Goal: Task Accomplishment & Management: Complete application form

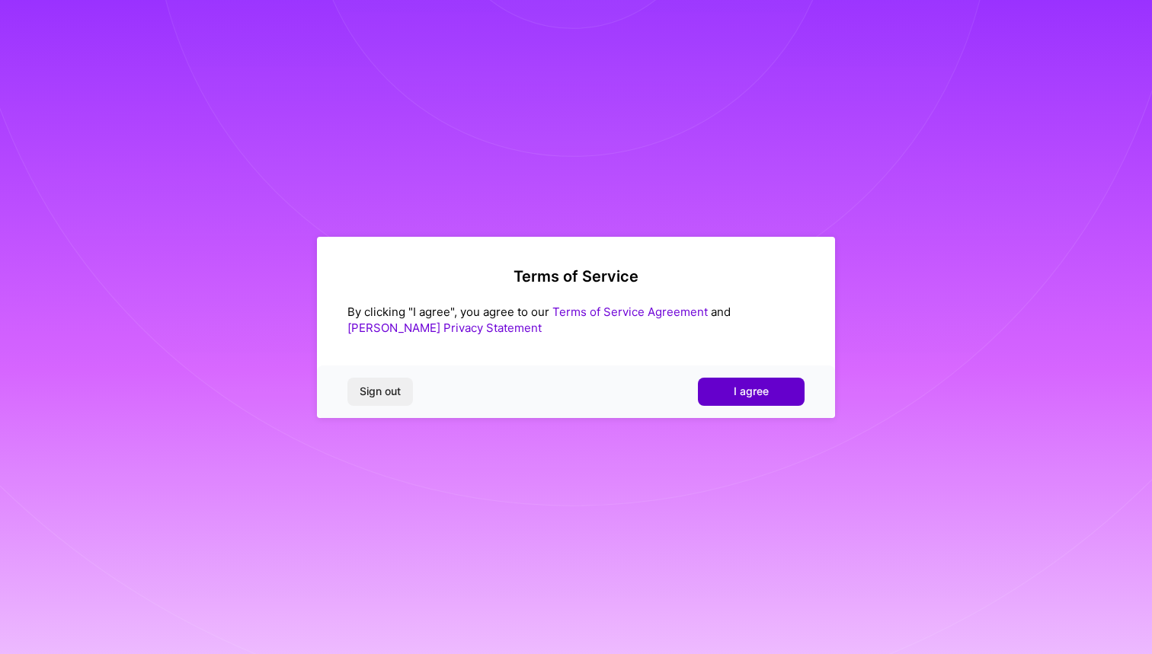
click at [776, 392] on button "I agree" at bounding box center [751, 391] width 107 height 27
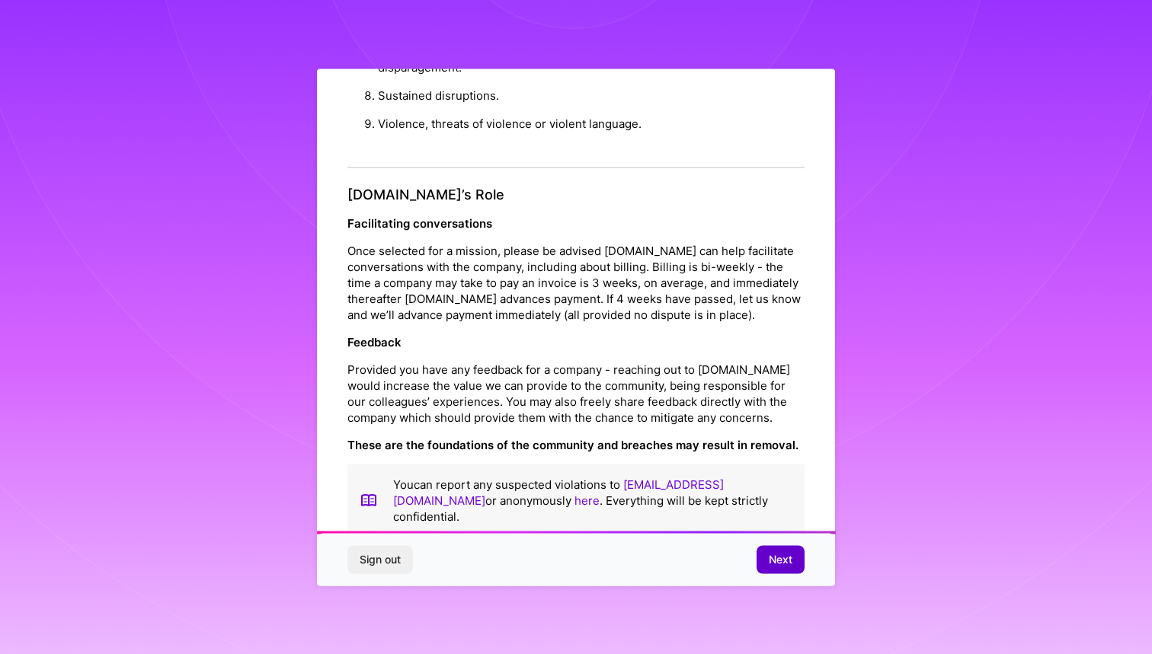
scroll to position [1577, 0]
click at [776, 552] on span "Next" at bounding box center [781, 559] width 24 height 15
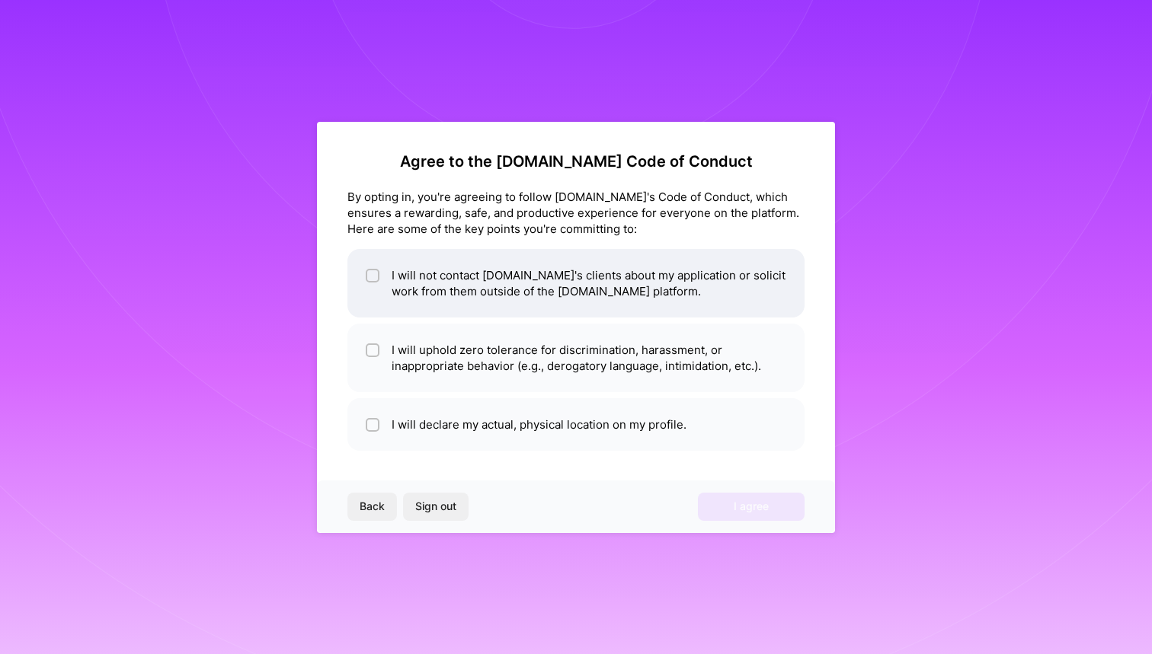
click at [369, 273] on input "checkbox" at bounding box center [374, 276] width 11 height 11
checkbox input "true"
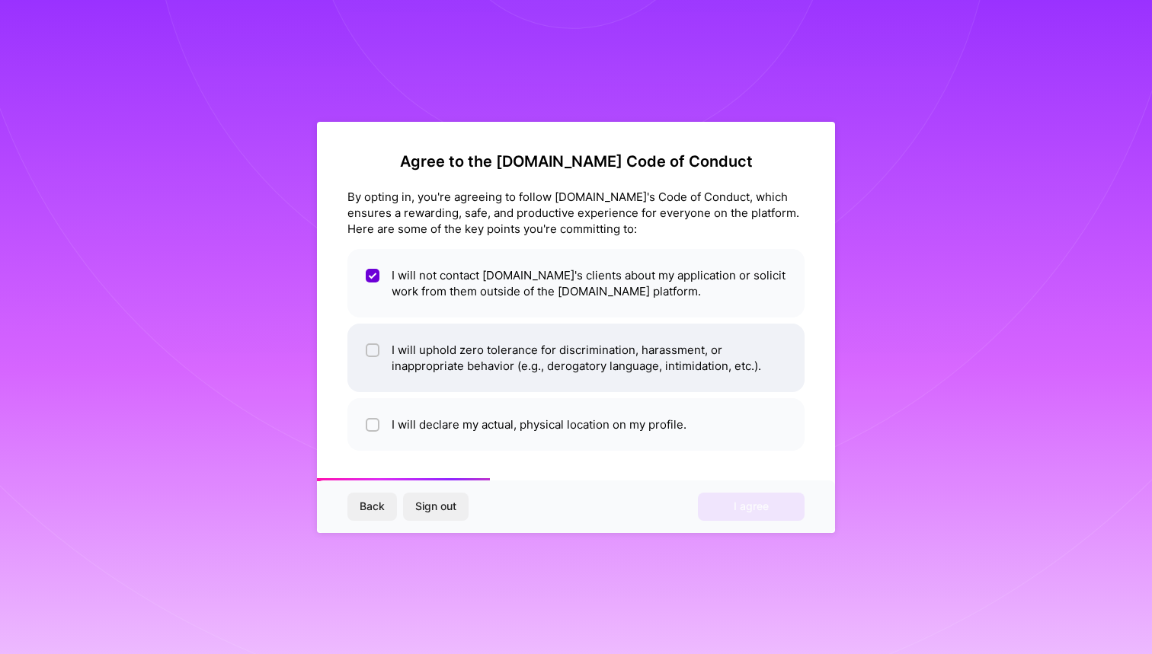
click at [371, 346] on input "checkbox" at bounding box center [374, 351] width 11 height 11
checkbox input "true"
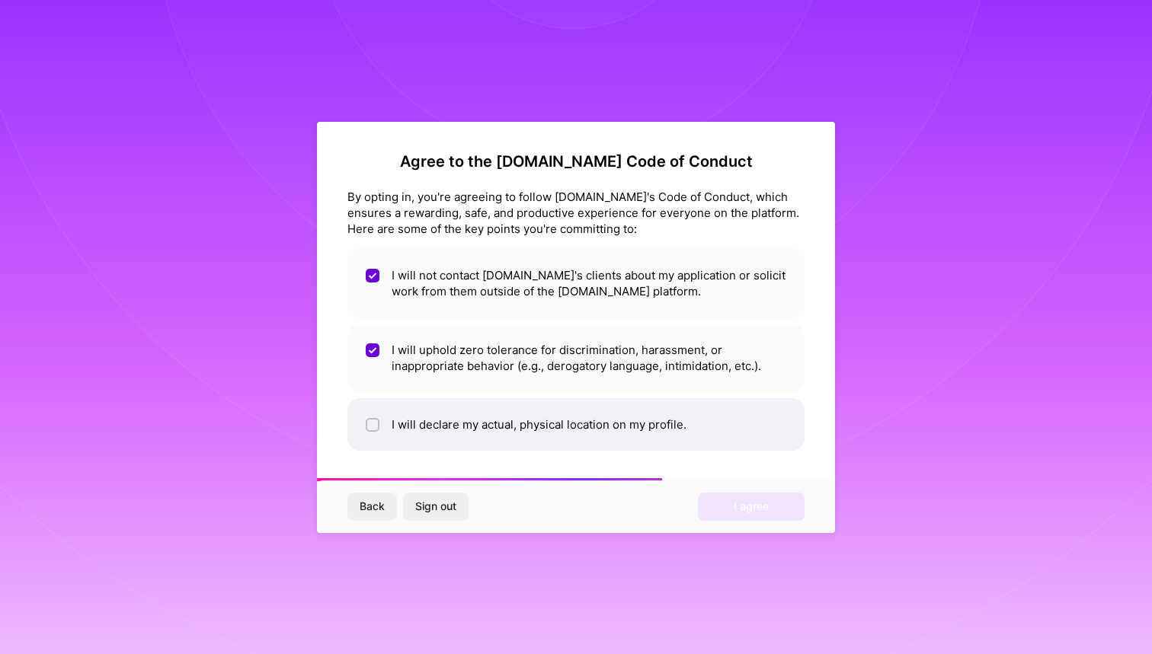
click at [372, 424] on input "checkbox" at bounding box center [374, 426] width 11 height 11
checkbox input "true"
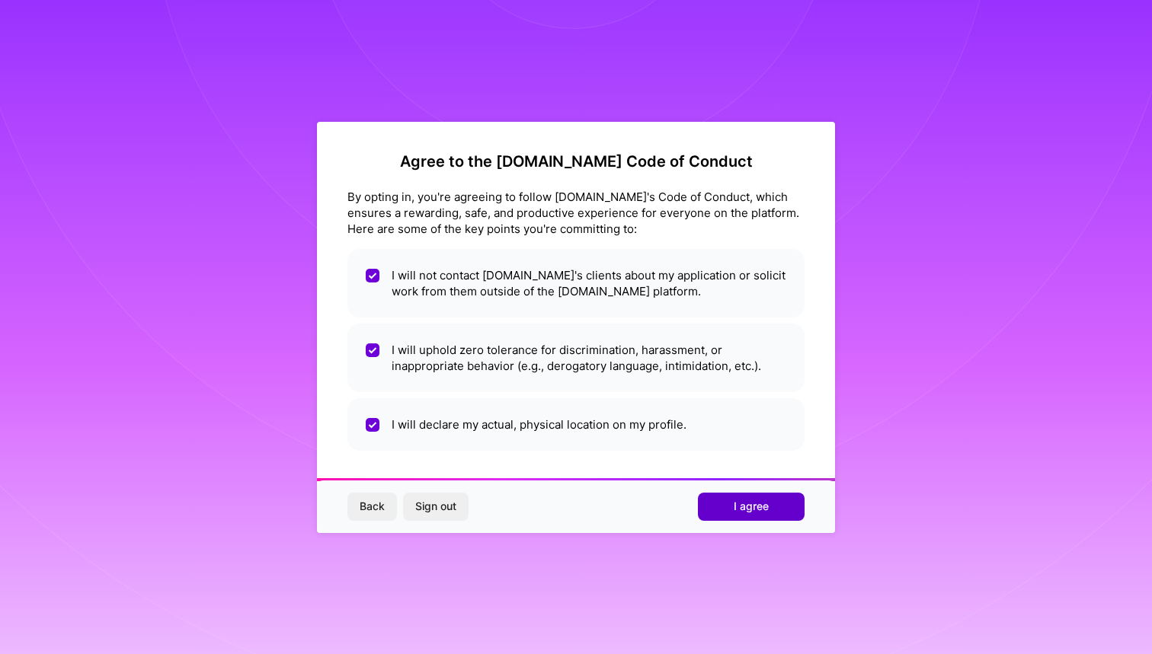
click at [750, 509] on span "I agree" at bounding box center [751, 506] width 35 height 15
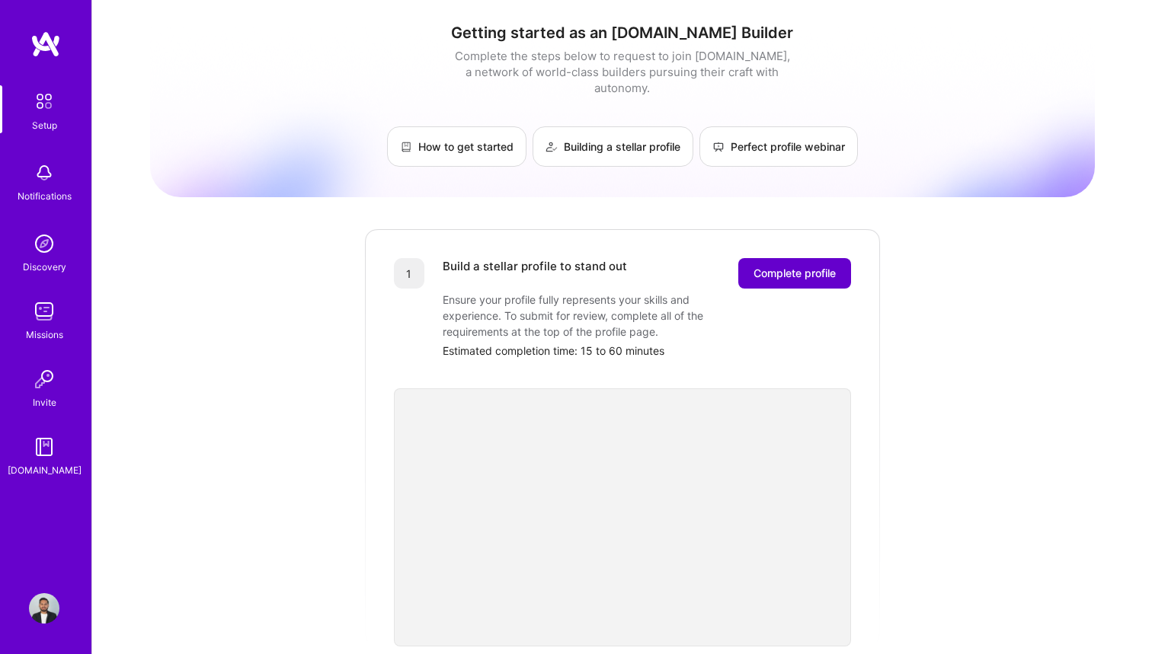
click at [790, 266] on span "Complete profile" at bounding box center [794, 273] width 82 height 15
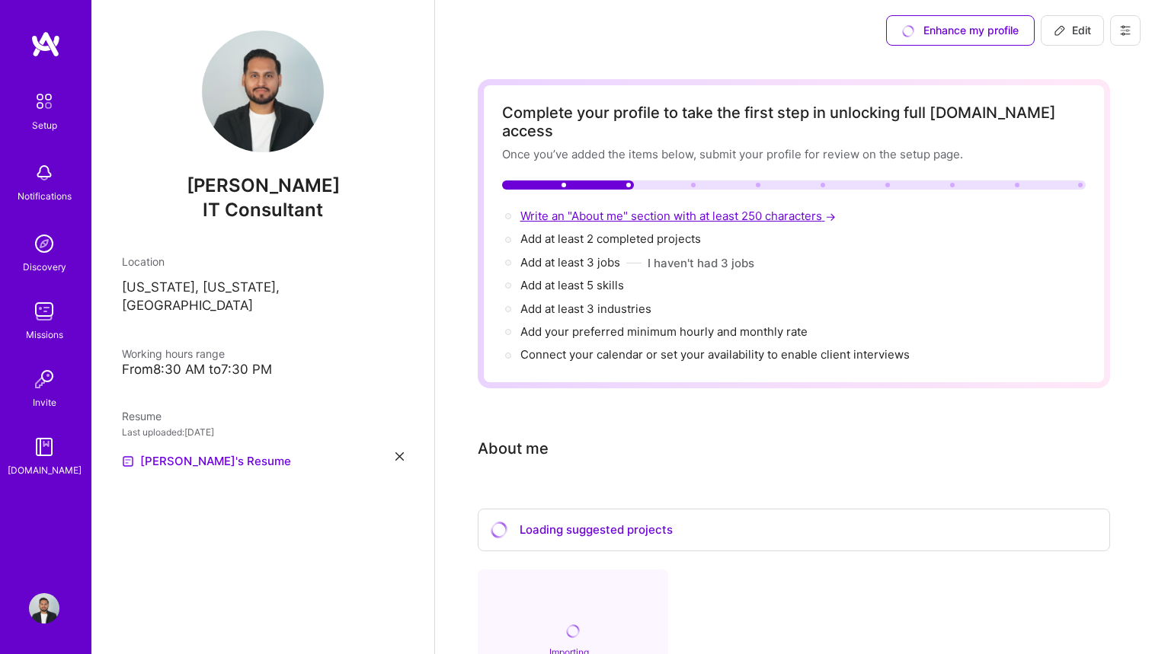
click at [682, 209] on span "Write an "About me" section with at least 250 characters →" at bounding box center [679, 216] width 318 height 14
select select "US"
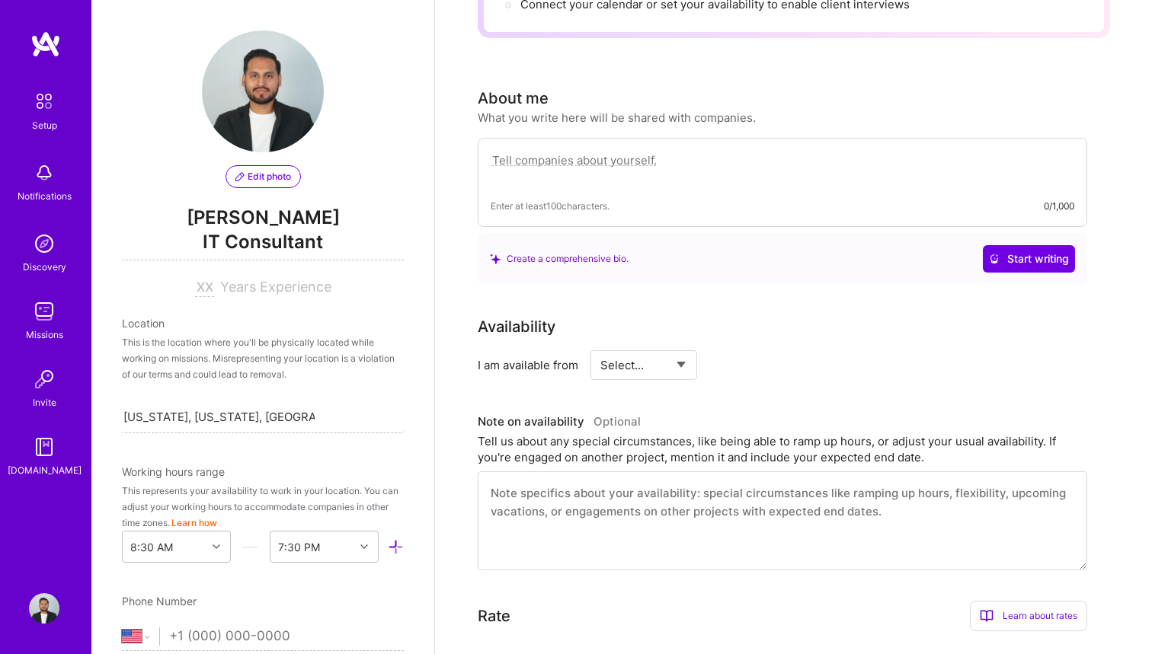
scroll to position [352, 0]
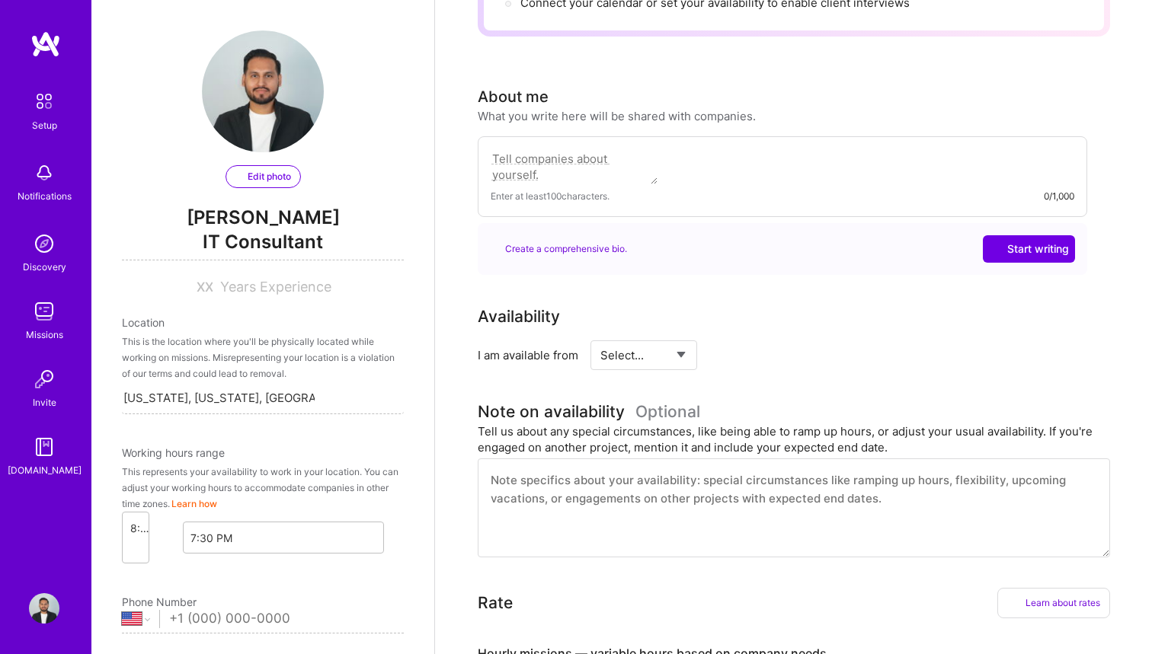
select select "US"
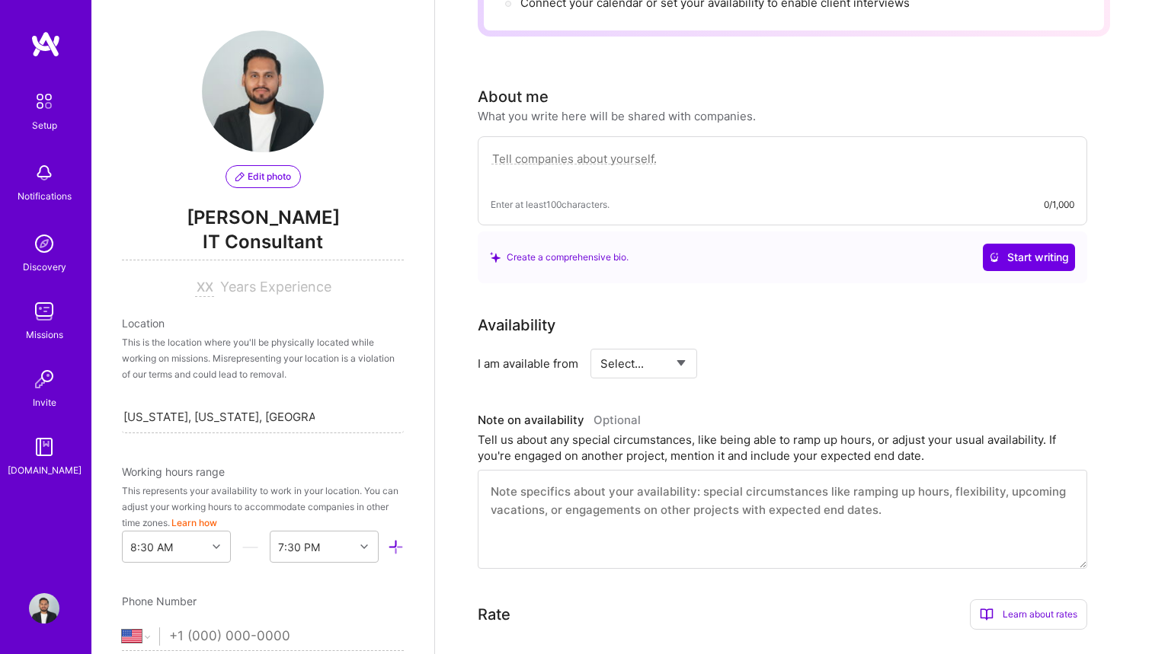
click at [768, 149] on textarea at bounding box center [783, 166] width 584 height 35
click at [655, 149] on textarea at bounding box center [783, 166] width 584 height 35
paste textarea "I’m a seasoned IT leader with 12+ years of experience building and scaling tech…"
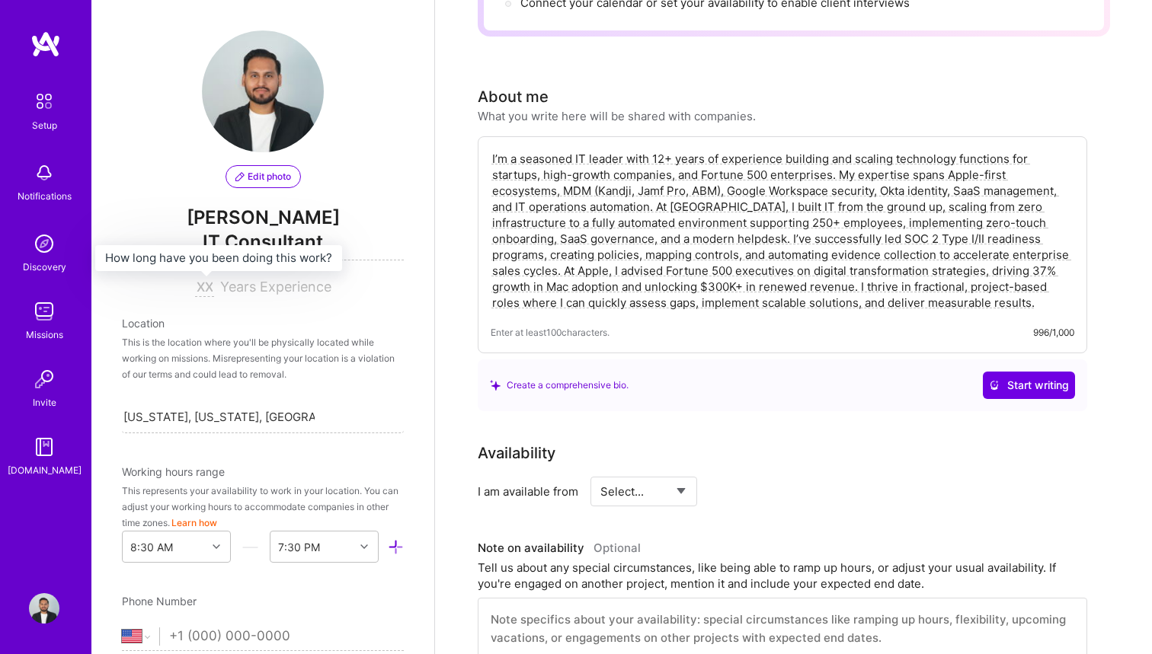
type textarea "I’m a seasoned IT leader with 12+ years of experience building and scaling tech…"
click at [204, 288] on input at bounding box center [204, 288] width 19 height 18
type input "1"
click at [208, 289] on input at bounding box center [204, 288] width 19 height 18
type input "15"
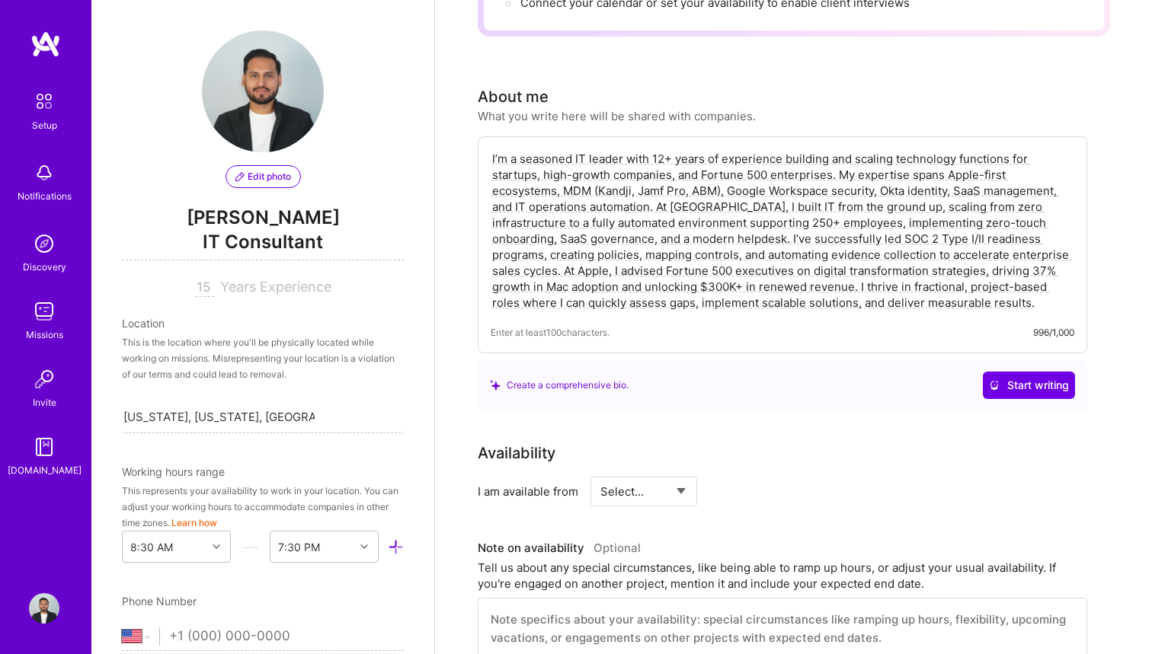
click at [663, 149] on textarea "I’m a seasoned IT leader with 12+ years of experience building and scaling tech…" at bounding box center [783, 230] width 584 height 163
click at [719, 200] on textarea "I’m a seasoned IT leader with 15+ years of experience building and scaling tech…" at bounding box center [783, 230] width 584 height 163
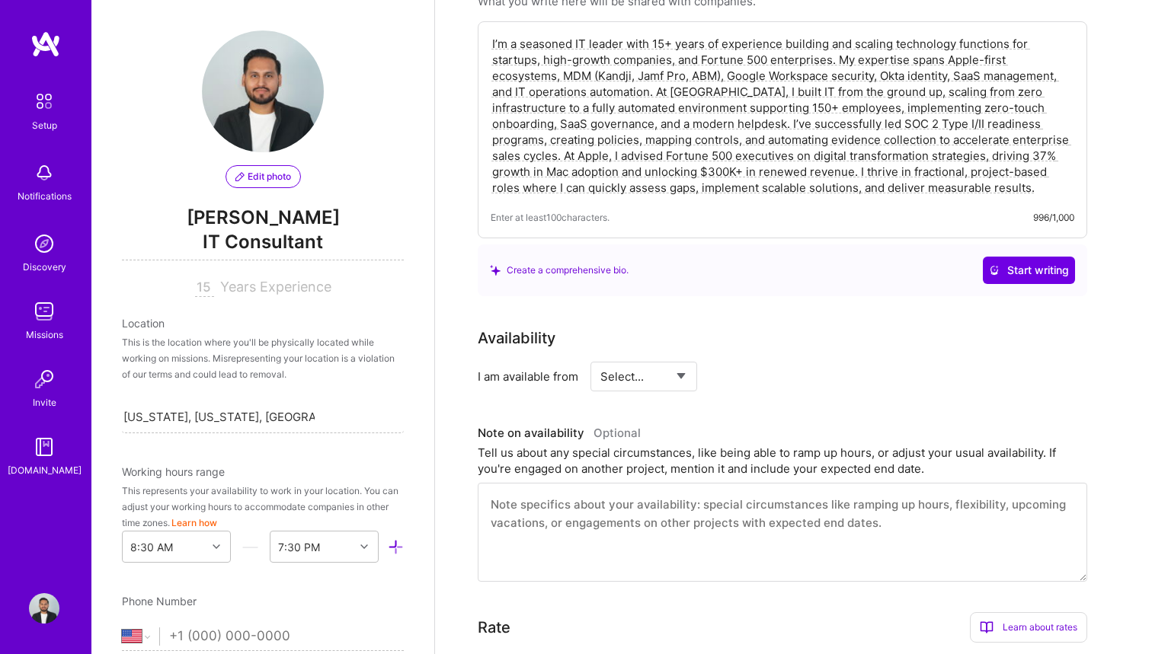
scroll to position [472, 0]
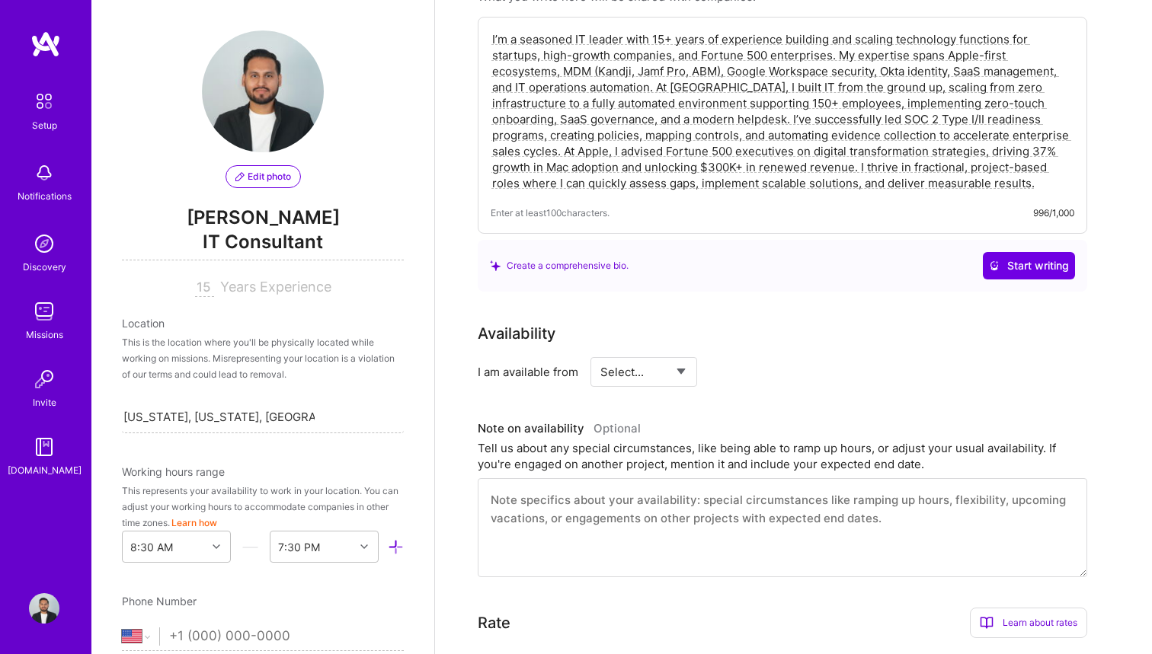
type textarea "I’m a seasoned IT leader with 15+ years of experience building and scaling tech…"
select select "Right Now"
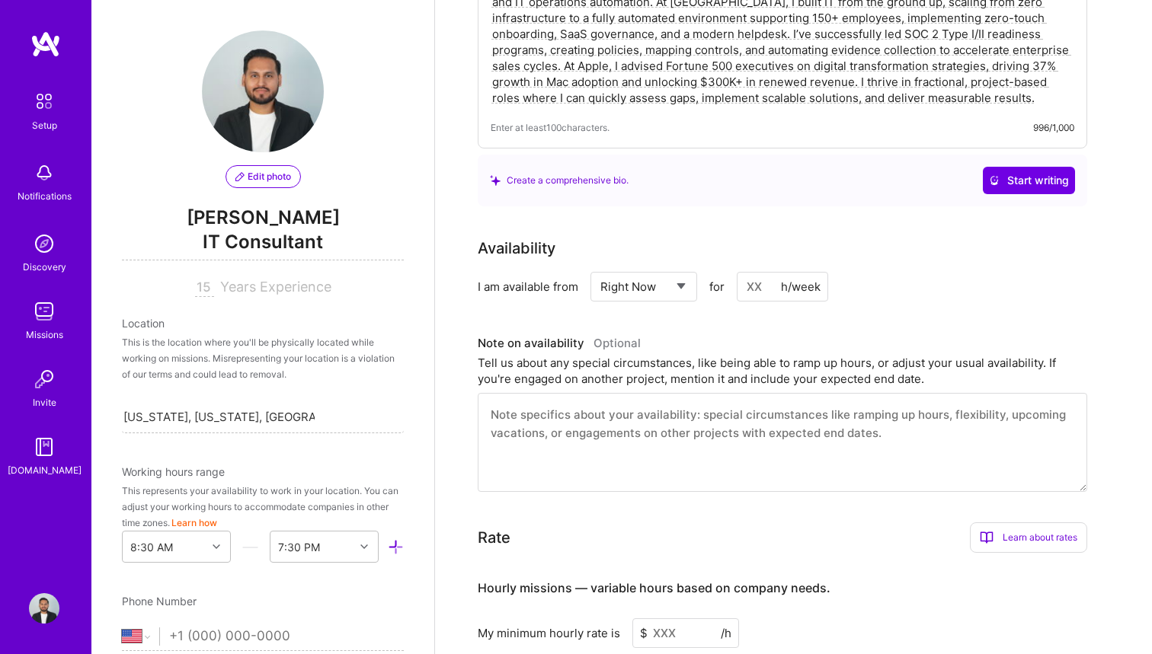
scroll to position [564, 0]
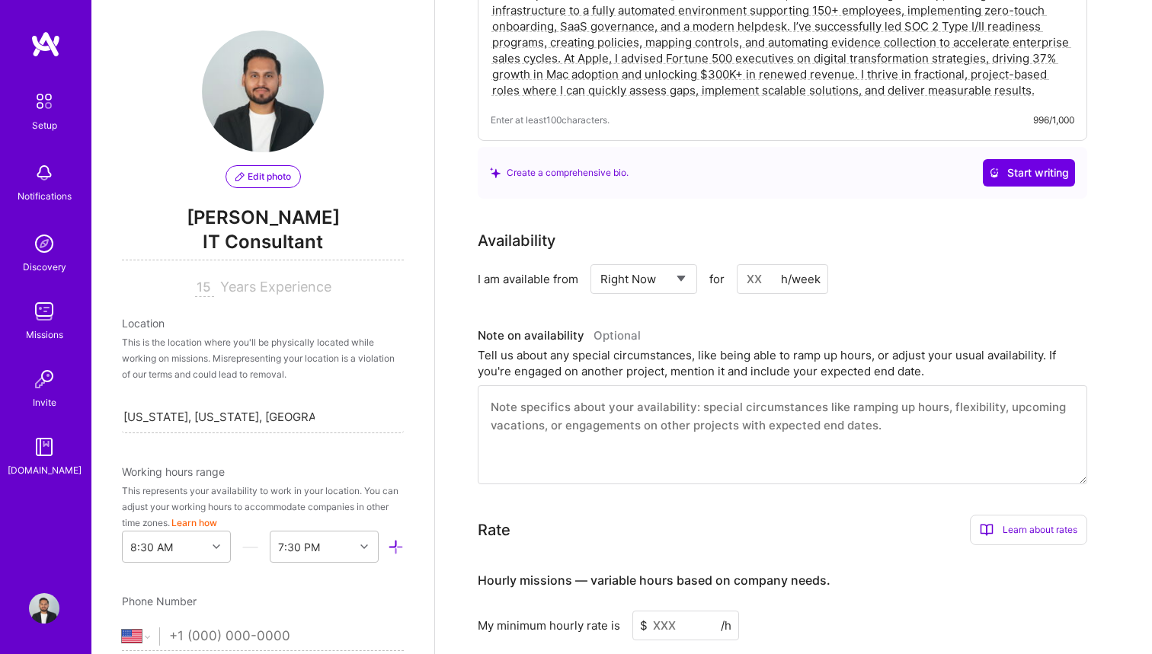
click at [745, 430] on textarea at bounding box center [782, 434] width 609 height 99
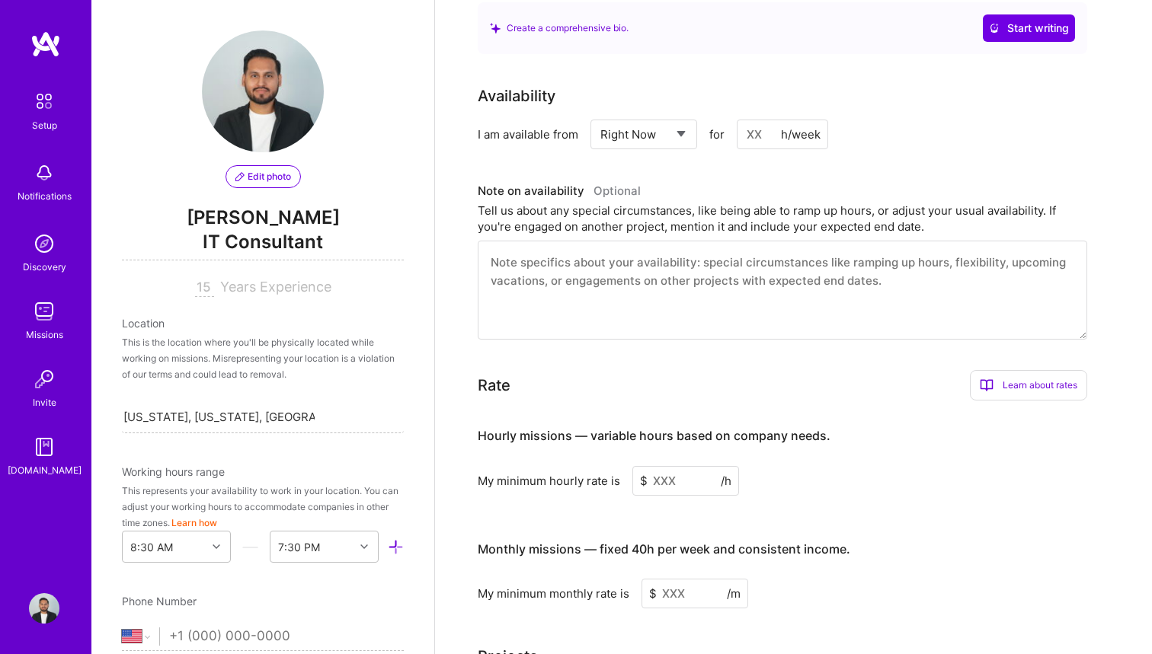
scroll to position [760, 0]
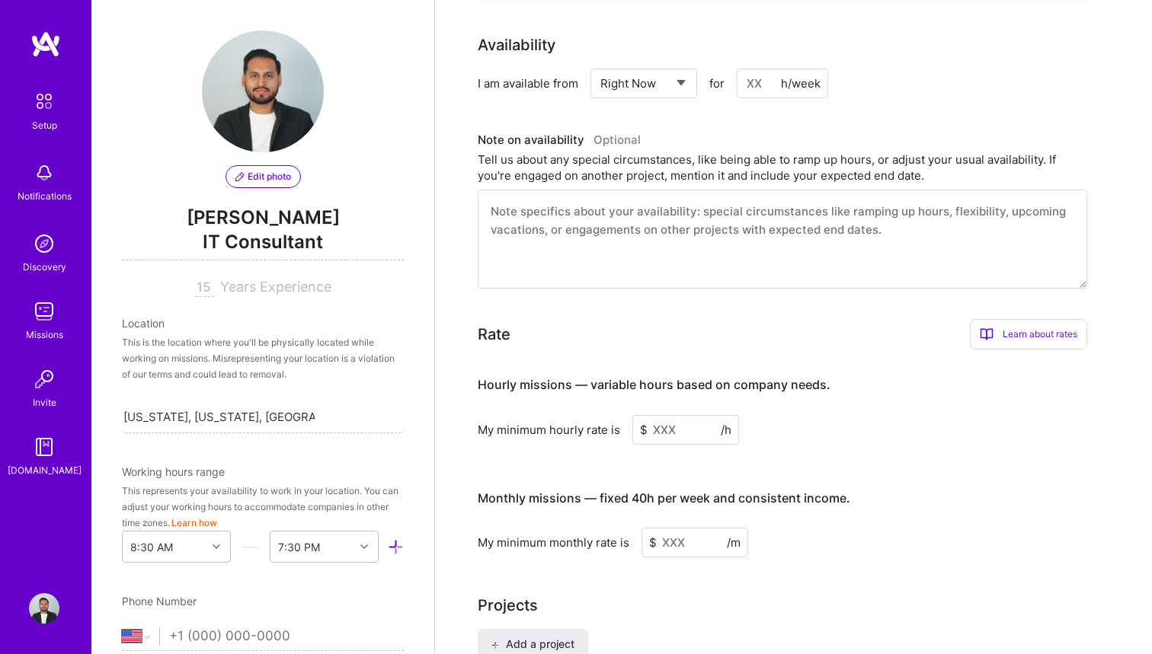
click at [679, 415] on input at bounding box center [685, 430] width 107 height 30
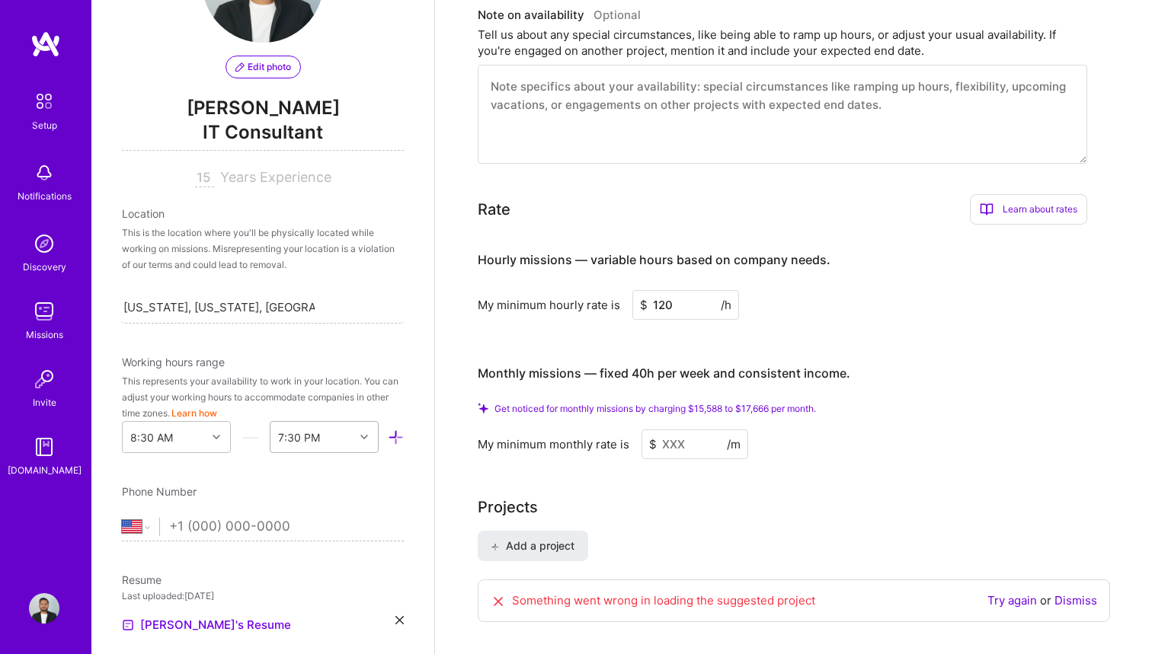
scroll to position [112, 0]
type input "120"
click at [215, 433] on div "8:30 AM" at bounding box center [176, 435] width 109 height 32
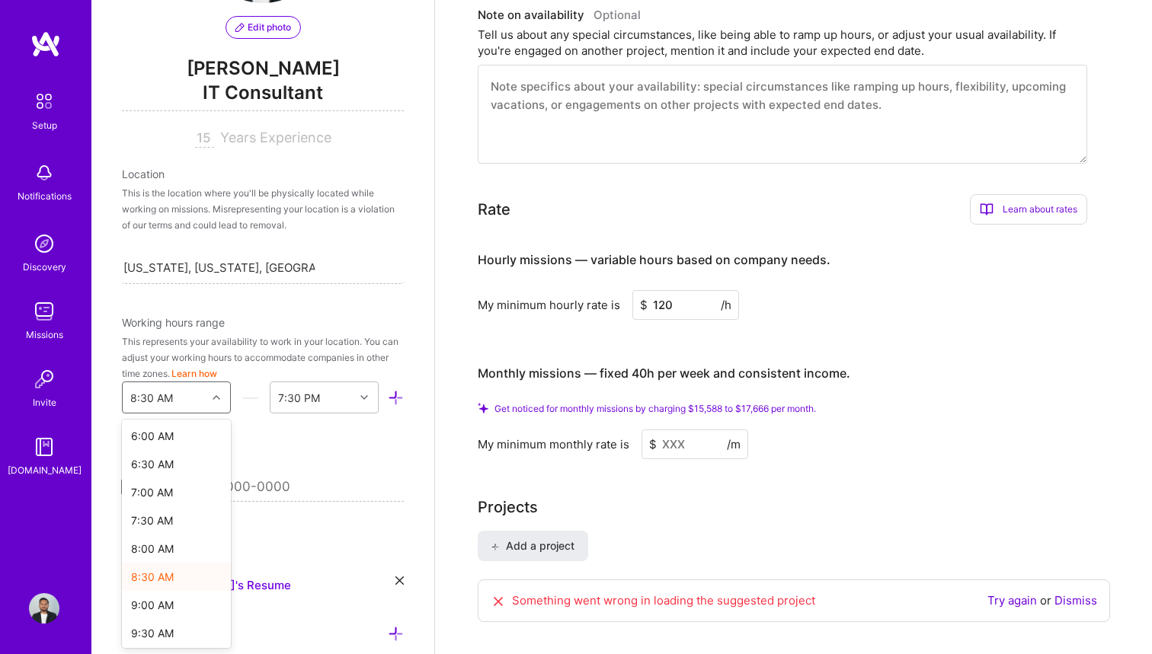
scroll to position [345, 0]
click at [171, 542] on div "8:00 AM" at bounding box center [176, 543] width 109 height 28
click at [360, 395] on div at bounding box center [366, 398] width 24 height 20
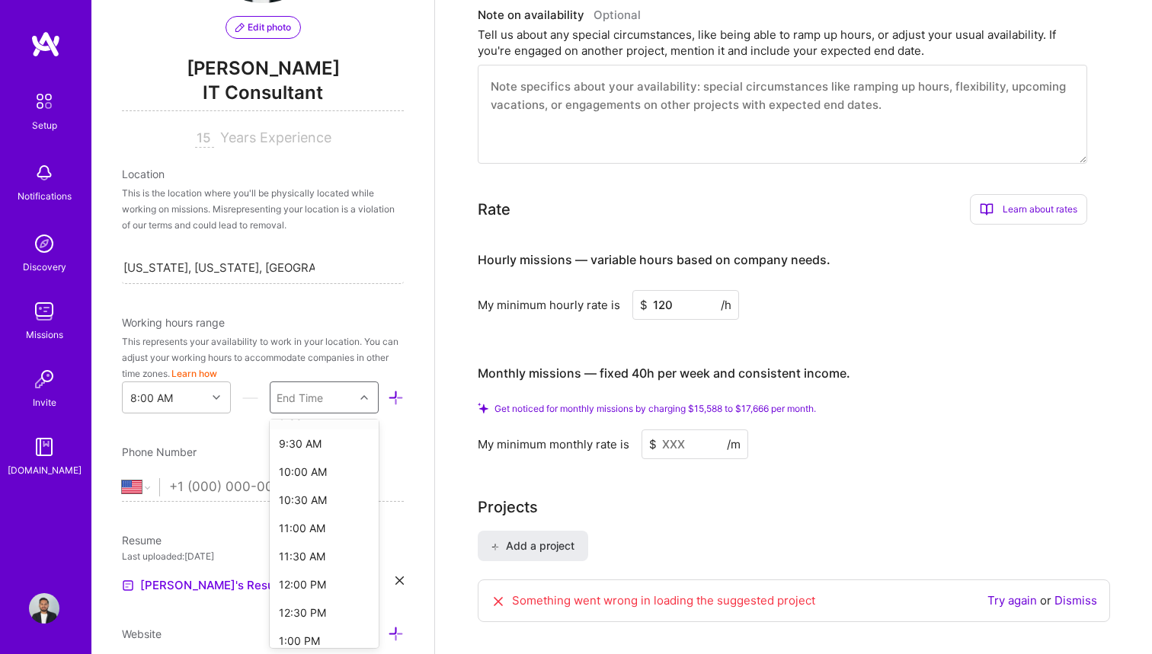
scroll to position [121, 0]
click at [312, 536] on div "12:00 PM" at bounding box center [324, 541] width 109 height 28
click at [400, 398] on icon at bounding box center [396, 398] width 16 height 16
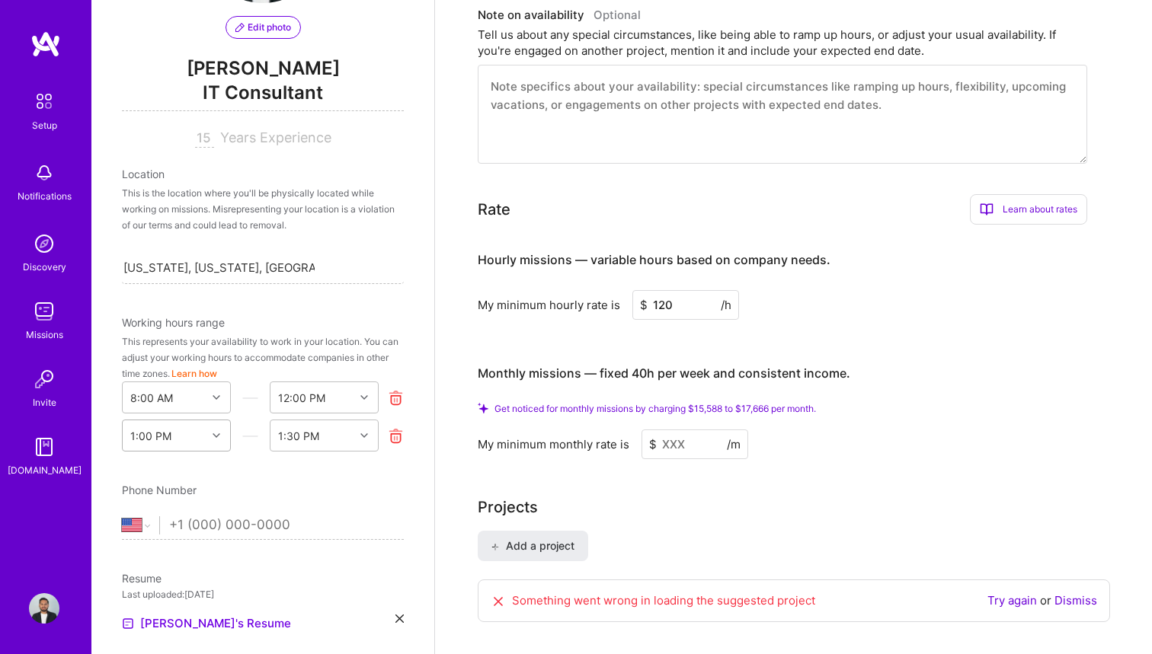
click at [213, 432] on div "1:00 PM" at bounding box center [176, 436] width 109 height 32
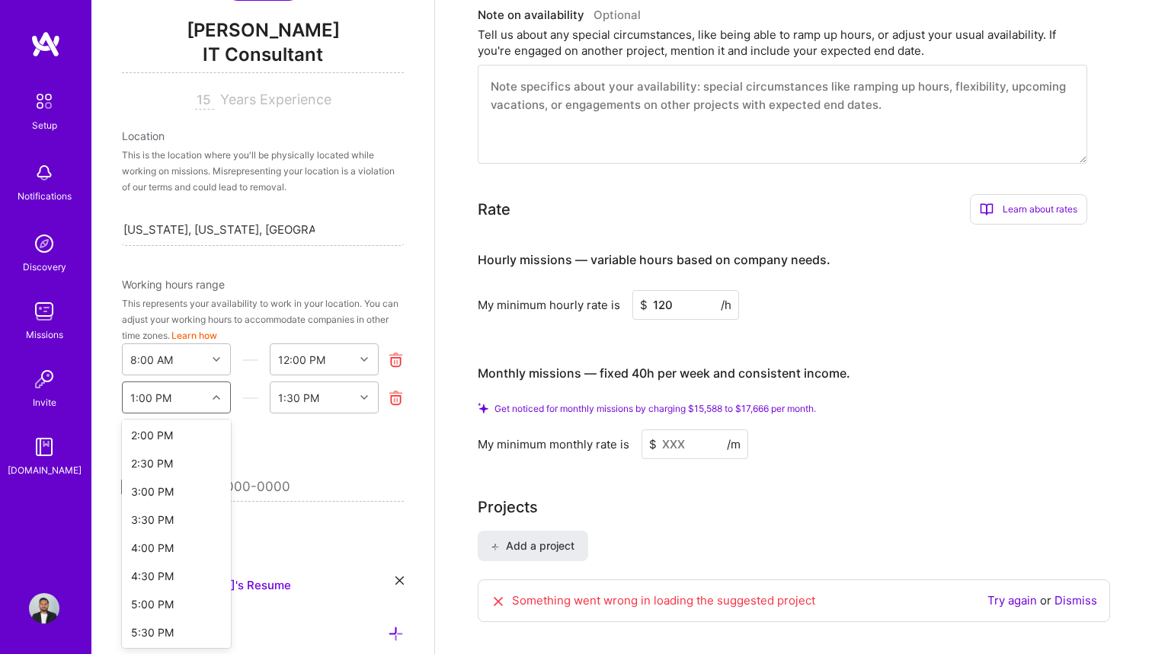
scroll to position [168, 0]
click at [170, 493] on div "4:00 PM" at bounding box center [176, 495] width 109 height 28
click at [342, 401] on div "End Time" at bounding box center [312, 397] width 84 height 30
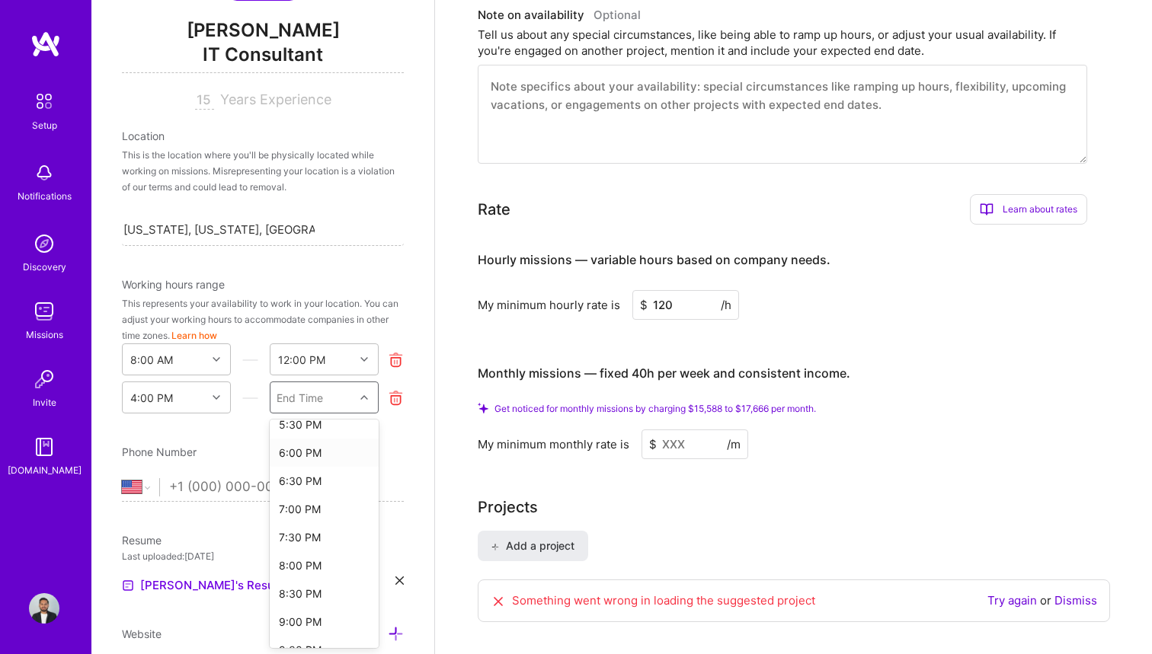
scroll to position [121, 0]
click at [313, 541] on div "8:00 PM" at bounding box center [324, 541] width 109 height 28
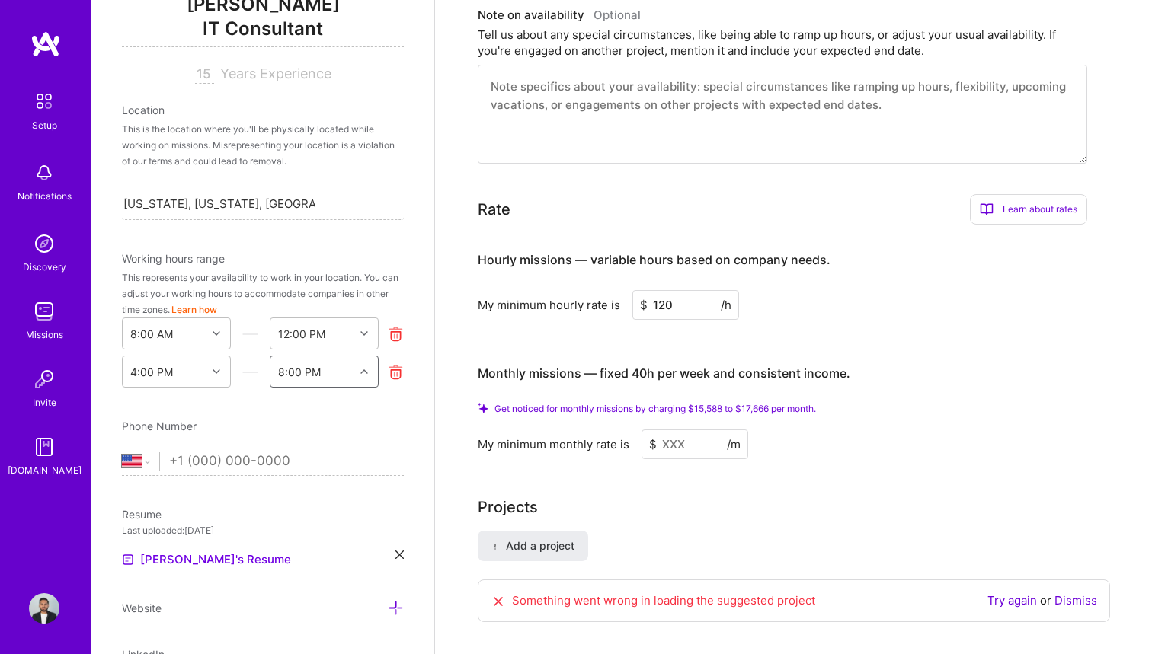
scroll to position [215, 0]
click at [336, 462] on input "tel" at bounding box center [286, 460] width 235 height 44
type input "9"
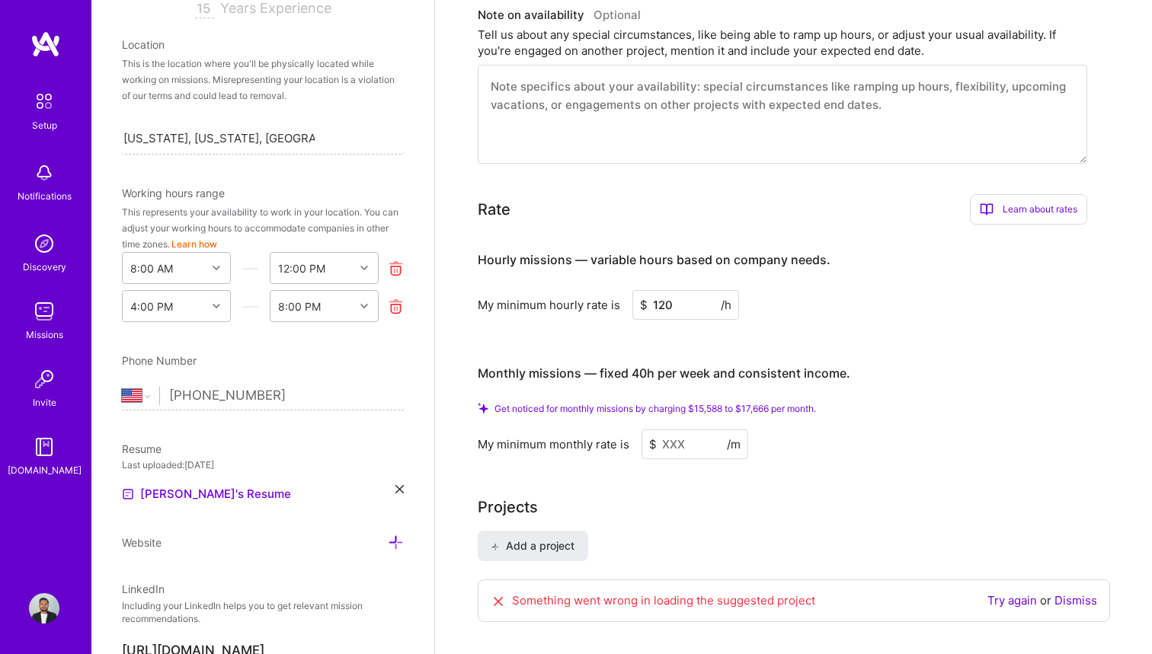
scroll to position [307, 0]
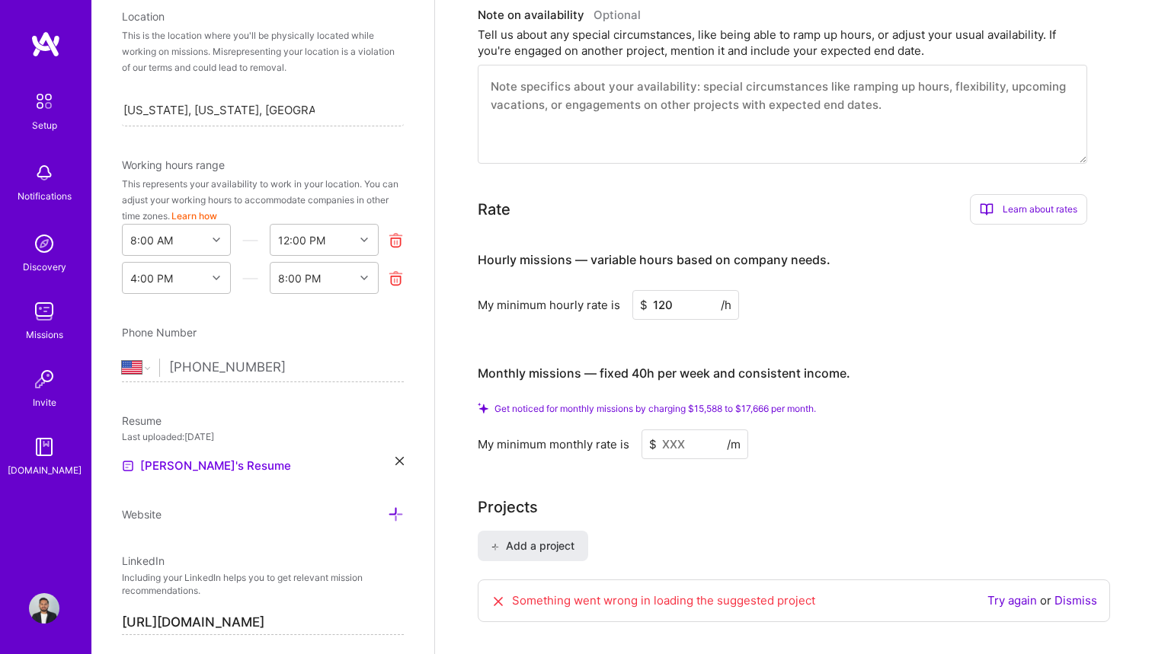
type input "[PHONE_NUMBER]"
click at [395, 515] on icon at bounding box center [396, 515] width 16 height 16
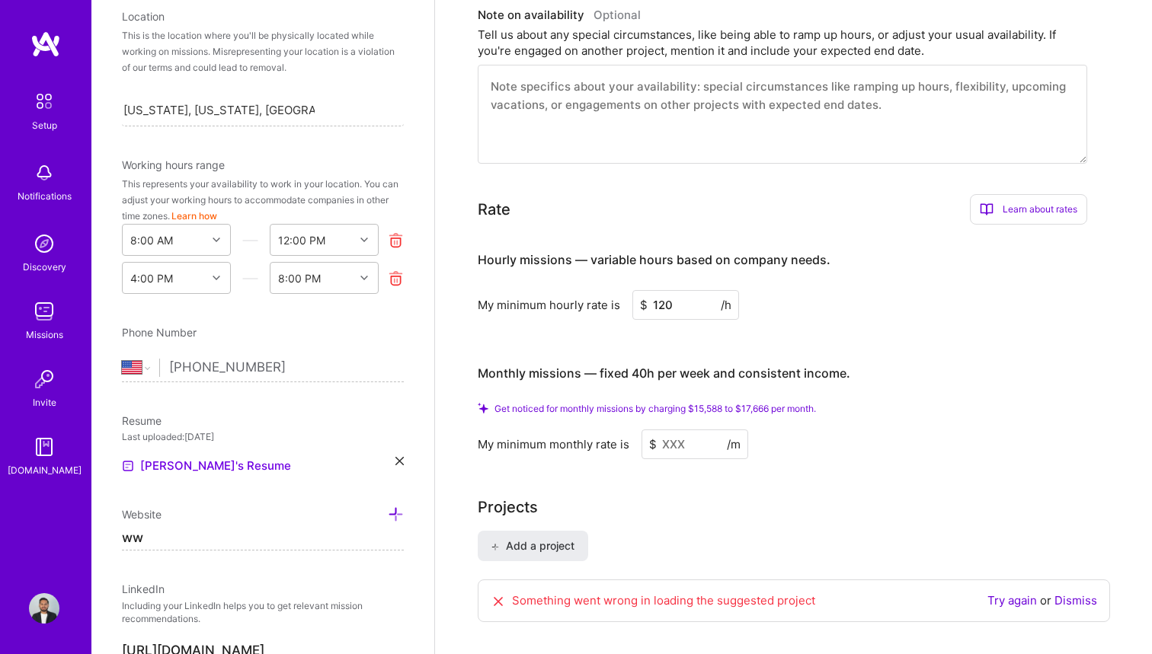
type input "w"
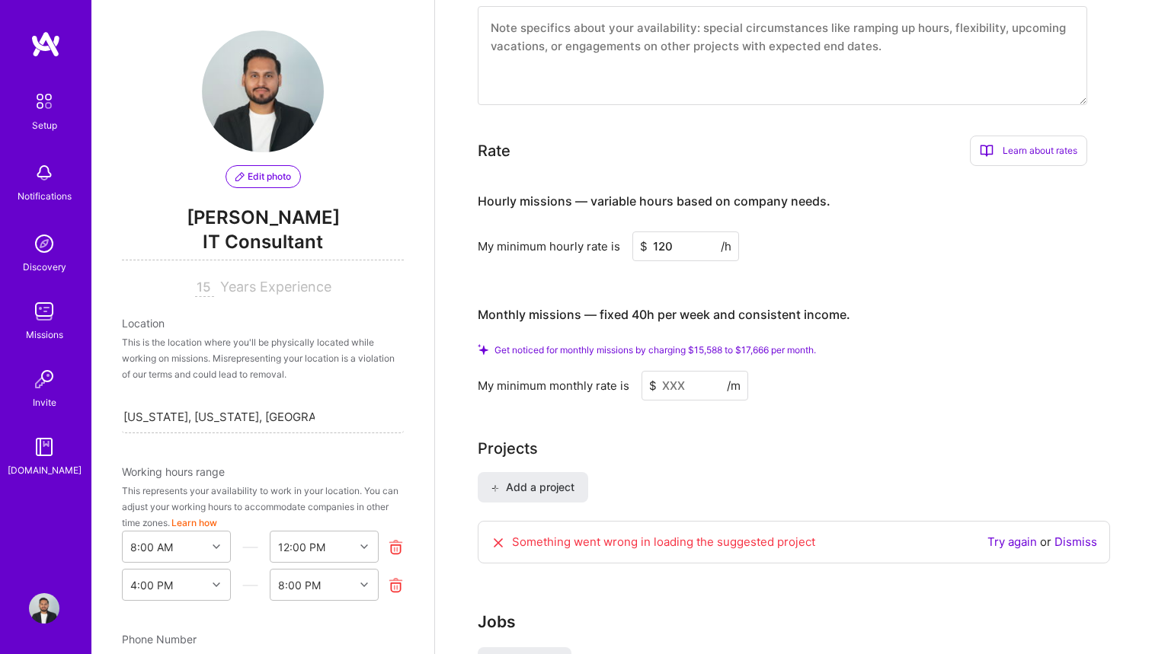
scroll to position [947, 0]
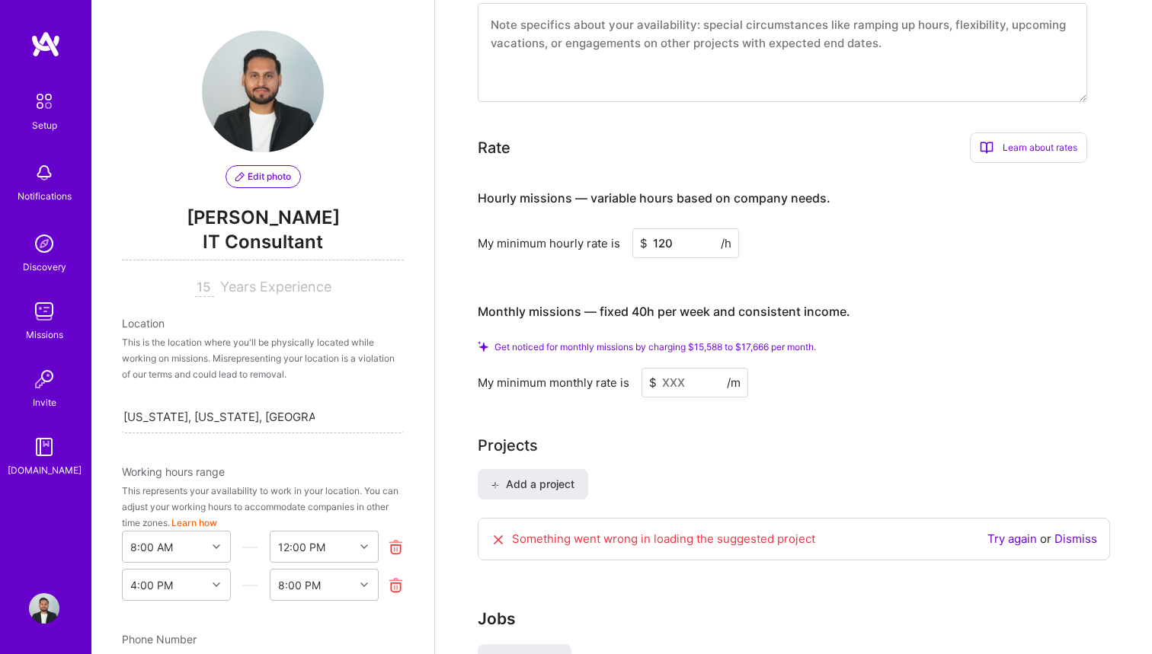
type input "[URL][DOMAIN_NAME]"
click at [699, 368] on input at bounding box center [694, 383] width 107 height 30
click at [663, 373] on input at bounding box center [694, 383] width 107 height 30
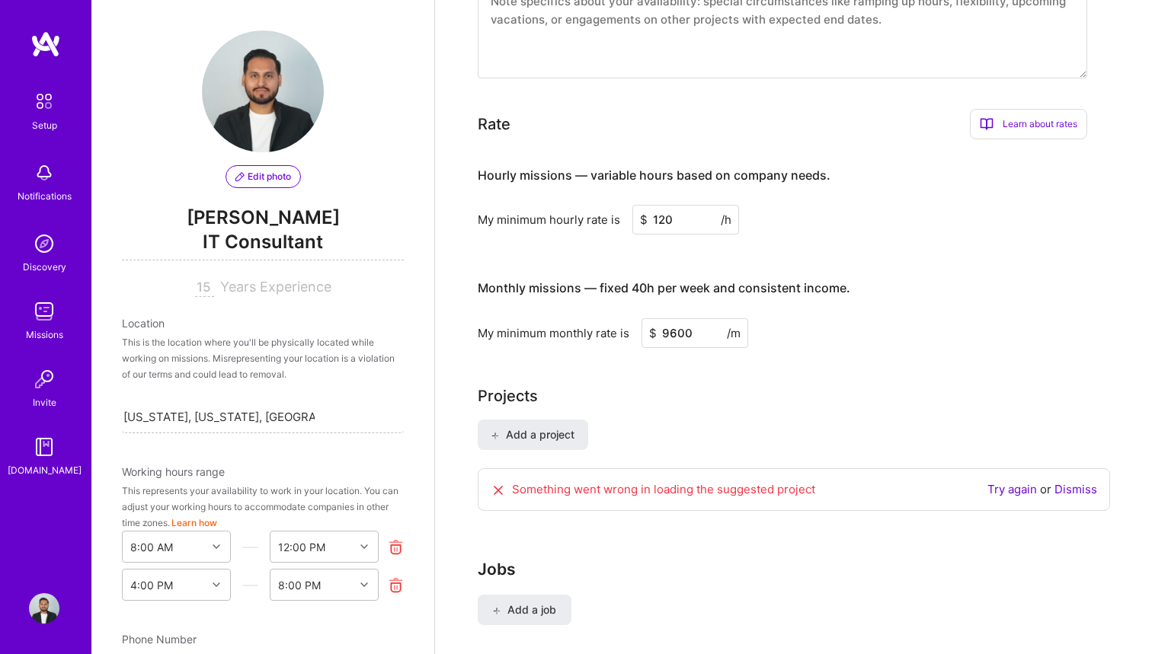
click at [767, 385] on div "Projects" at bounding box center [794, 396] width 632 height 23
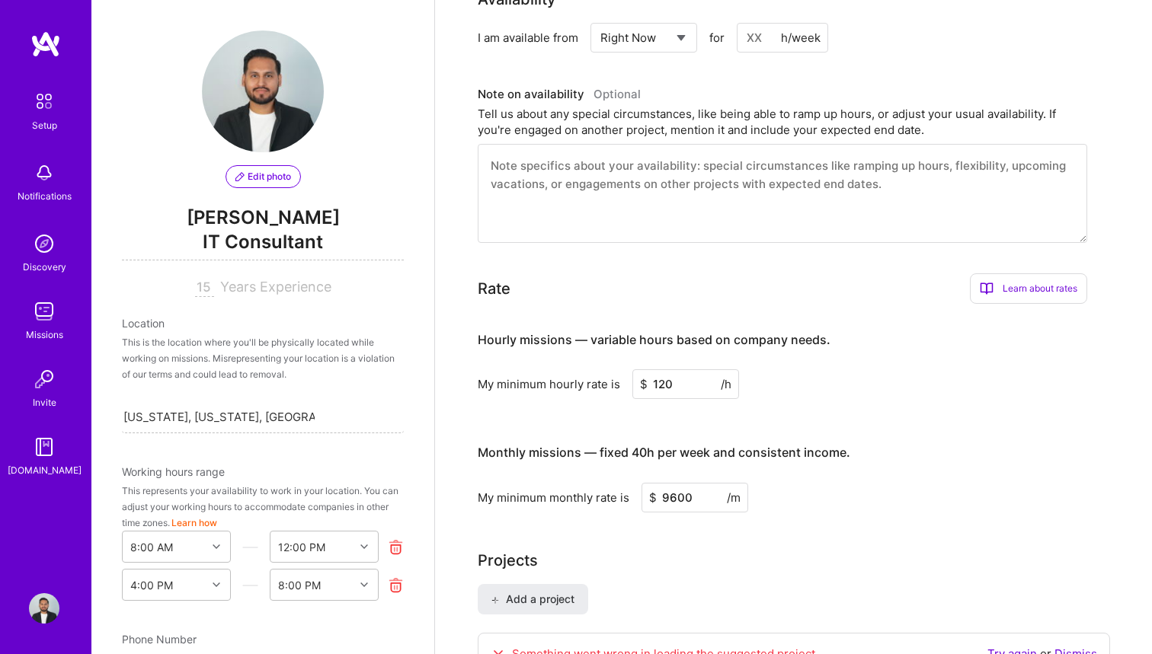
scroll to position [782, 0]
click at [1031, 274] on div "Learn about rates" at bounding box center [1028, 289] width 117 height 30
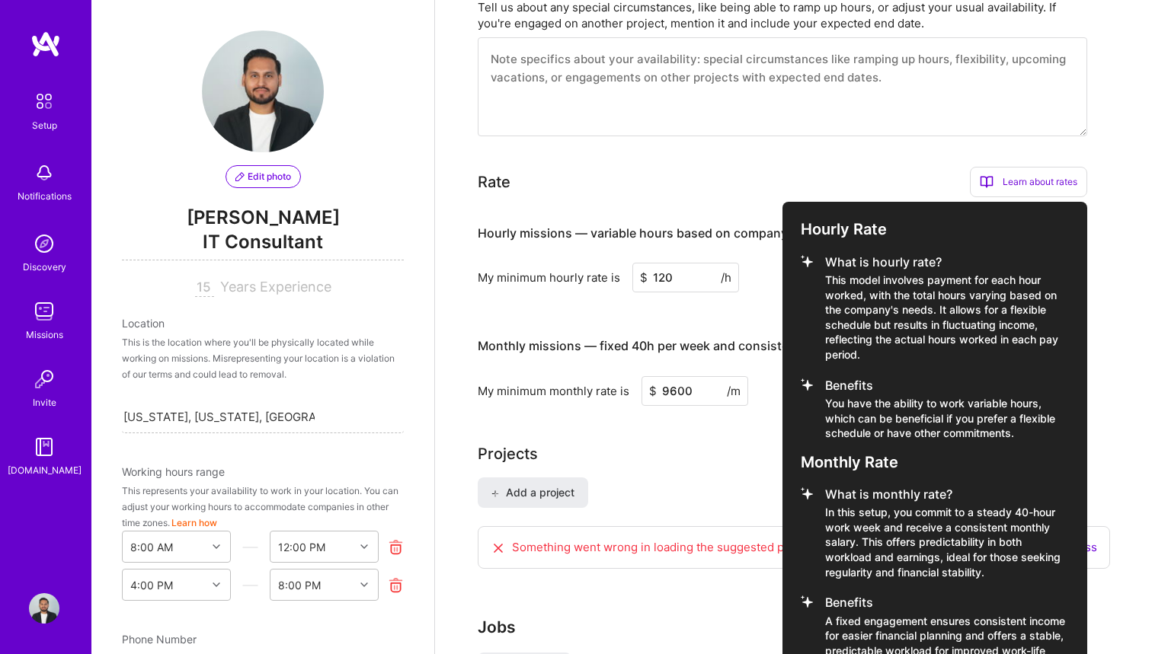
scroll to position [891, 0]
click at [873, 146] on div at bounding box center [576, 327] width 1152 height 654
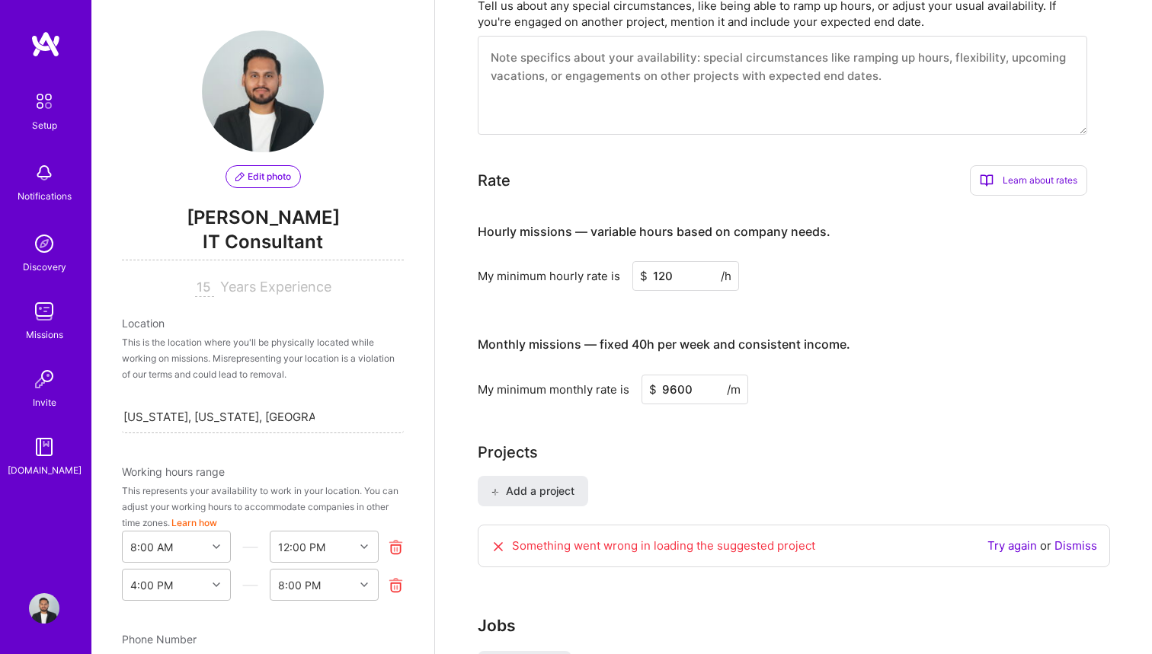
click at [676, 375] on input "9600" at bounding box center [694, 390] width 107 height 30
click at [868, 321] on h3 "Monthly missions — fixed 40h per week and consistent income." at bounding box center [782, 344] width 609 height 47
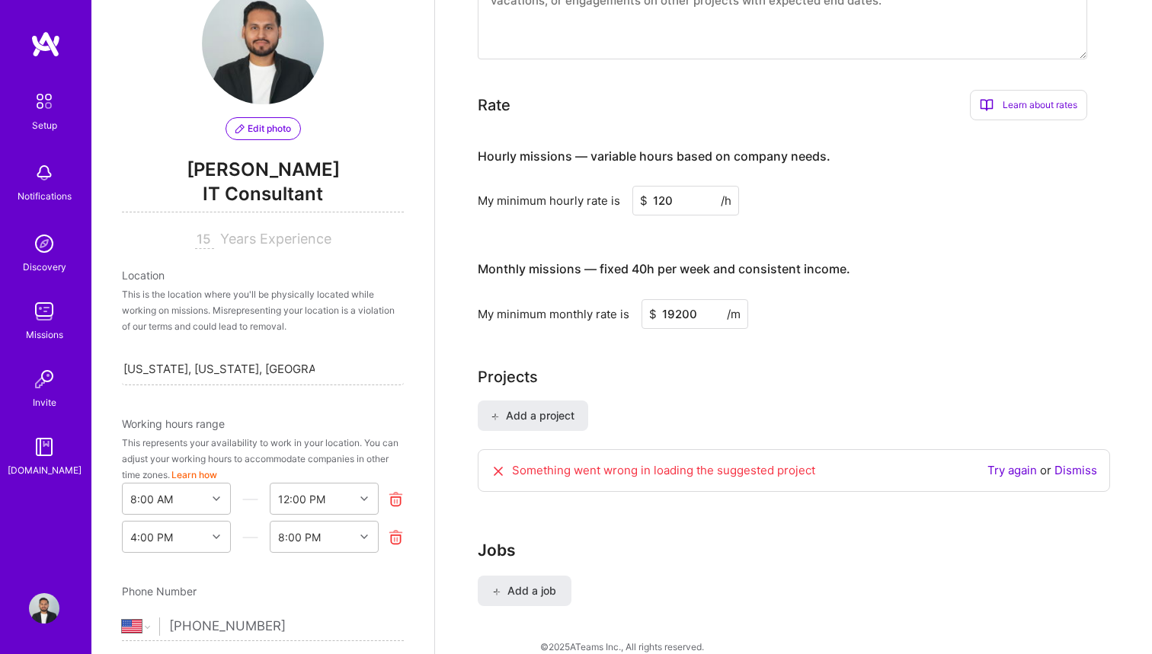
scroll to position [60, 0]
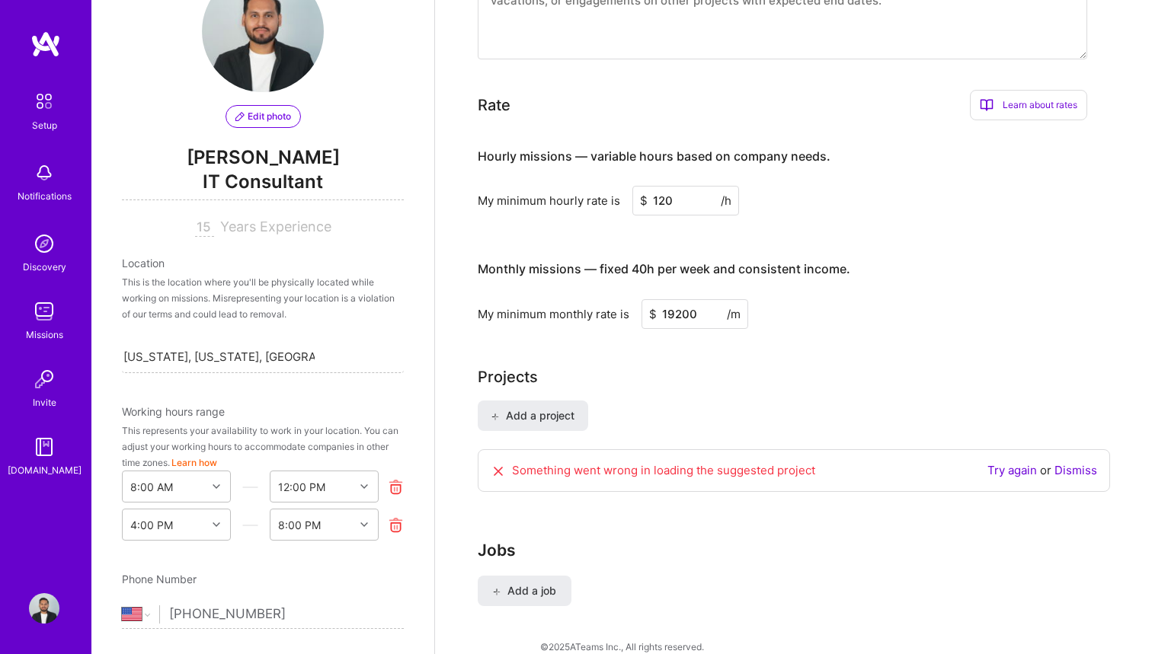
click at [668, 299] on input "19200" at bounding box center [694, 314] width 107 height 30
type input "9600"
click at [817, 308] on div "My minimum monthly rate is $ 9600 /m" at bounding box center [782, 314] width 609 height 30
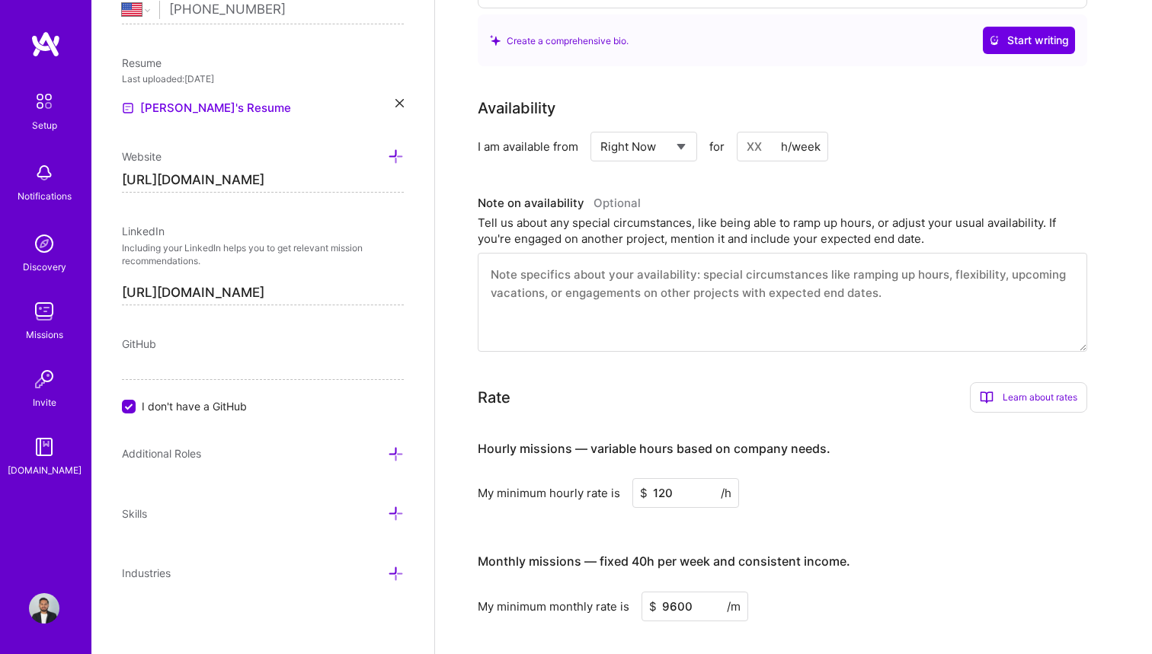
scroll to position [671, 0]
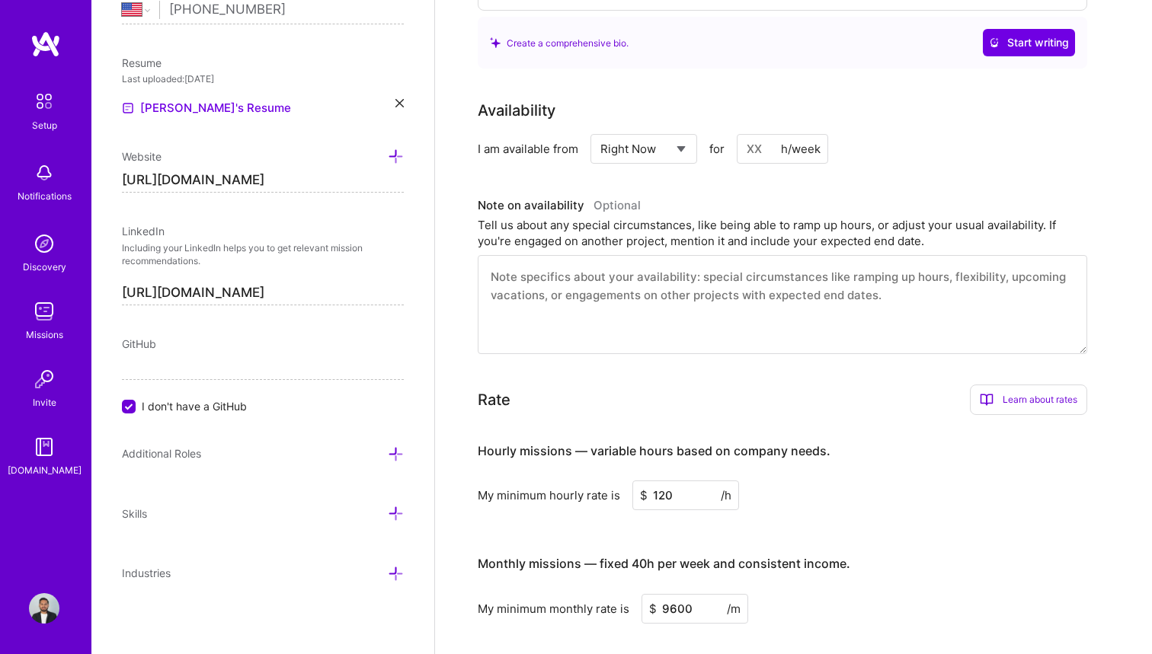
click at [606, 267] on textarea at bounding box center [782, 304] width 609 height 99
paste textarea "Currently available for ~20 hours per week on fractional or project-based IT le…"
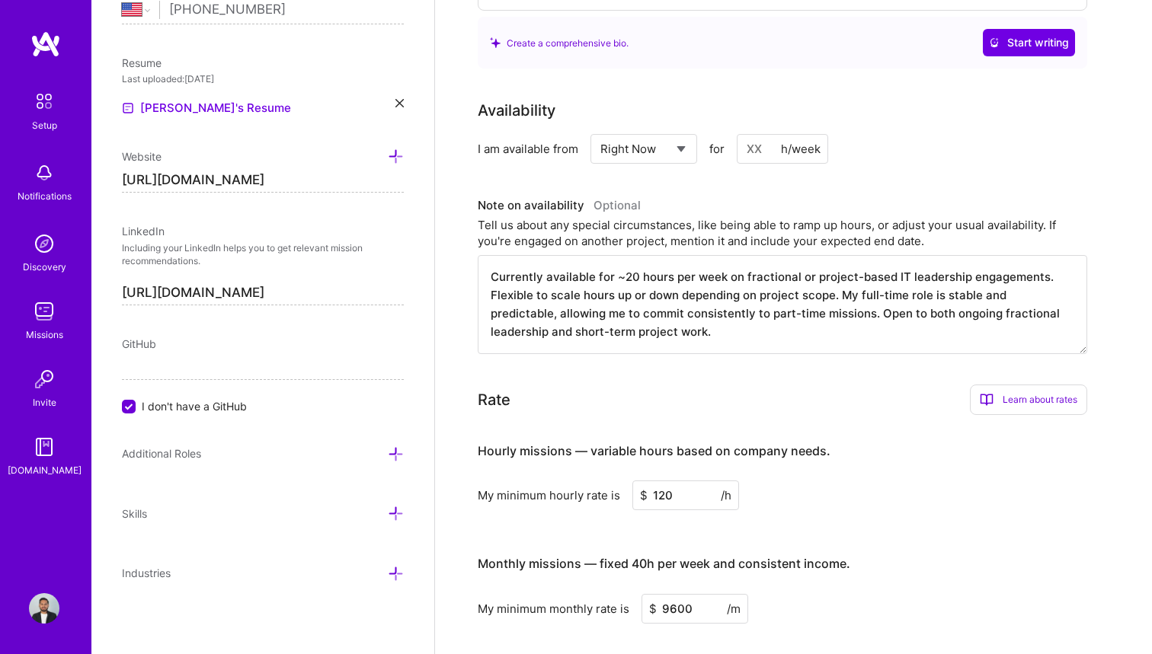
click at [743, 318] on textarea "Currently available for ~20 hours per week on fractional or project-based IT le…" at bounding box center [782, 304] width 609 height 99
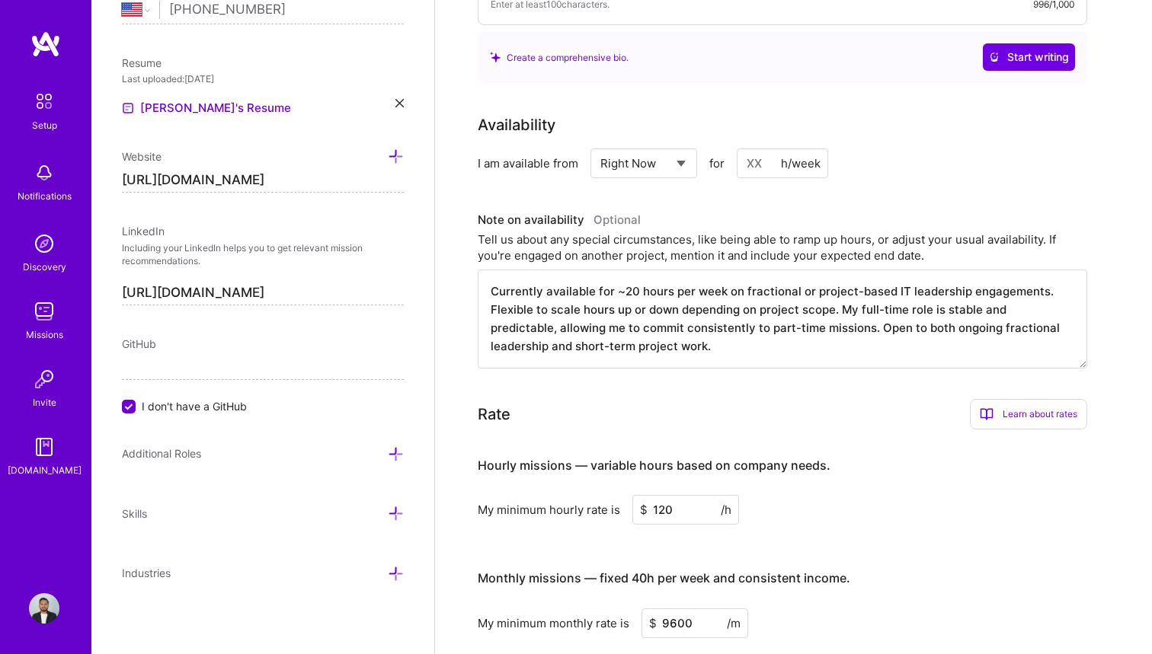
scroll to position [650, 0]
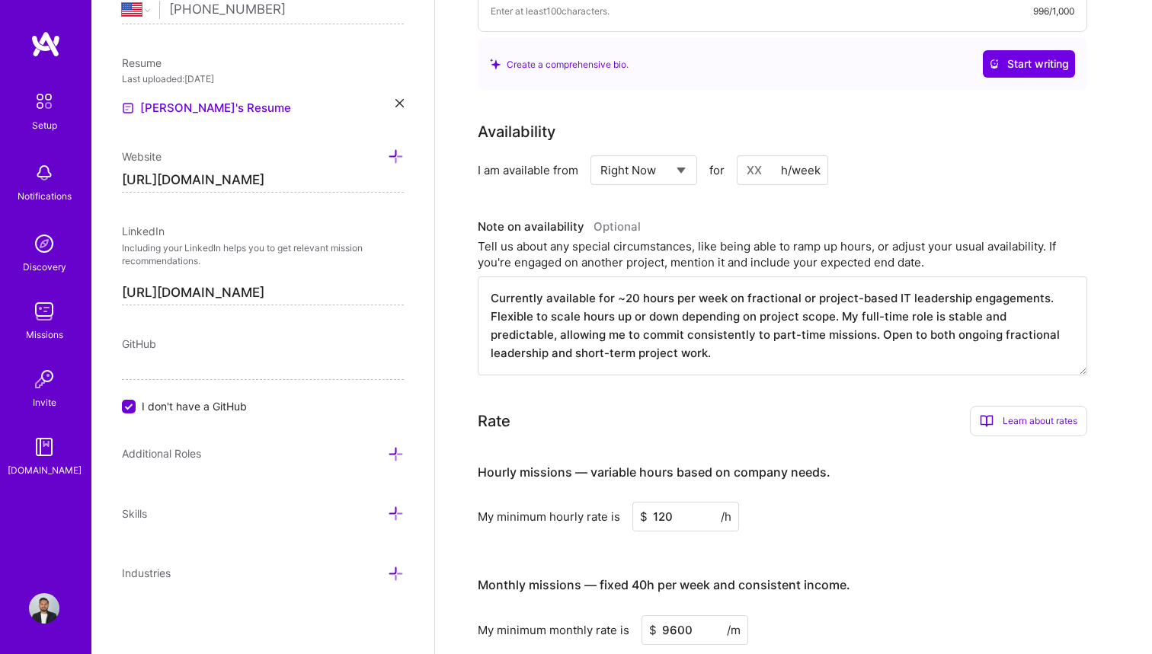
type textarea "Currently available for ~20 hours per week on fractional or project-based IT le…"
click at [765, 155] on input at bounding box center [782, 170] width 91 height 30
type input "25"
click at [767, 315] on textarea "Currently available for ~20 hours per week on fractional or project-based IT le…" at bounding box center [782, 326] width 609 height 99
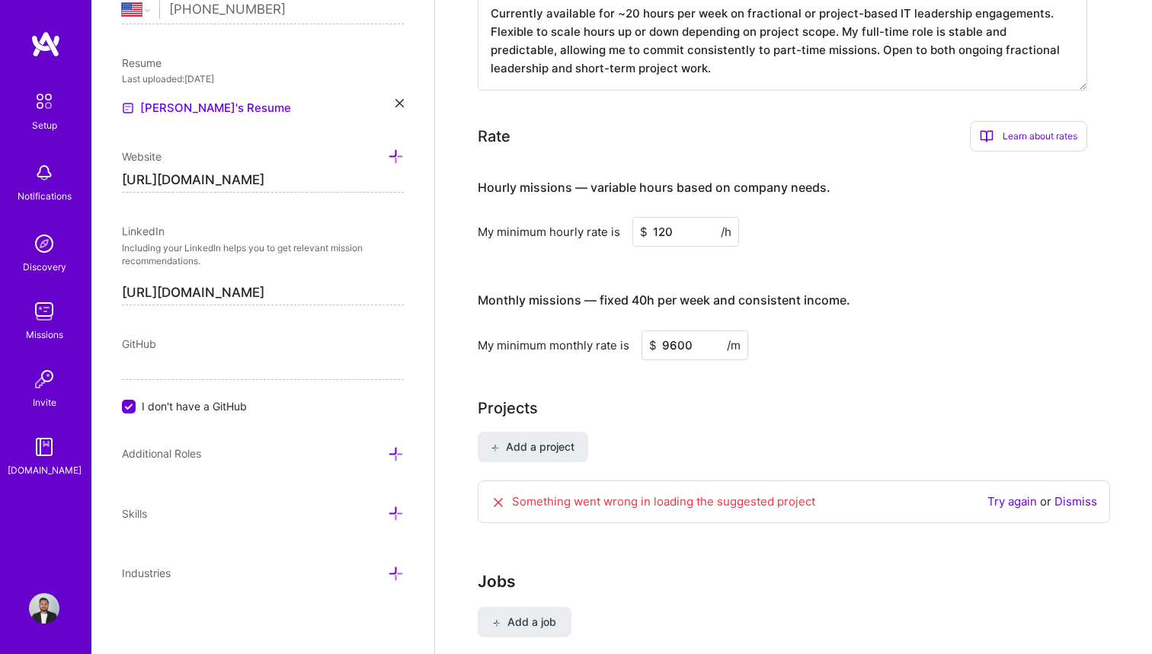
scroll to position [956, 0]
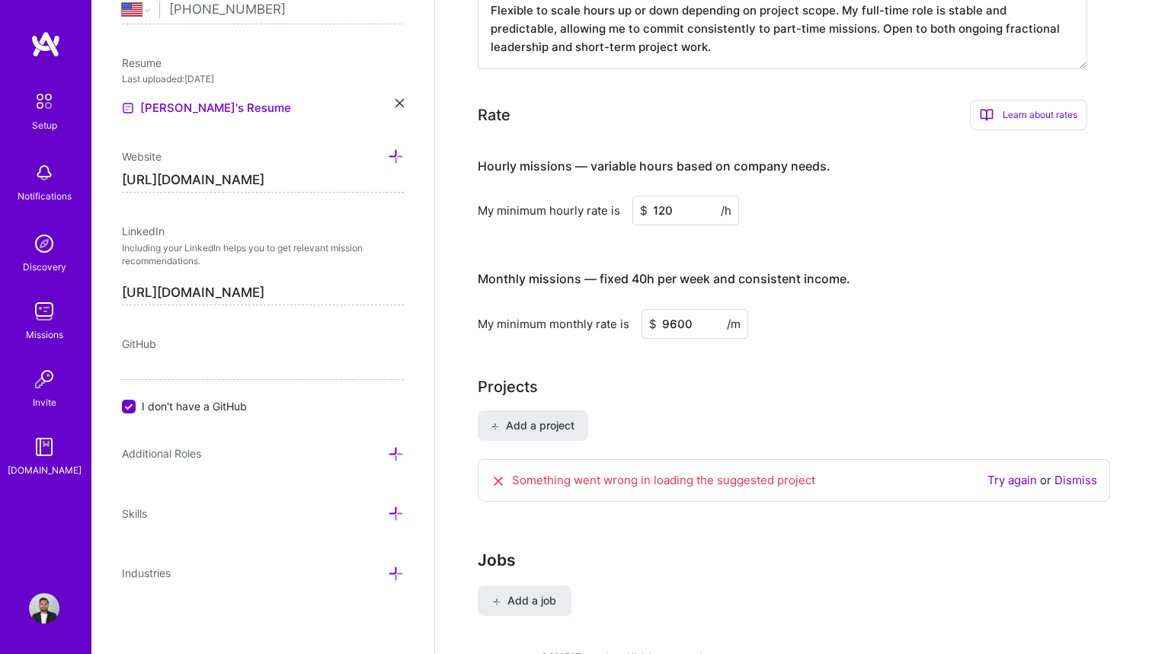
click at [1079, 473] on link "Dismiss" at bounding box center [1075, 480] width 43 height 14
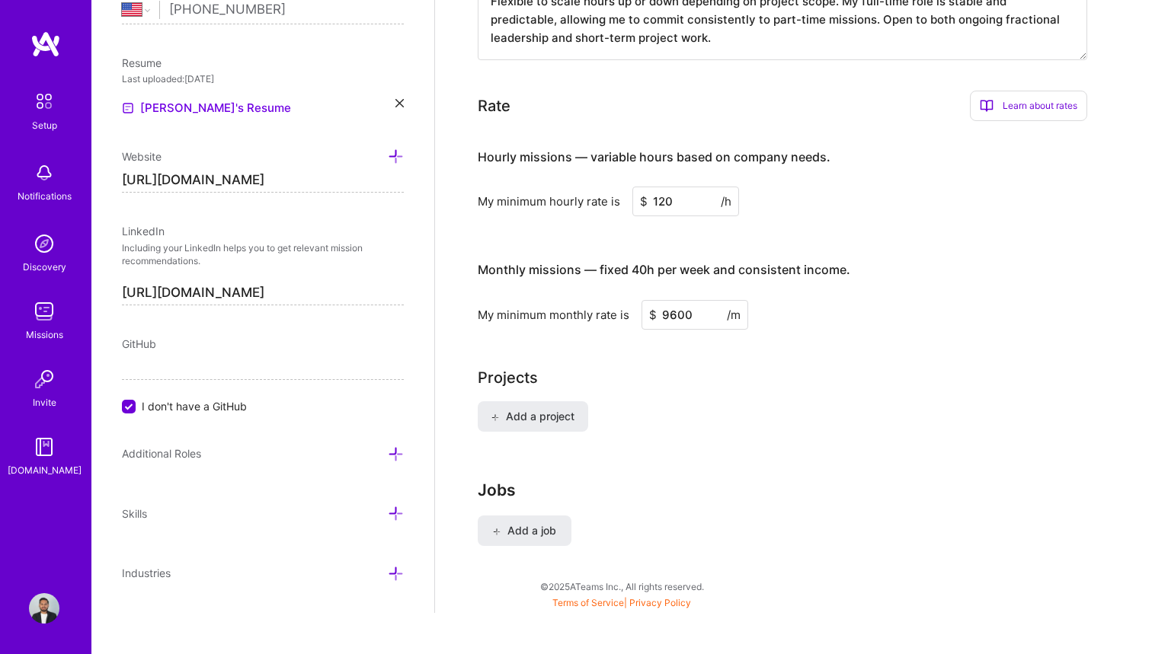
scroll to position [964, 0]
click at [392, 452] on icon at bounding box center [396, 454] width 16 height 16
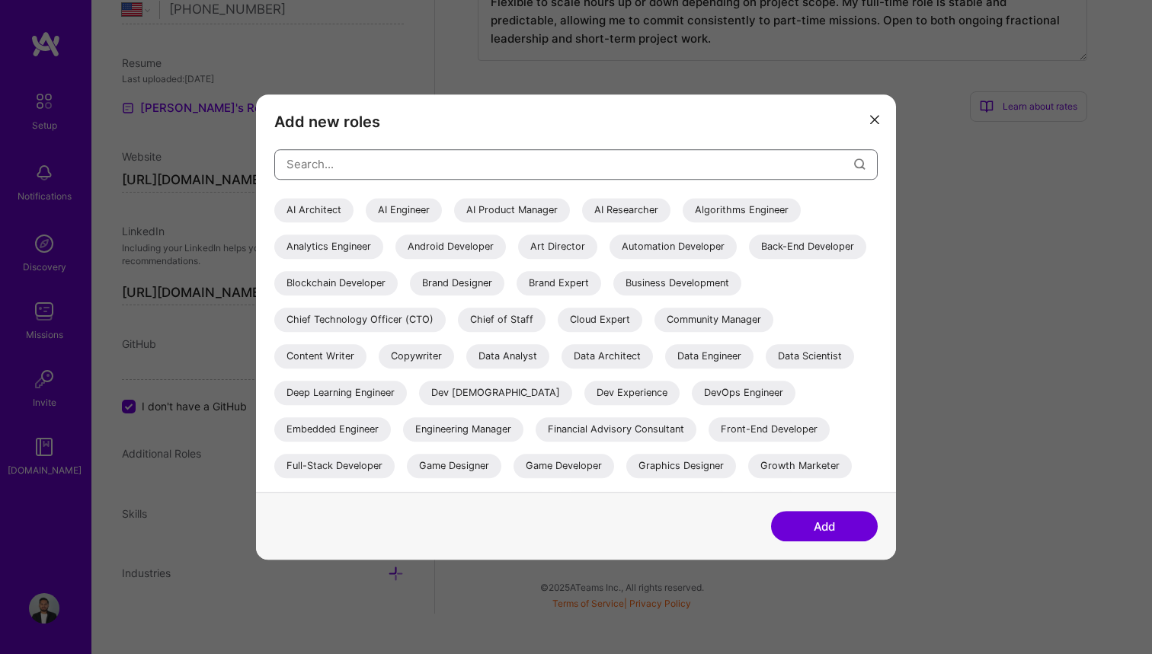
click at [464, 167] on input "modal" at bounding box center [570, 164] width 568 height 39
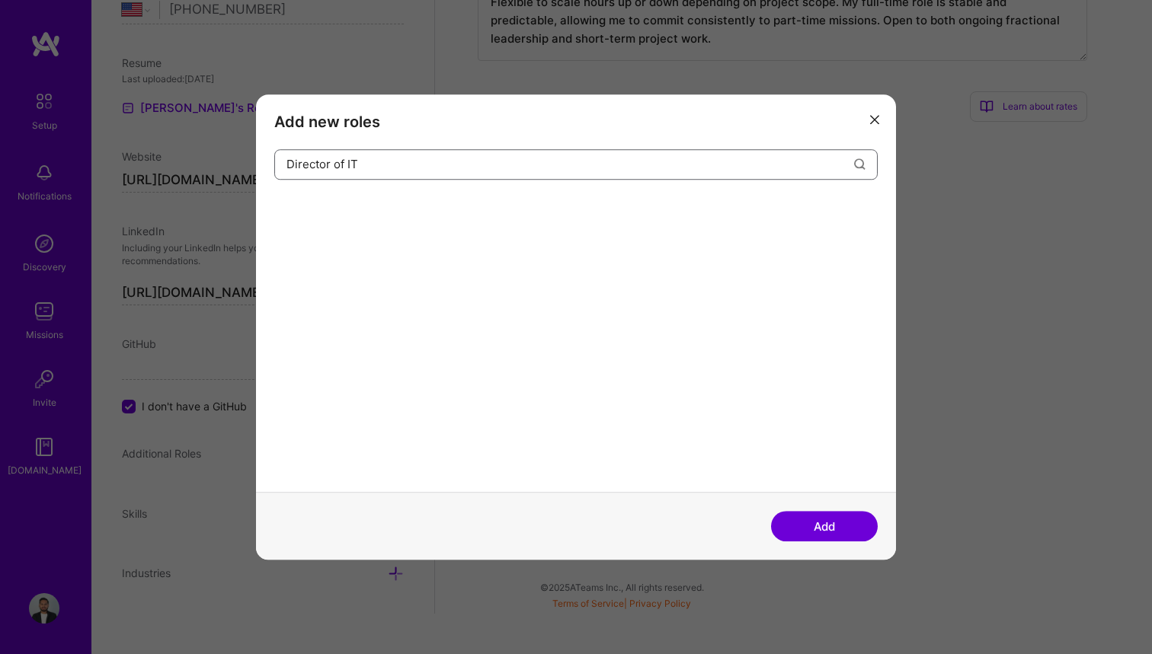
type input "Director of IT"
click at [836, 523] on button "Add" at bounding box center [824, 526] width 107 height 30
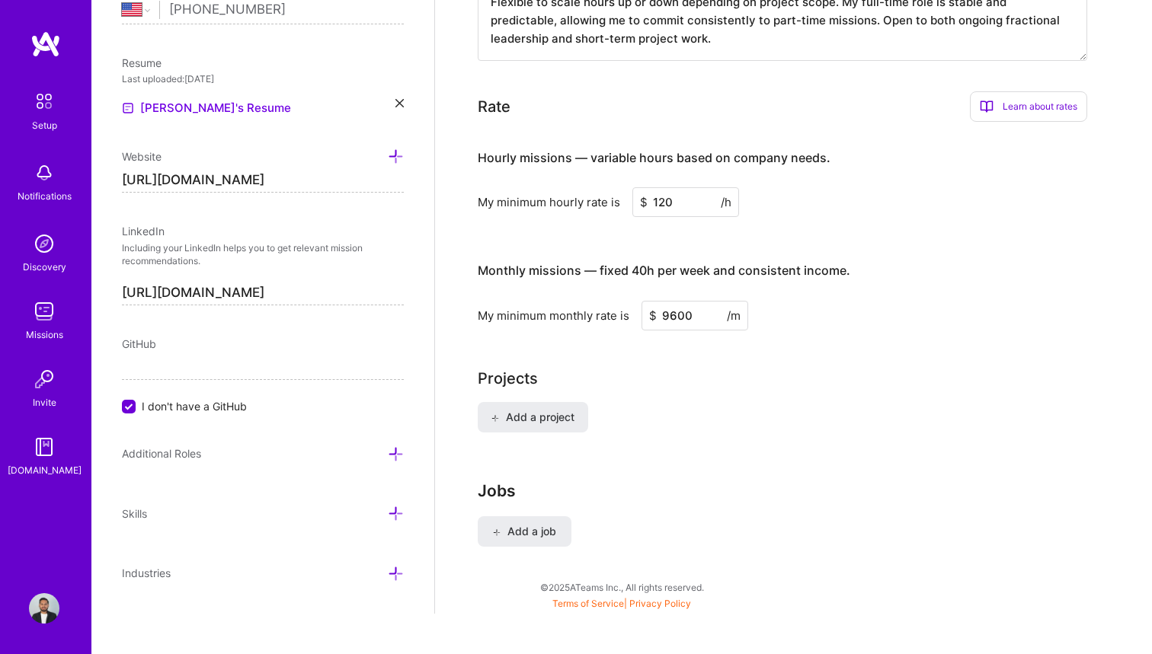
click at [396, 452] on icon at bounding box center [396, 454] width 16 height 16
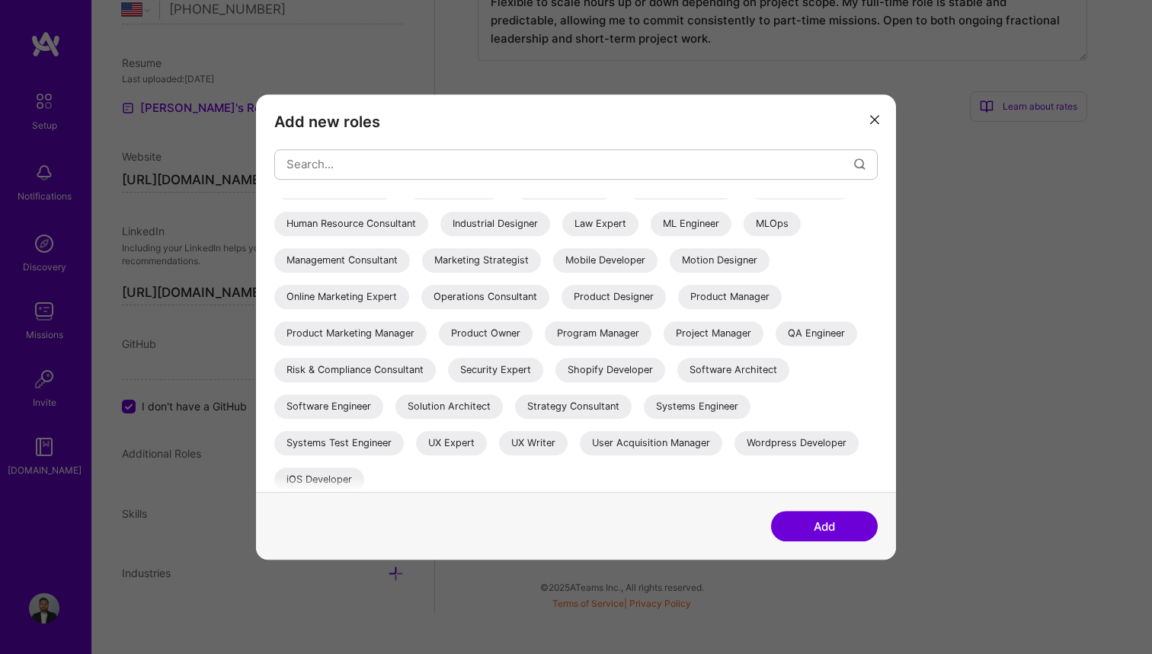
scroll to position [280, 0]
click at [515, 417] on div "Strategy Consultant" at bounding box center [573, 405] width 117 height 24
click at [664, 344] on div "Project Manager" at bounding box center [714, 332] width 100 height 24
click at [503, 400] on div "Solution Architect" at bounding box center [448, 405] width 107 height 24
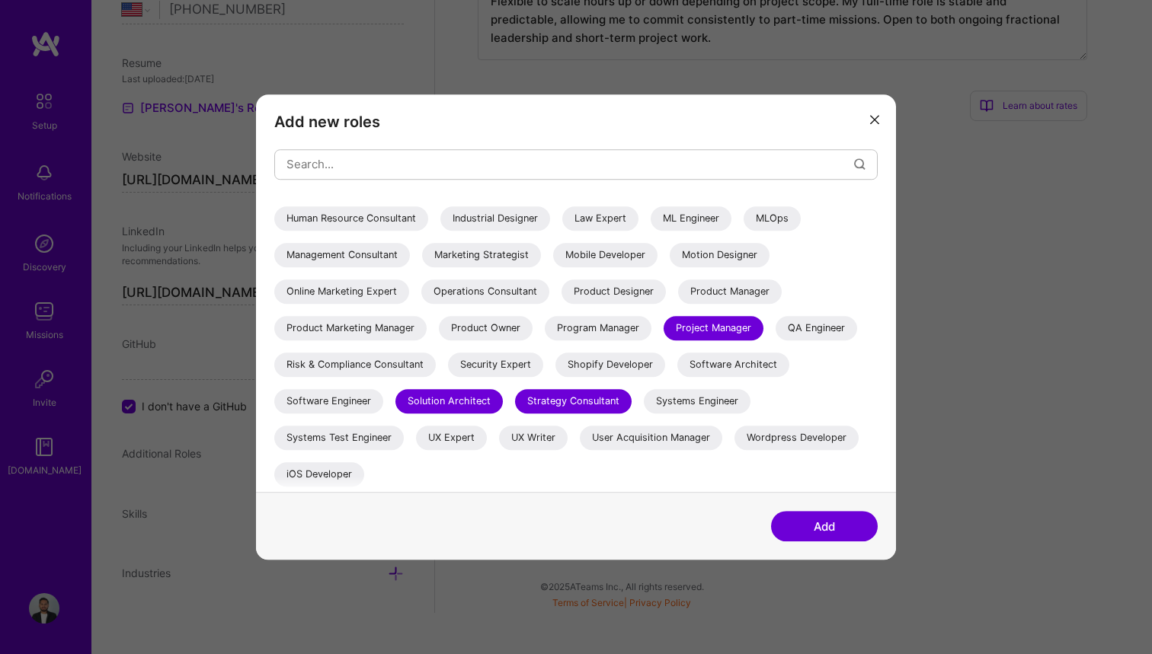
scroll to position [964, 0]
click at [644, 414] on div "Systems Engineer" at bounding box center [697, 401] width 107 height 24
click at [816, 521] on button "Add" at bounding box center [824, 526] width 107 height 30
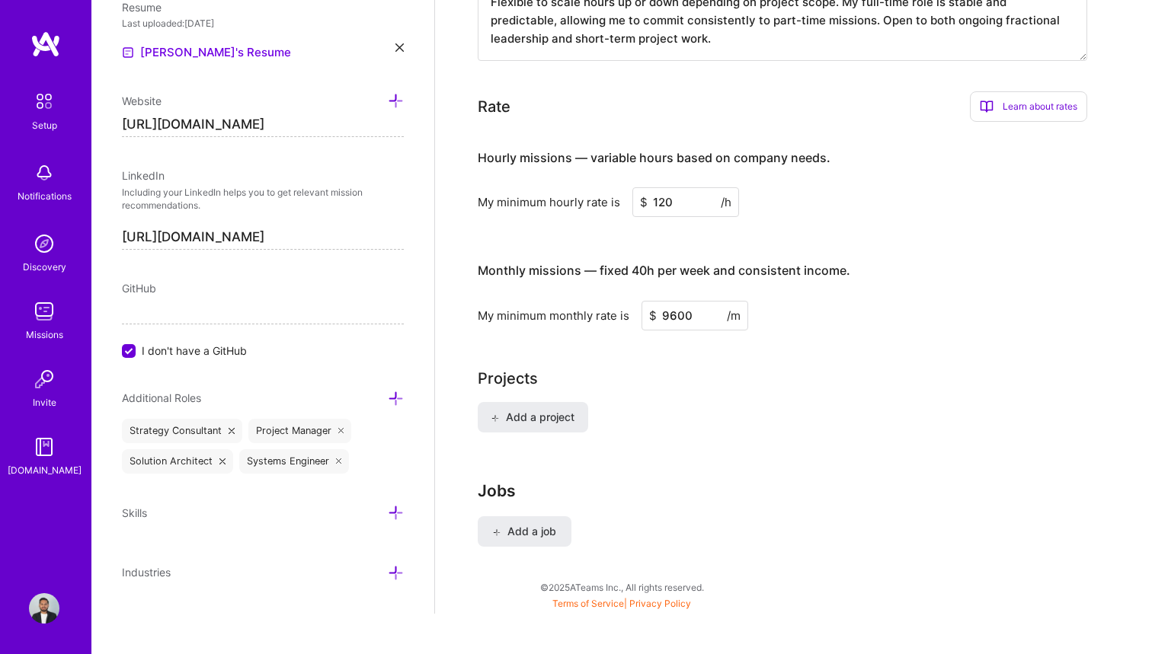
scroll to position [720, 0]
click at [392, 513] on icon at bounding box center [396, 514] width 16 height 16
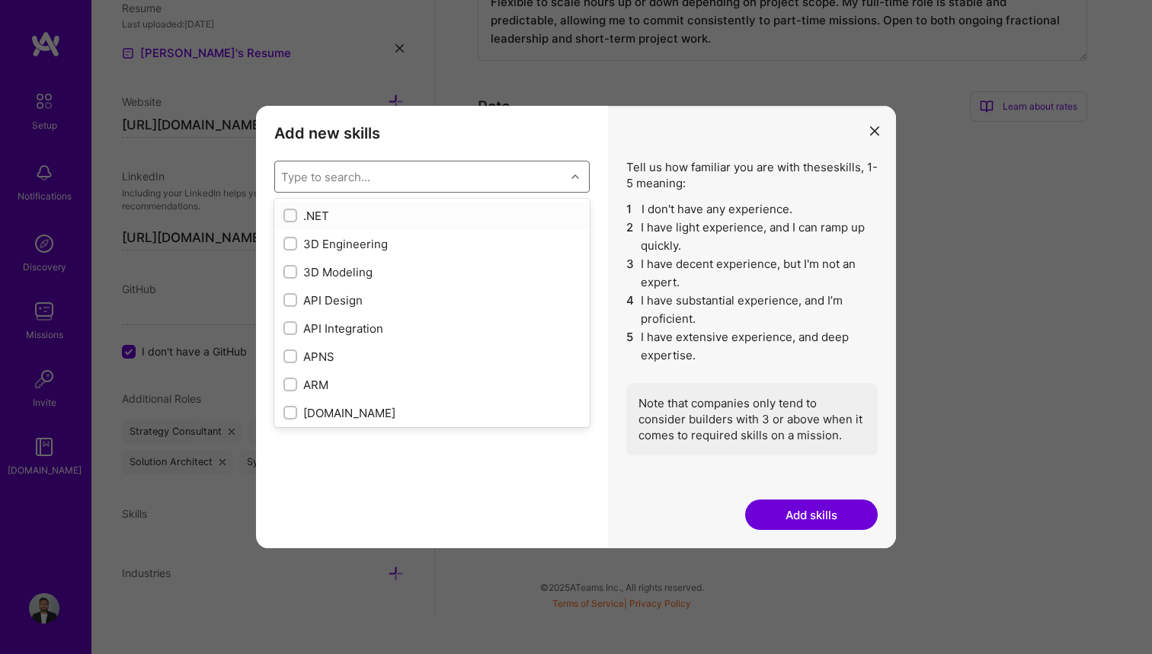
click at [490, 176] on div "Type to search..." at bounding box center [420, 176] width 290 height 30
type input "Apple"
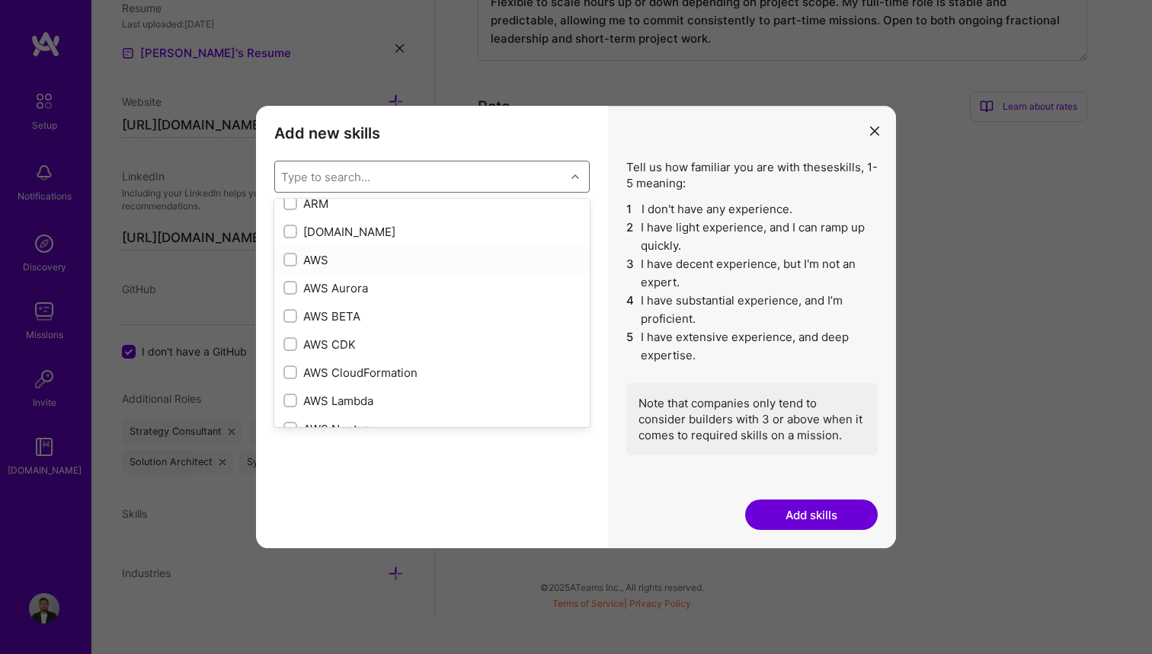
click at [294, 255] on input "modal" at bounding box center [291, 260] width 11 height 11
checkbox input "true"
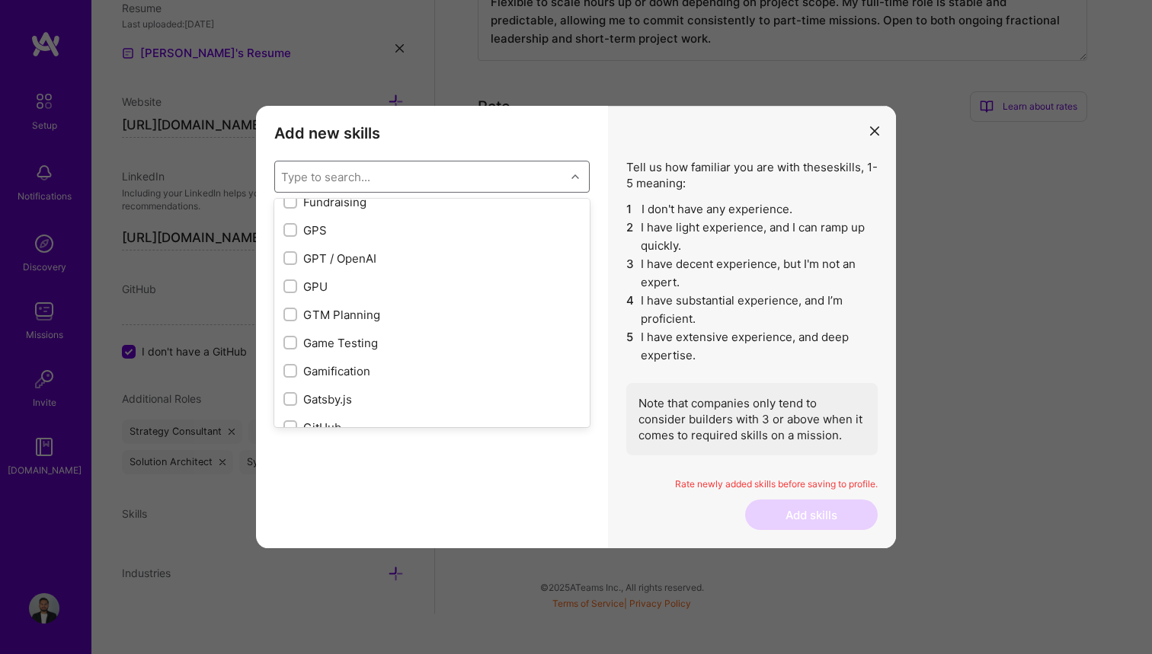
scroll to position [3877, 0]
click at [323, 253] on div "GPT / OpenAI" at bounding box center [431, 257] width 297 height 16
checkbox input "true"
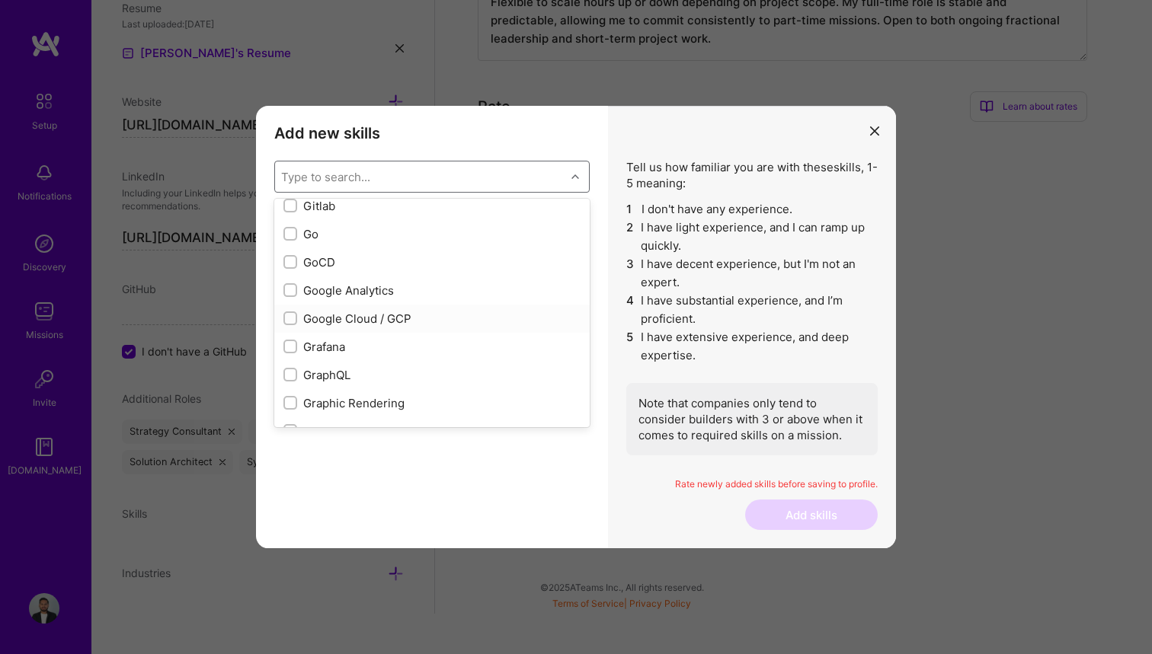
scroll to position [4132, 0]
click at [393, 309] on div "Google Cloud / GCP" at bounding box center [431, 312] width 297 height 16
checkbox input "true"
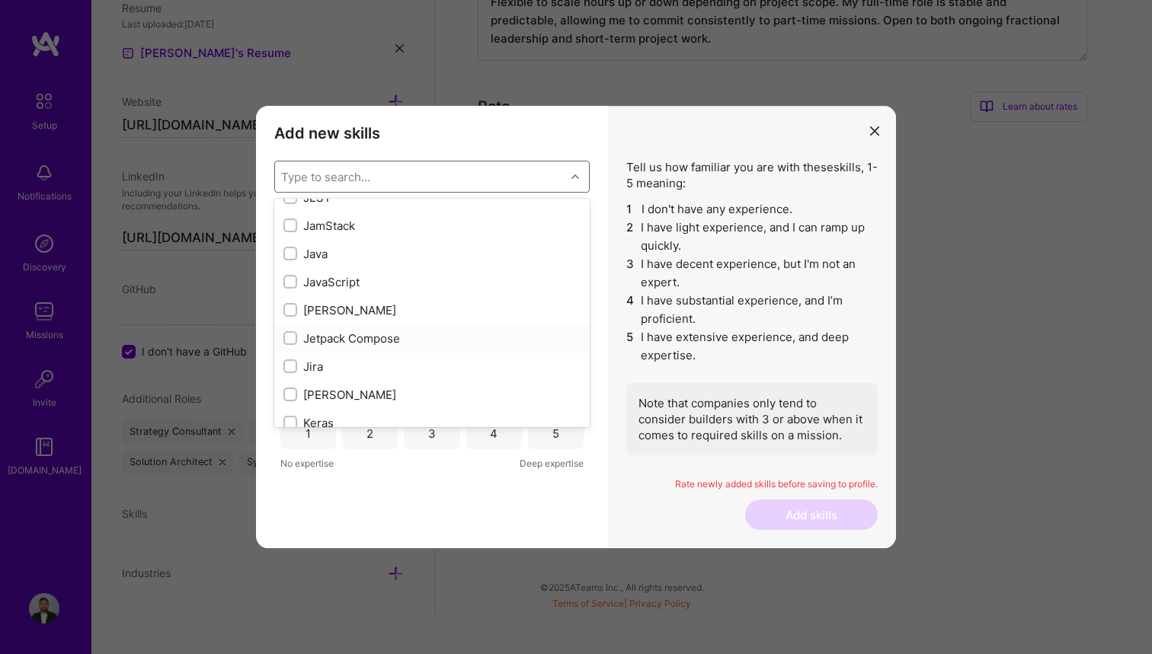
scroll to position [4850, 0]
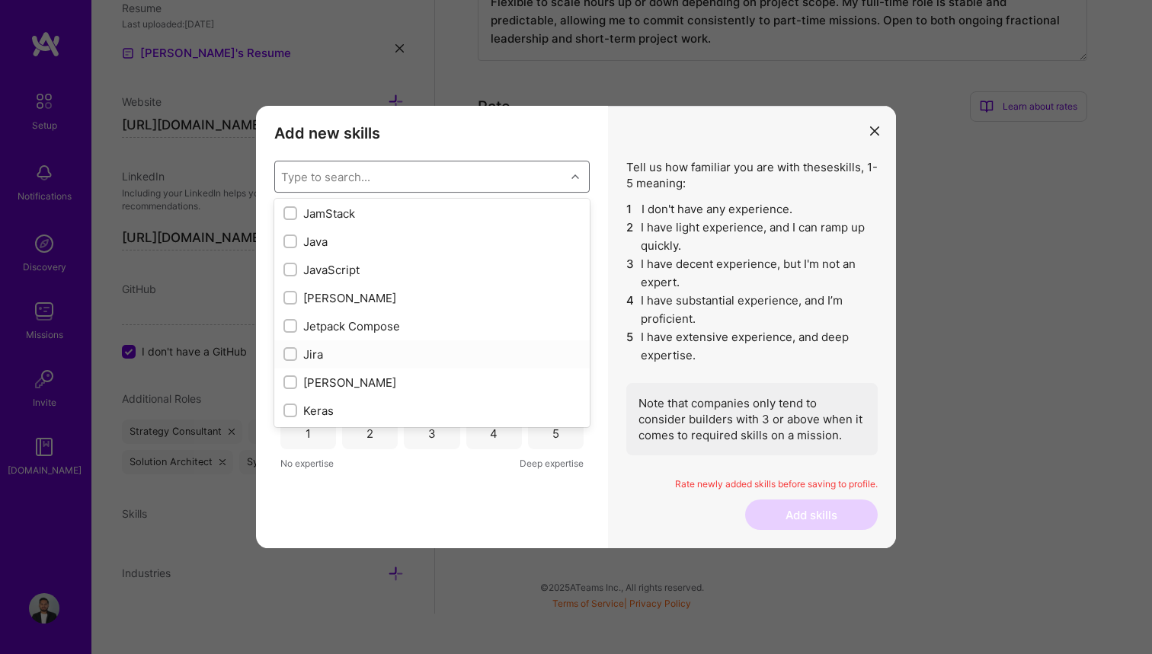
click at [383, 350] on div "Jira" at bounding box center [431, 355] width 297 height 16
checkbox input "true"
click at [312, 216] on div "No Code" at bounding box center [431, 217] width 297 height 16
checkbox input "true"
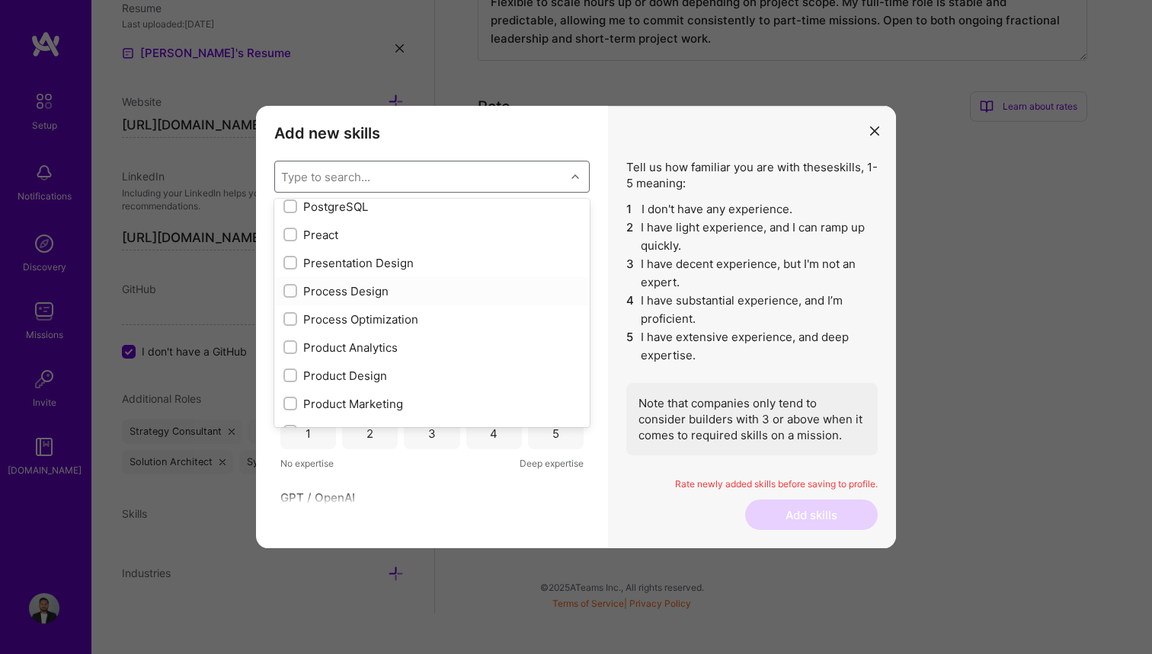
scroll to position [6860, 0]
click at [380, 258] on div "Presentation Design" at bounding box center [431, 262] width 297 height 16
checkbox input "true"
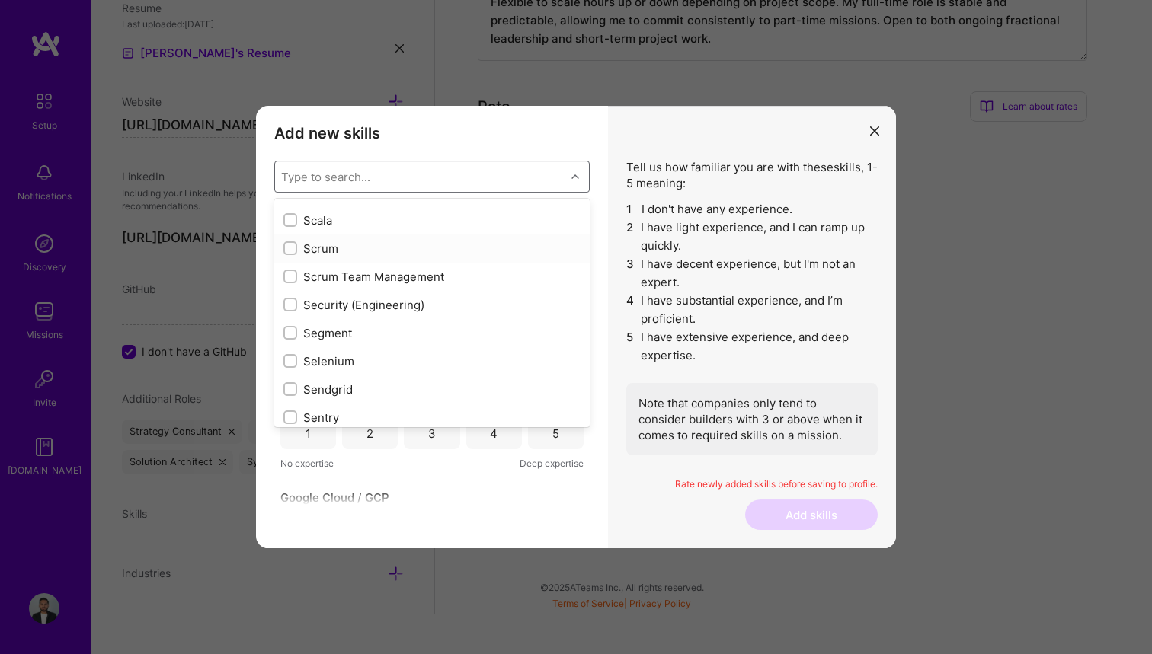
scroll to position [8226, 0]
click at [389, 305] on div "Security (Engineering)" at bounding box center [431, 304] width 297 height 16
checkbox input "true"
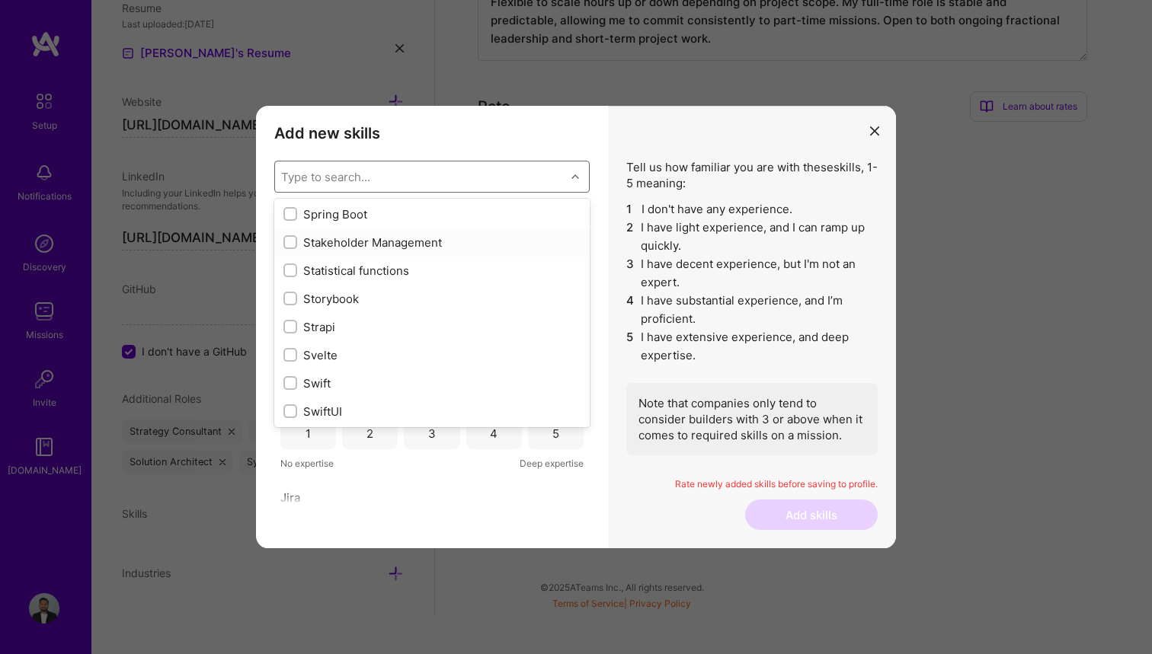
click at [368, 242] on div "Stakeholder Management" at bounding box center [431, 243] width 297 height 16
checkbox input "true"
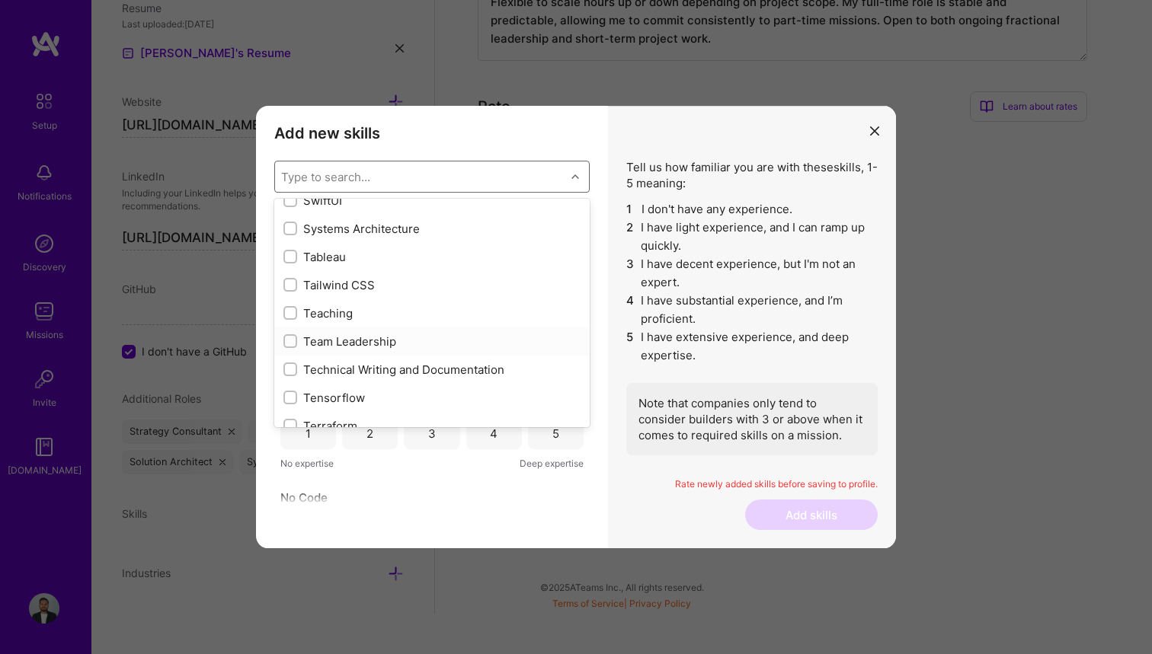
scroll to position [9162, 0]
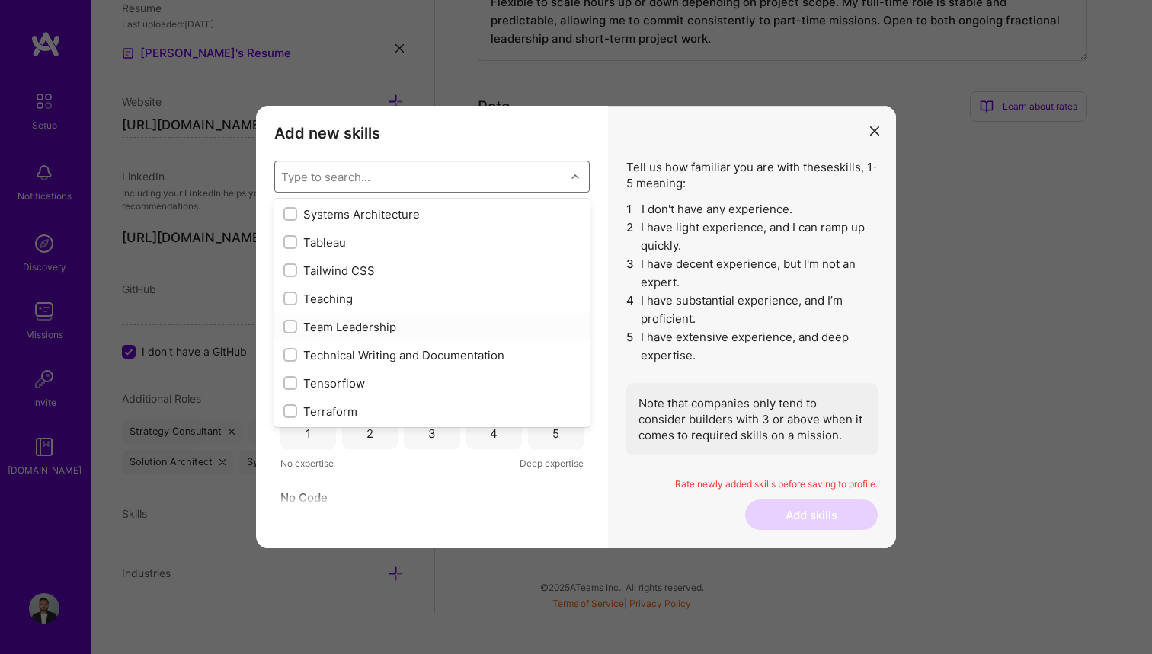
click at [399, 326] on div "Team Leadership" at bounding box center [431, 327] width 297 height 16
checkbox input "true"
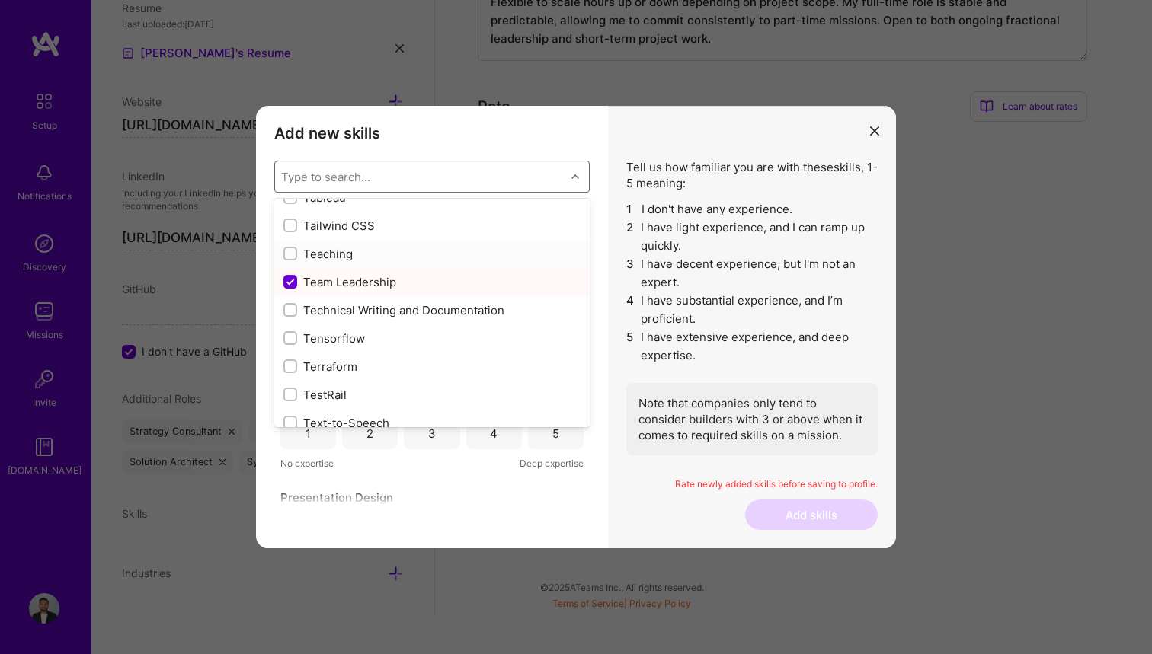
scroll to position [9211, 0]
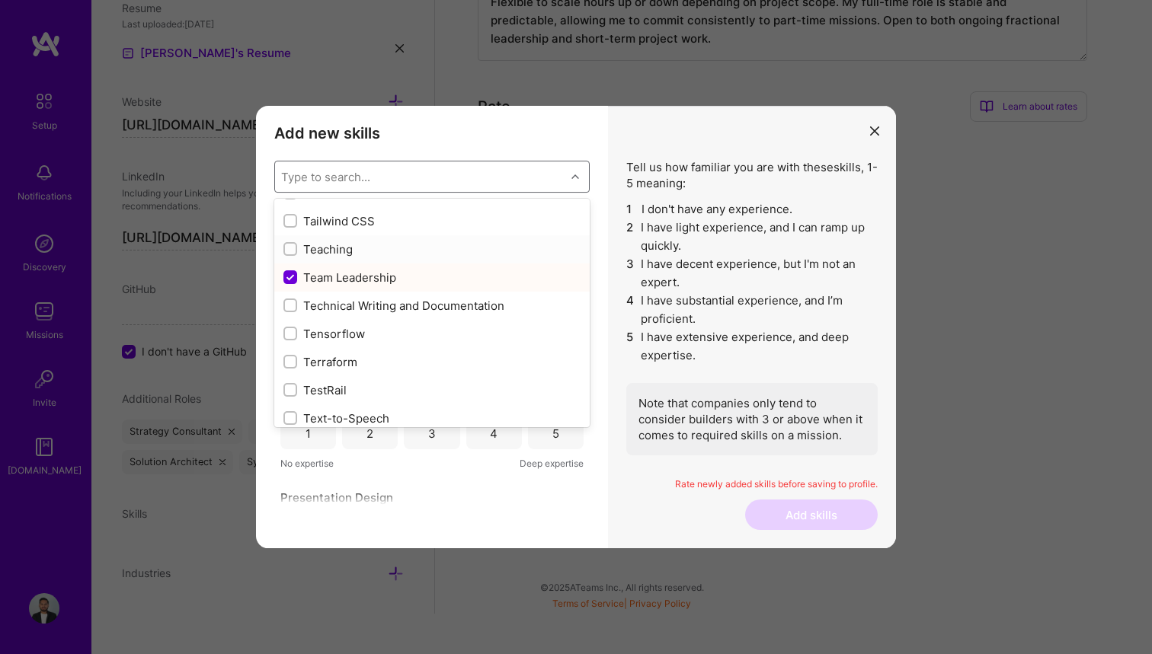
click at [361, 249] on div "Teaching" at bounding box center [431, 249] width 297 height 16
checkbox input "true"
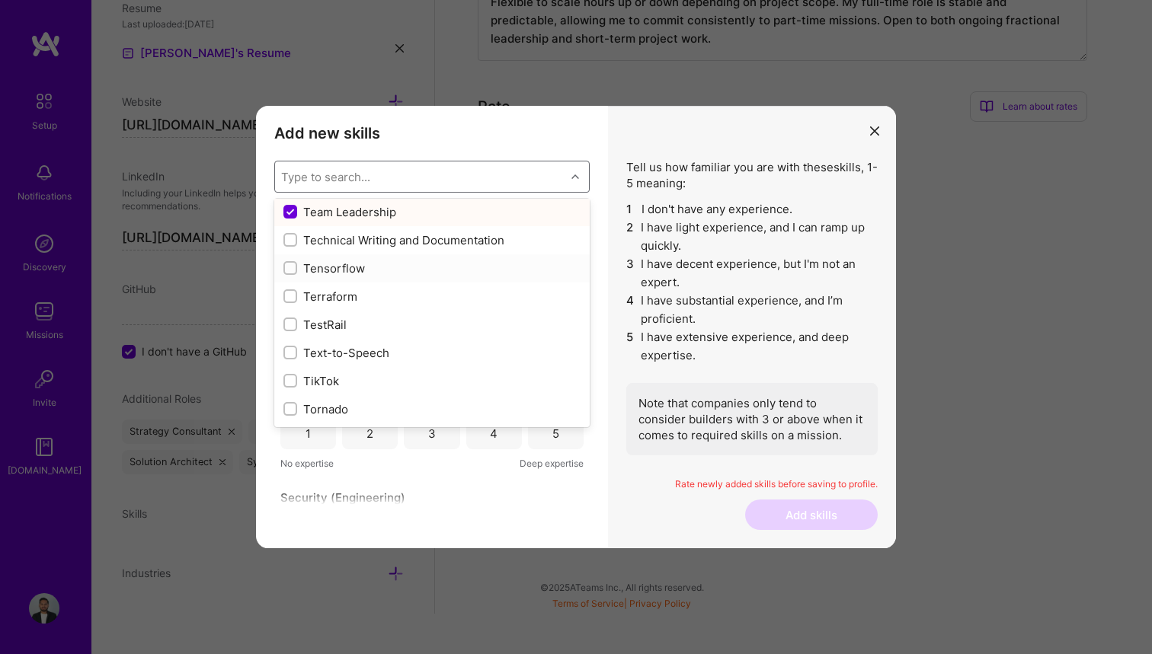
scroll to position [9290, 0]
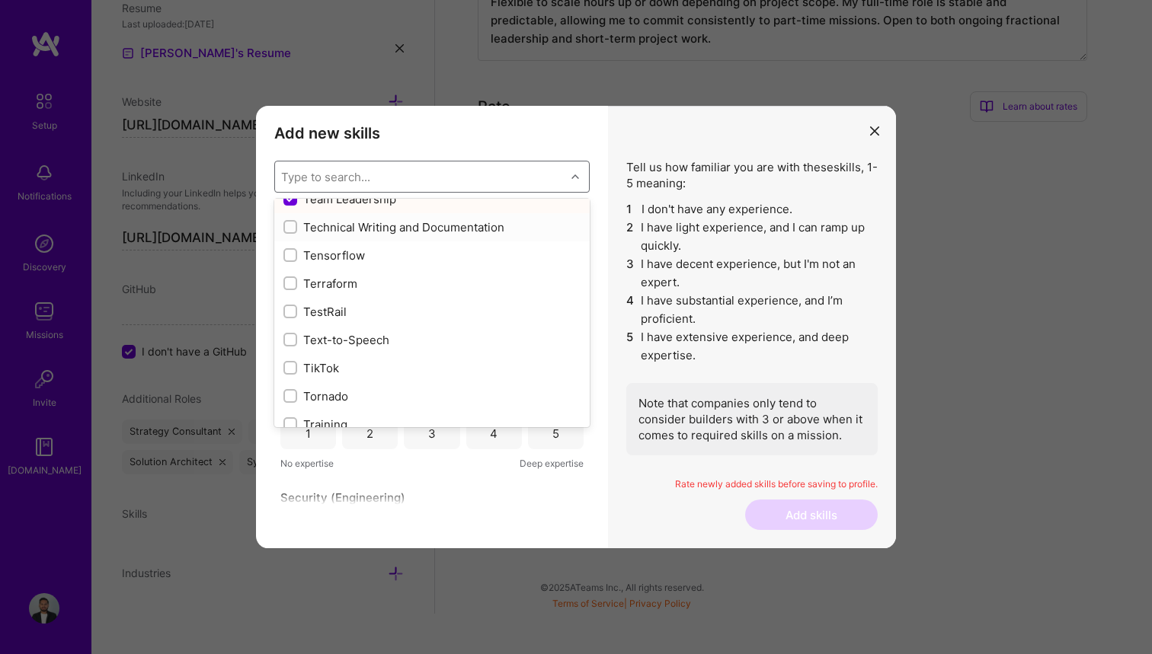
click at [400, 225] on div "Technical Writing and Documentation" at bounding box center [431, 227] width 297 height 16
checkbox input "true"
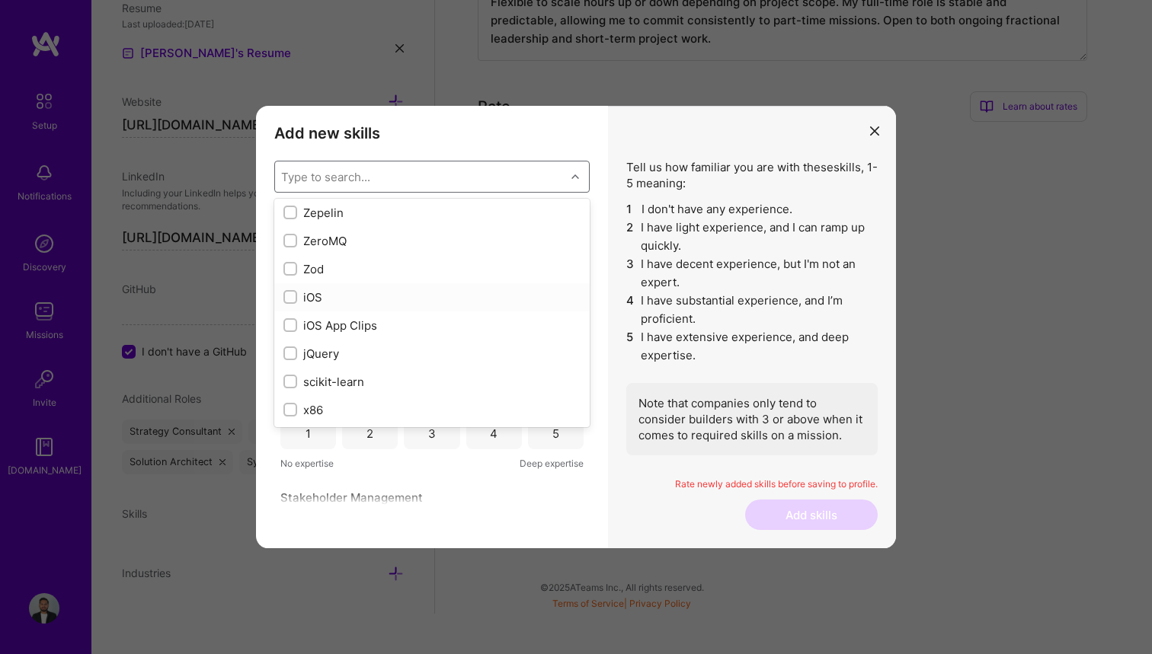
scroll to position [10432, 0]
click at [413, 294] on div "iOS" at bounding box center [431, 297] width 297 height 16
checkbox input "true"
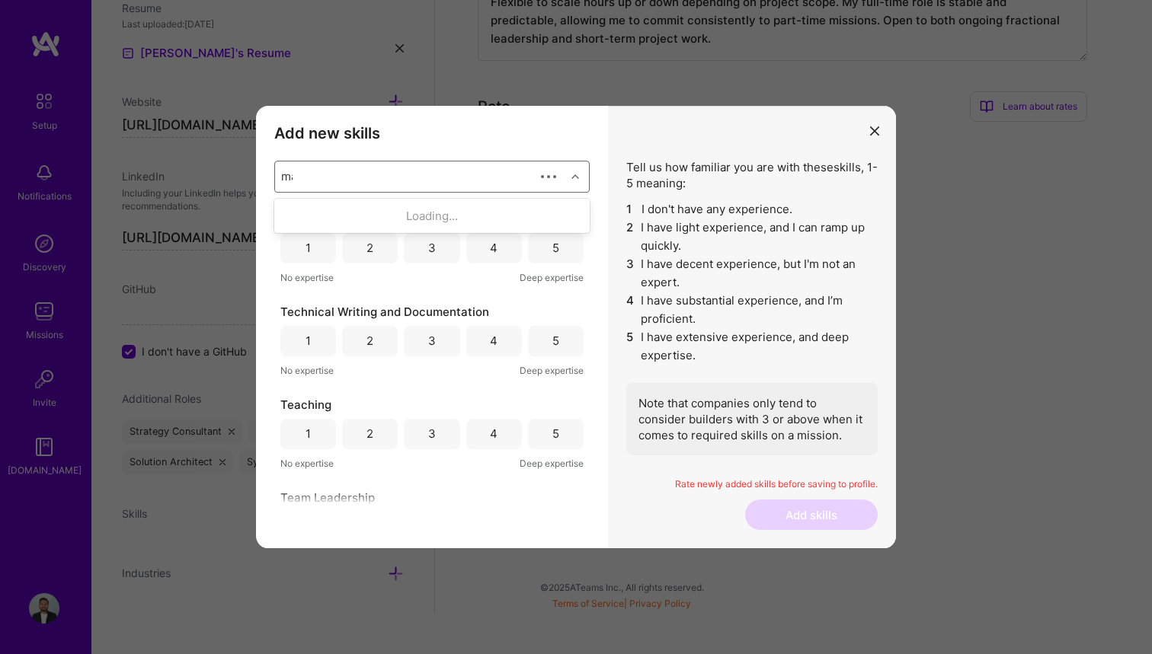
scroll to position [0, 0]
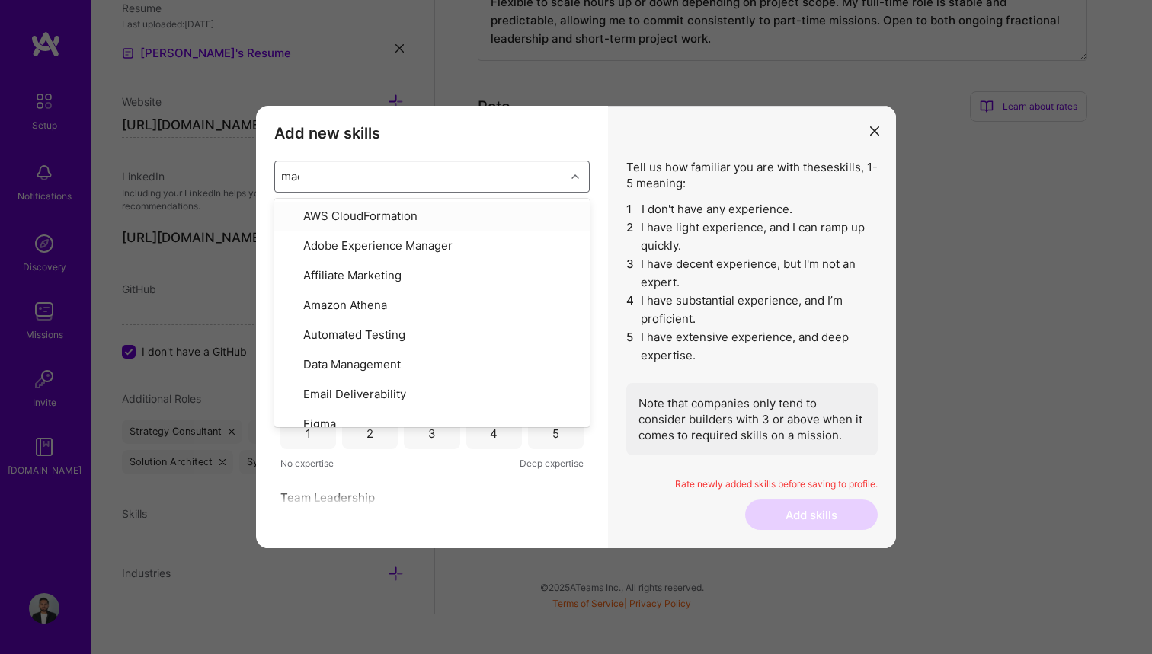
type input "macOS"
click at [648, 185] on div "Tell us how familiar you are with these skills , 1-5 meaning: 1 I don't have an…" at bounding box center [751, 307] width 251 height 296
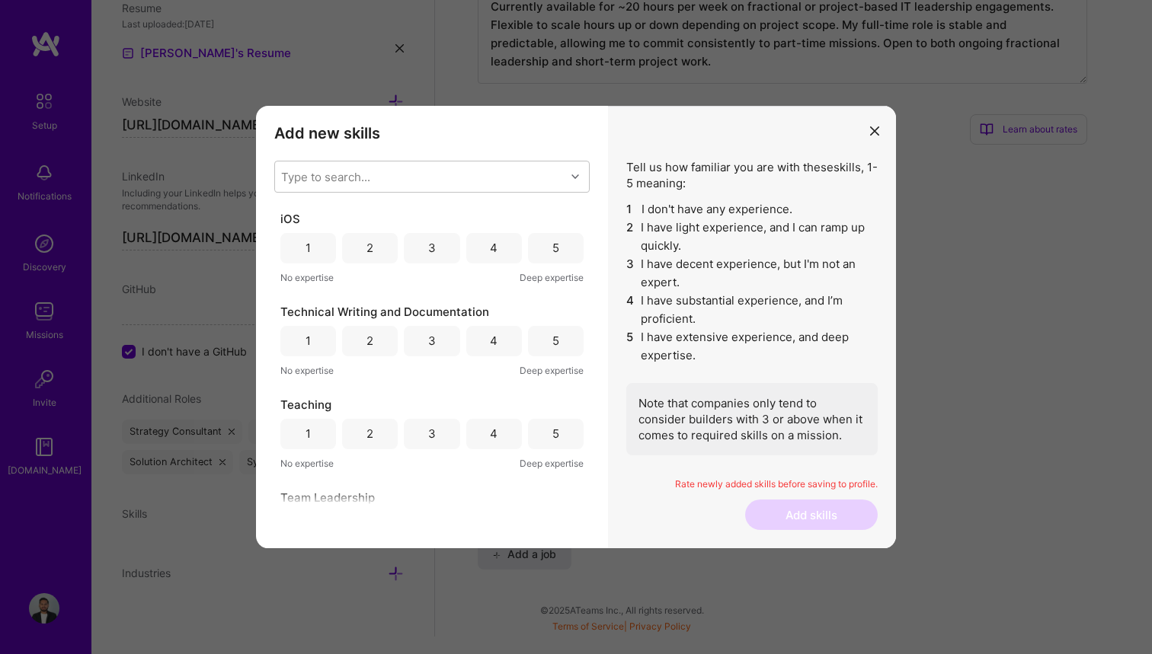
scroll to position [923, 0]
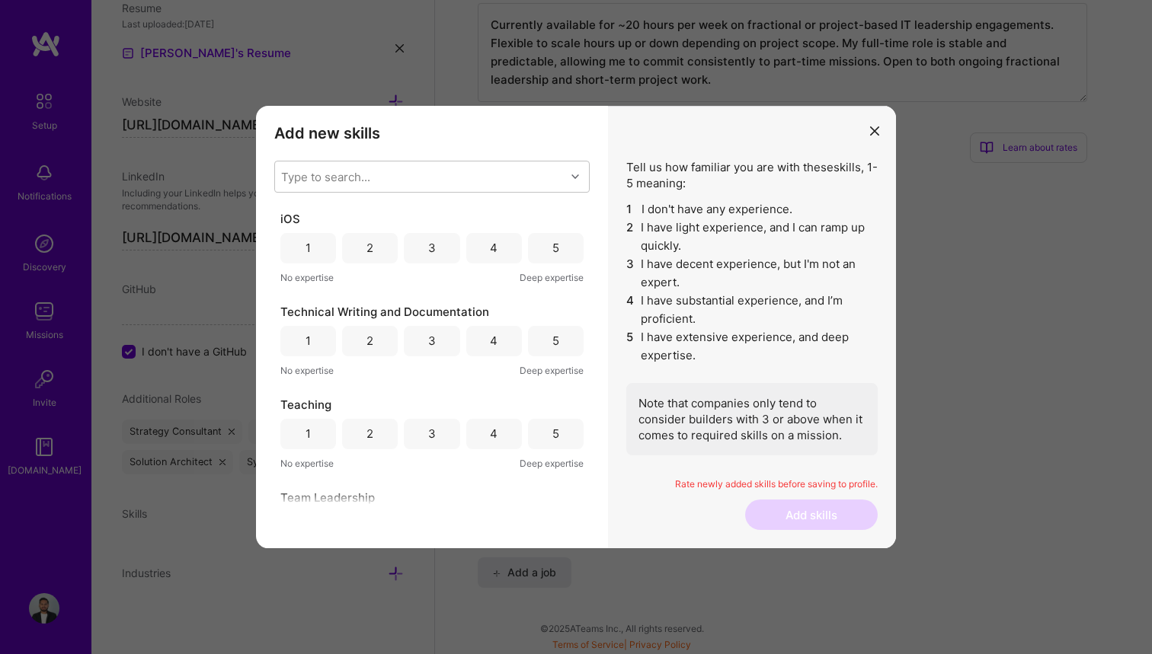
click at [469, 252] on div "4" at bounding box center [494, 248] width 56 height 30
click at [543, 238] on div "5" at bounding box center [556, 248] width 56 height 30
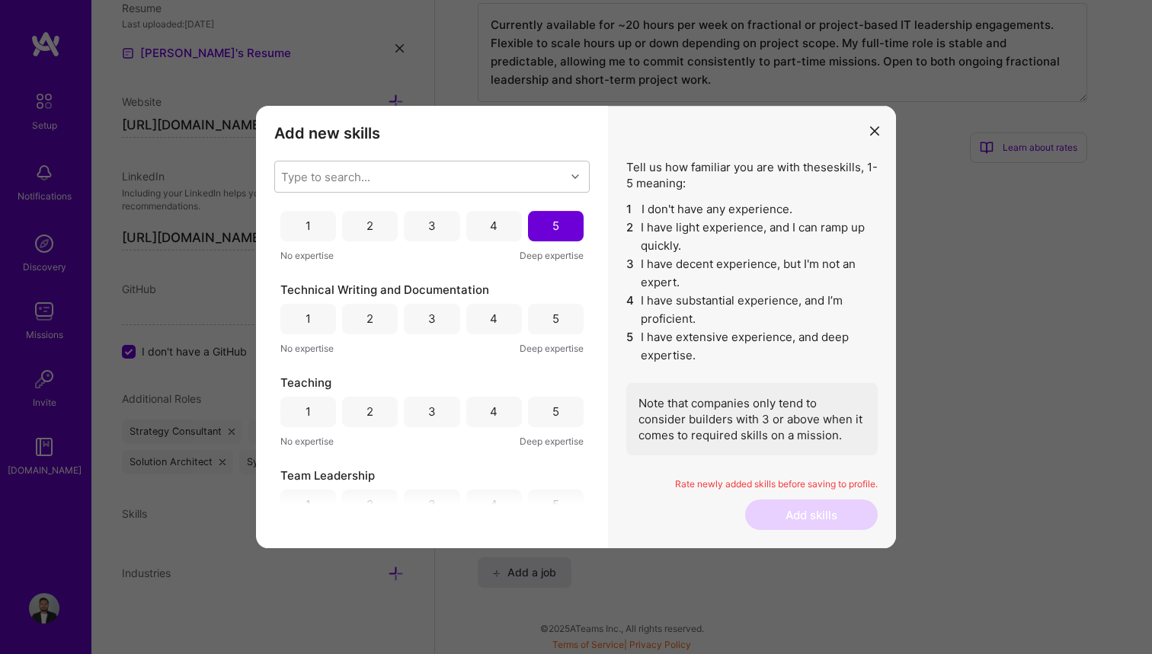
scroll to position [34, 0]
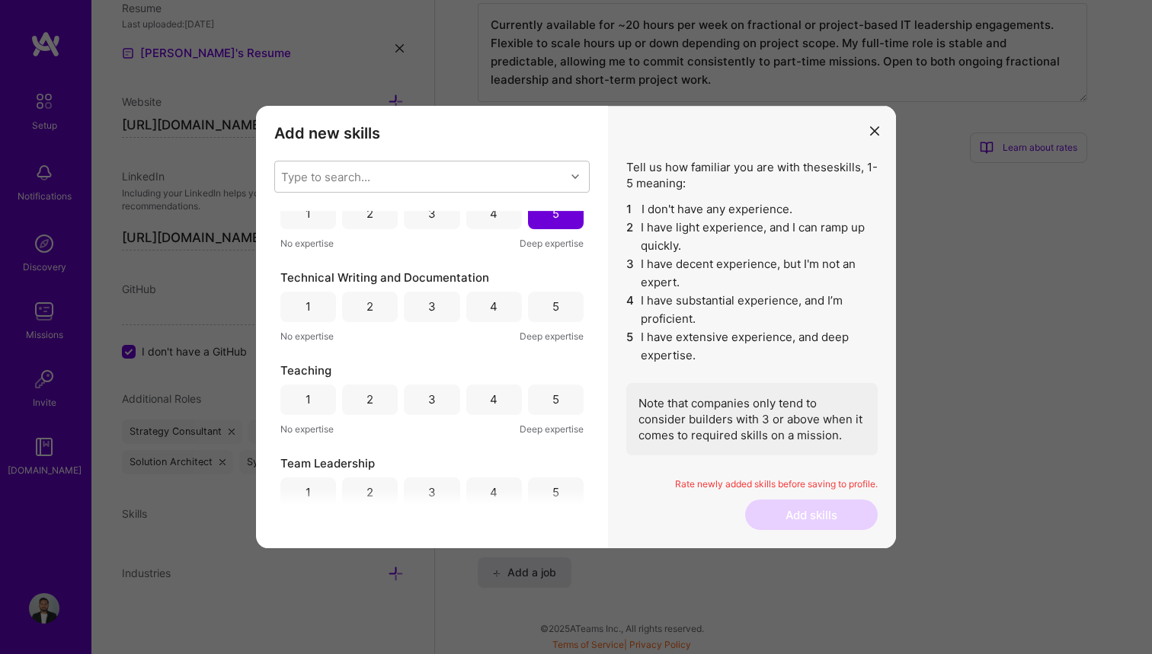
click at [491, 302] on div "4" at bounding box center [494, 307] width 8 height 16
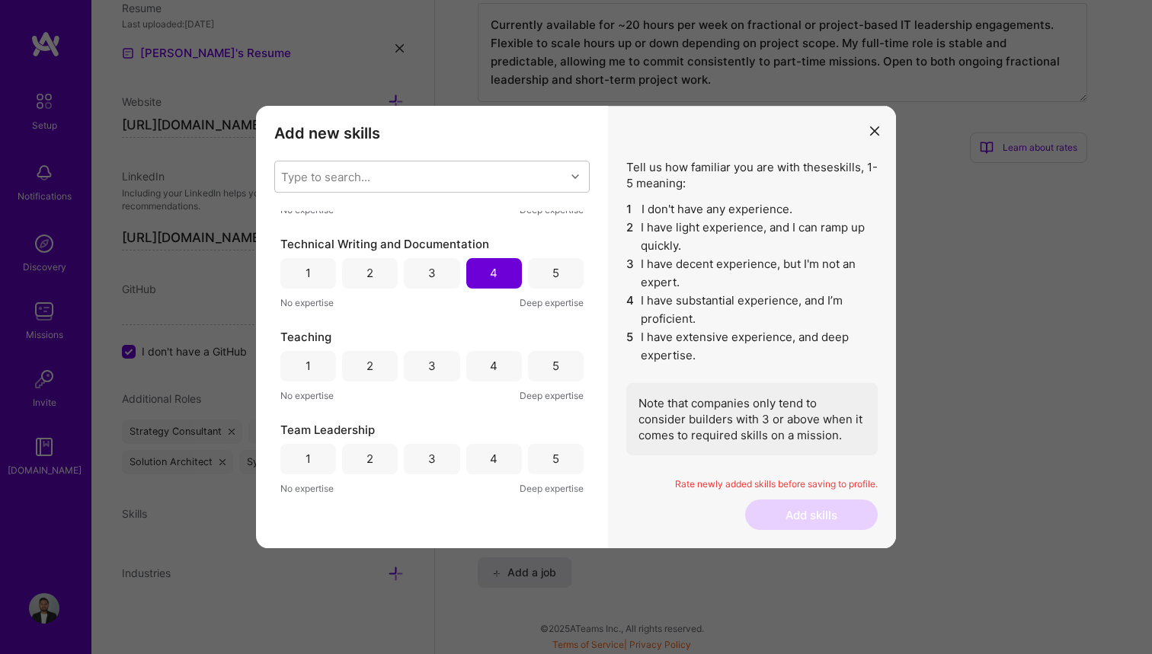
click at [502, 366] on div "4" at bounding box center [494, 366] width 56 height 30
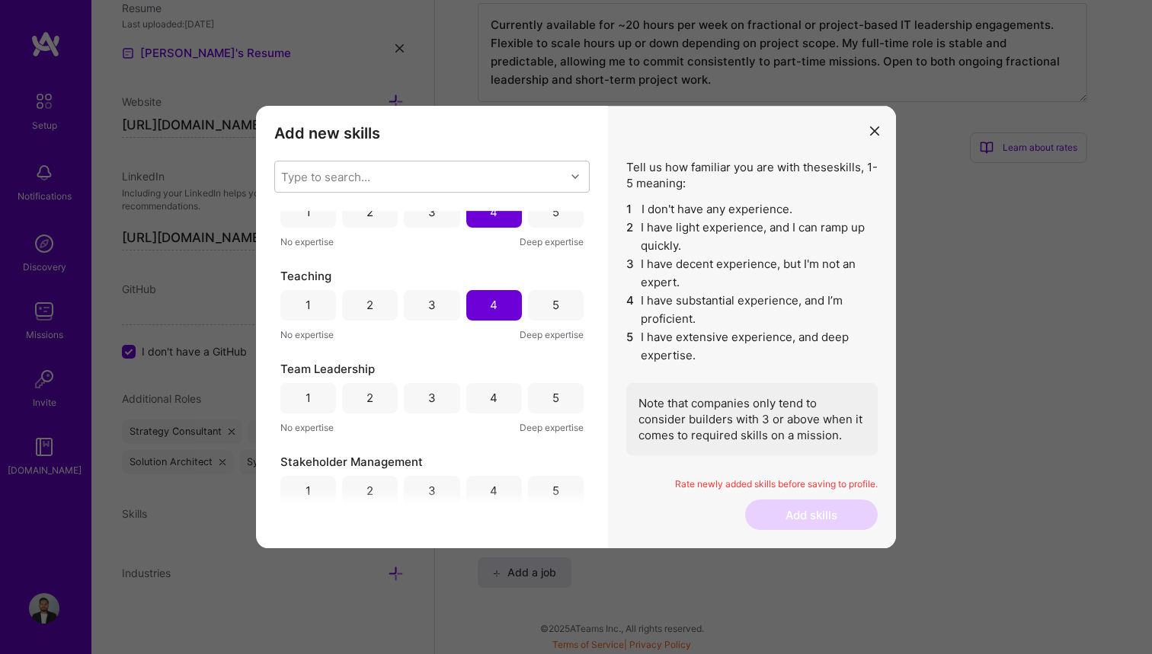
click at [532, 395] on div "5" at bounding box center [556, 398] width 56 height 30
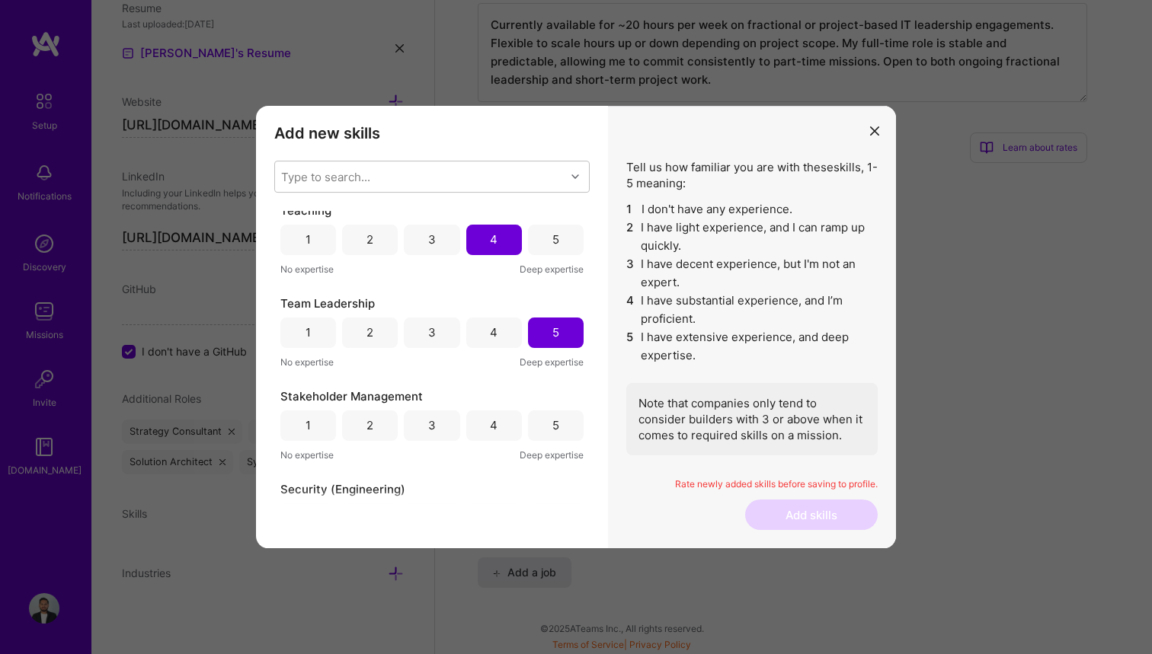
scroll to position [214, 0]
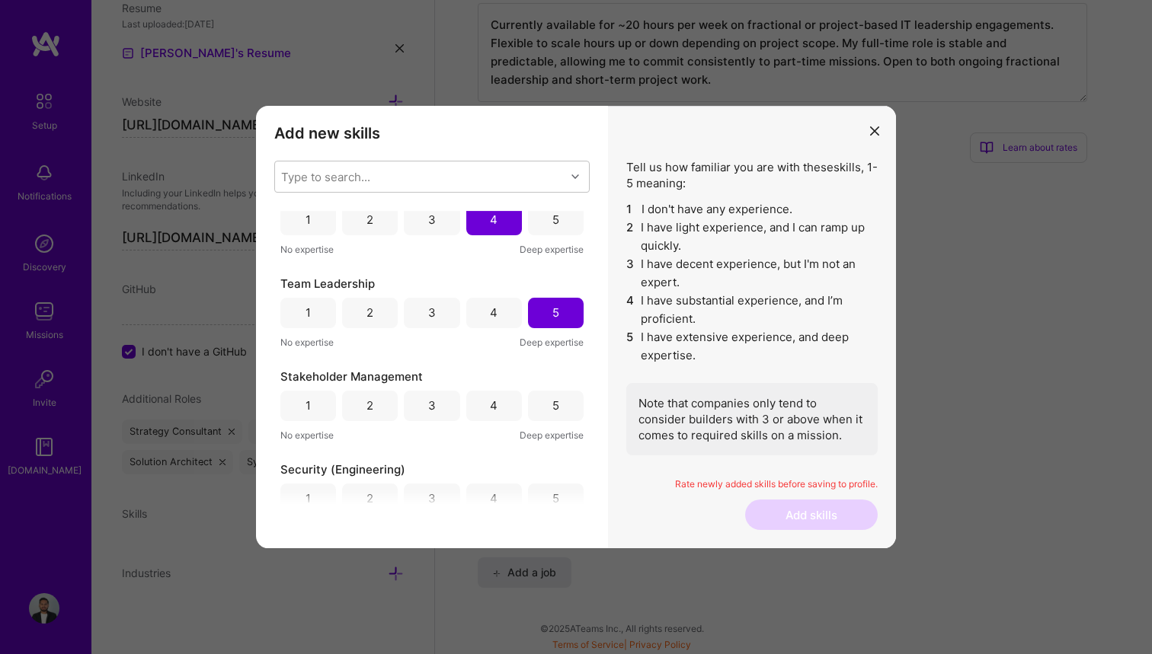
click at [490, 405] on div "4" at bounding box center [494, 406] width 8 height 16
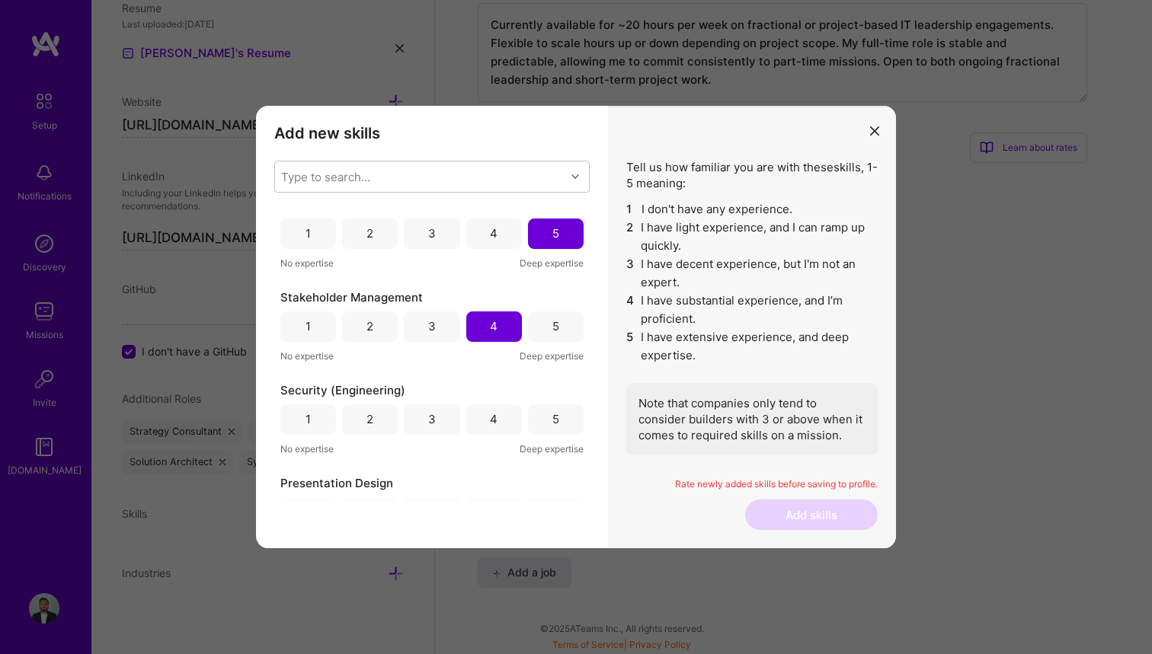
scroll to position [314, 0]
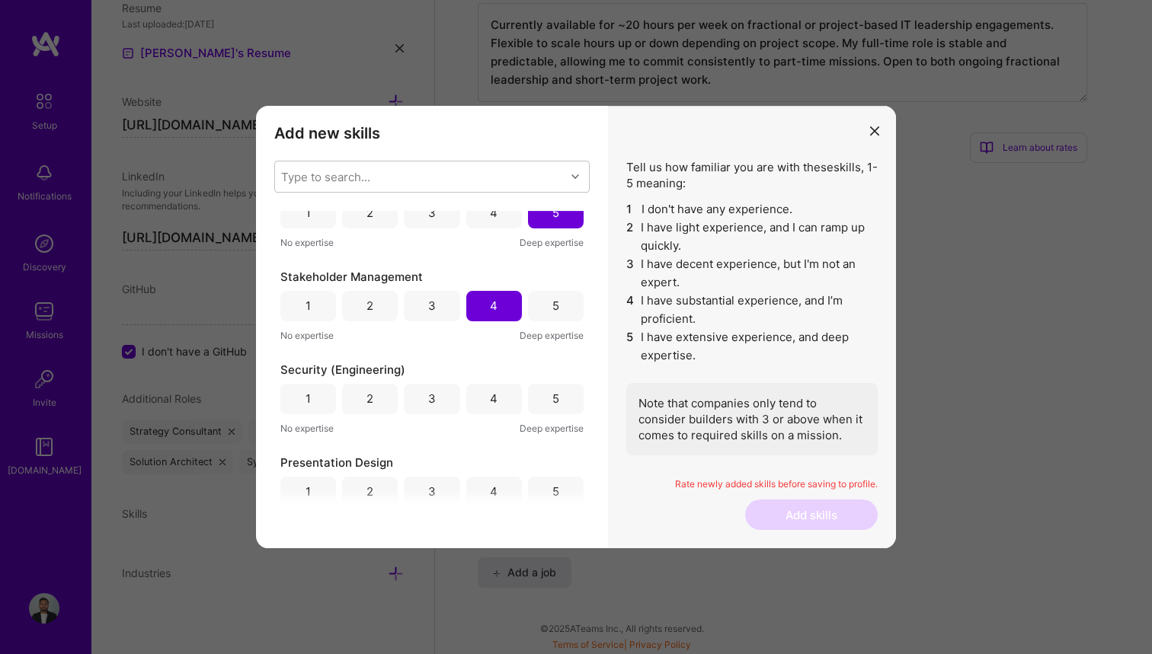
click at [447, 400] on div "3" at bounding box center [432, 399] width 56 height 30
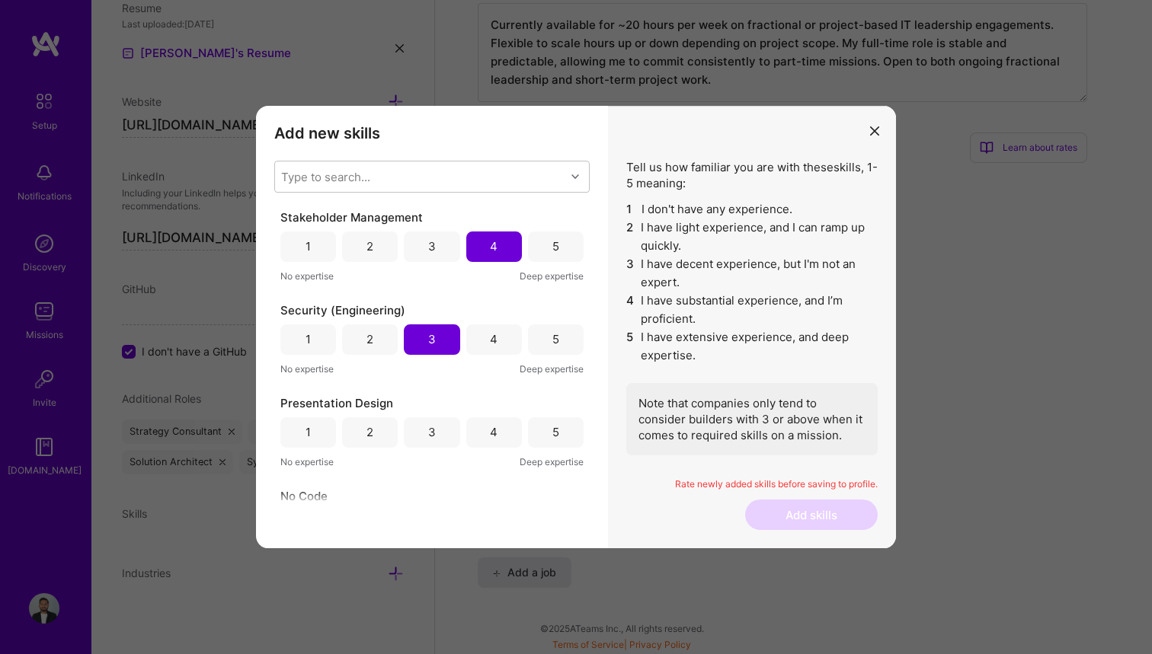
scroll to position [384, 0]
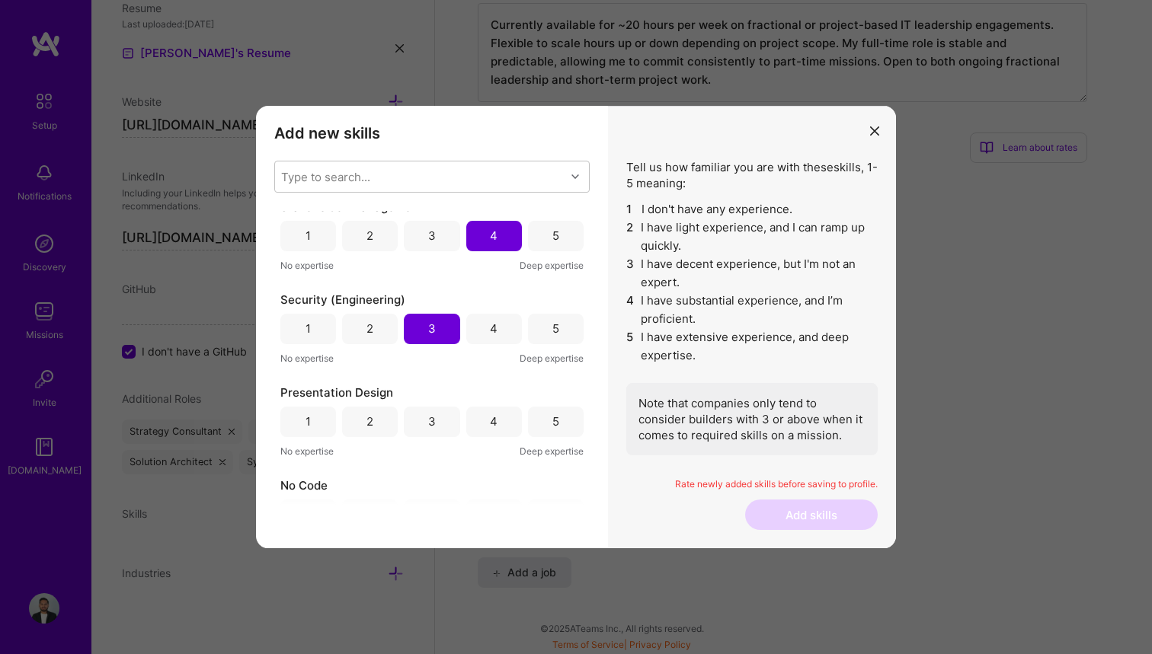
click at [478, 424] on div "4" at bounding box center [494, 422] width 56 height 30
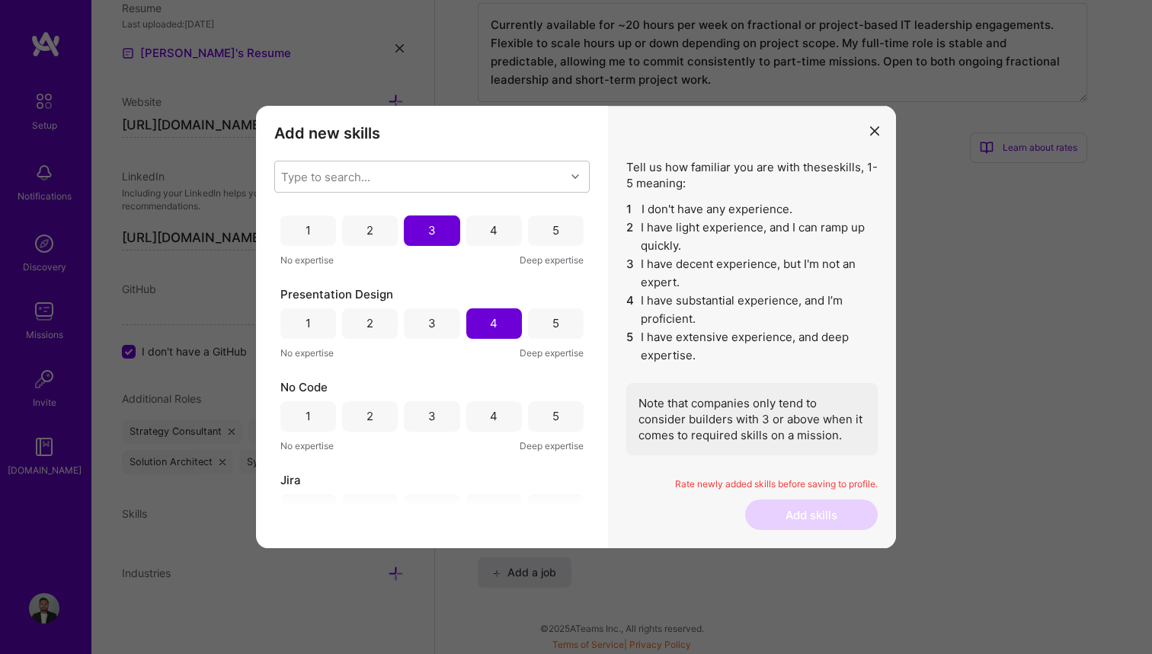
scroll to position [515, 0]
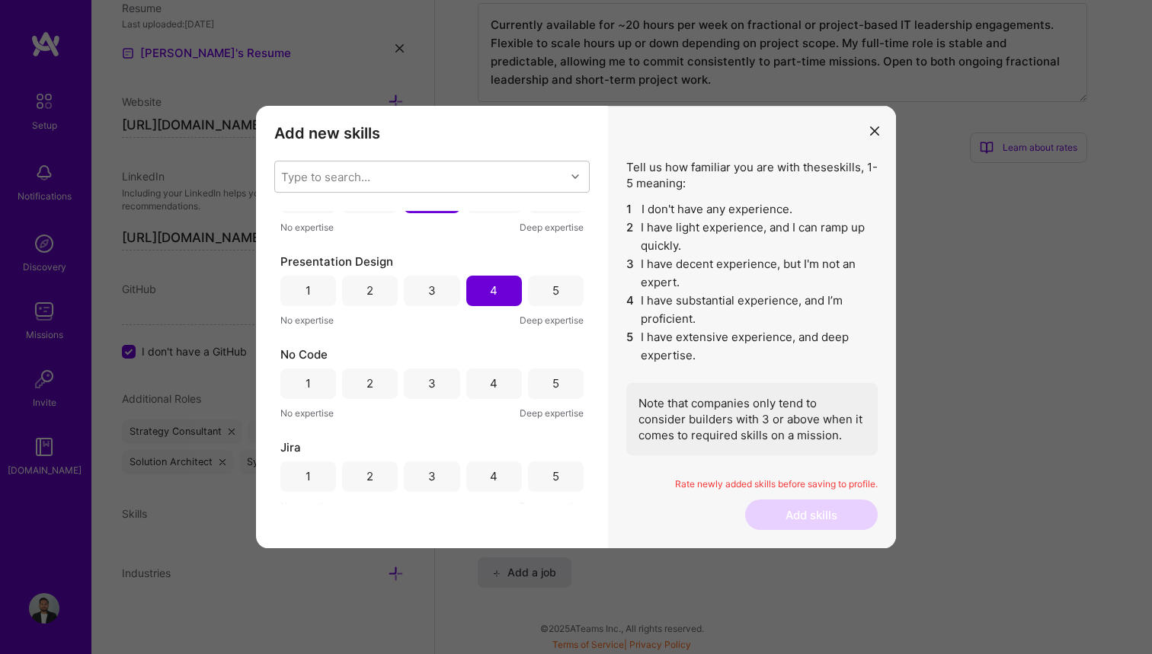
click at [440, 379] on div "3" at bounding box center [432, 384] width 56 height 30
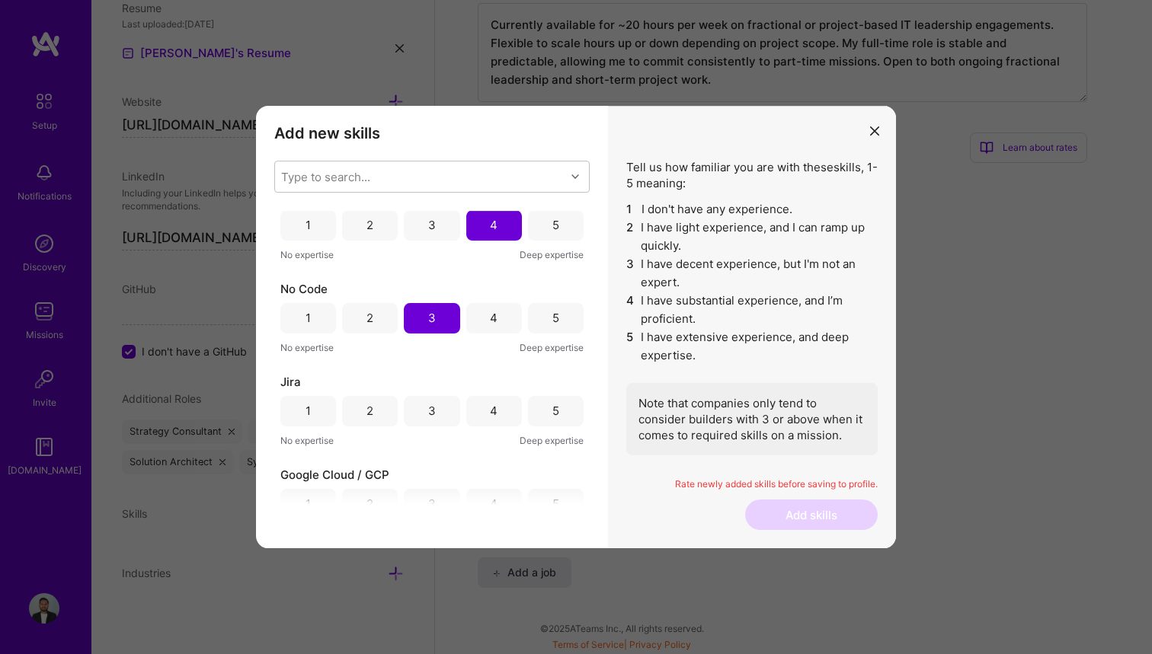
scroll to position [590, 0]
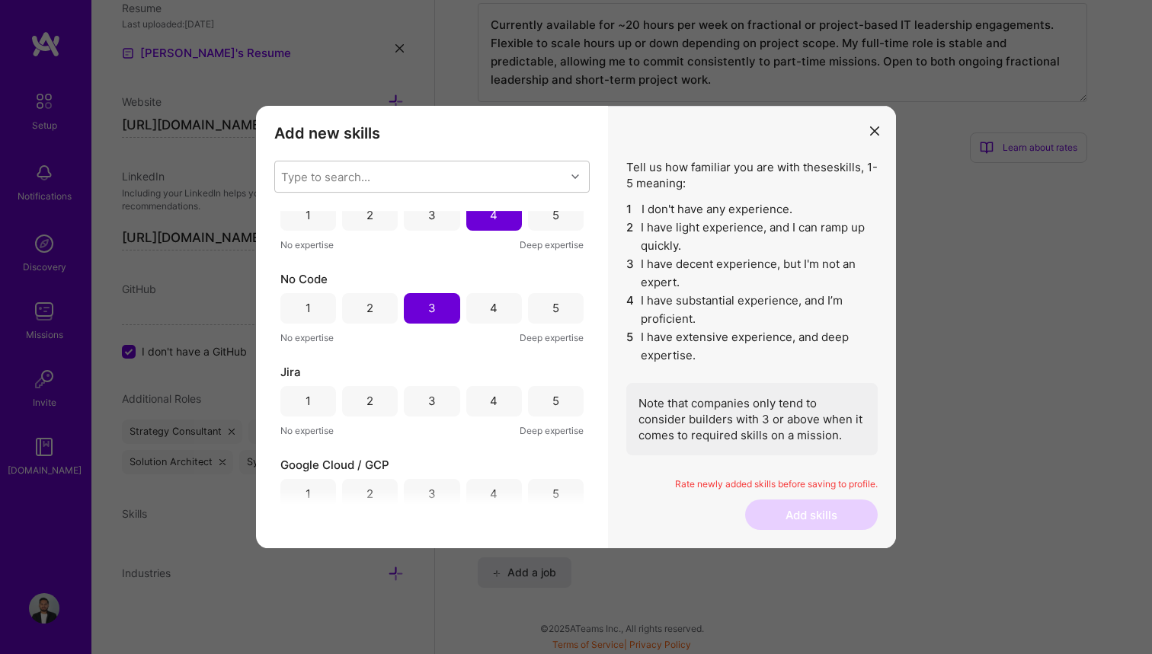
click at [478, 404] on div "4" at bounding box center [494, 401] width 56 height 30
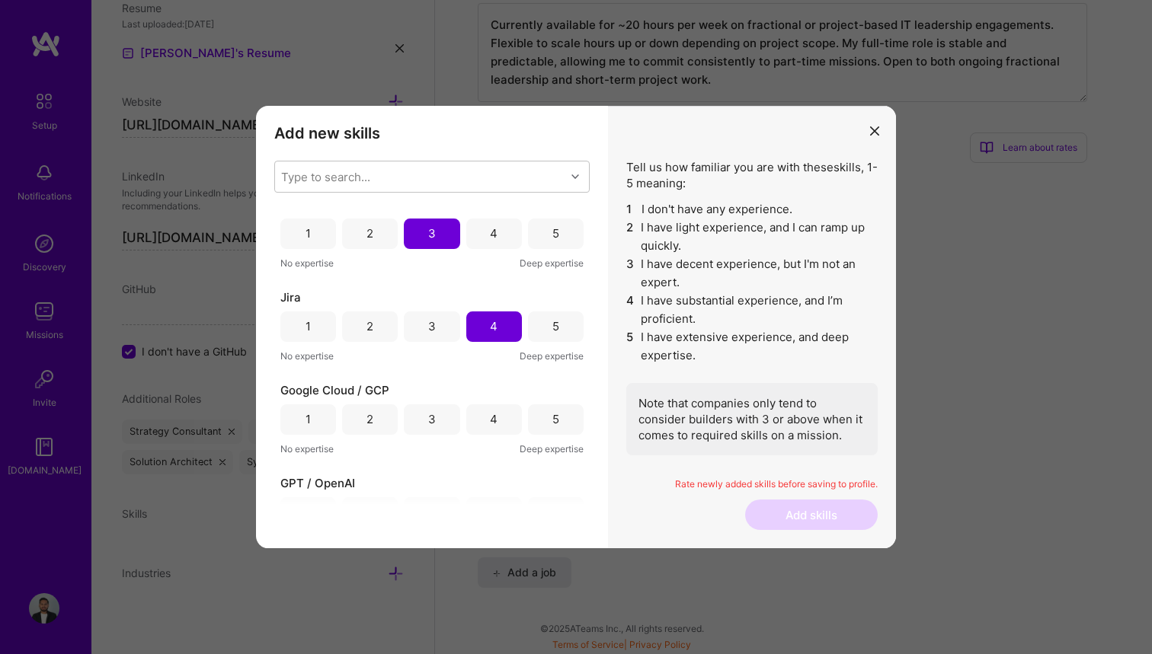
click at [439, 417] on div "3" at bounding box center [432, 420] width 56 height 30
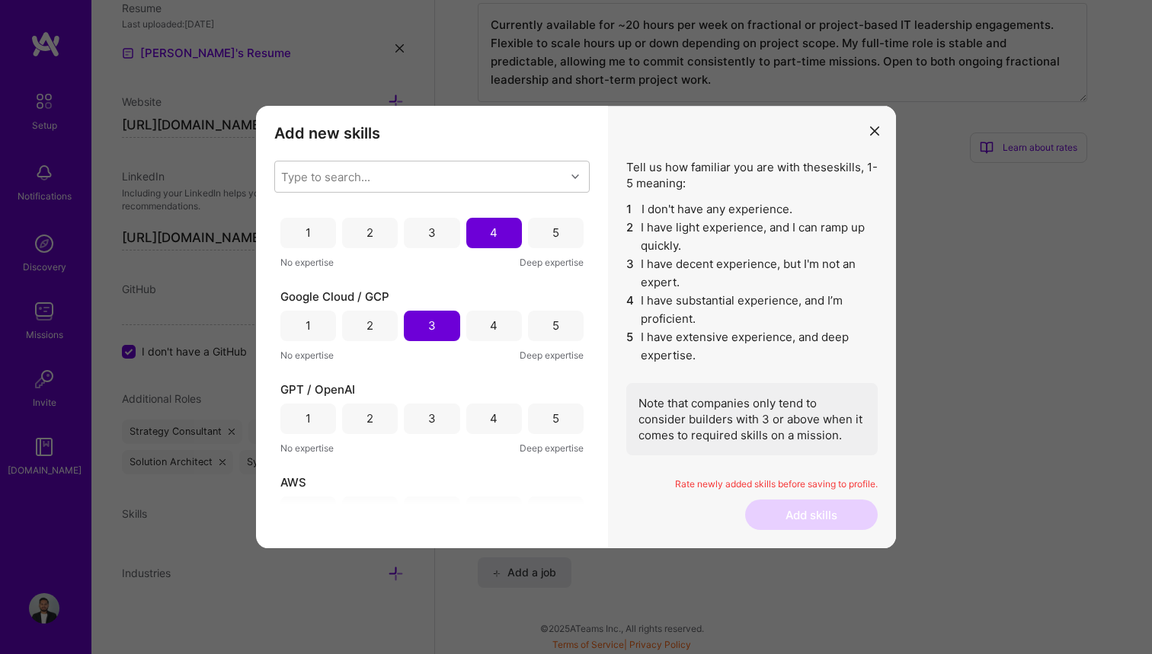
scroll to position [779, 0]
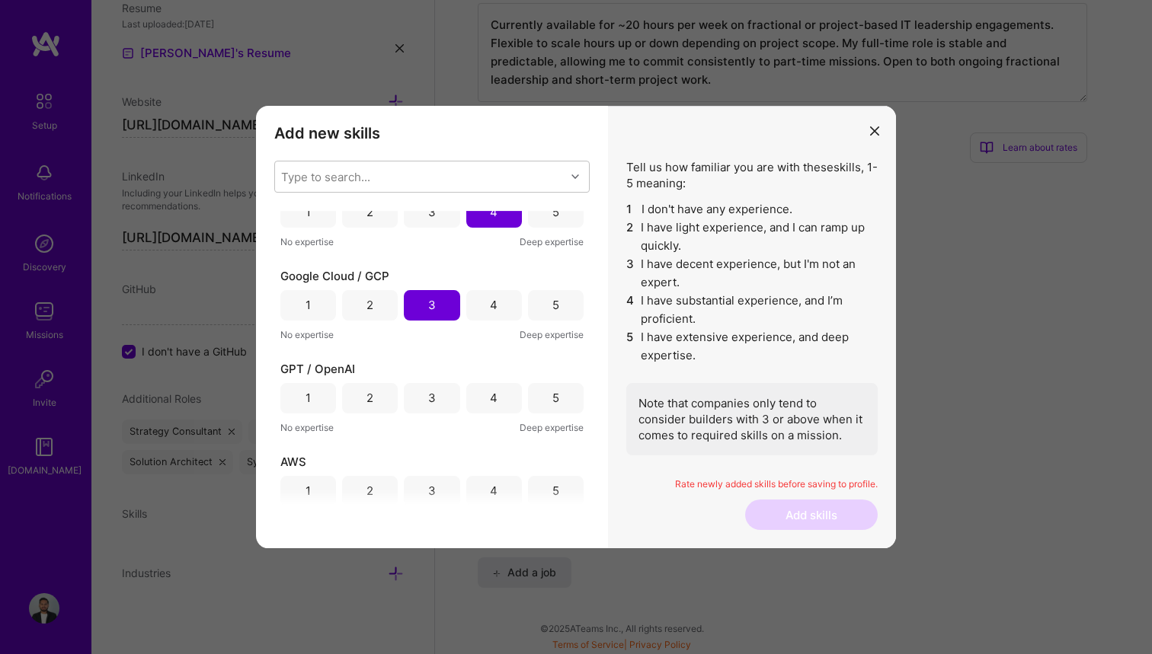
click at [473, 398] on div "4" at bounding box center [494, 398] width 56 height 30
click at [446, 398] on div "3" at bounding box center [432, 398] width 56 height 30
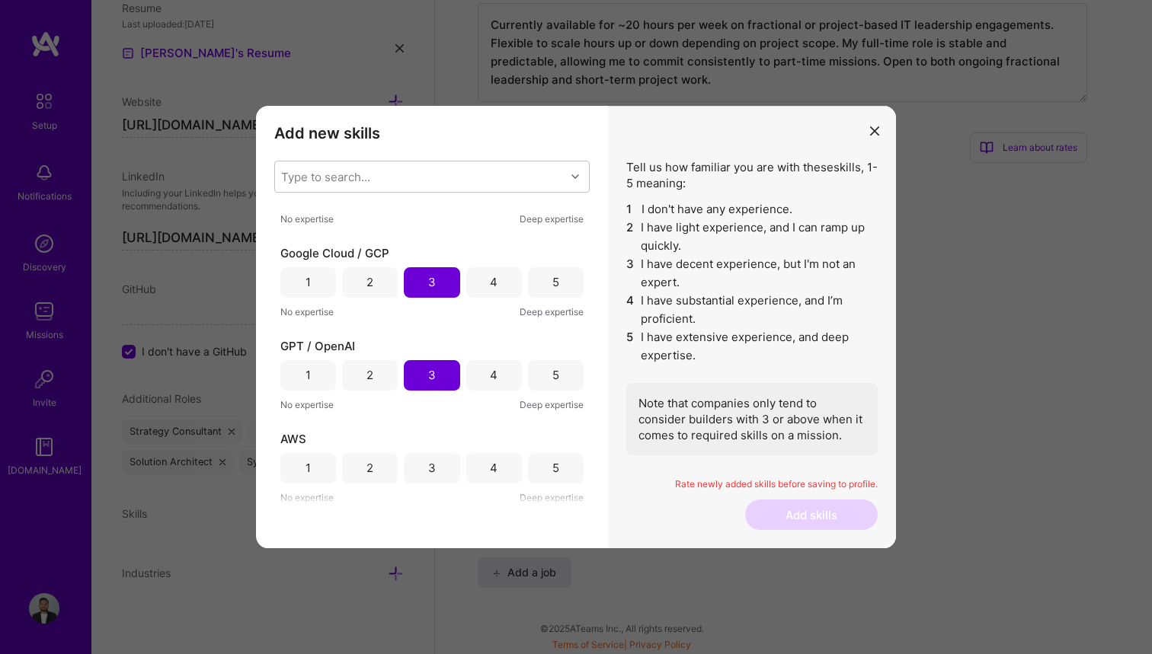
scroll to position [802, 0]
click at [431, 464] on div "3" at bounding box center [432, 468] width 8 height 16
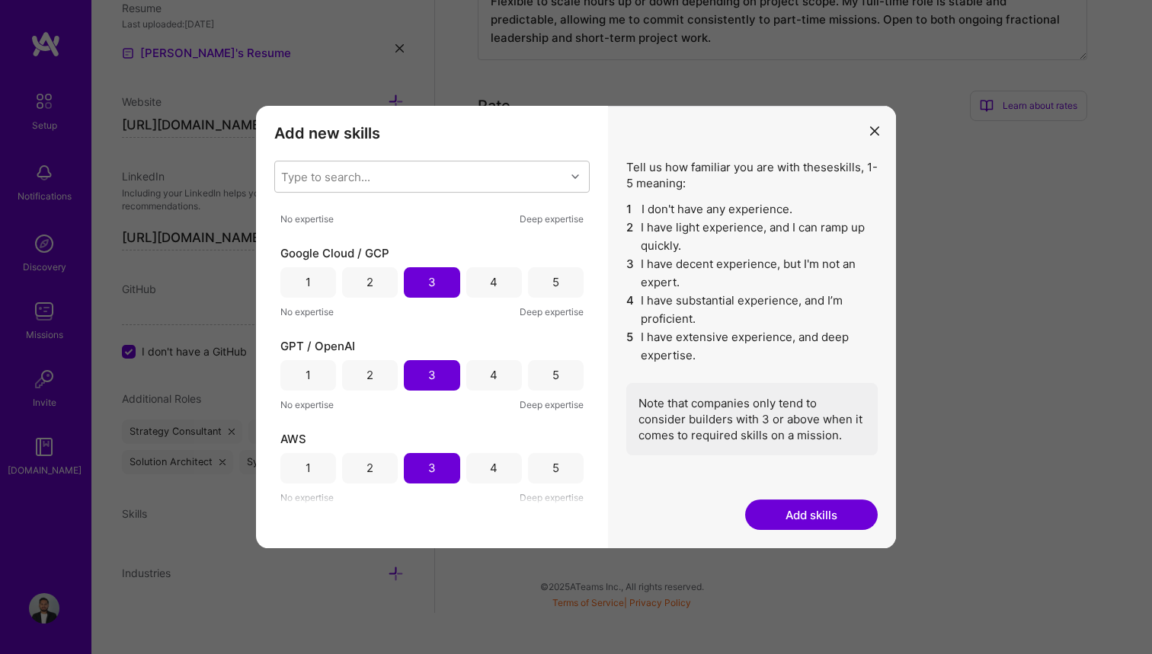
scroll to position [964, 0]
click at [814, 515] on button "Add skills" at bounding box center [811, 515] width 133 height 30
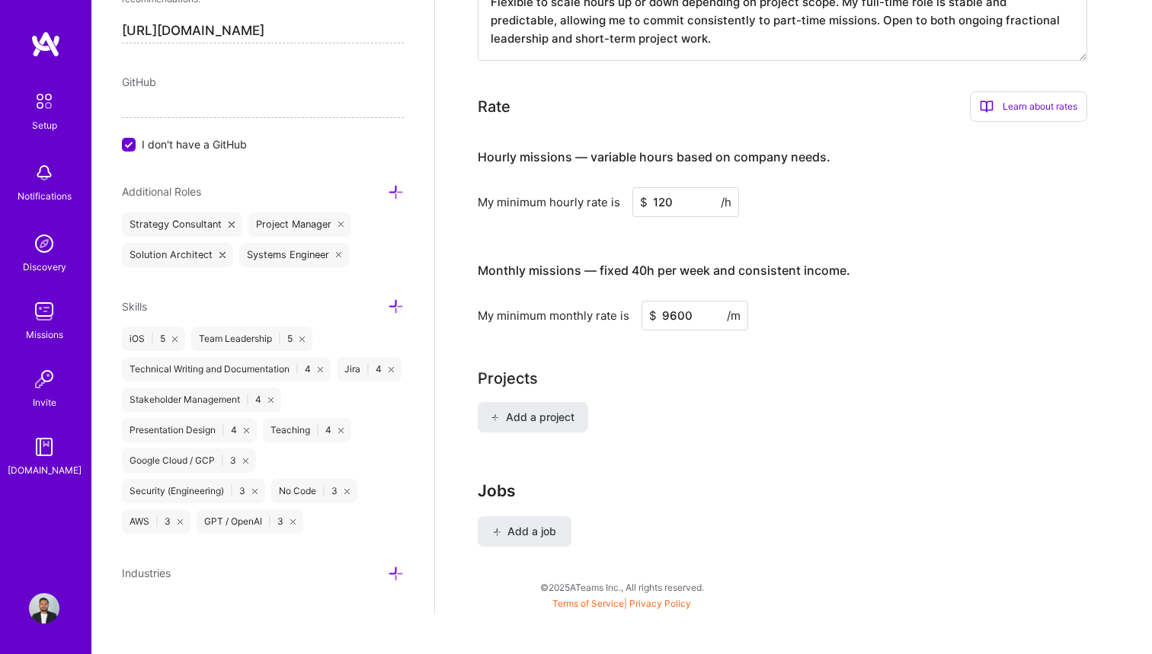
scroll to position [941, 0]
click at [395, 568] on icon at bounding box center [396, 574] width 16 height 16
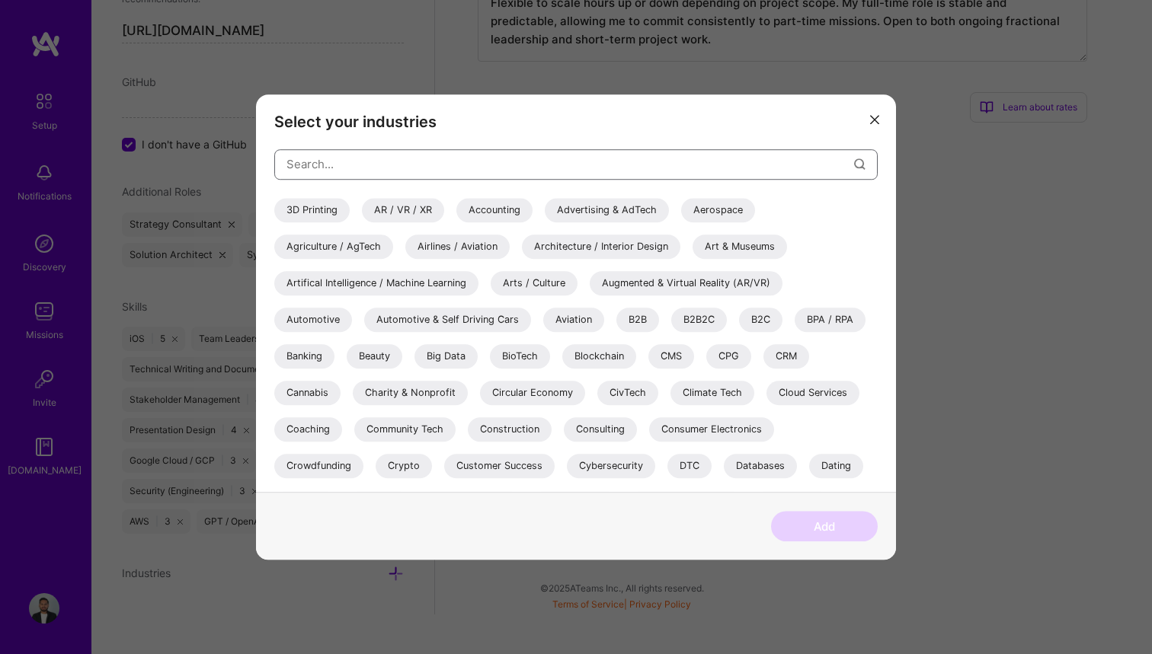
click at [595, 158] on input "modal" at bounding box center [570, 164] width 568 height 39
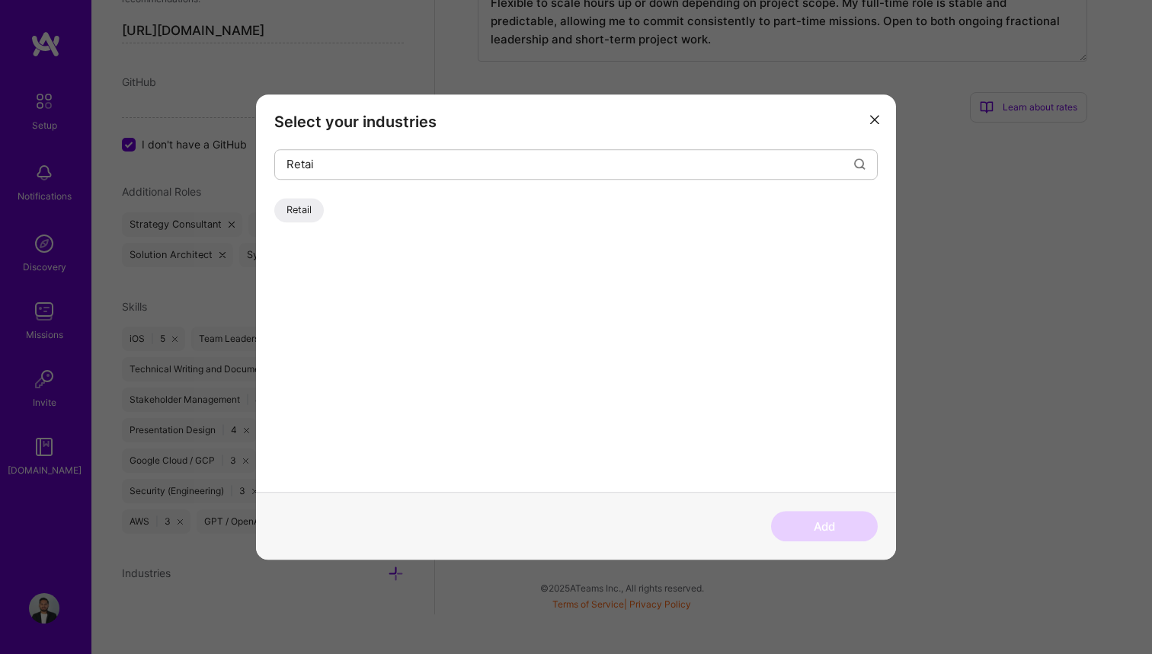
click at [308, 216] on div "Retail" at bounding box center [299, 210] width 50 height 24
click at [440, 162] on input "Retai" at bounding box center [570, 164] width 568 height 39
click at [321, 212] on div "Healthcare" at bounding box center [311, 210] width 74 height 24
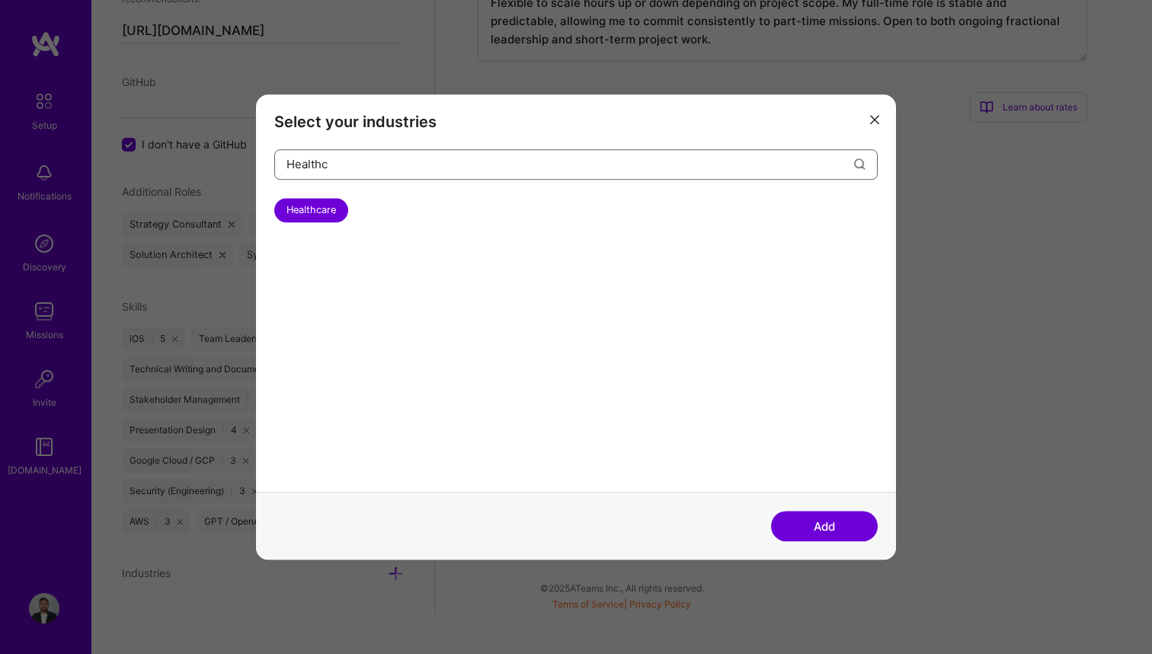
click at [363, 166] on input "Healthc" at bounding box center [570, 164] width 568 height 39
click at [331, 211] on div "Insurance & InsurTech" at bounding box center [335, 210] width 123 height 24
click at [368, 171] on input "Insurance" at bounding box center [570, 164] width 568 height 39
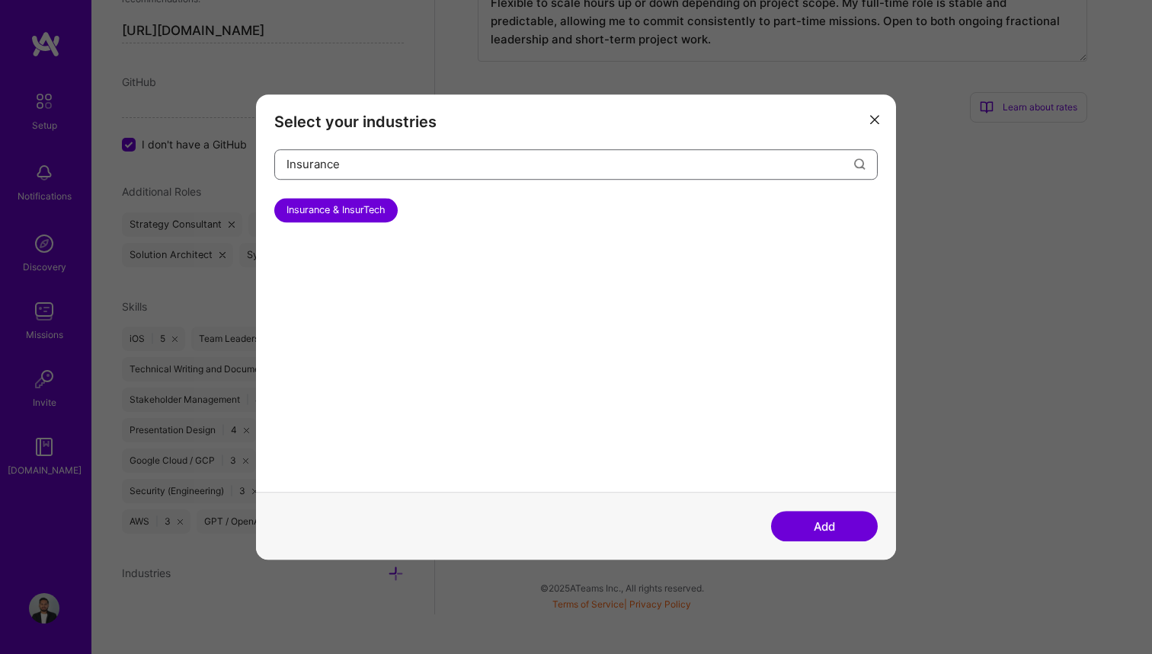
click at [368, 171] on input "Insurance" at bounding box center [570, 164] width 568 height 39
type input "E"
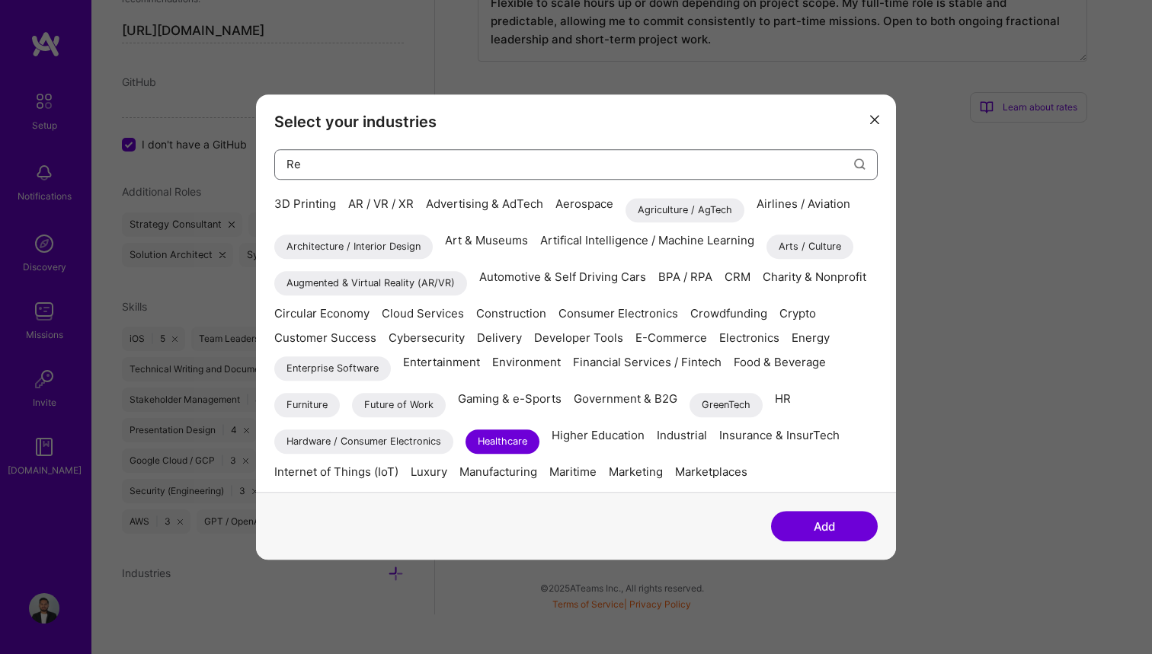
type input "R"
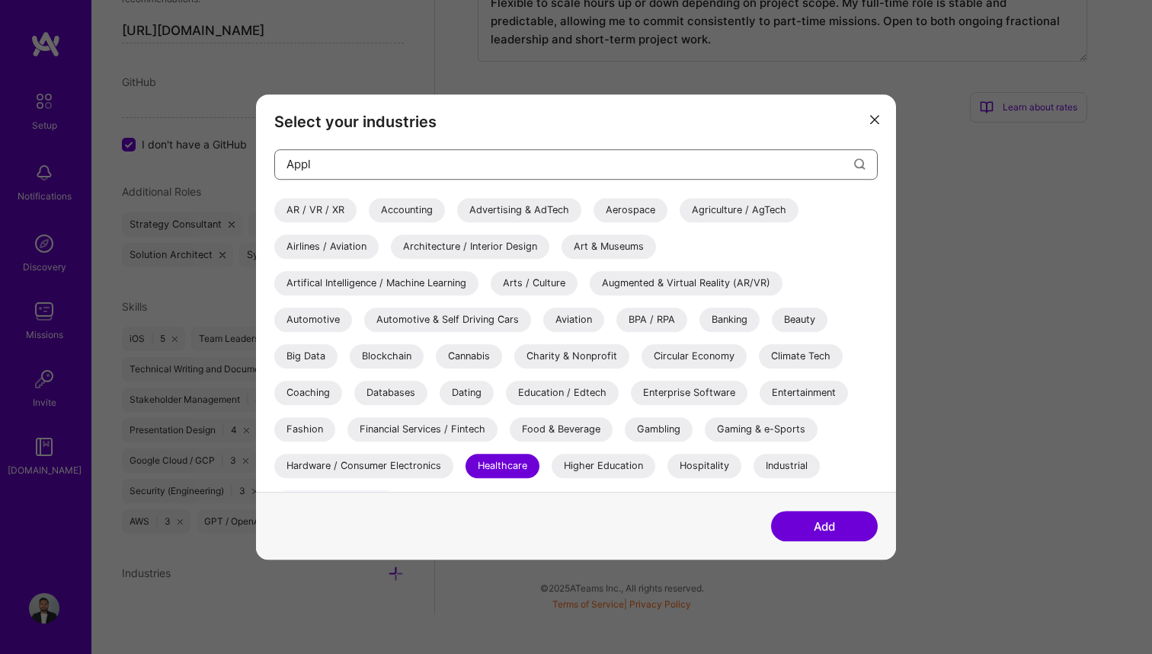
type input "Apple"
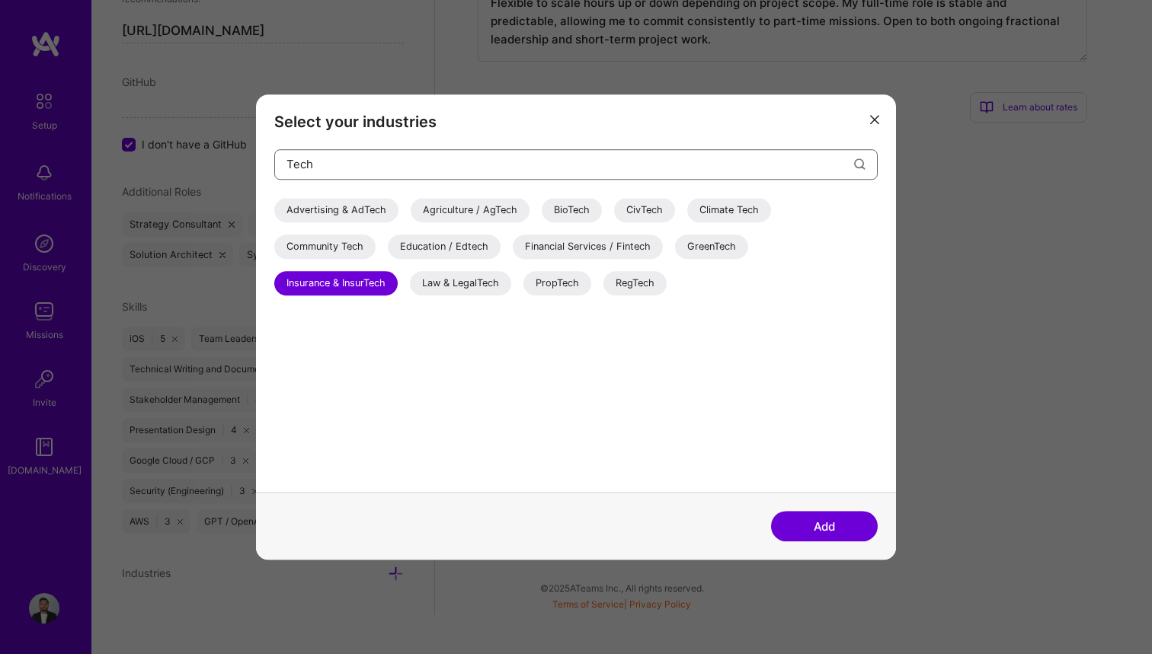
type input "Tech"
click at [358, 203] on div "Advertising & AdTech" at bounding box center [336, 210] width 124 height 24
click at [362, 167] on input "Tech" at bounding box center [570, 164] width 568 height 39
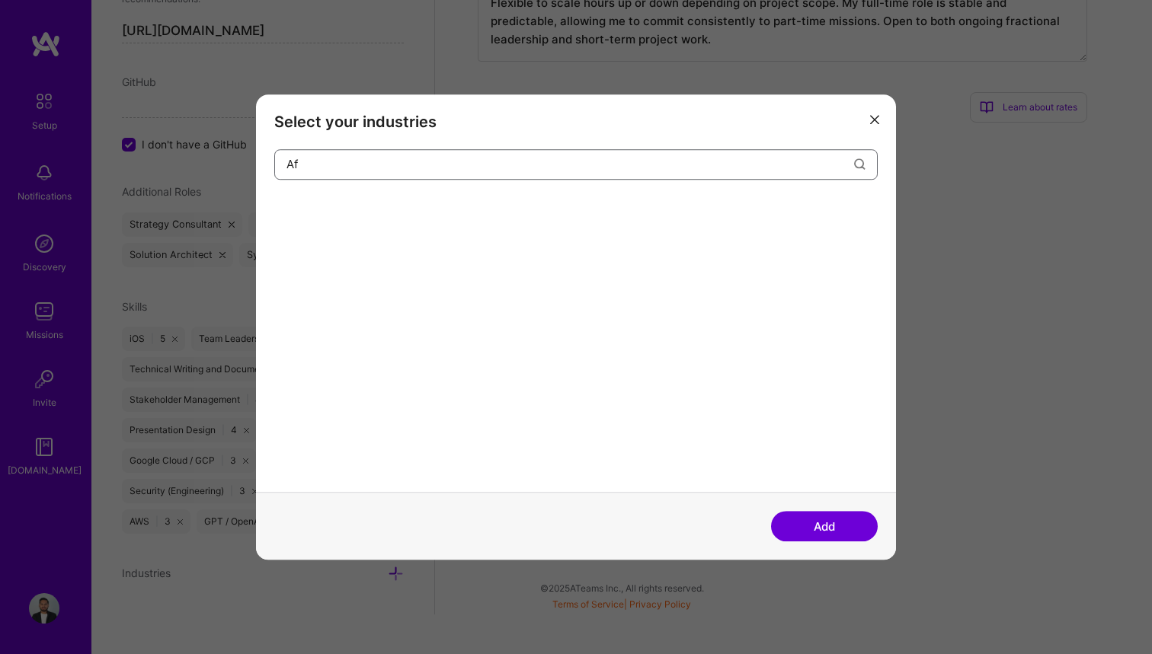
type input "A"
type input "comm"
click at [414, 213] on div "E-Commerce" at bounding box center [430, 210] width 85 height 24
click at [452, 168] on input "comm" at bounding box center [570, 164] width 568 height 39
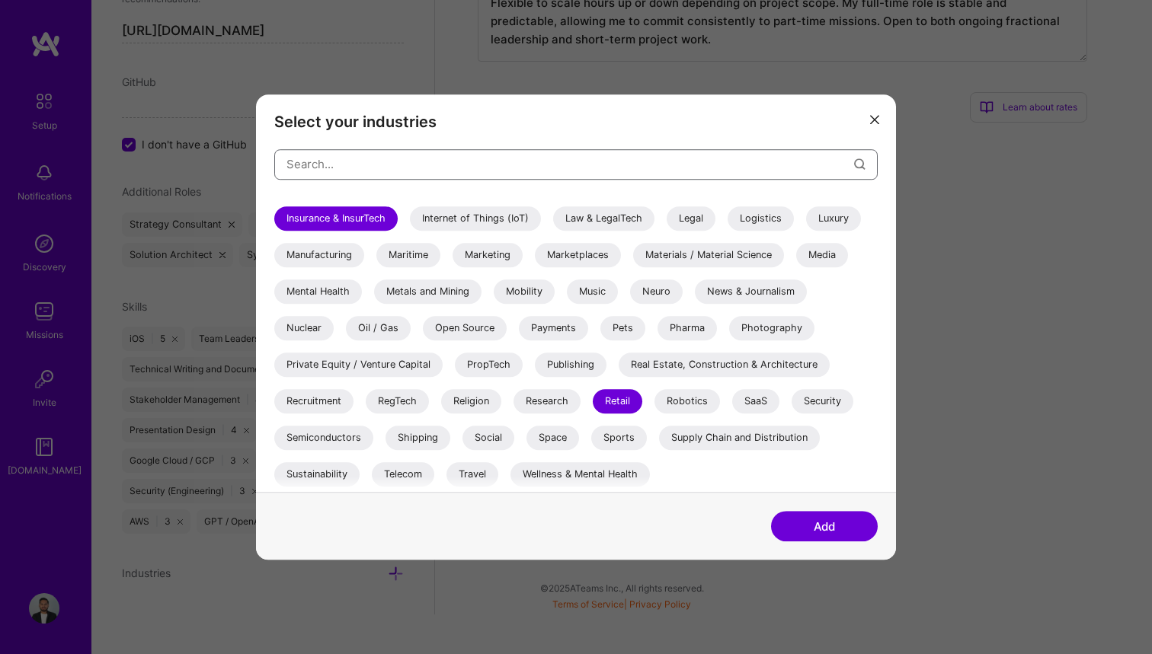
scroll to position [467, 0]
click at [763, 402] on div "SaaS" at bounding box center [755, 401] width 47 height 24
click at [837, 520] on button "Add" at bounding box center [824, 526] width 107 height 30
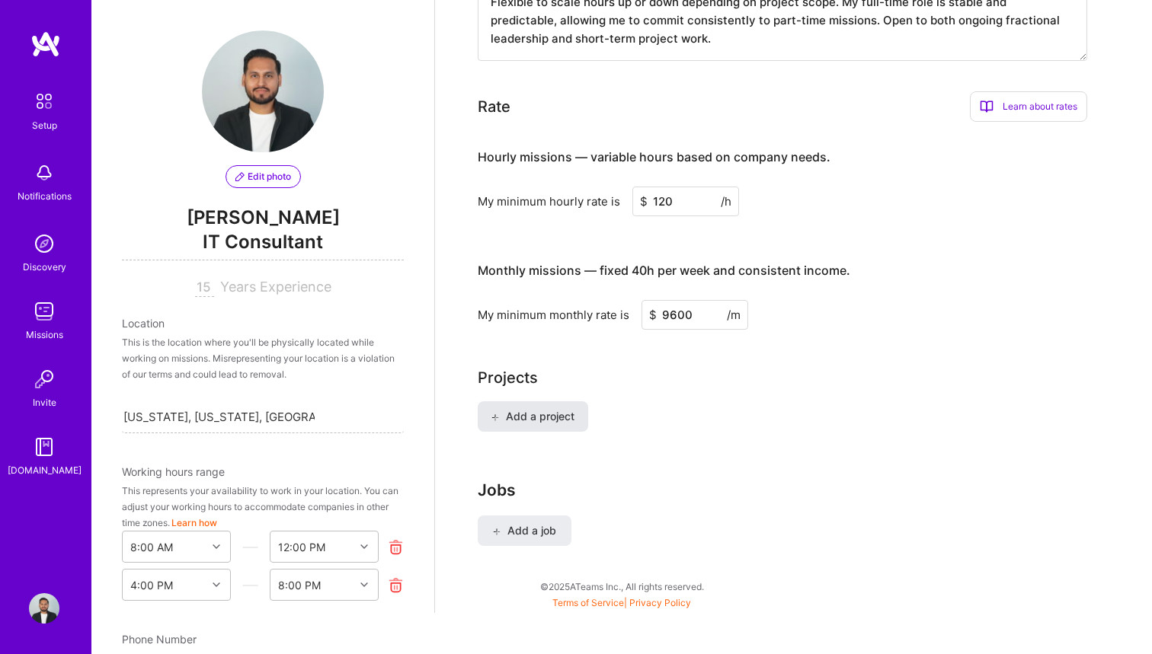
scroll to position [918, 0]
click at [553, 410] on span "Add a project" at bounding box center [532, 417] width 83 height 15
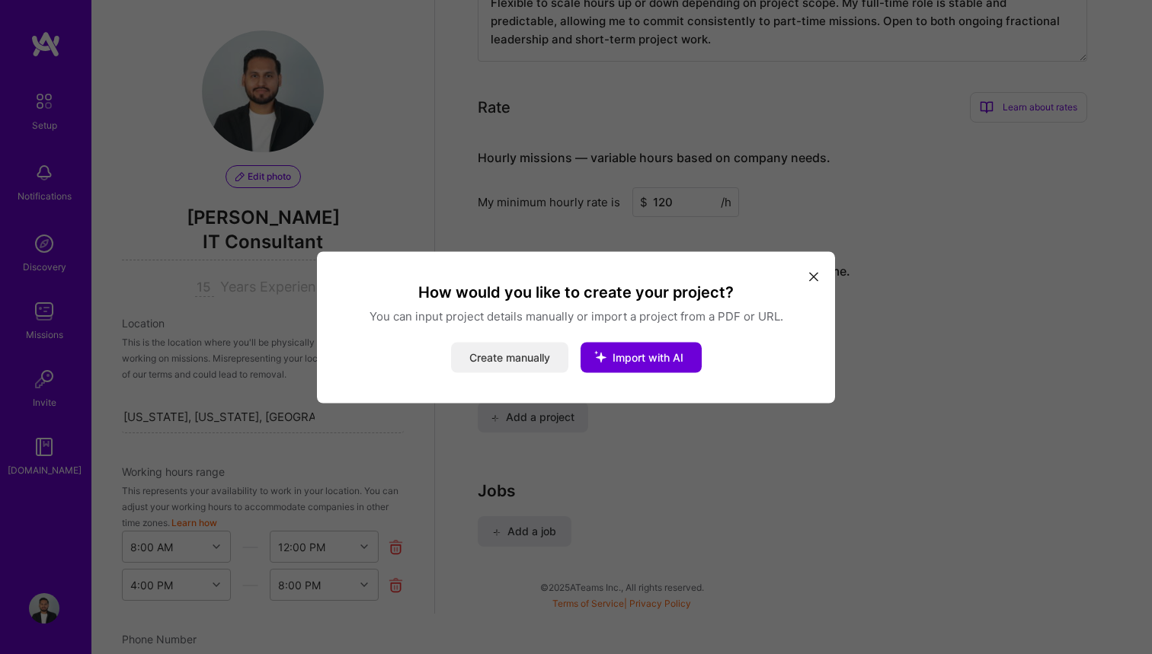
click at [526, 360] on button "Create manually" at bounding box center [509, 357] width 117 height 30
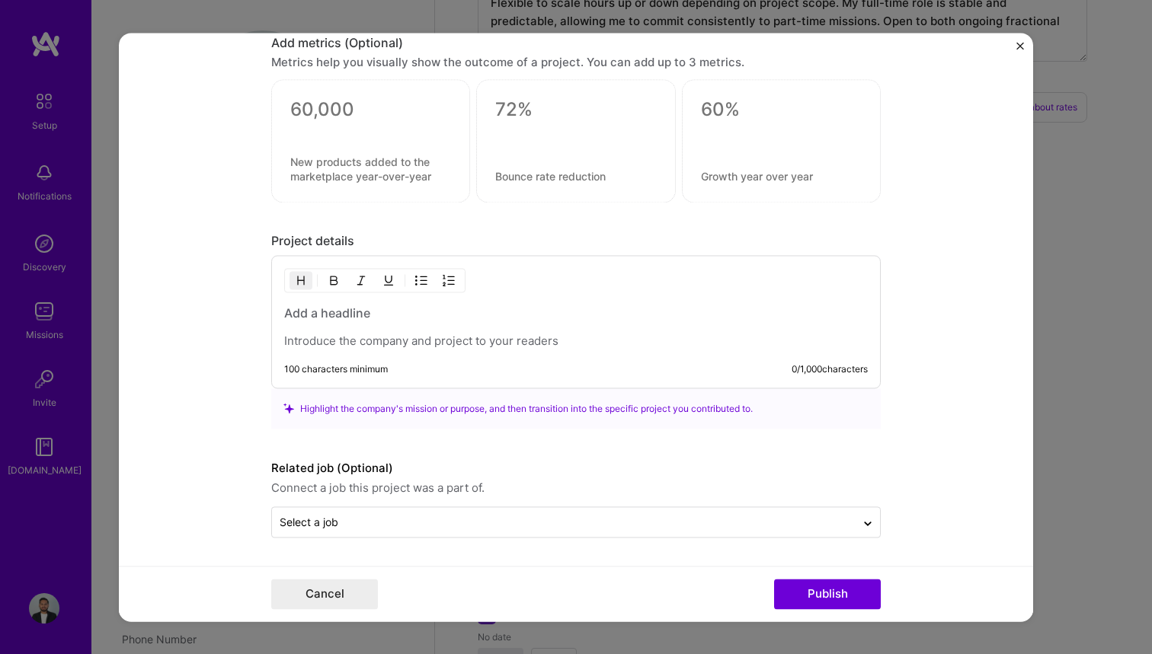
scroll to position [1009, 0]
click at [328, 590] on button "Cancel" at bounding box center [324, 594] width 107 height 30
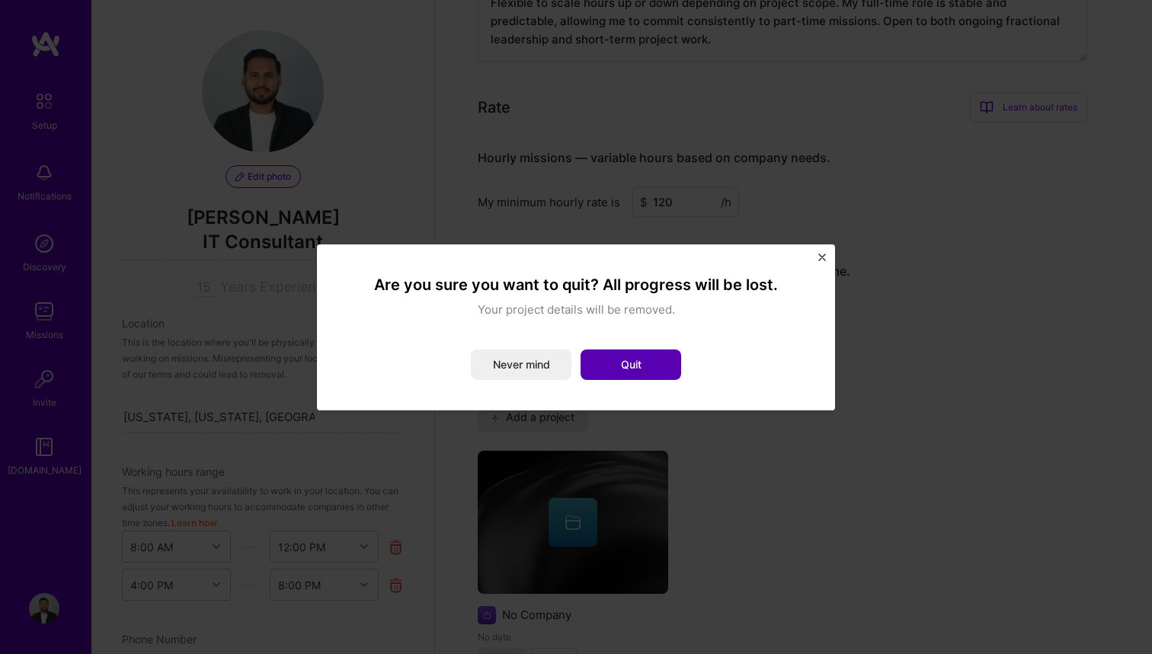
click at [612, 357] on button "Quit" at bounding box center [630, 365] width 101 height 30
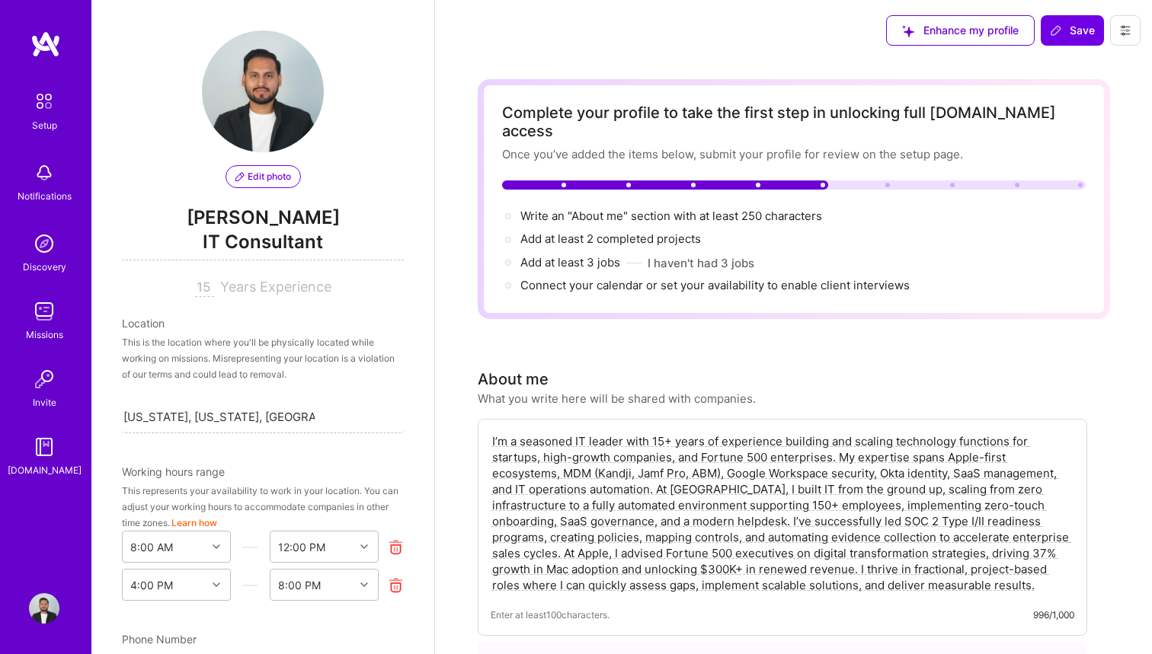
scroll to position [0, 0]
click at [1076, 22] on button "Save" at bounding box center [1072, 30] width 63 height 30
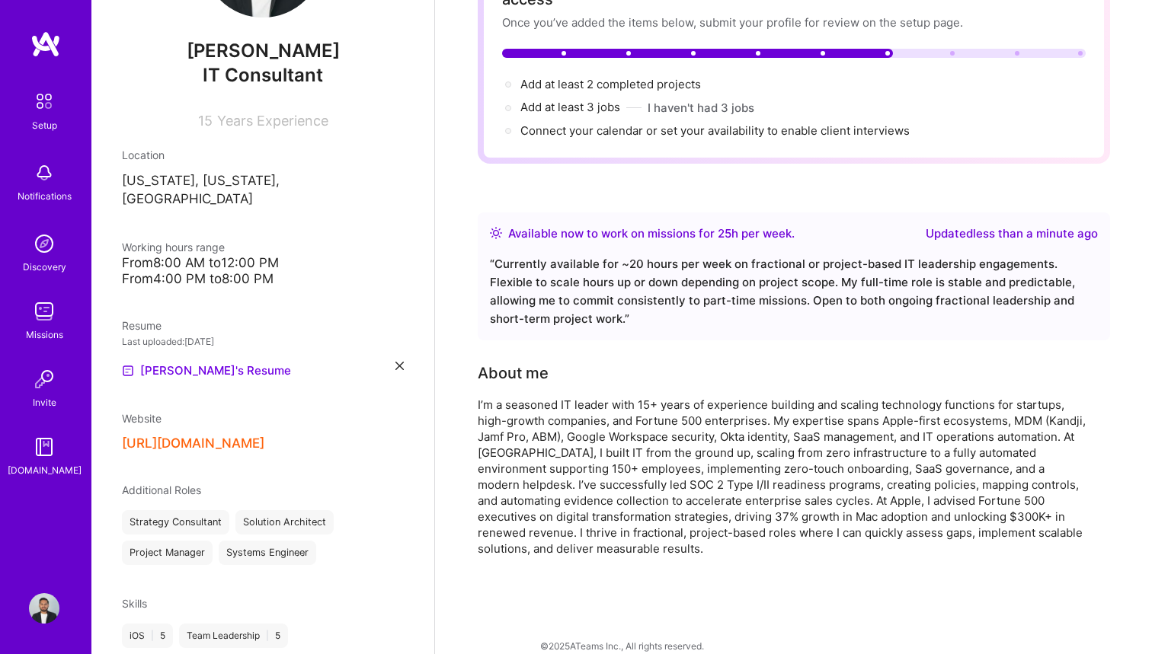
scroll to position [166, 0]
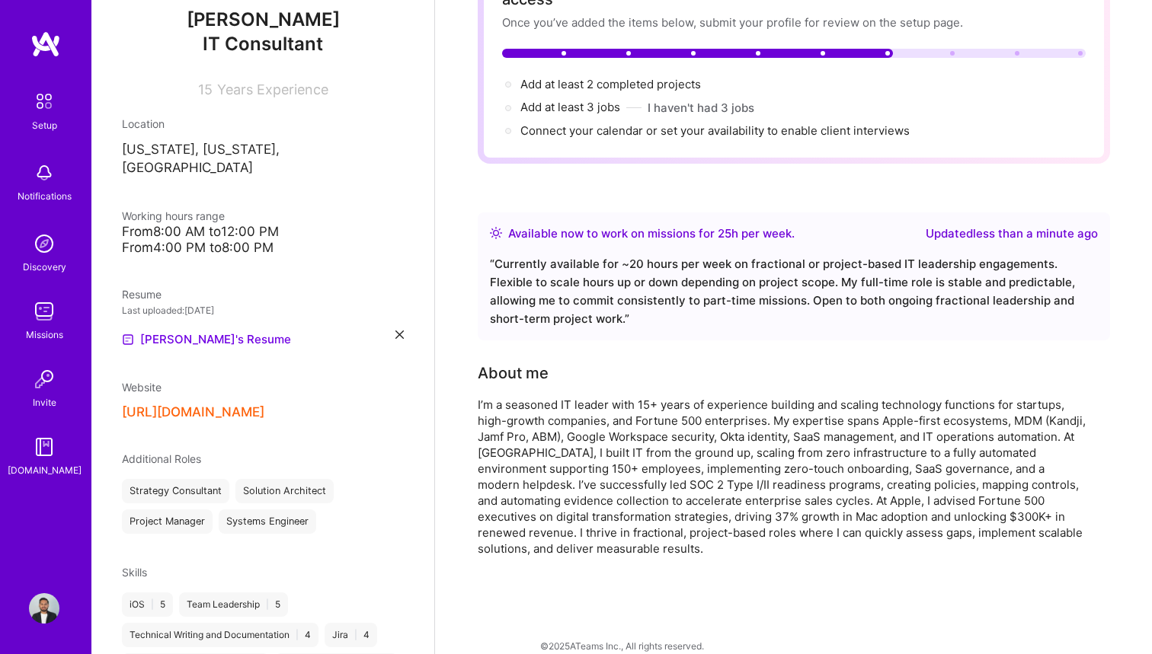
click at [231, 405] on button "[URL][DOMAIN_NAME]" at bounding box center [193, 413] width 142 height 16
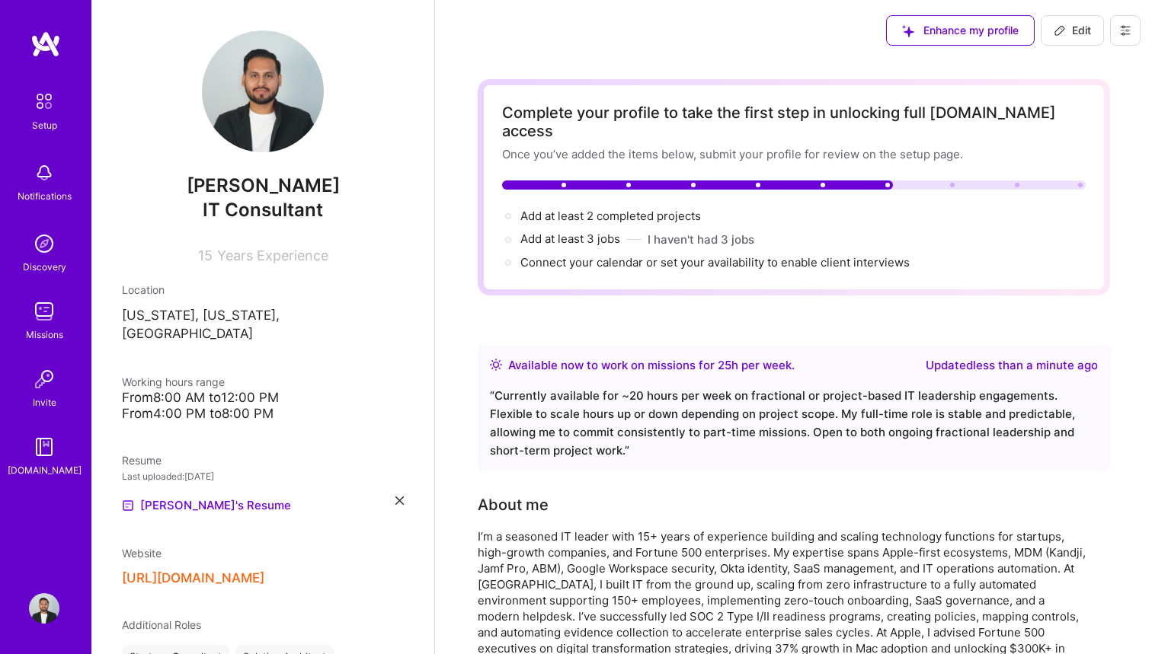
scroll to position [0, 0]
click at [1069, 29] on span "Edit" at bounding box center [1072, 30] width 37 height 15
select select "US"
select select "Right Now"
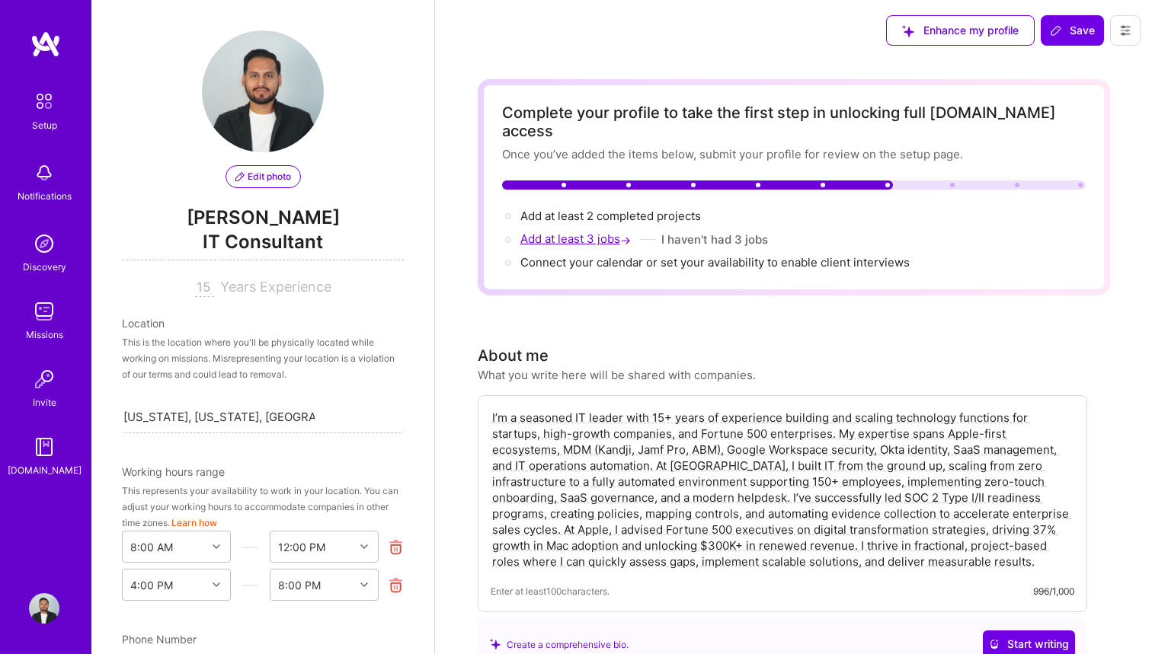
click at [609, 232] on span "Add at least 3 jobs →" at bounding box center [577, 239] width 114 height 14
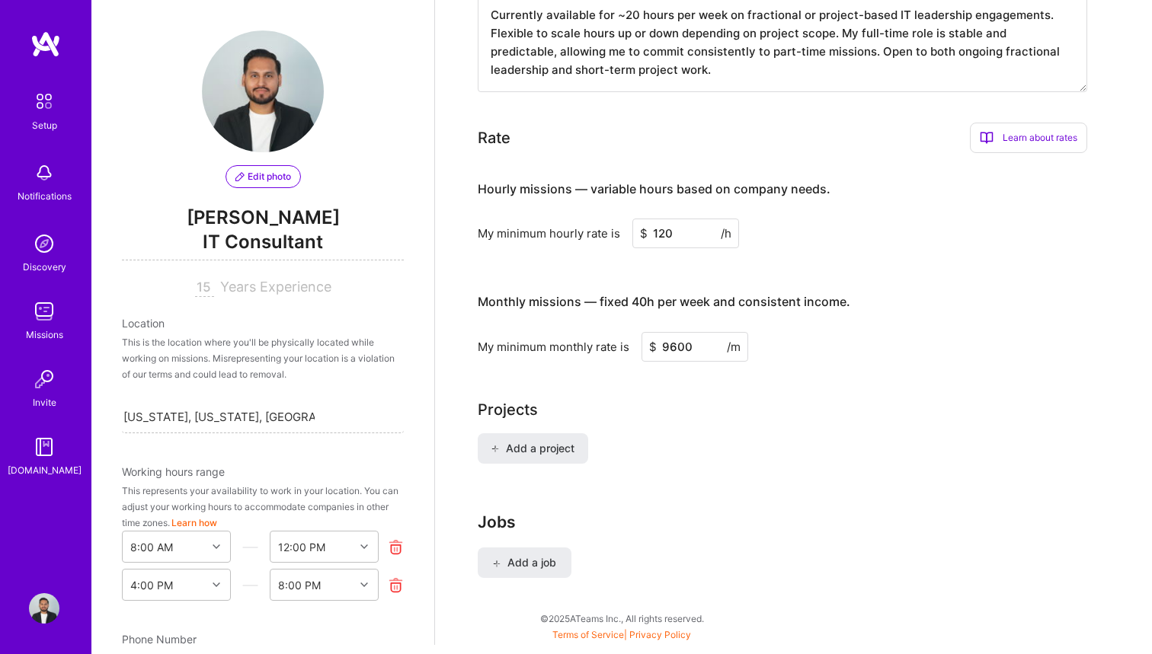
scroll to position [894, 0]
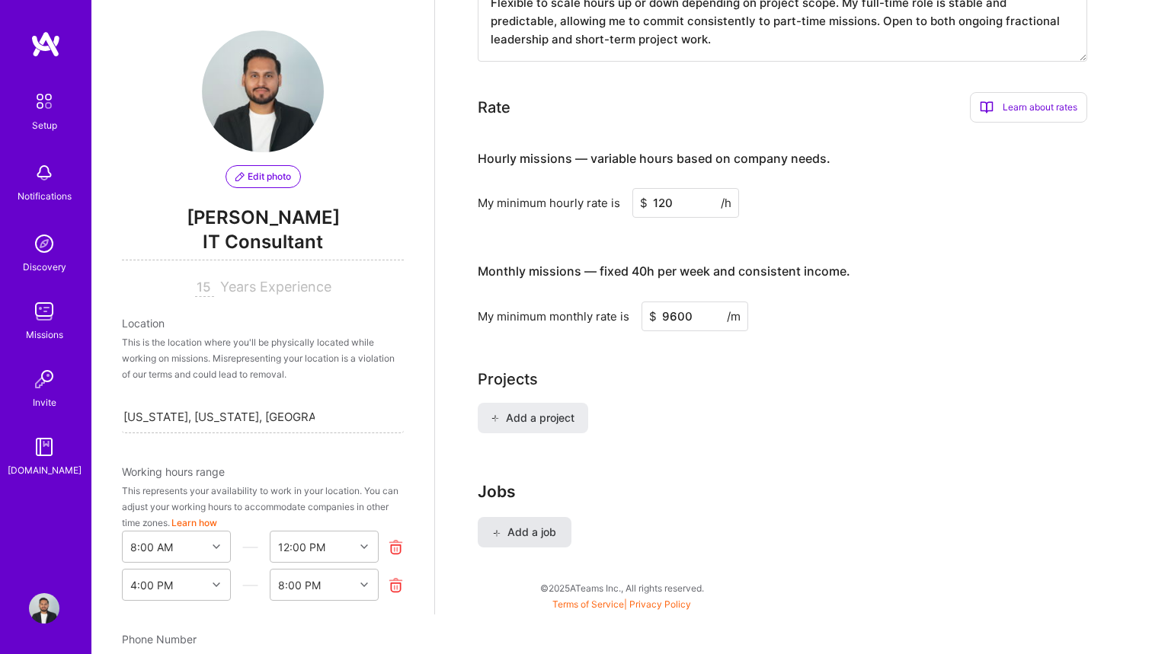
click at [532, 525] on span "Add a job" at bounding box center [524, 532] width 63 height 15
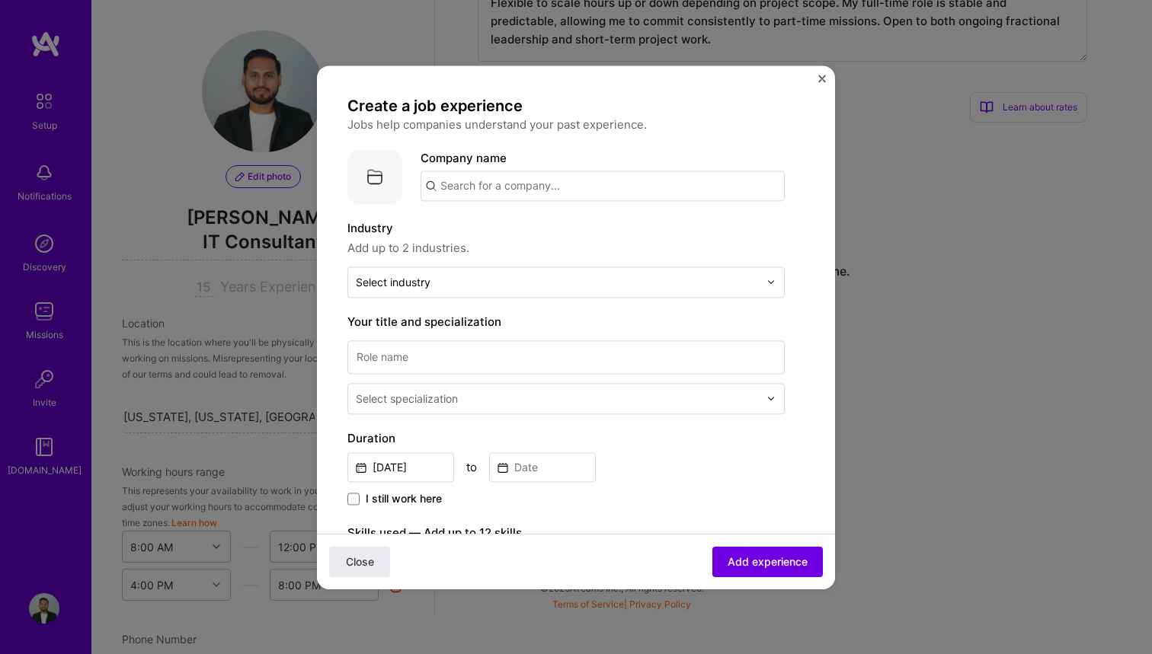
click at [496, 194] on input "text" at bounding box center [603, 186] width 364 height 30
type input "Wpromote"
click at [491, 232] on span "[DOMAIN_NAME]" at bounding box center [503, 238] width 74 height 12
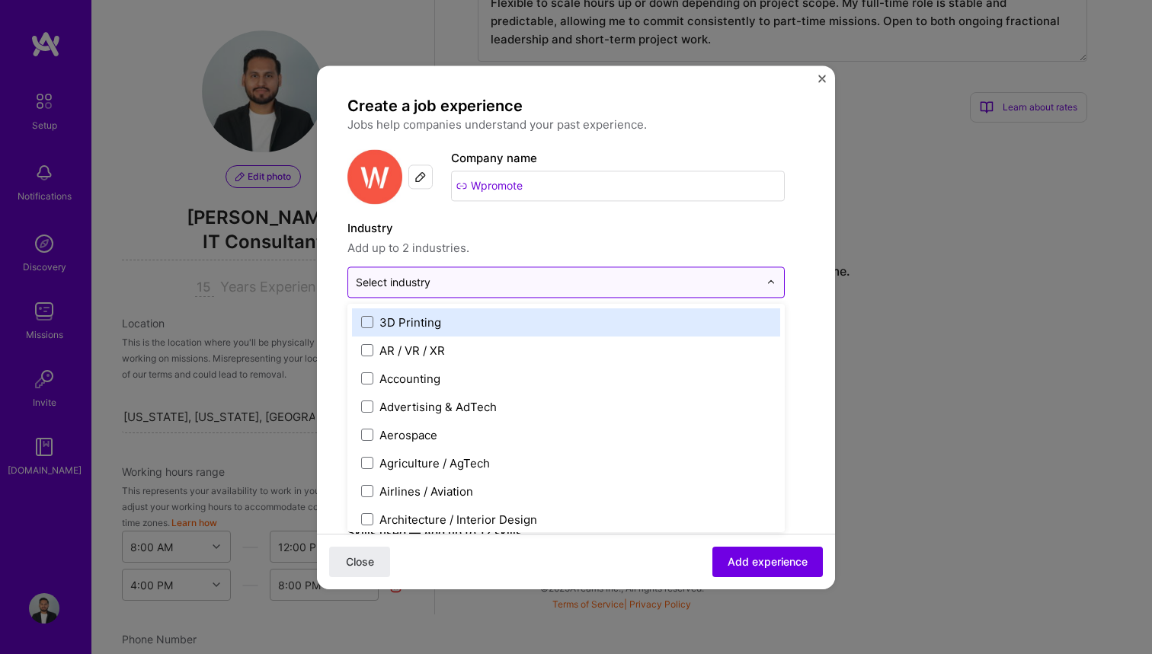
click at [468, 277] on input "text" at bounding box center [557, 282] width 403 height 16
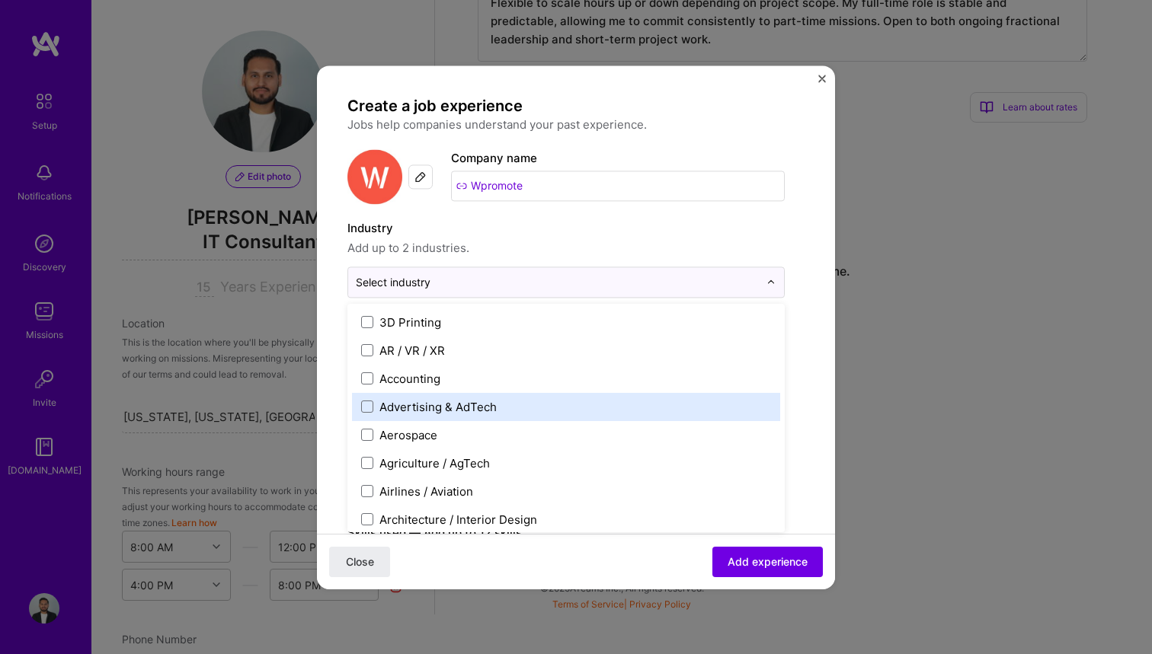
click at [376, 408] on label "Advertising & AdTech" at bounding box center [566, 407] width 410 height 16
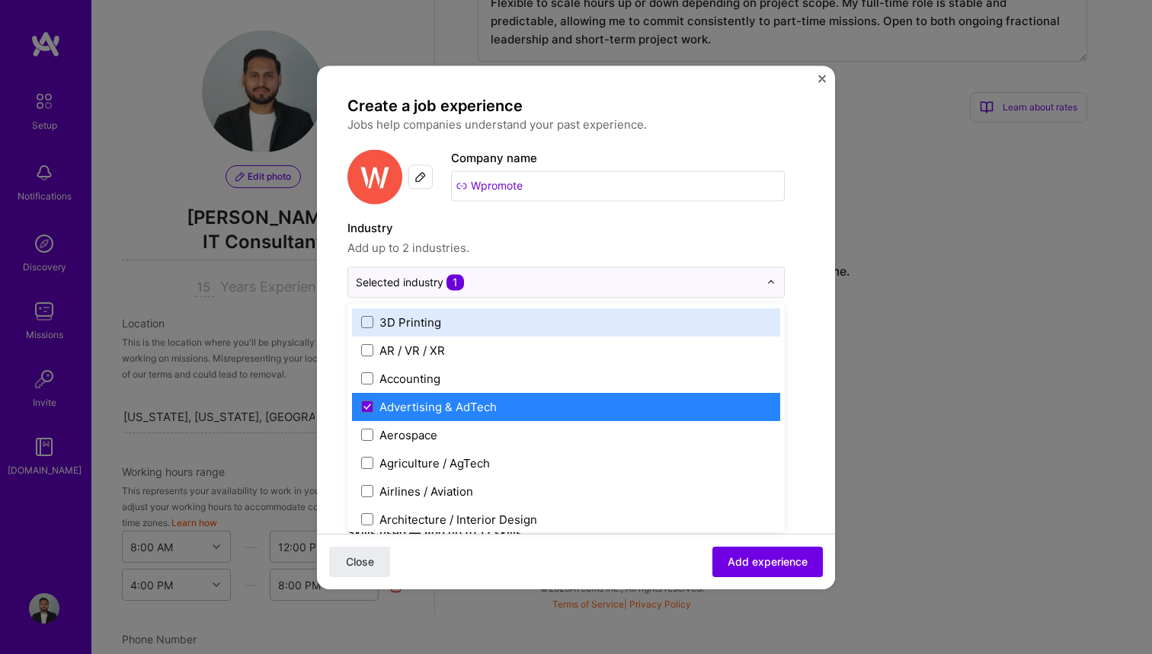
click at [550, 229] on label "Industry" at bounding box center [565, 228] width 437 height 18
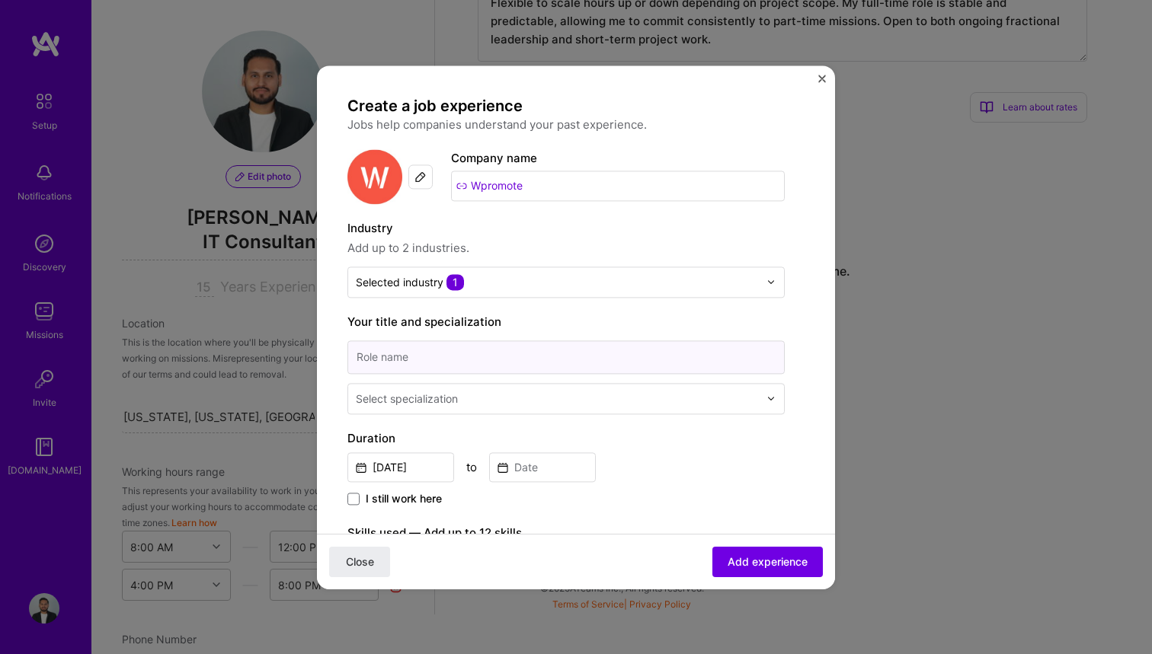
click at [491, 350] on input at bounding box center [565, 358] width 437 height 34
type input "Associate Director of IT"
click at [471, 392] on input "text" at bounding box center [559, 399] width 406 height 16
type input "I"
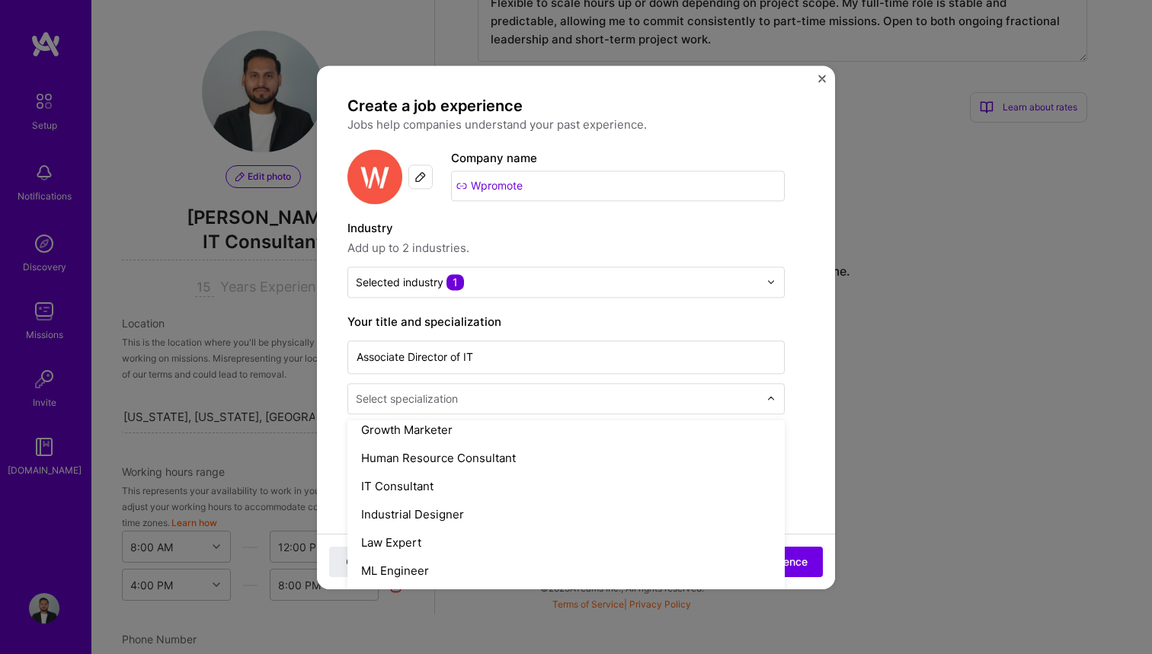
scroll to position [1047, 0]
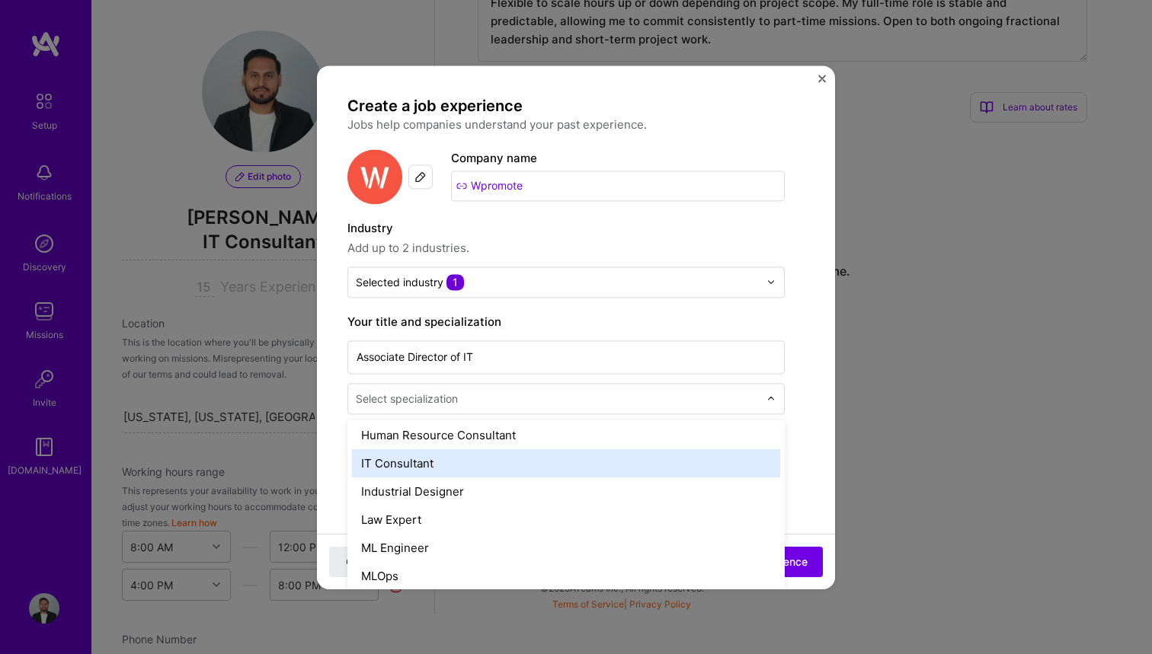
click at [432, 456] on div "IT Consultant" at bounding box center [566, 463] width 428 height 28
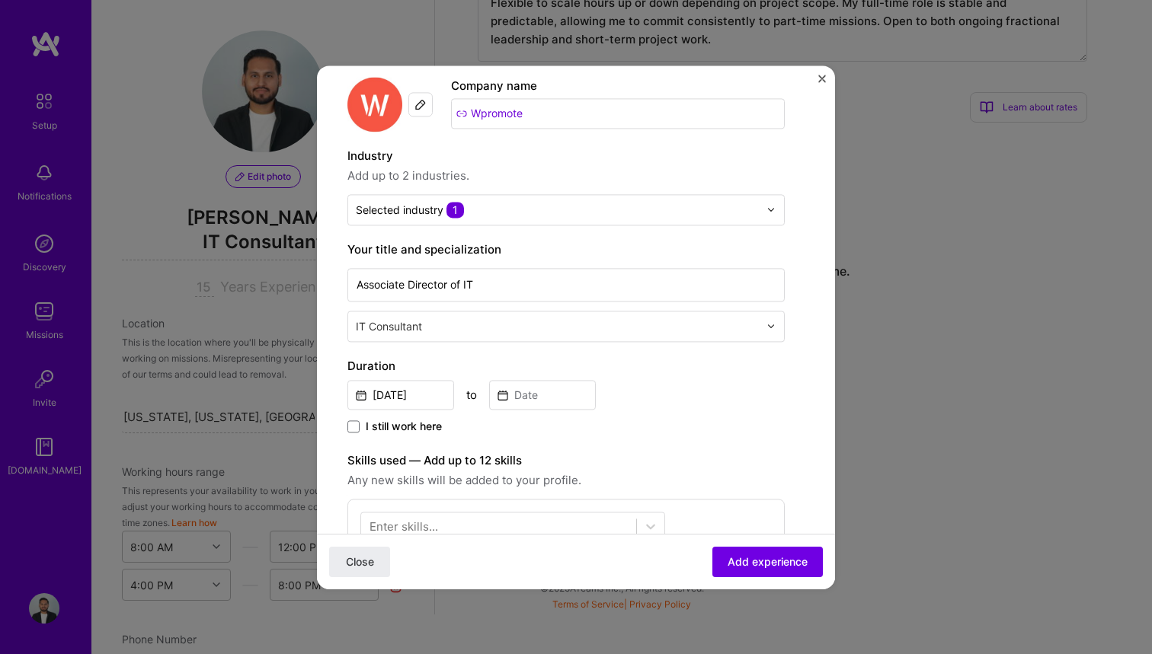
scroll to position [99, 0]
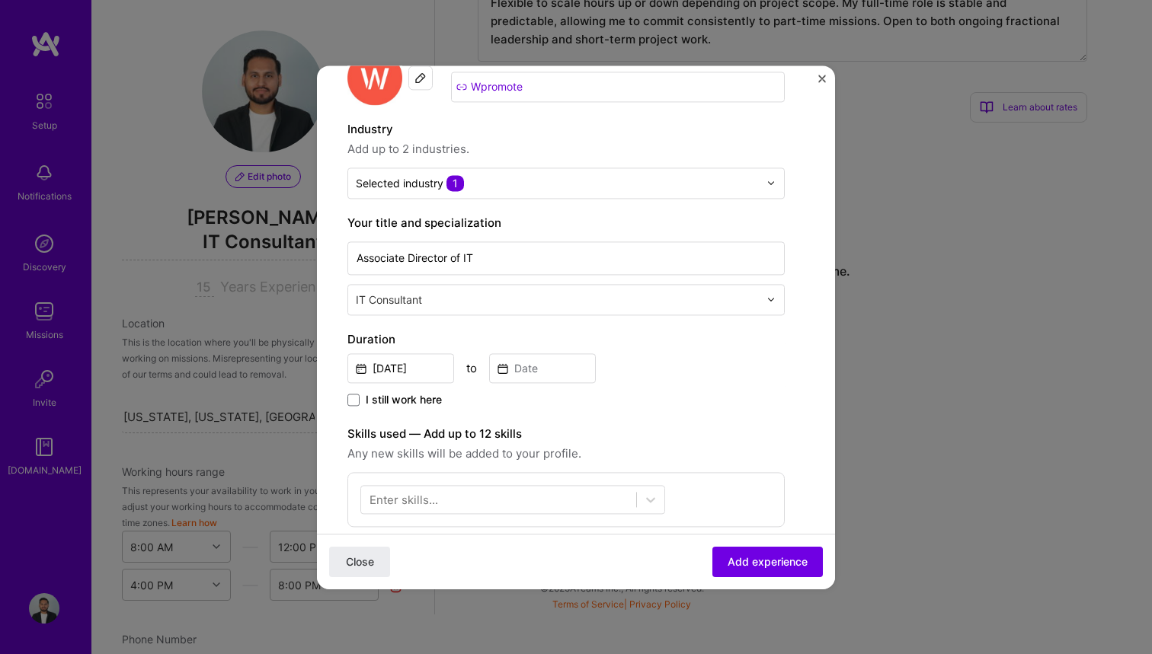
click at [410, 399] on span "I still work here" at bounding box center [404, 399] width 76 height 15
click at [0, 0] on input "I still work here" at bounding box center [0, 0] width 0 height 0
click at [409, 369] on input "[DATE]" at bounding box center [400, 368] width 107 height 30
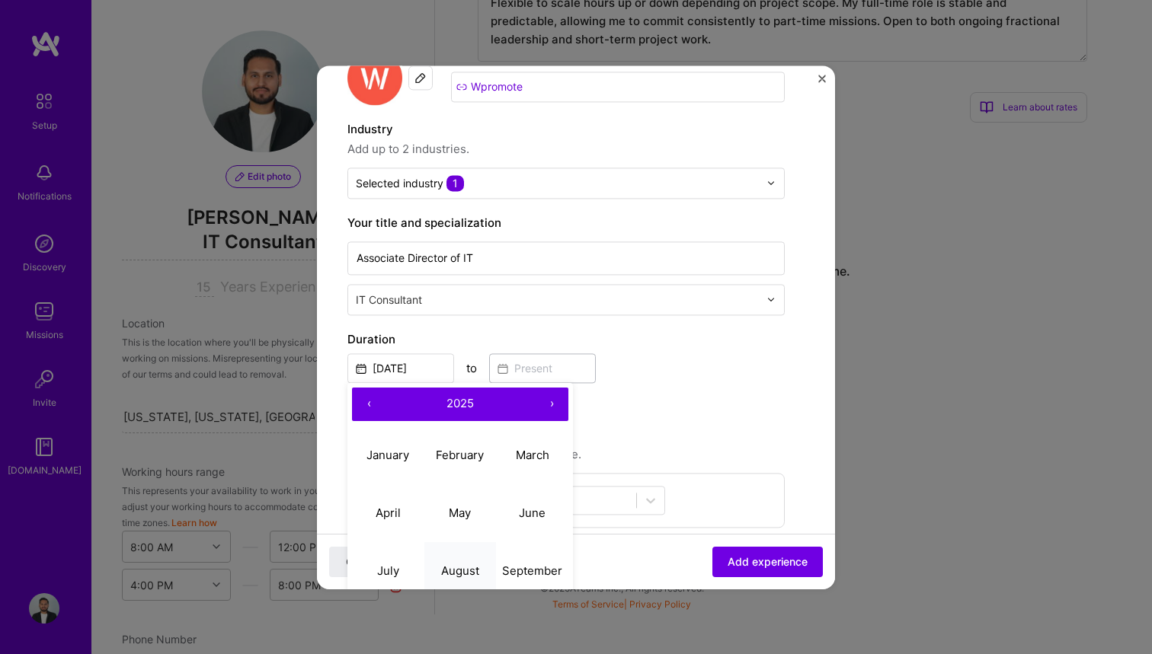
click at [466, 561] on button "August" at bounding box center [460, 571] width 72 height 58
type input "[DATE]"
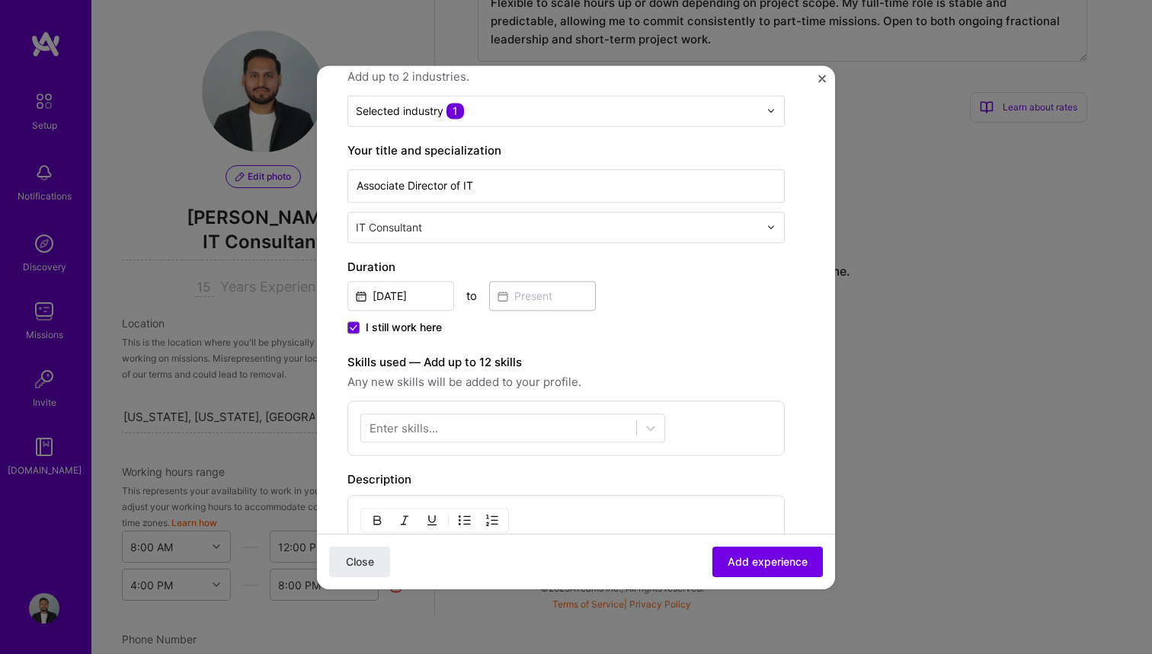
scroll to position [206, 0]
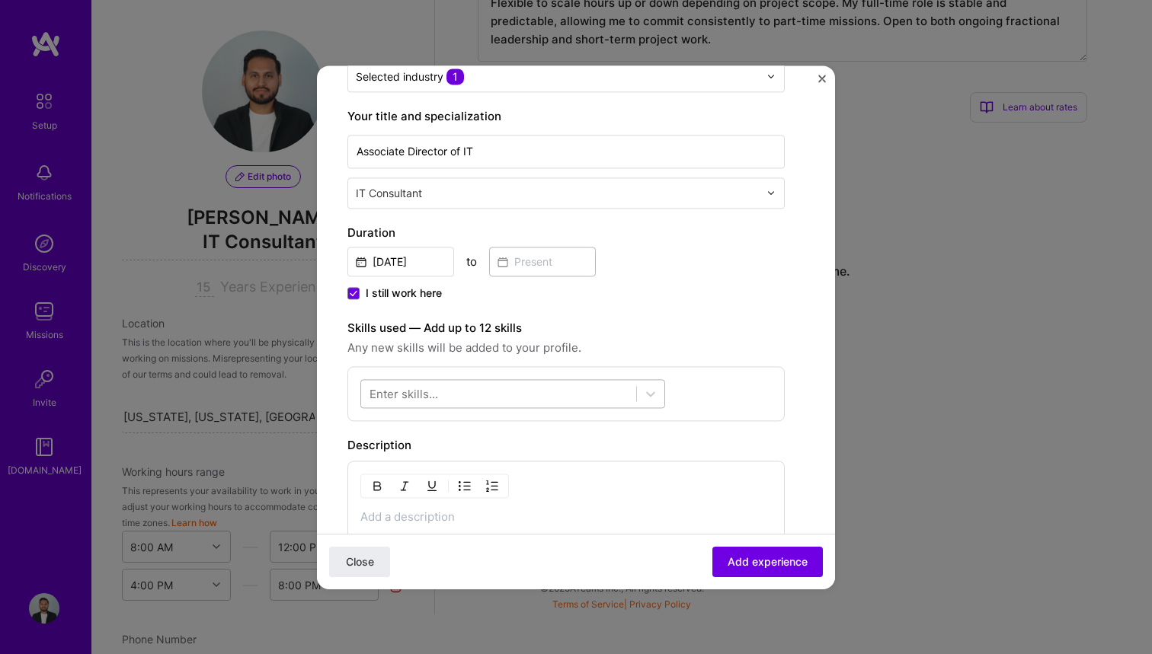
click at [616, 392] on div at bounding box center [498, 393] width 275 height 25
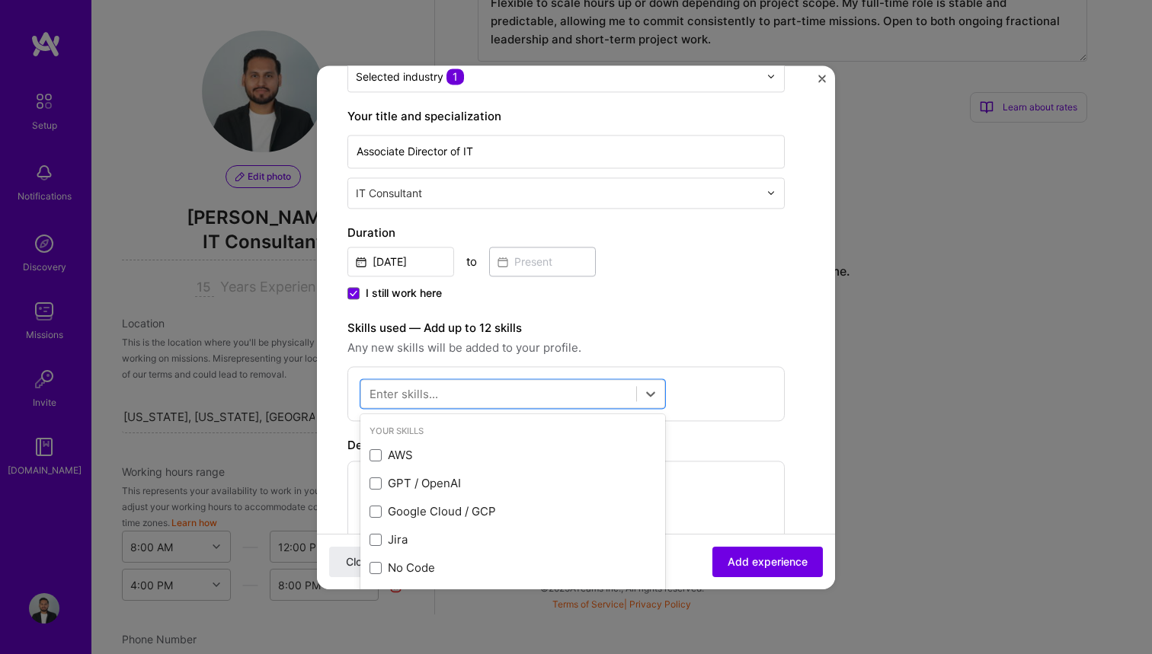
scroll to position [0, 0]
click at [398, 481] on div "GPT / OpenAI" at bounding box center [512, 484] width 286 height 16
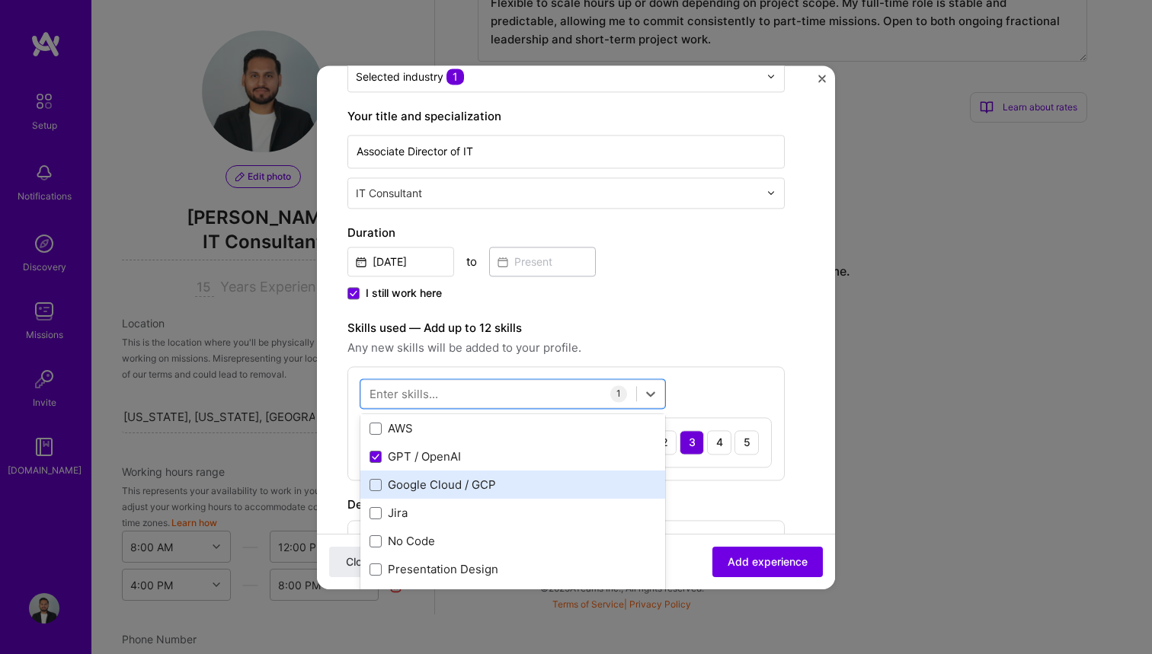
click at [402, 485] on div "Google Cloud / GCP" at bounding box center [512, 486] width 286 height 16
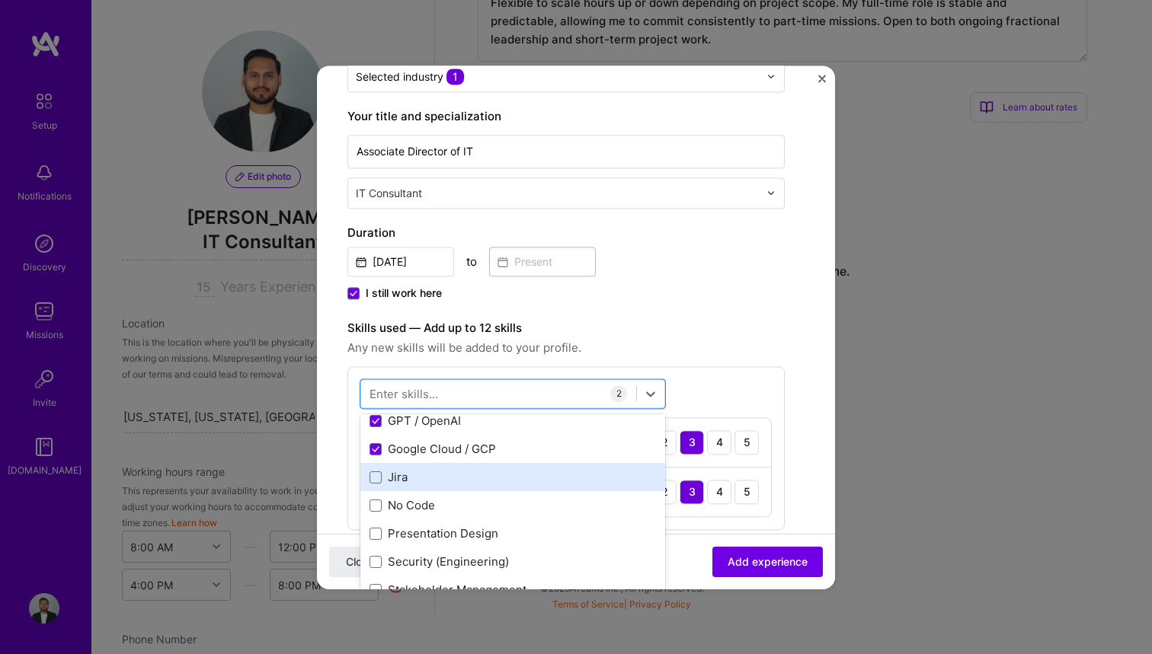
click at [393, 475] on div "Jira" at bounding box center [512, 478] width 286 height 16
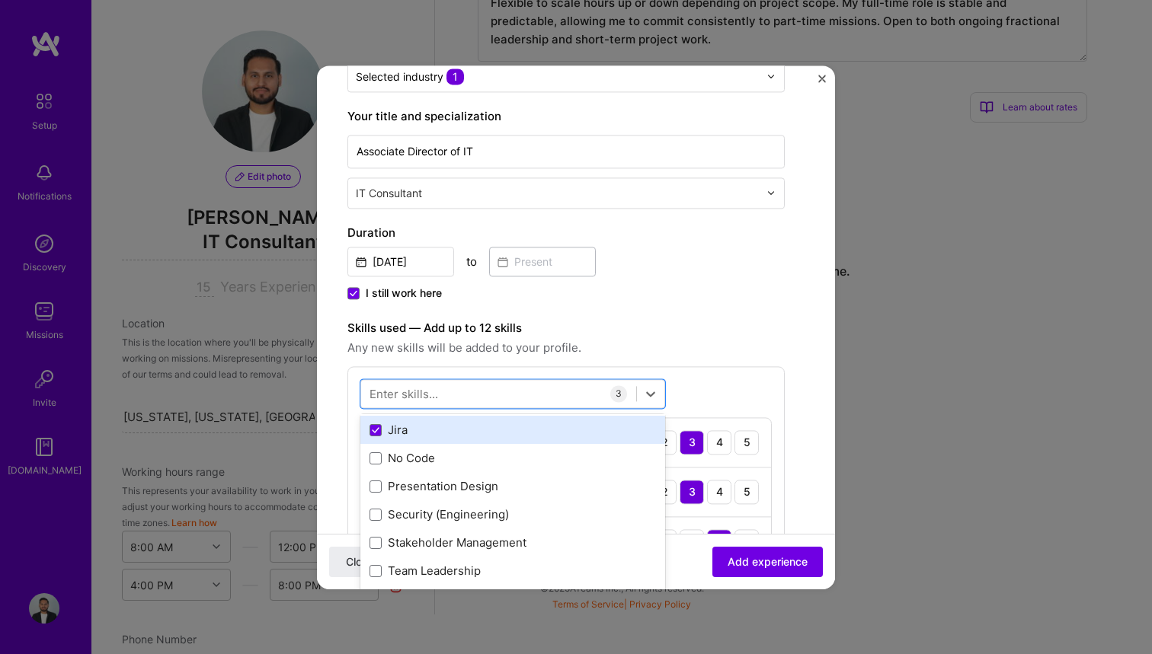
click at [391, 430] on div "Jira" at bounding box center [512, 431] width 286 height 16
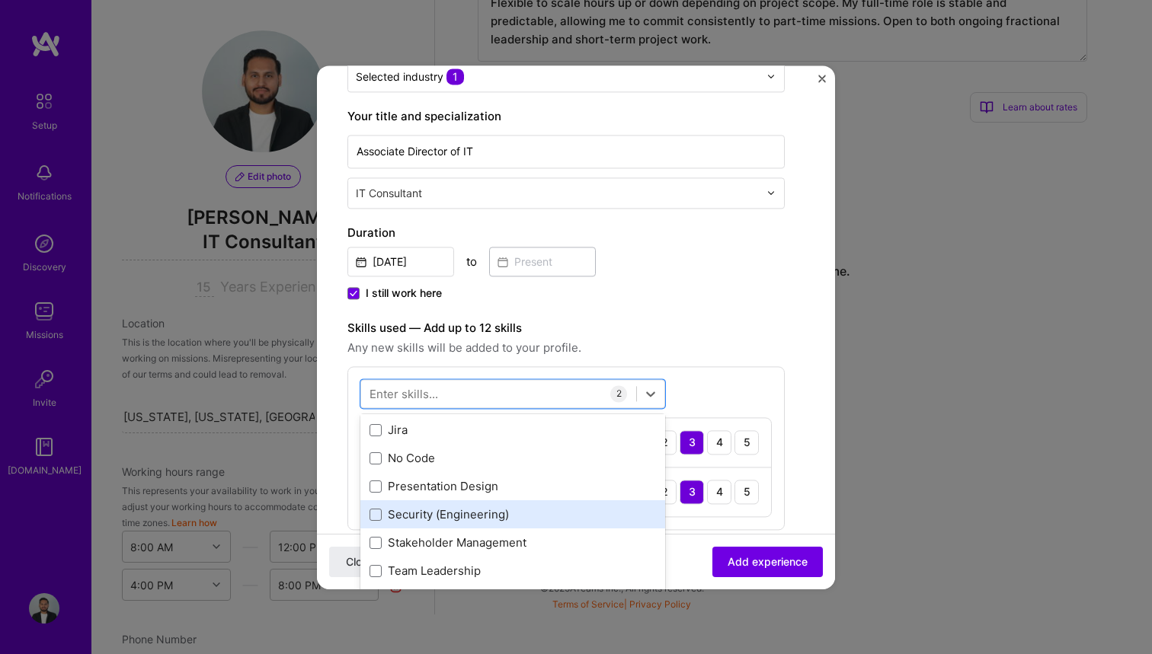
scroll to position [157, 0]
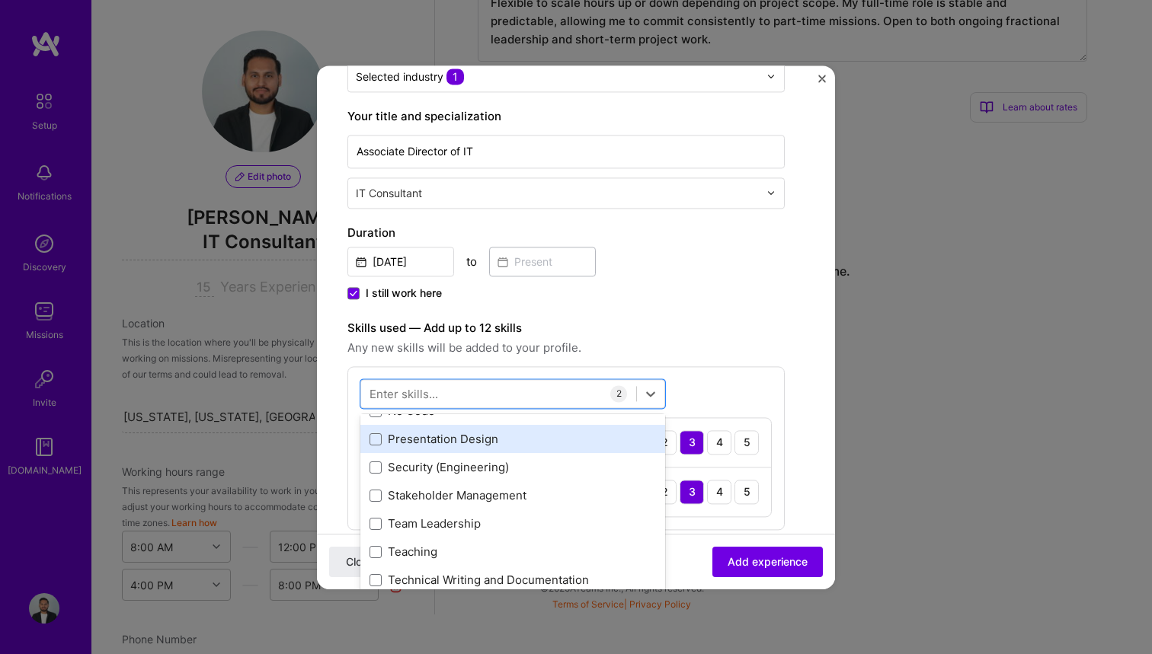
click at [385, 442] on div "Presentation Design" at bounding box center [512, 440] width 286 height 16
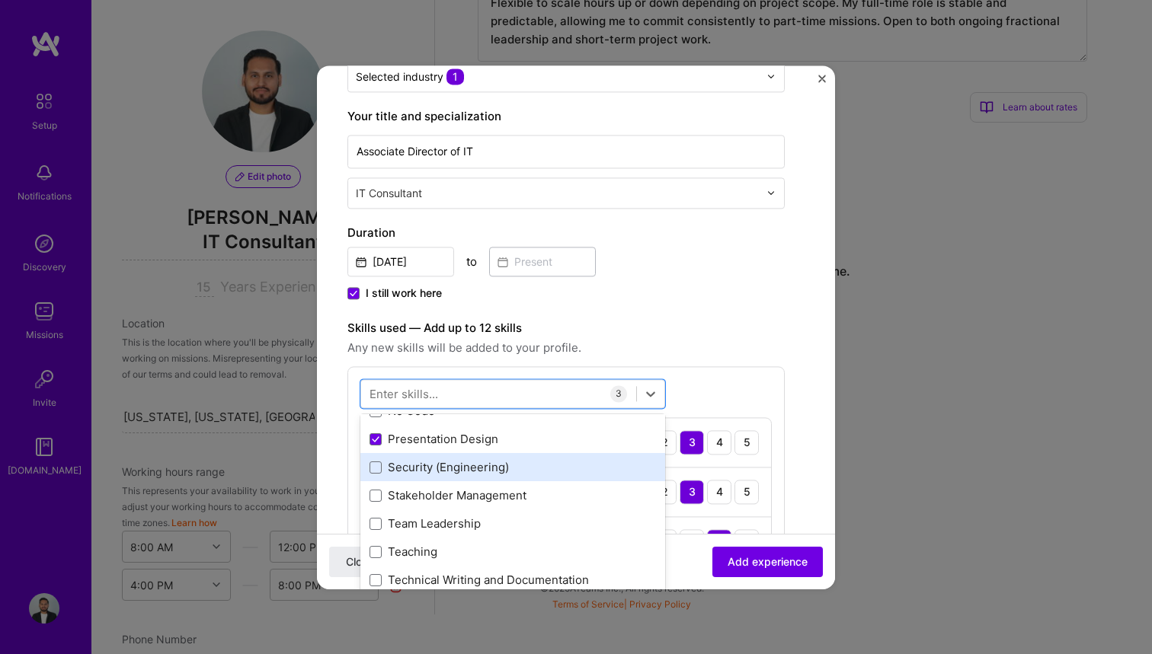
click at [385, 465] on div "Security (Engineering)" at bounding box center [512, 468] width 286 height 16
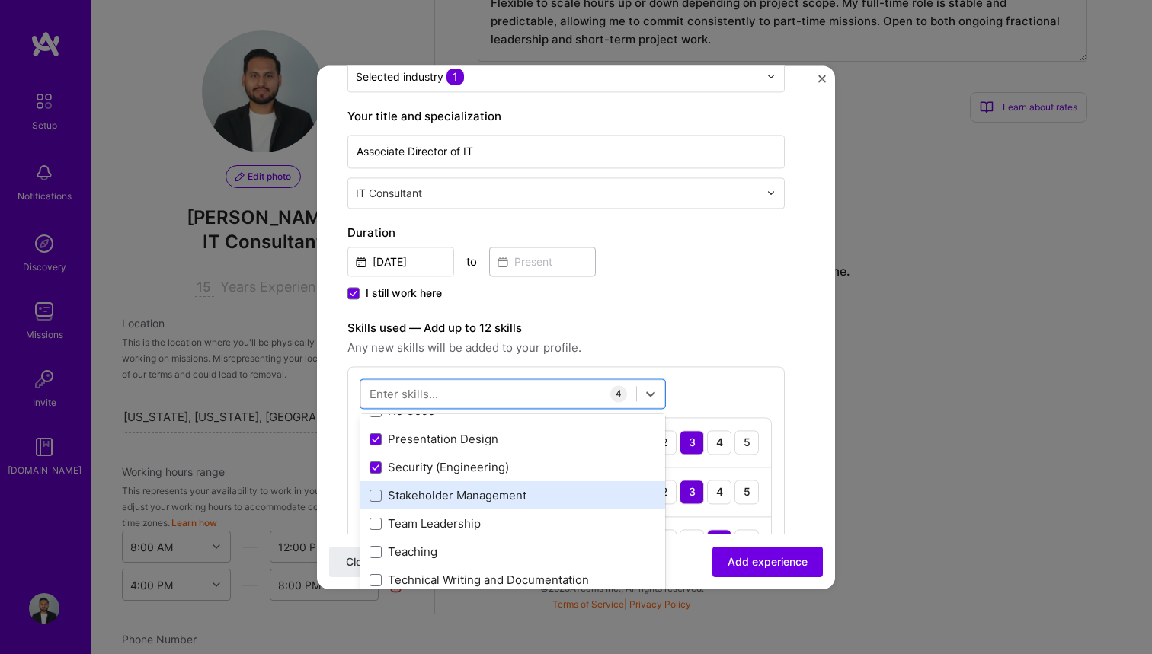
click at [384, 495] on div "Stakeholder Management" at bounding box center [512, 496] width 286 height 16
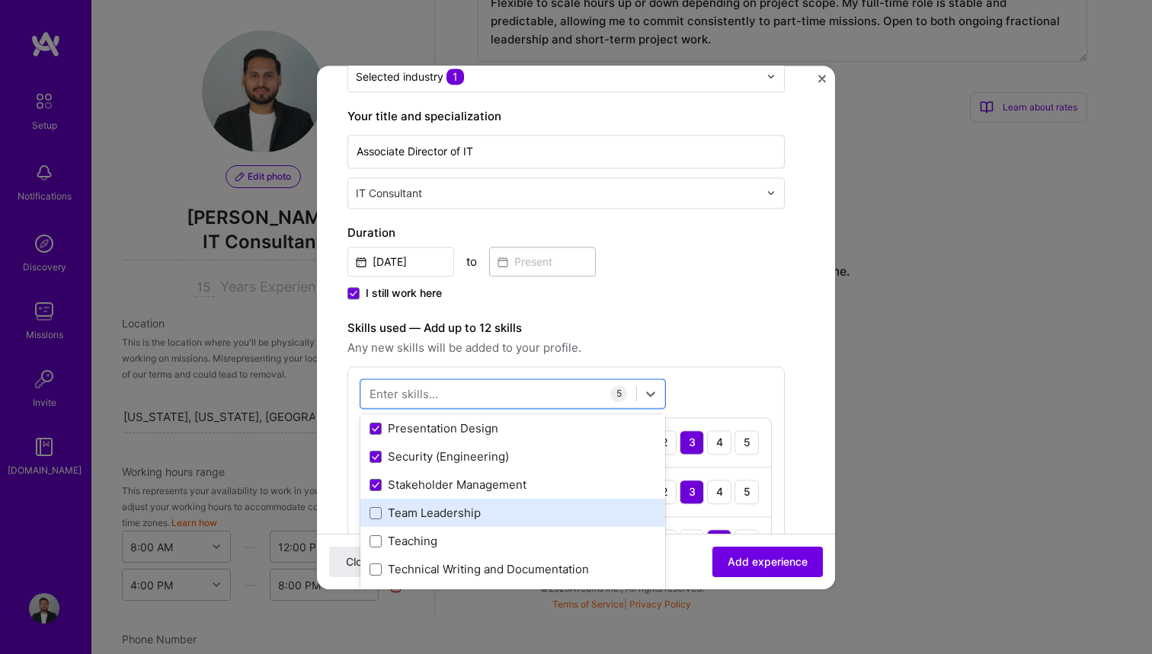
click at [382, 510] on div "Team Leadership" at bounding box center [512, 514] width 286 height 16
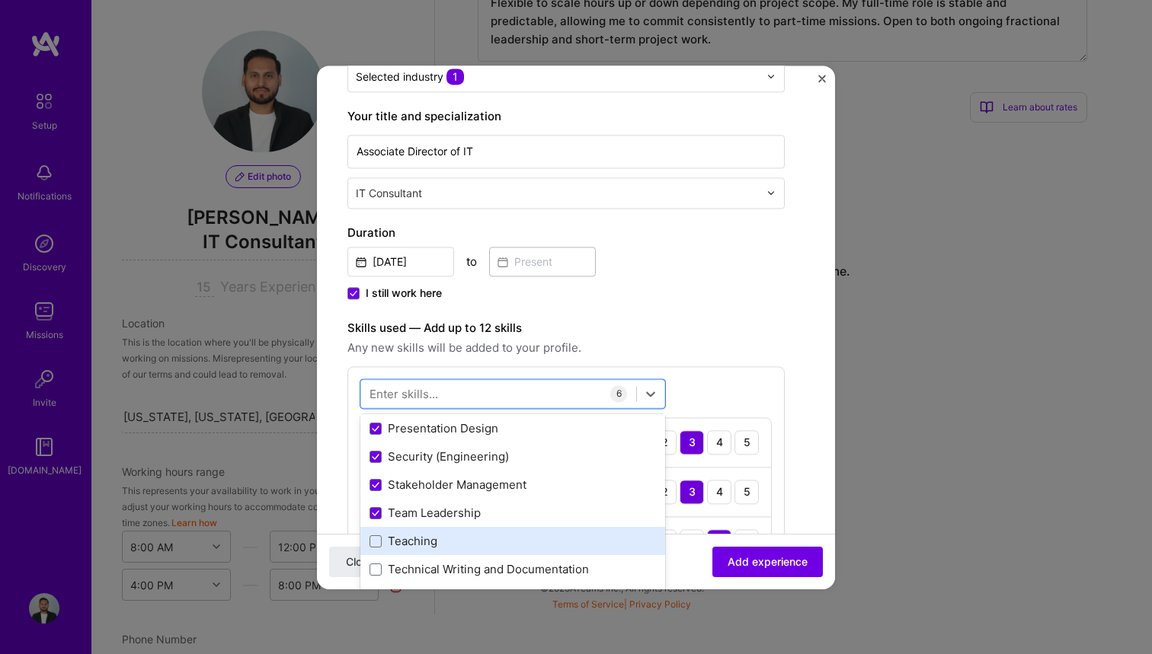
click at [382, 541] on div "Teaching" at bounding box center [512, 542] width 286 height 16
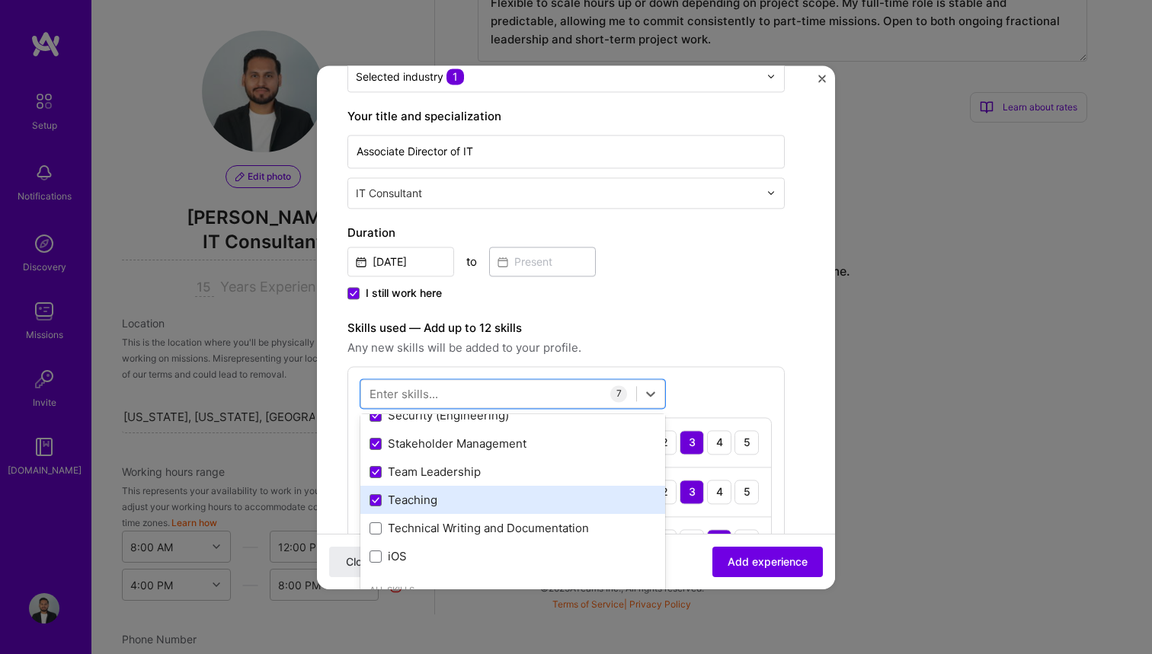
scroll to position [251, 0]
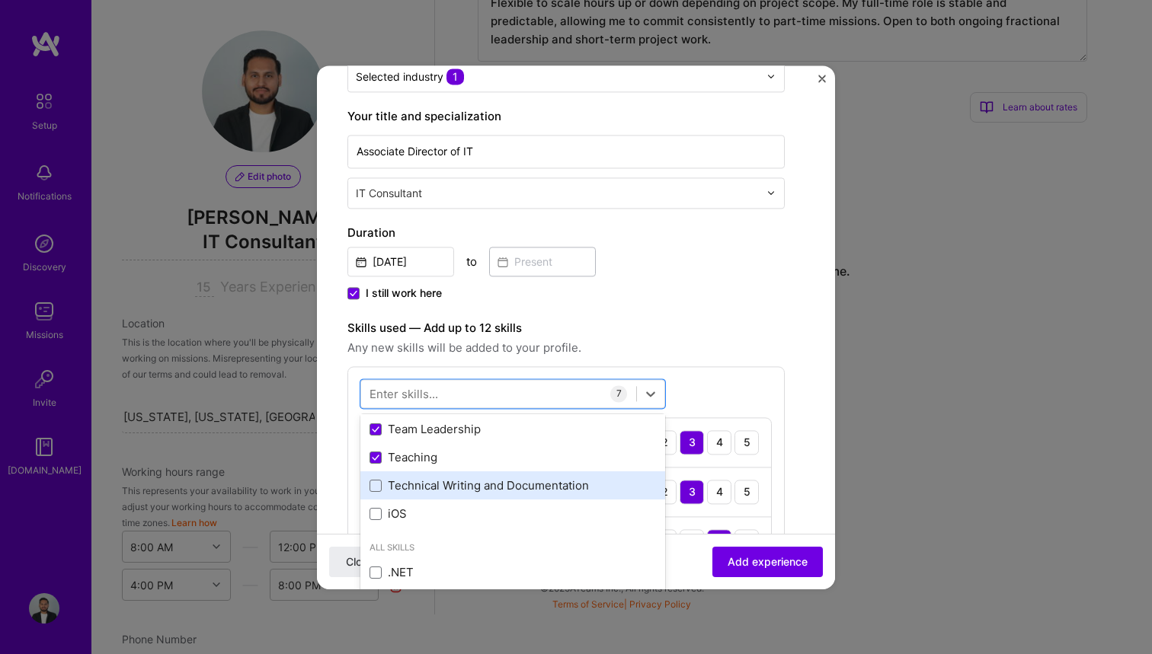
click at [376, 497] on div "Technical Writing and Documentation" at bounding box center [512, 486] width 305 height 28
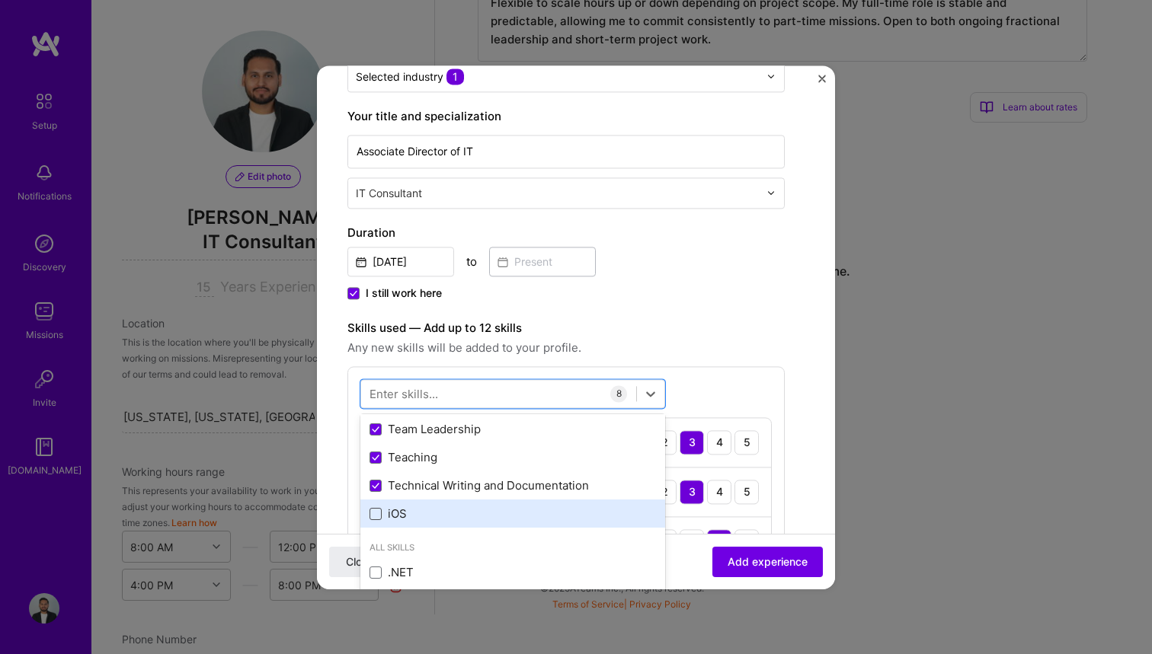
click at [376, 508] on span at bounding box center [375, 514] width 12 height 12
click at [0, 0] on input "checkbox" at bounding box center [0, 0] width 0 height 0
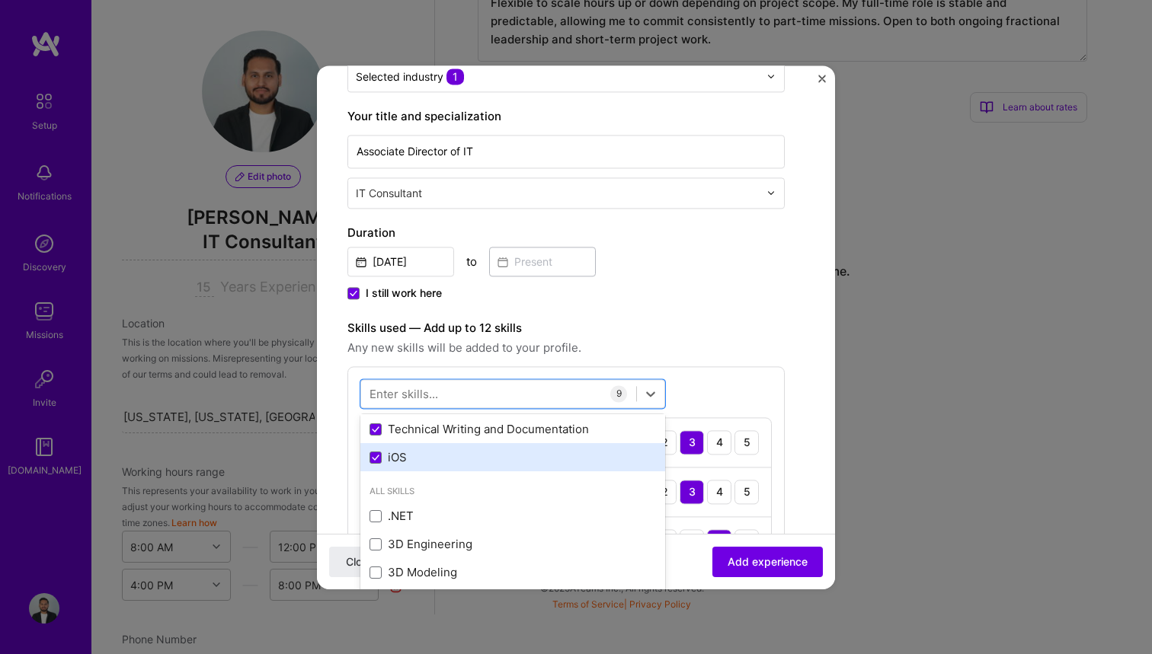
scroll to position [286, 0]
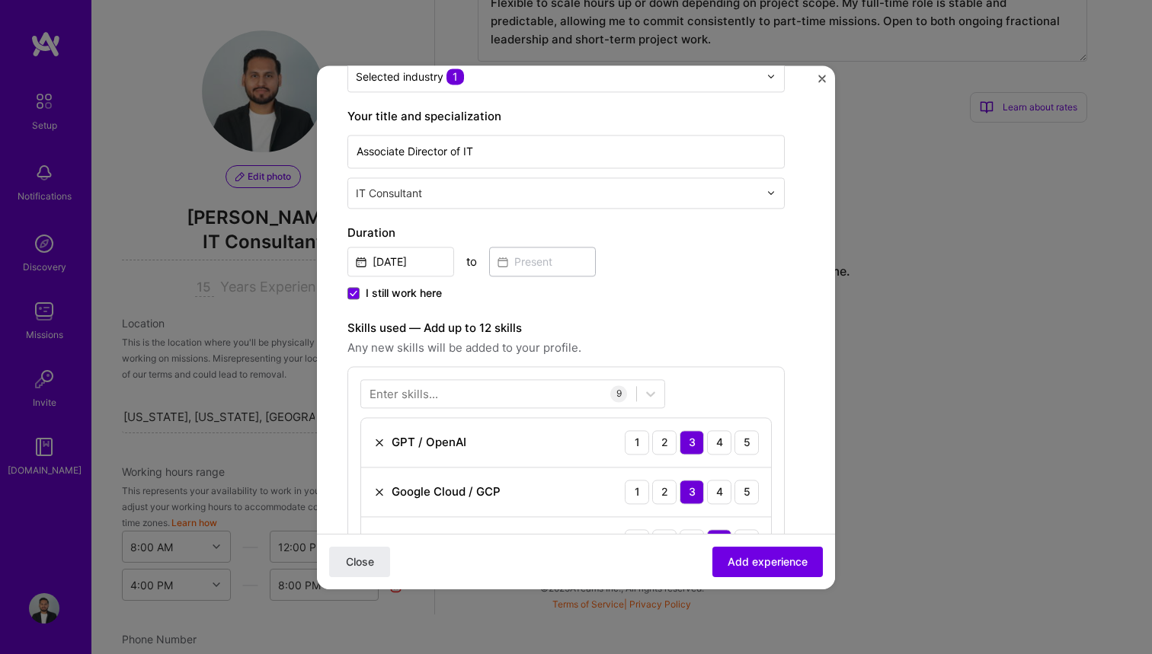
click at [665, 293] on div "I still work here" at bounding box center [565, 295] width 437 height 18
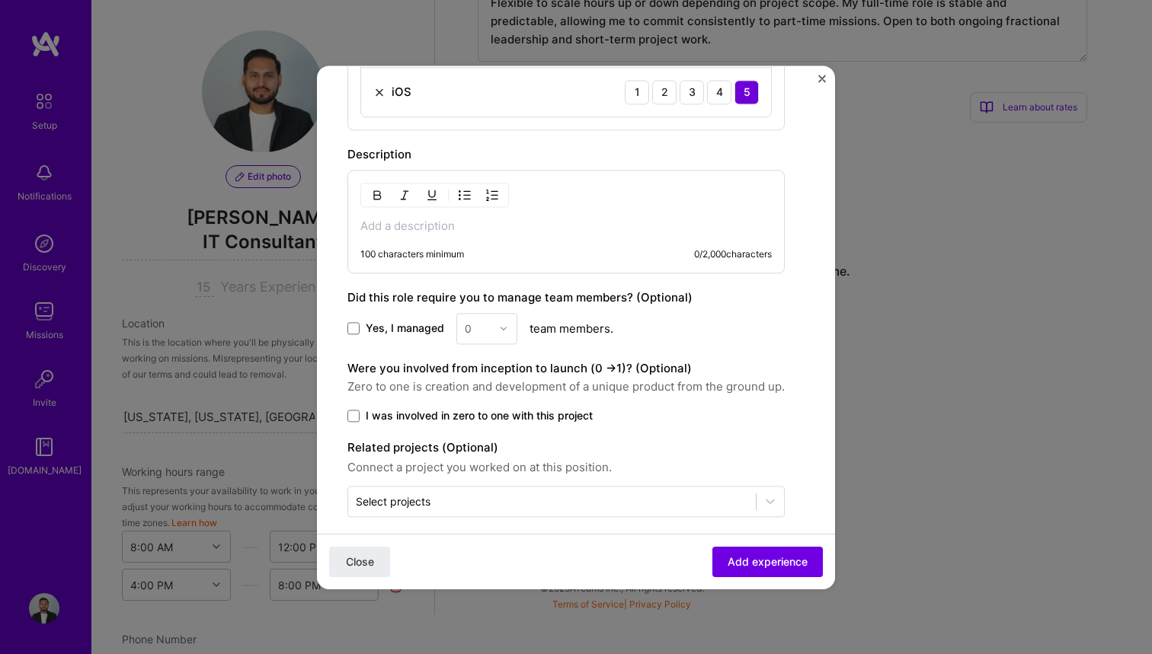
scroll to position [942, 0]
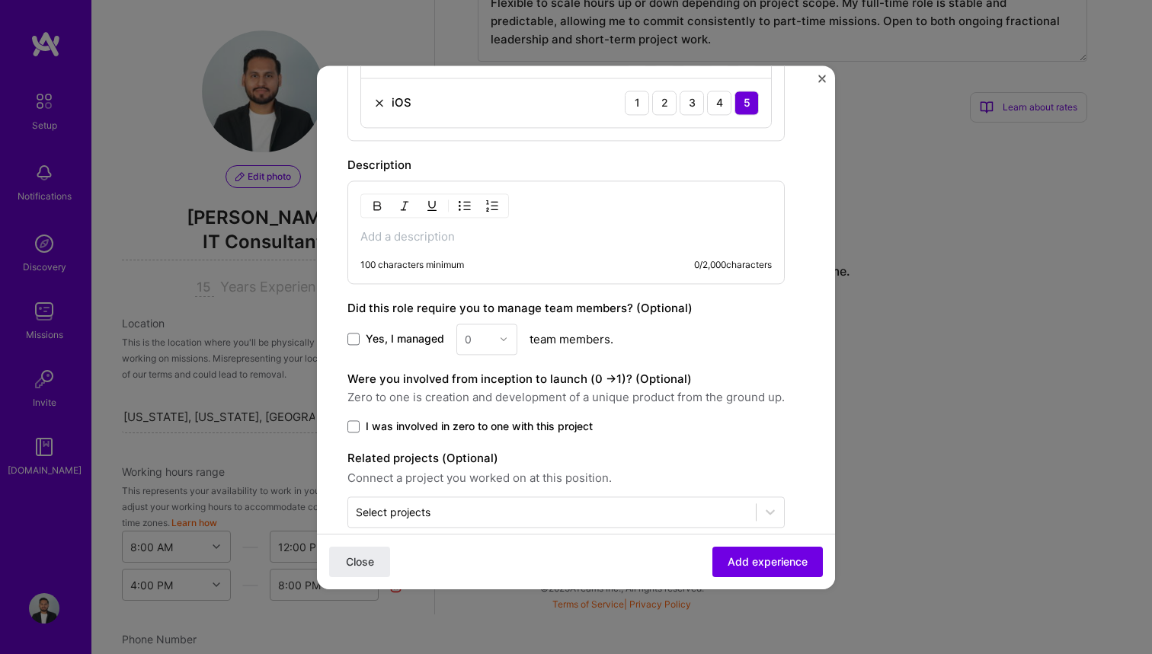
click at [392, 334] on span "Yes, I managed" at bounding box center [405, 338] width 78 height 15
click at [0, 0] on input "Yes, I managed" at bounding box center [0, 0] width 0 height 0
click at [493, 337] on div "0" at bounding box center [478, 340] width 42 height 30
click at [484, 408] on div "2" at bounding box center [487, 408] width 52 height 28
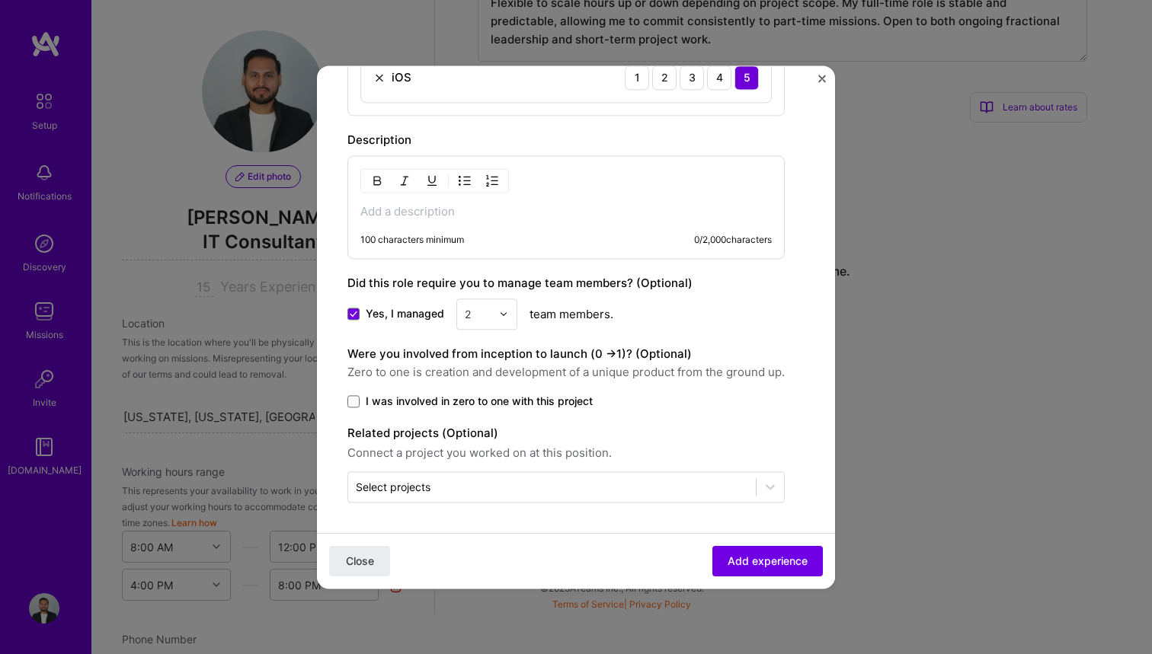
scroll to position [967, 0]
click at [401, 404] on span "I was involved in zero to one with this project" at bounding box center [479, 401] width 227 height 15
click at [0, 0] on input "I was involved in zero to one with this project" at bounding box center [0, 0] width 0 height 0
click at [442, 402] on span "I was involved in zero to one with this project" at bounding box center [479, 401] width 227 height 15
click at [0, 0] on input "I was involved in zero to one with this project" at bounding box center [0, 0] width 0 height 0
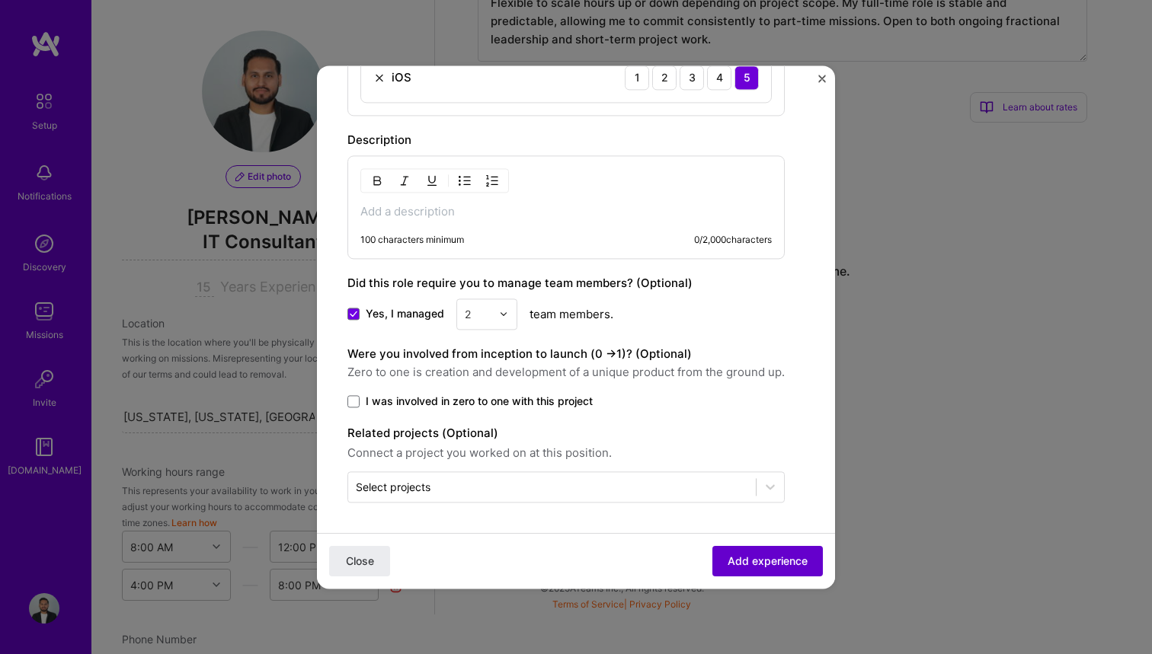
click at [759, 564] on span "Add experience" at bounding box center [768, 561] width 80 height 15
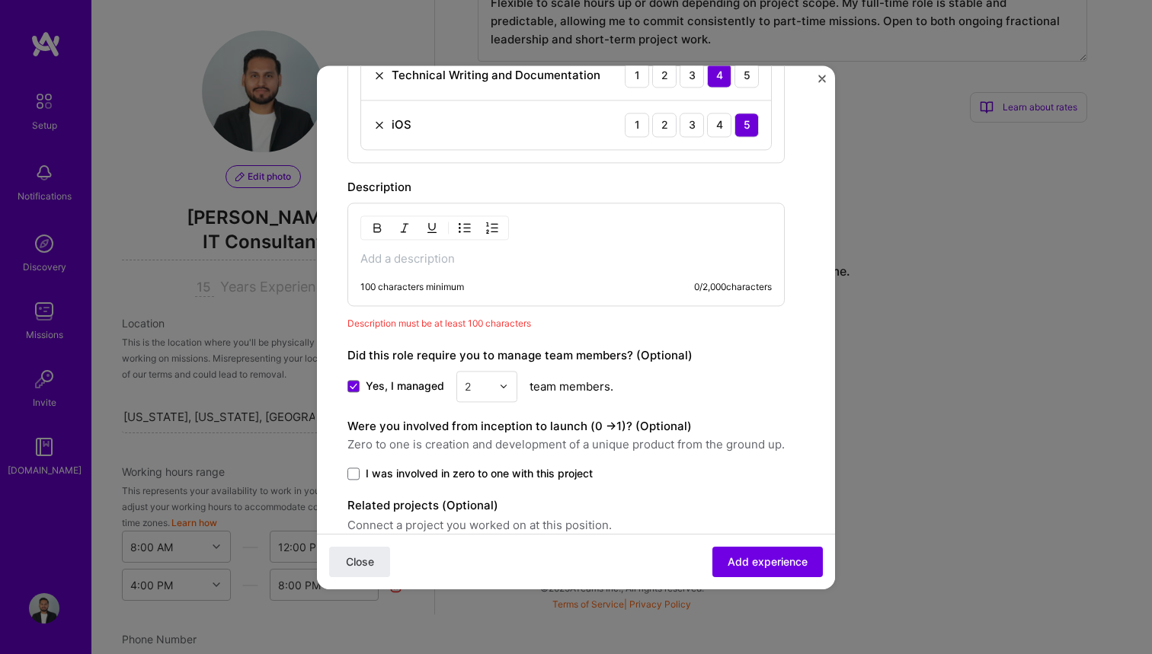
scroll to position [898, 0]
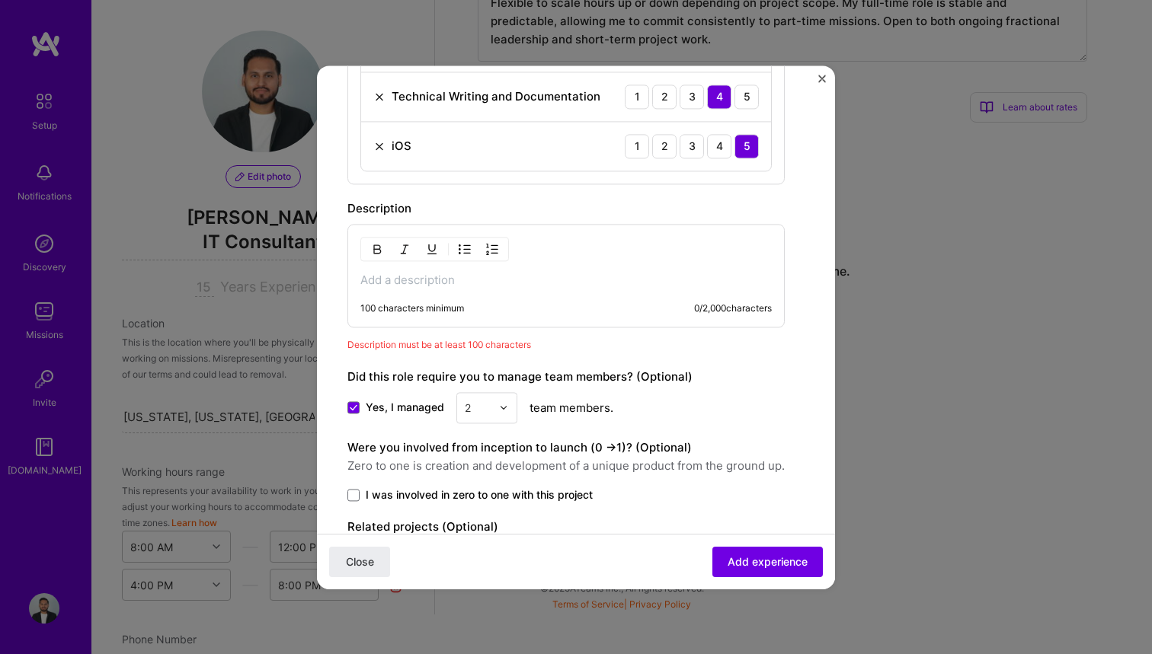
click at [583, 269] on div "100 characters minimum 0 / 2,000 characters" at bounding box center [565, 276] width 437 height 104
click at [519, 293] on div "100 characters minimum 0 / 2,000 characters" at bounding box center [565, 276] width 437 height 104
click at [517, 281] on p at bounding box center [565, 280] width 411 height 15
click at [585, 277] on p at bounding box center [565, 280] width 411 height 15
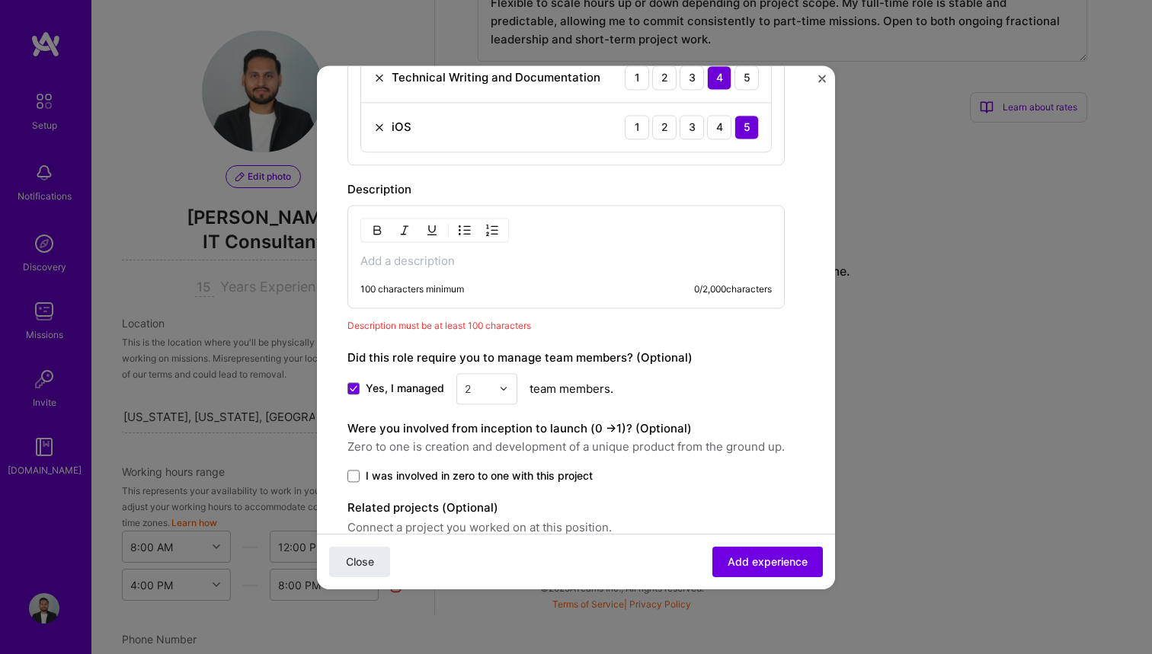
scroll to position [905, 0]
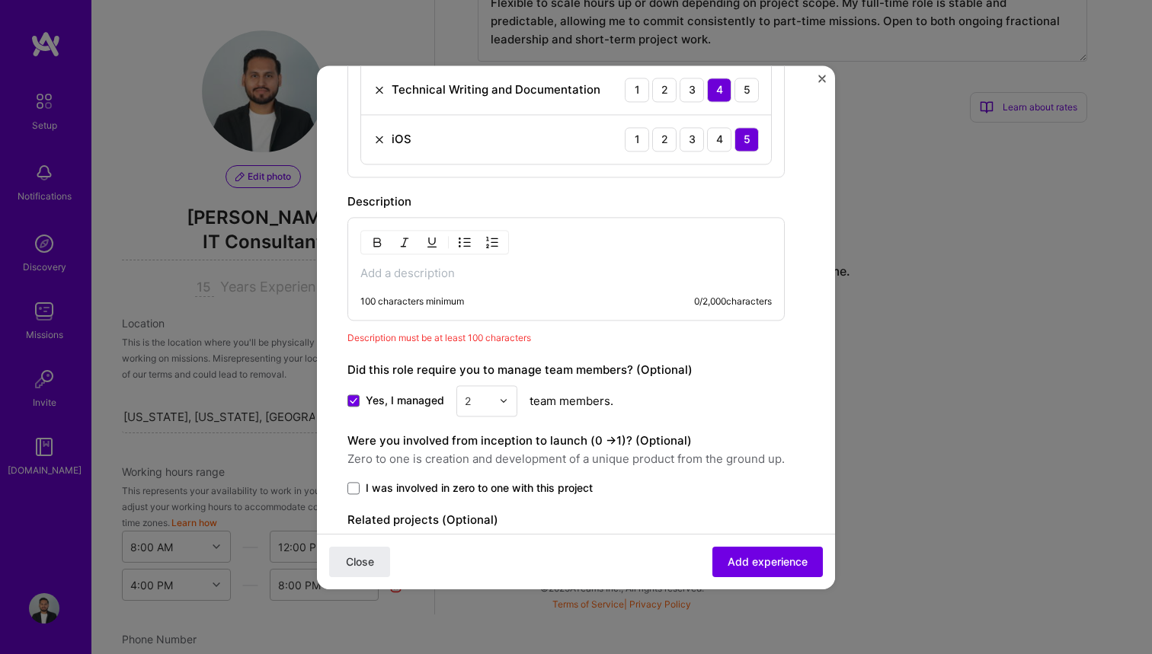
click at [523, 264] on div "100 characters minimum 0 / 2,000 characters" at bounding box center [565, 269] width 437 height 104
click at [456, 268] on p at bounding box center [565, 273] width 411 height 15
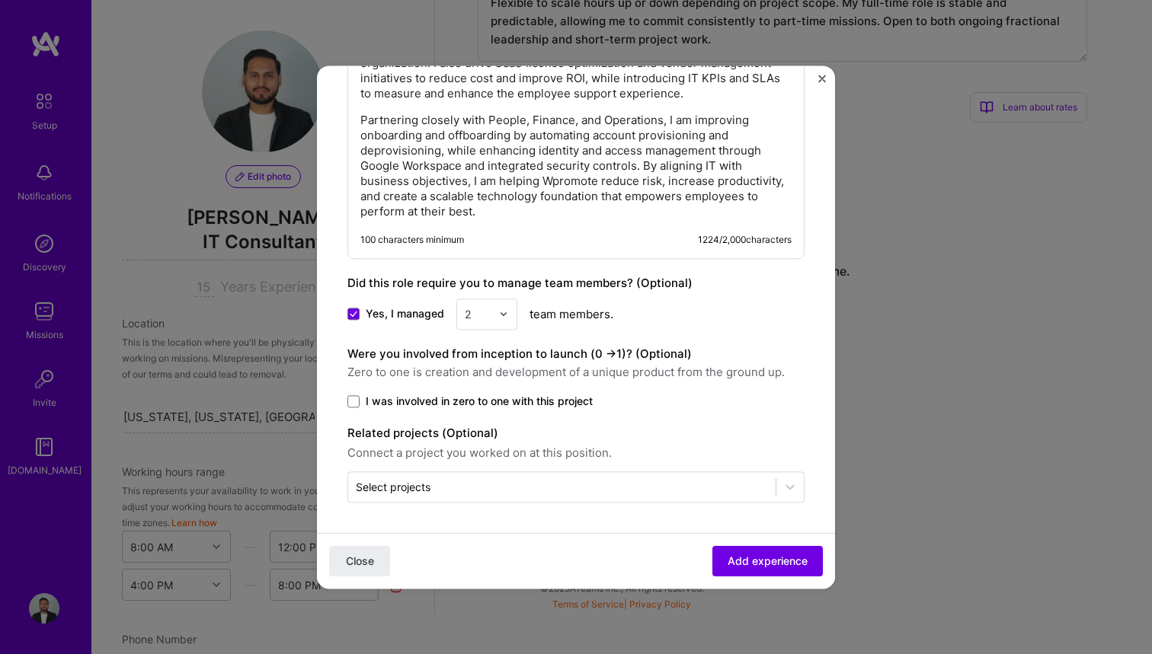
scroll to position [1249, 0]
click at [745, 559] on span "Add experience" at bounding box center [768, 561] width 80 height 15
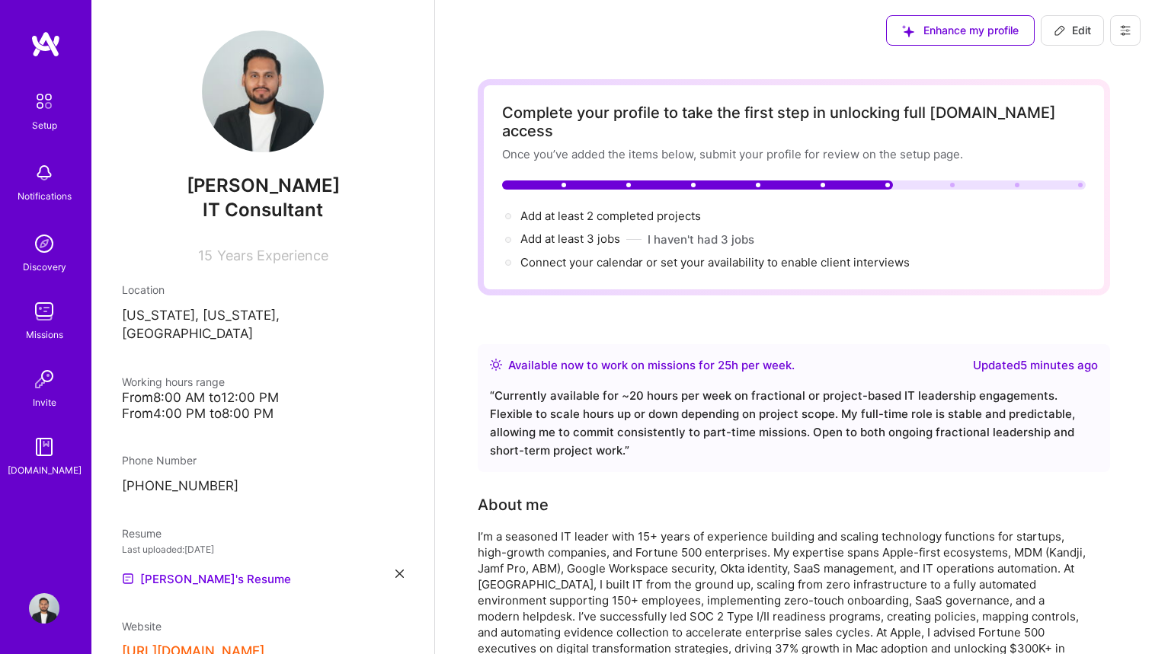
scroll to position [0, 0]
click at [604, 232] on span "Add at least 3 jobs →" at bounding box center [577, 239] width 114 height 14
select select "Right Now"
select select "US"
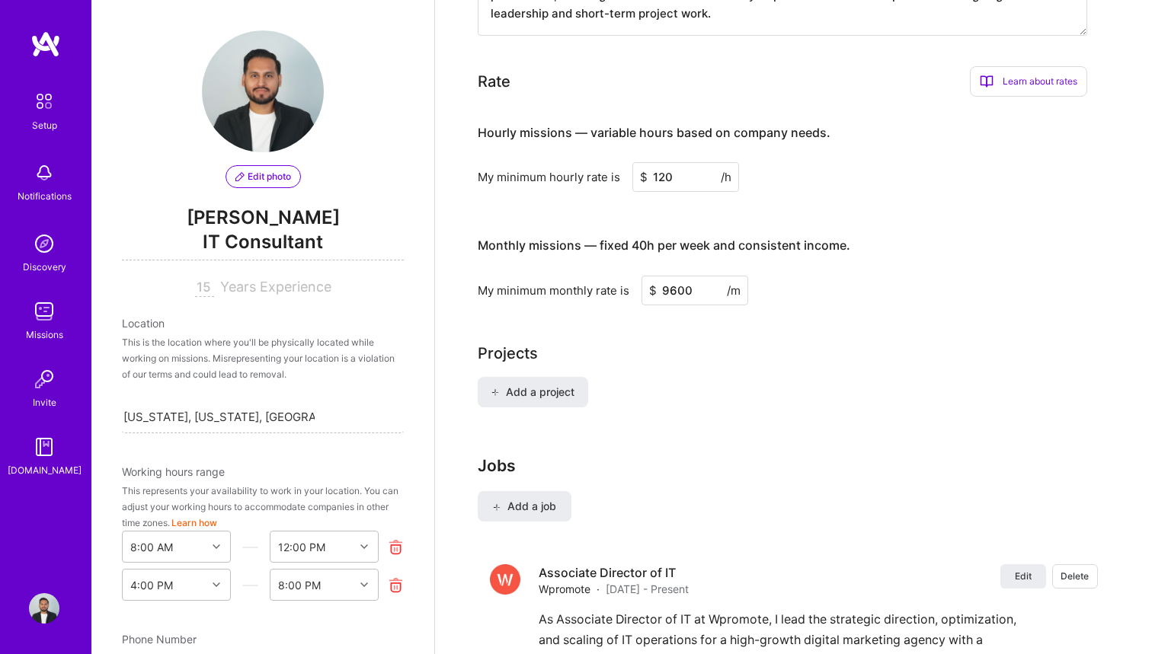
scroll to position [1060, 0]
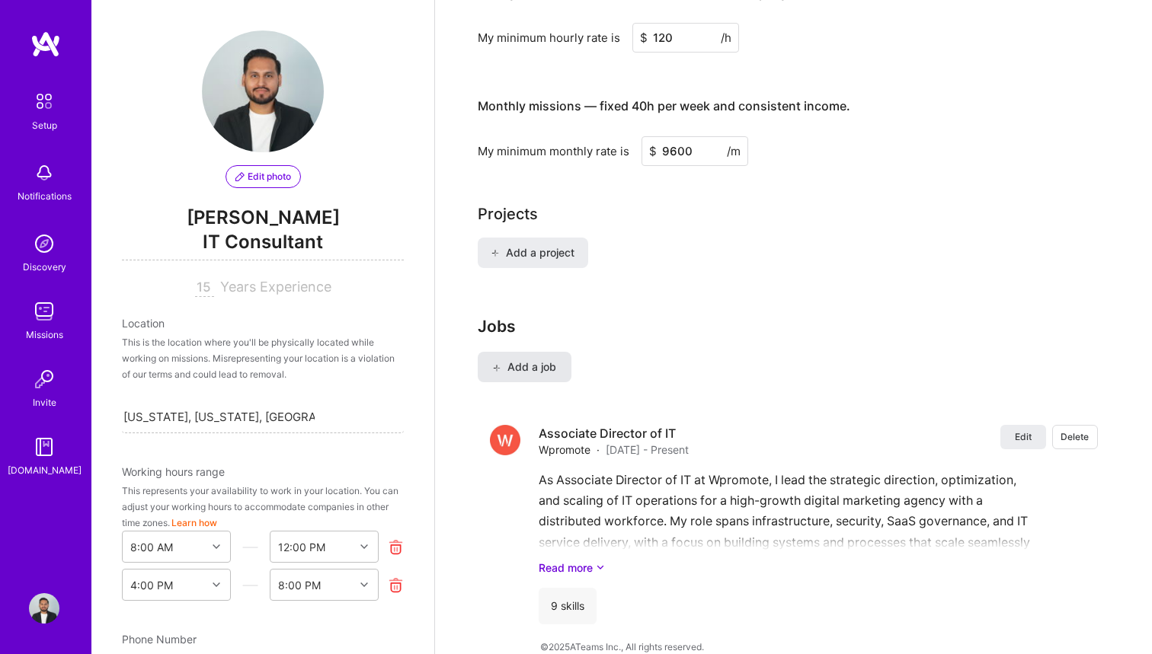
click at [533, 360] on span "Add a job" at bounding box center [524, 367] width 63 height 15
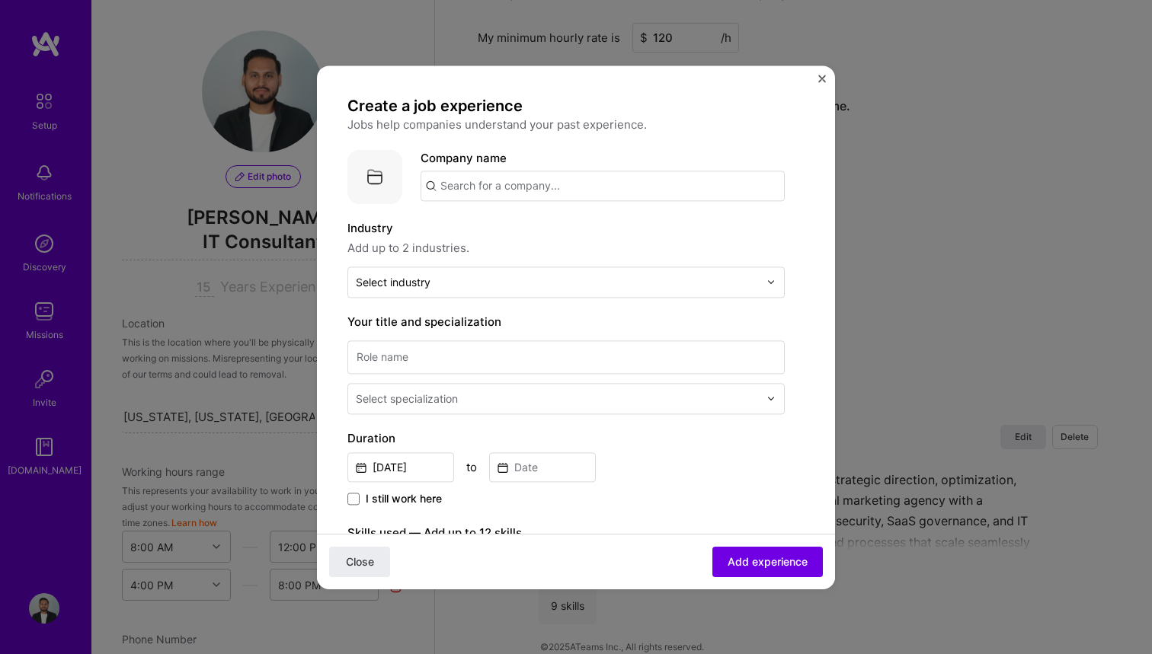
click at [537, 188] on input "text" at bounding box center [603, 186] width 364 height 30
type input "G"
type input "Howl"
click at [529, 225] on div "Howl [DOMAIN_NAME]" at bounding box center [503, 230] width 74 height 28
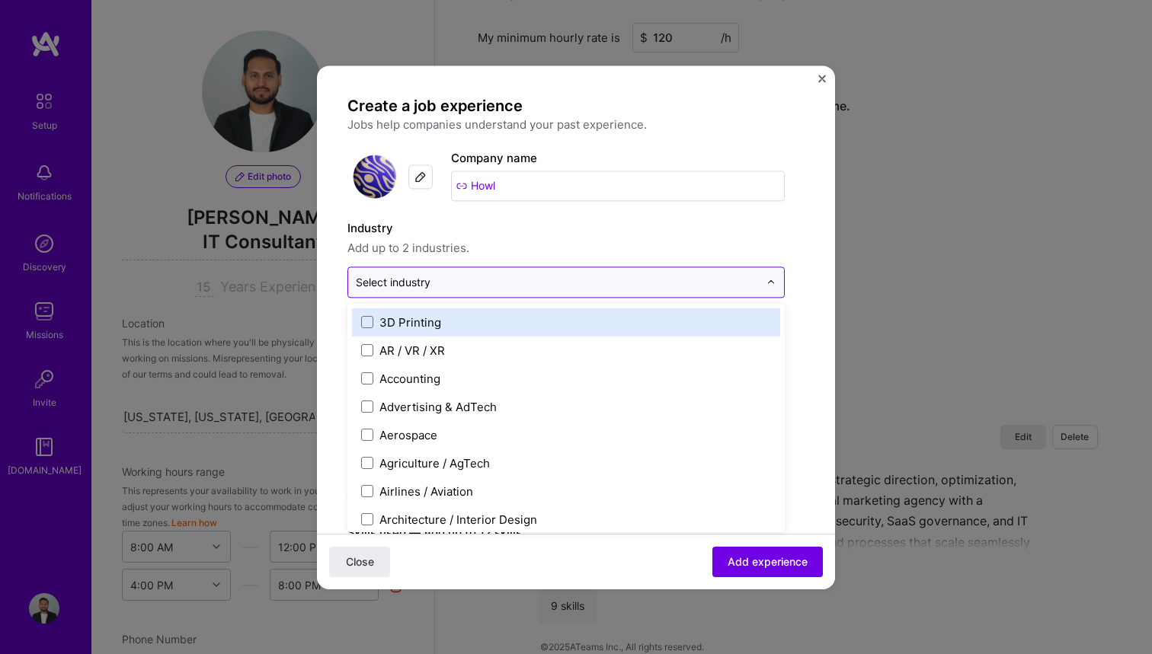
click at [460, 280] on input "text" at bounding box center [557, 282] width 403 height 16
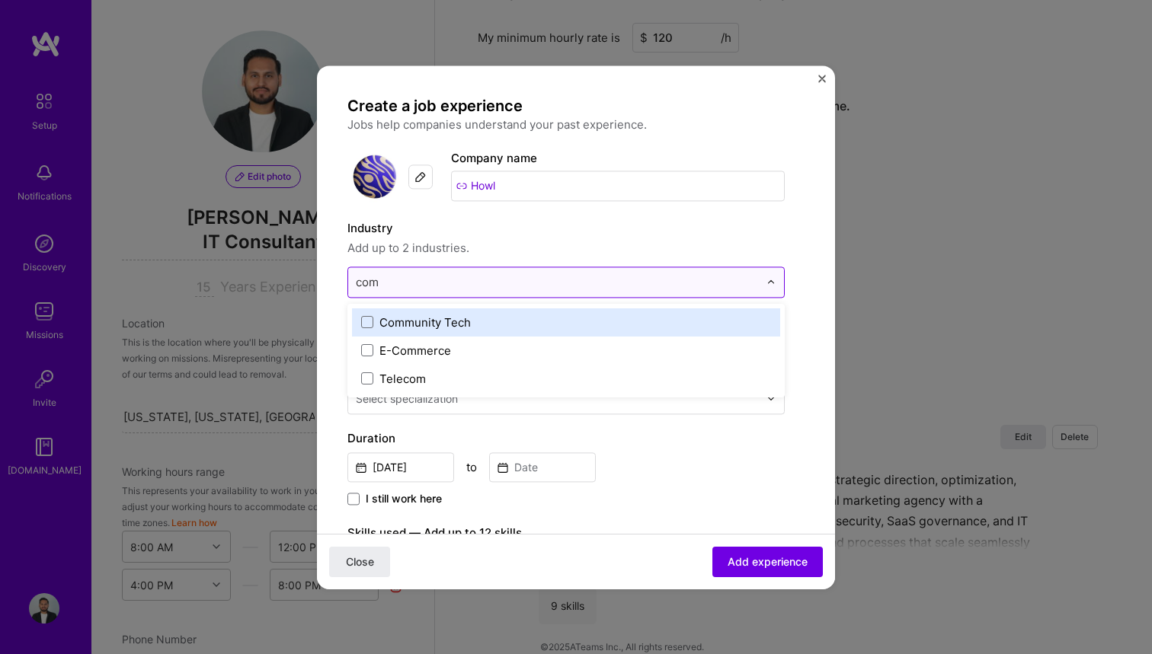
type input "comm"
click at [417, 342] on div "E-Commerce" at bounding box center [566, 351] width 428 height 28
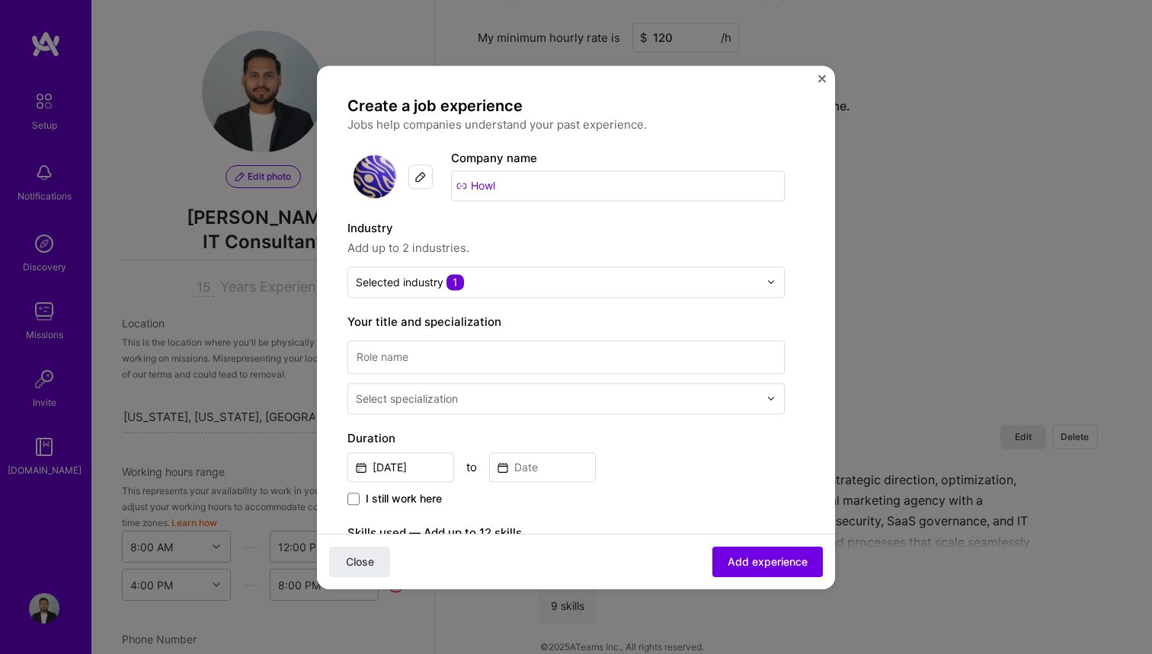
click at [495, 249] on span "Add up to 2 industries." at bounding box center [565, 248] width 437 height 18
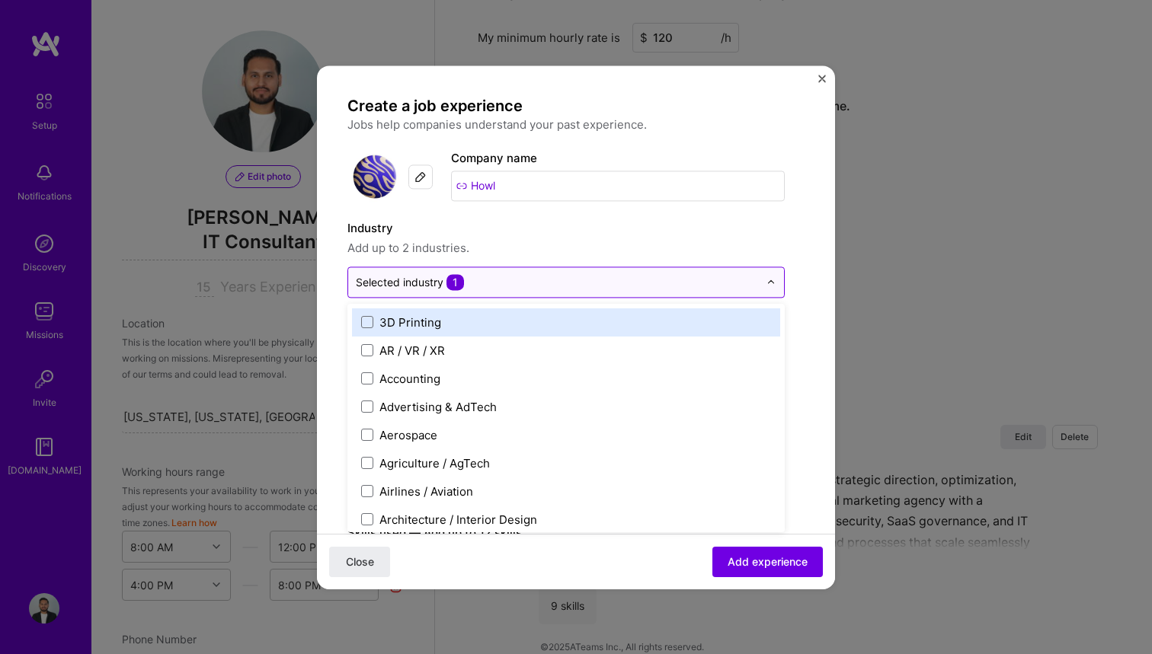
click at [470, 283] on input "text" at bounding box center [557, 282] width 403 height 16
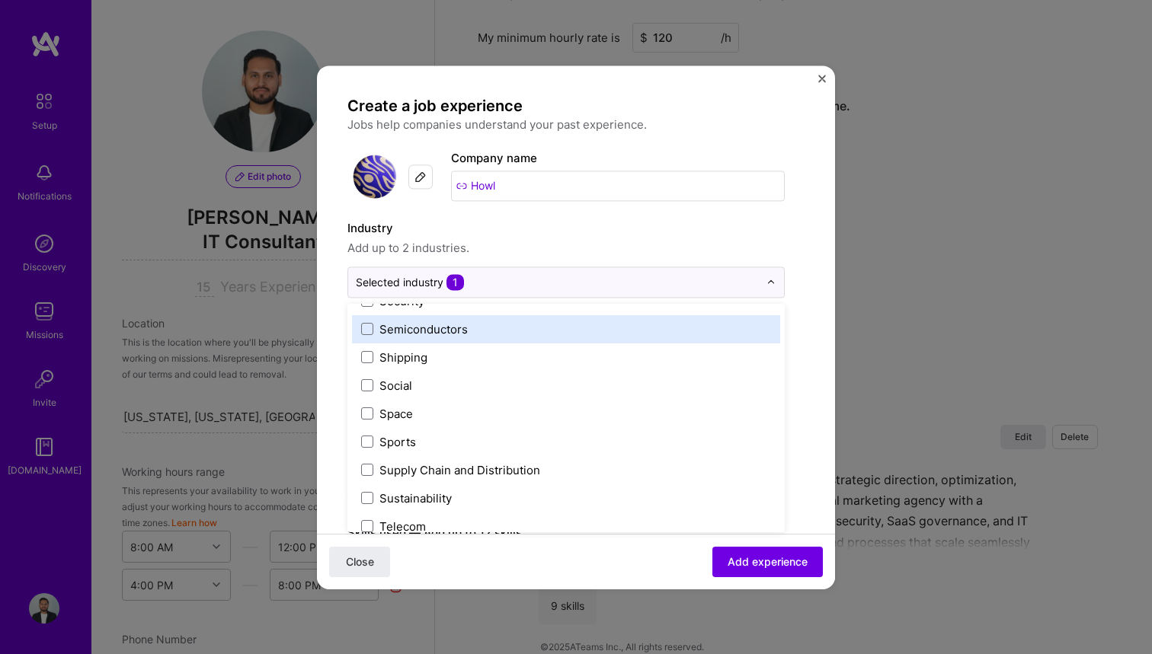
scroll to position [3163, 0]
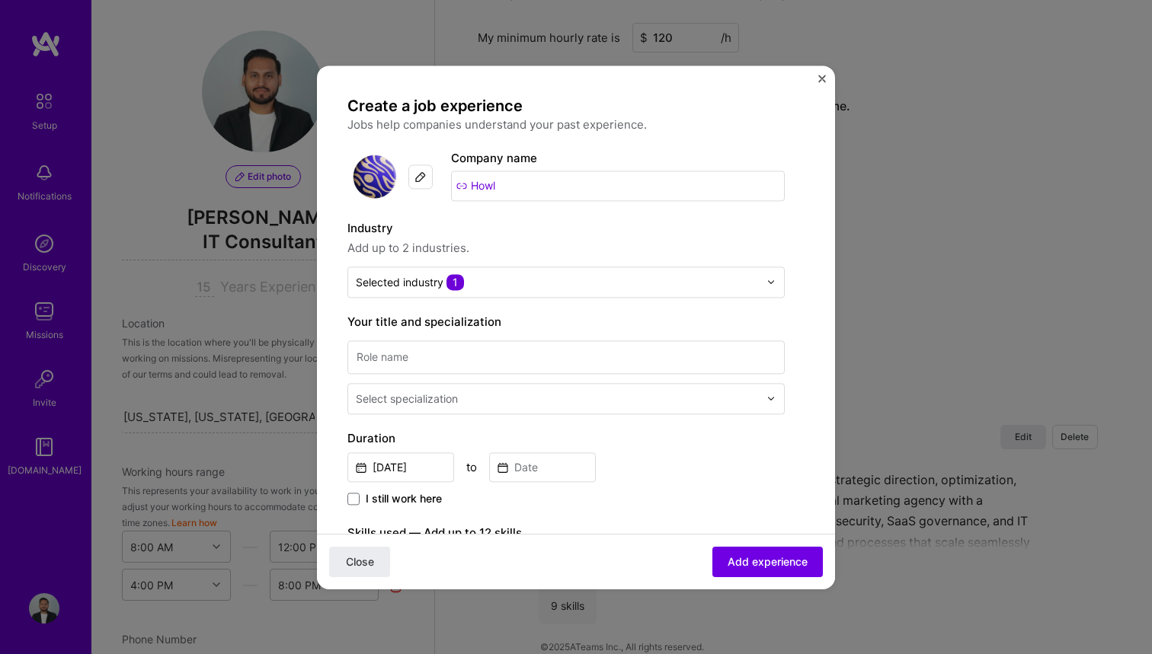
click at [743, 225] on label "Industry" at bounding box center [565, 228] width 437 height 18
click at [600, 363] on input at bounding box center [565, 358] width 437 height 34
type input "Director of IT"
click at [582, 397] on input "text" at bounding box center [559, 399] width 406 height 16
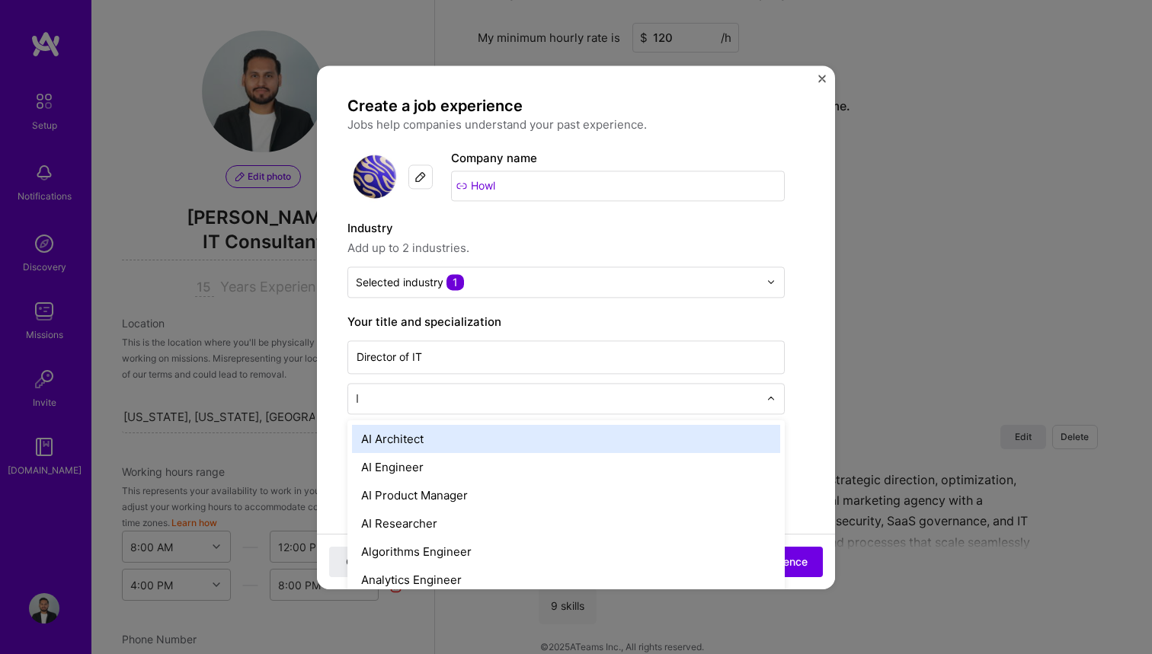
type input "IT"
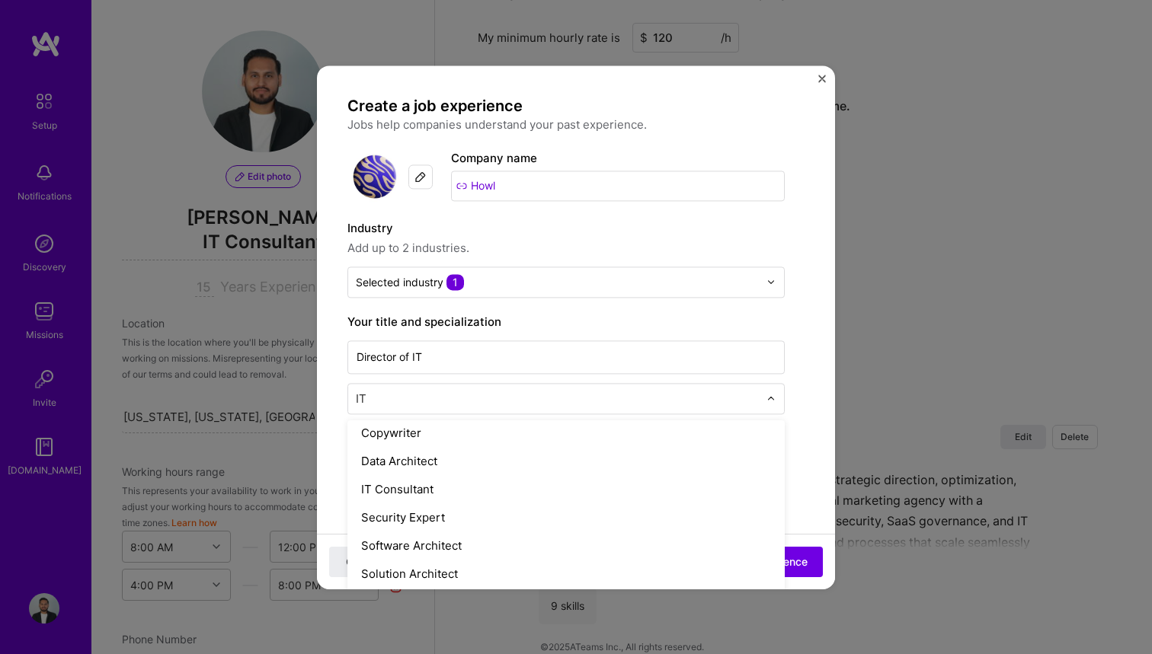
scroll to position [119, 0]
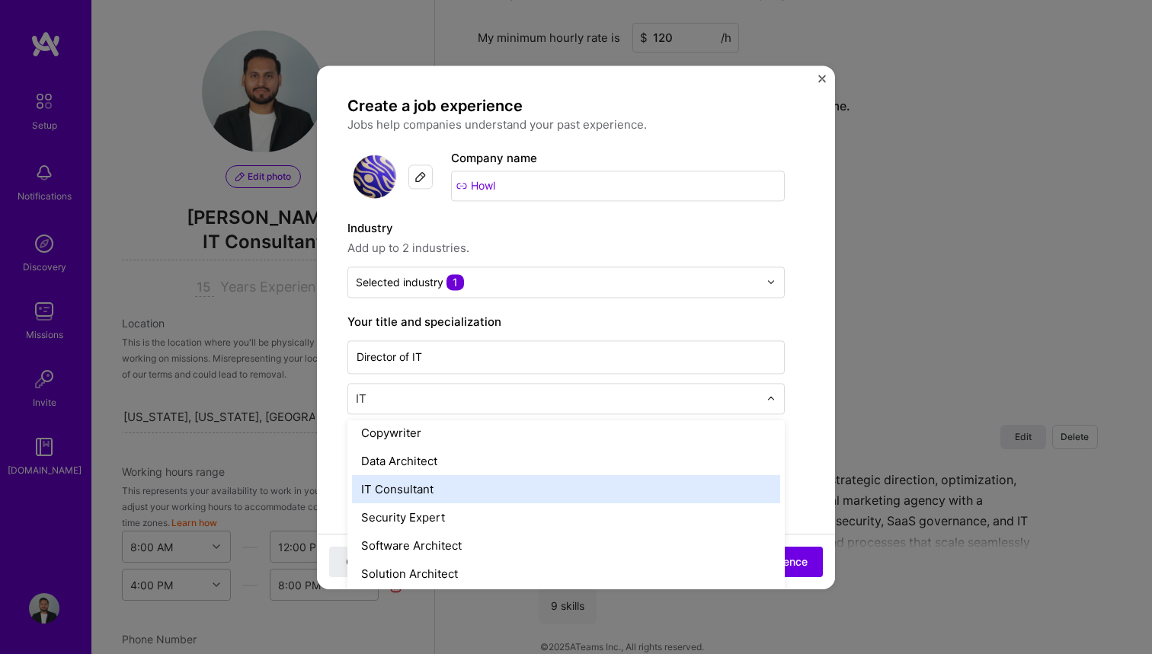
click at [498, 491] on div "IT Consultant" at bounding box center [566, 489] width 428 height 28
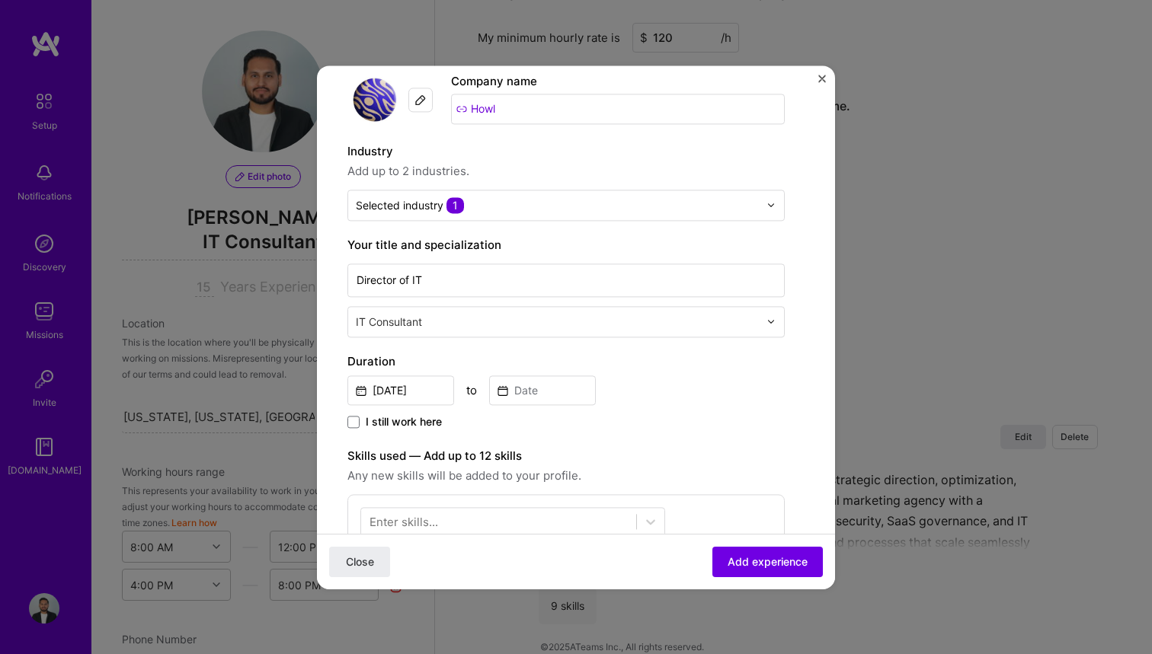
scroll to position [112, 0]
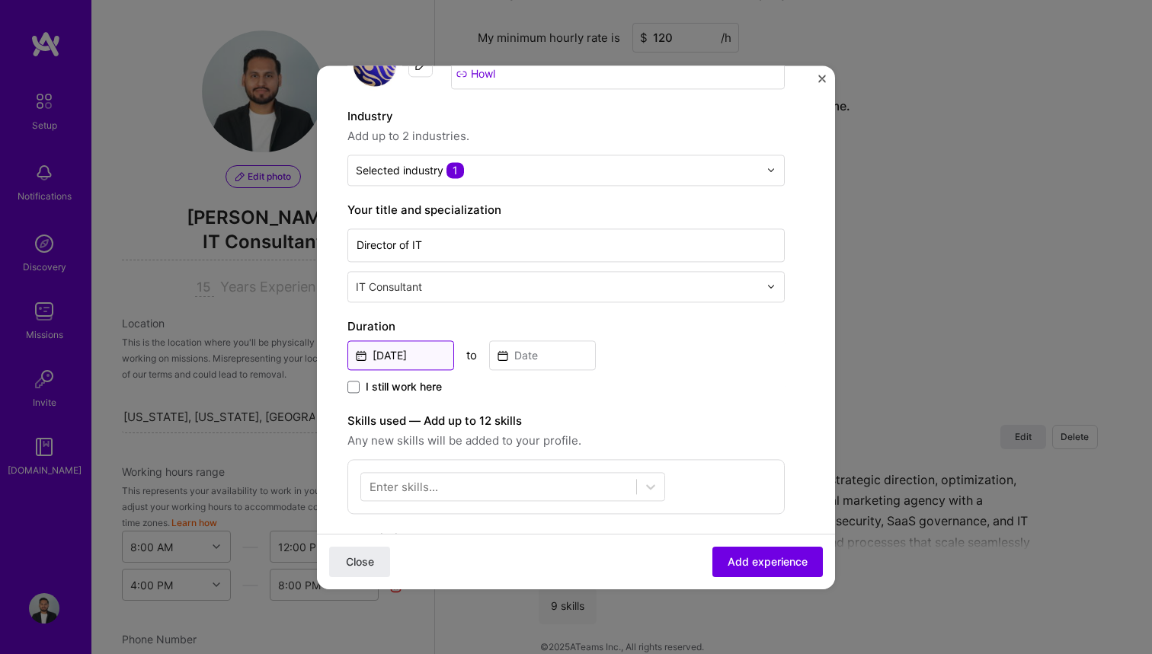
click at [426, 346] on input "[DATE]" at bounding box center [400, 356] width 107 height 30
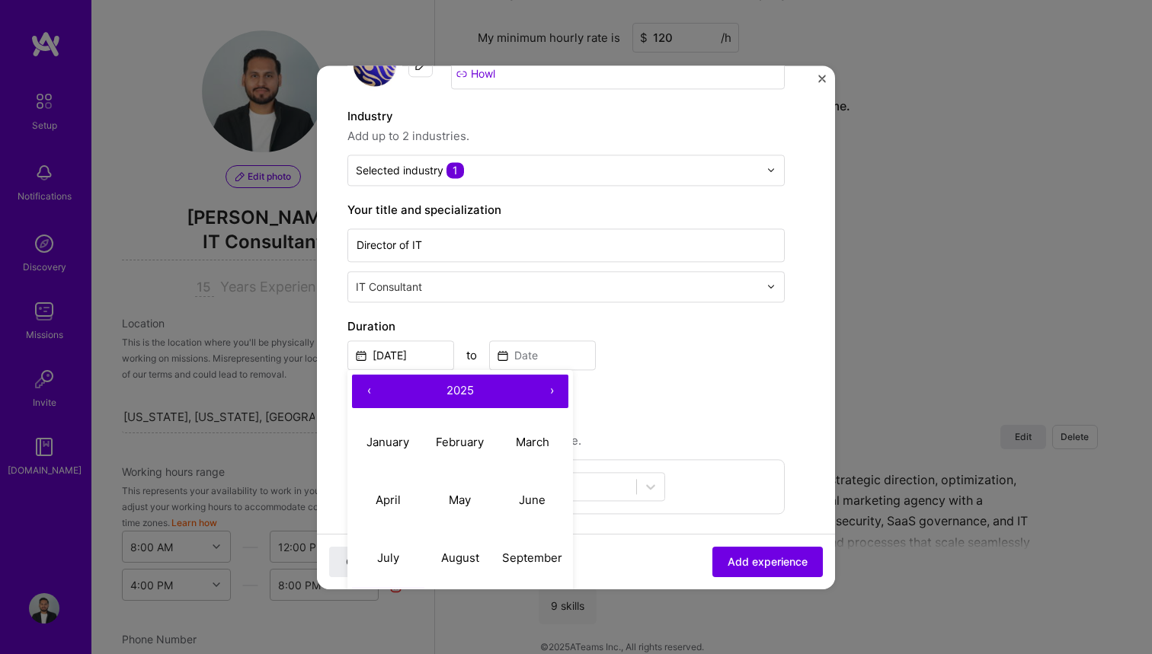
click at [365, 385] on button "‹" at bounding box center [369, 392] width 34 height 34
click at [368, 392] on button "‹" at bounding box center [369, 392] width 34 height 34
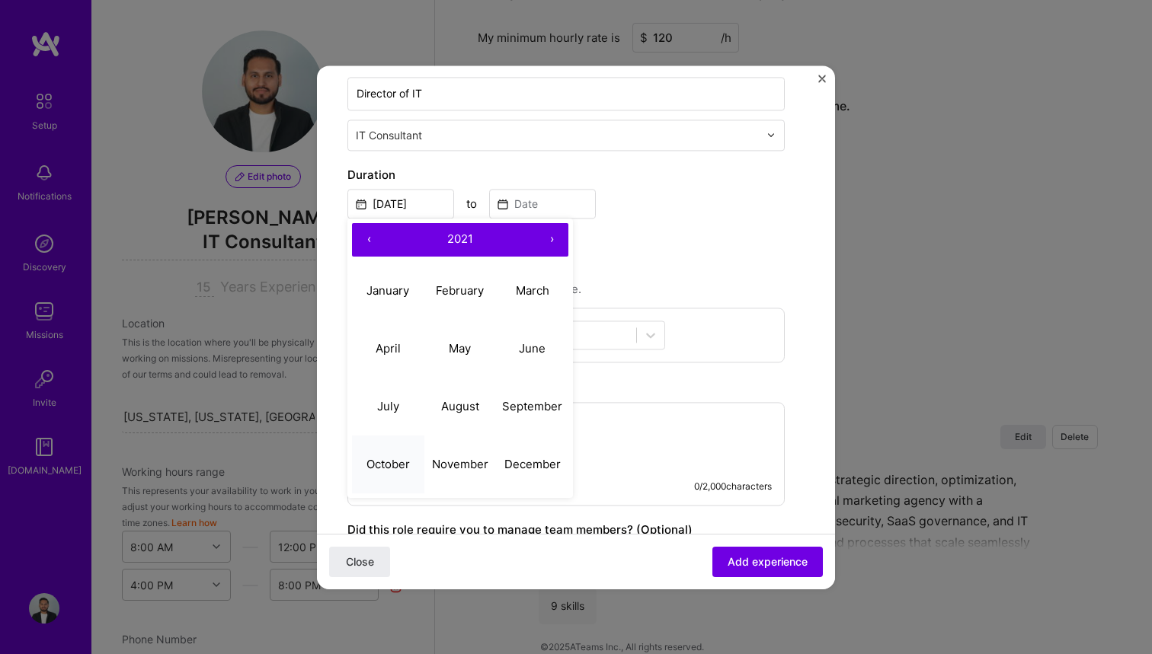
click at [385, 462] on abbr "October" at bounding box center [387, 464] width 43 height 14
type input "[DATE]"
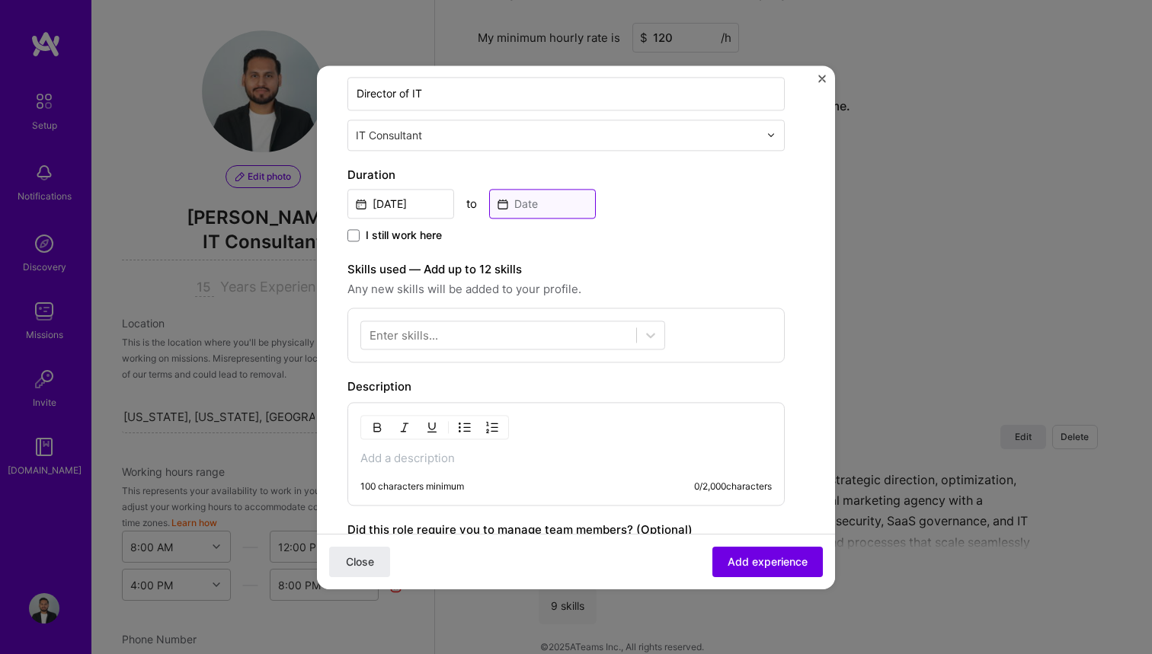
click at [539, 202] on input at bounding box center [542, 204] width 107 height 30
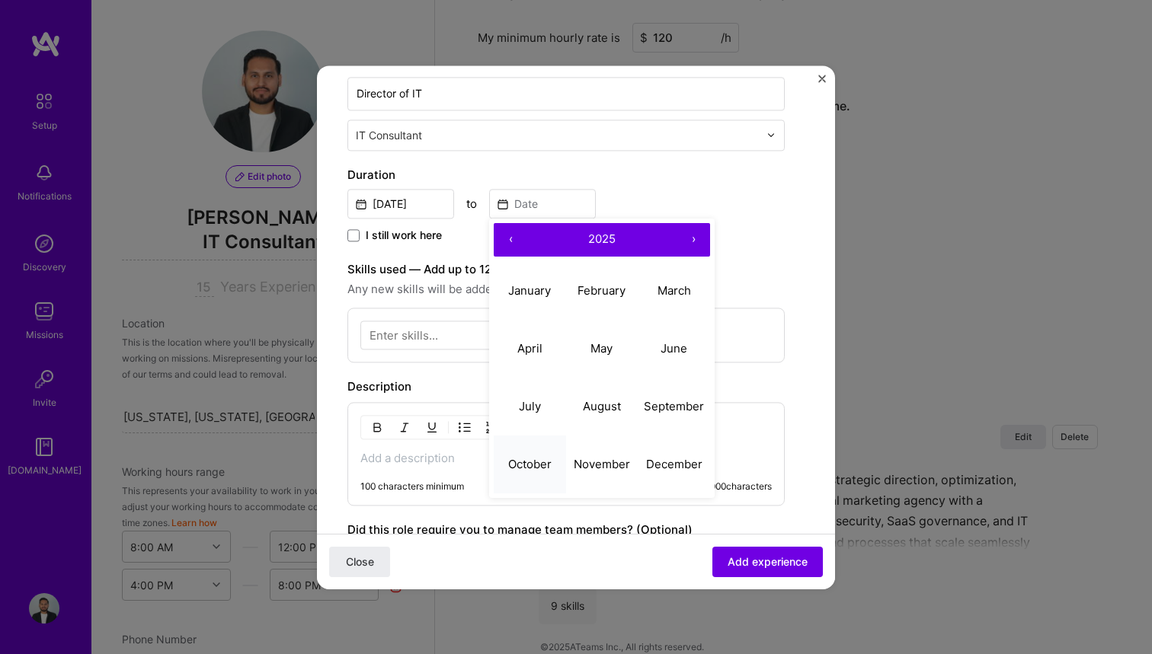
click at [526, 455] on button "October" at bounding box center [530, 465] width 72 height 58
type input "[DATE]"
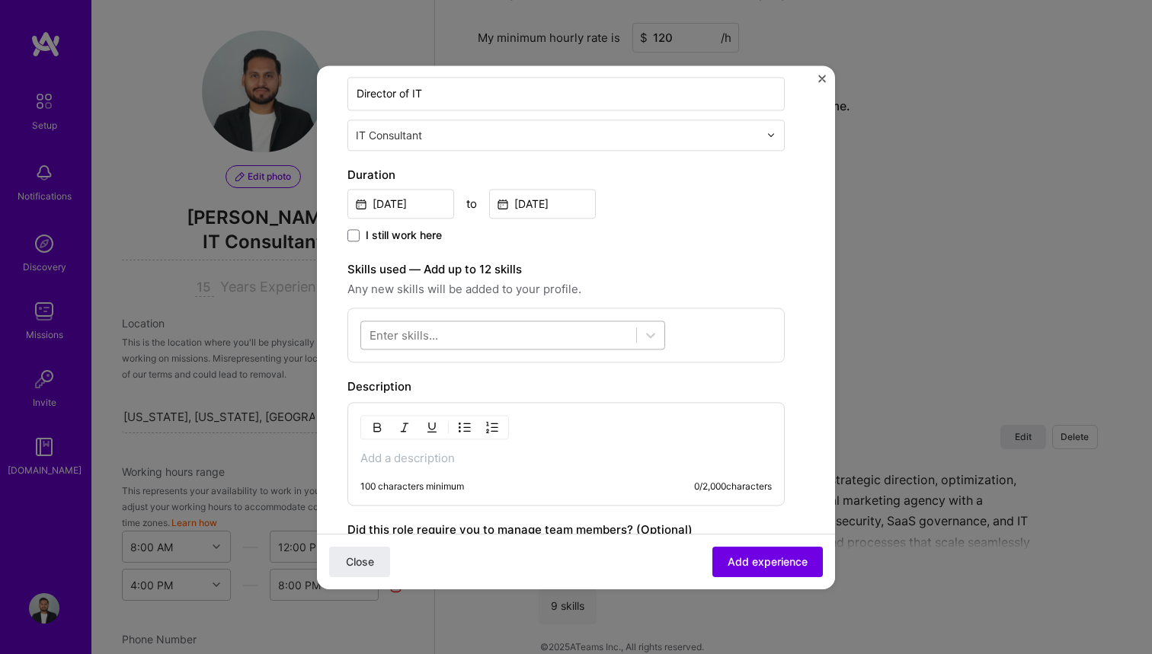
click at [508, 337] on div at bounding box center [498, 334] width 275 height 25
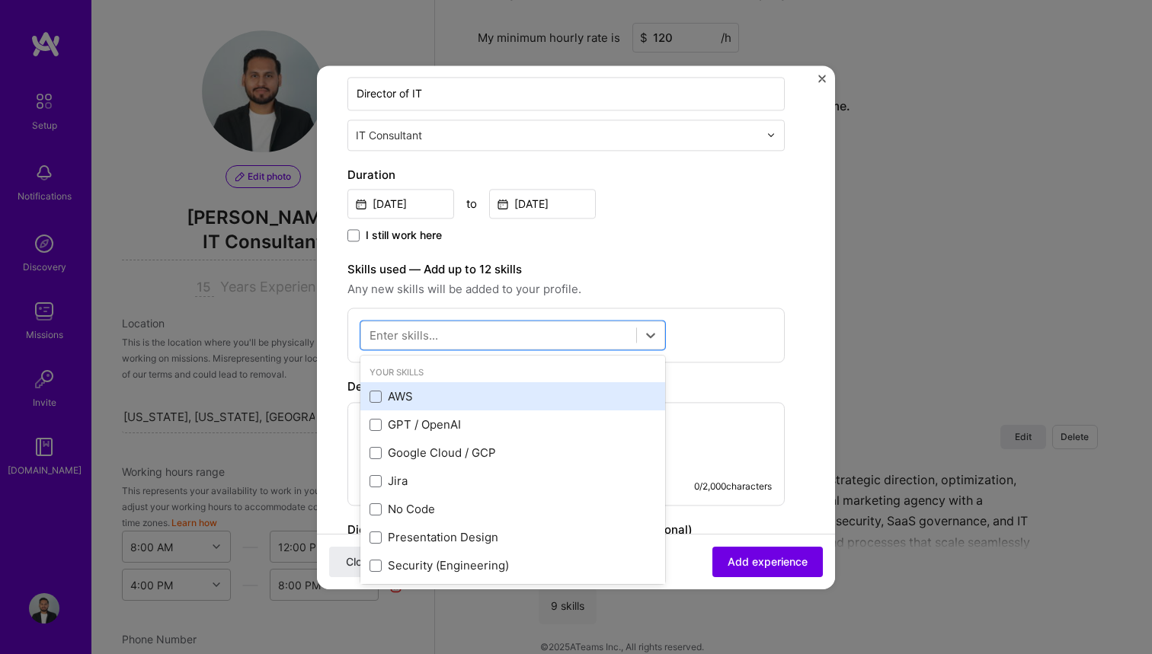
click at [401, 396] on div "AWS" at bounding box center [512, 397] width 286 height 16
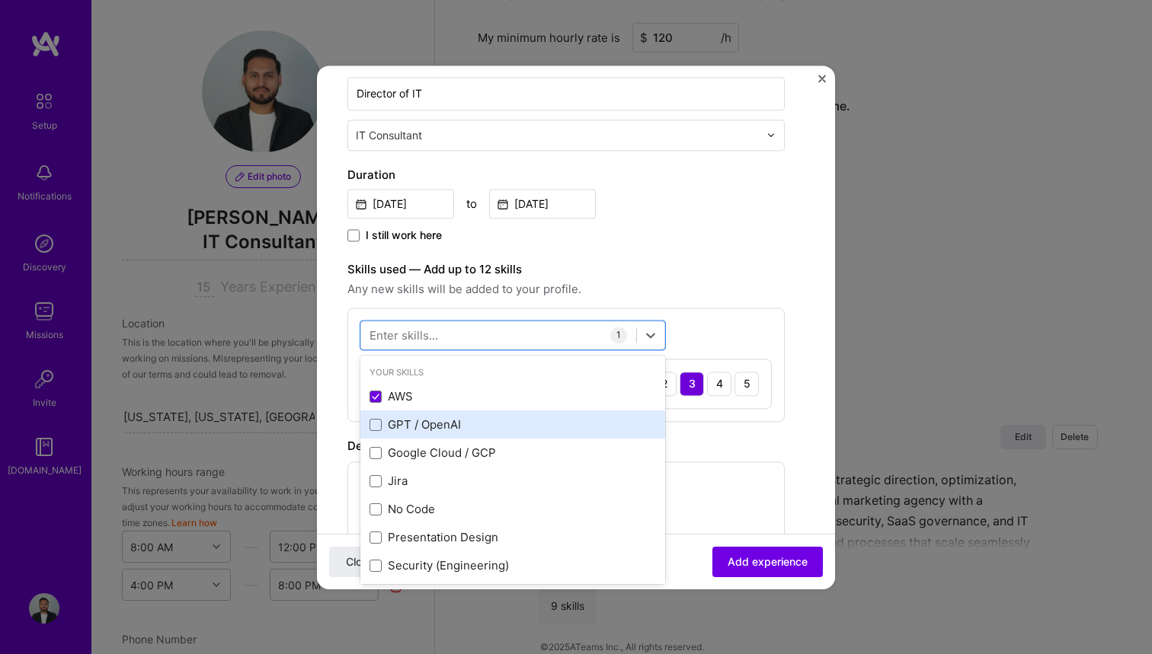
click at [399, 421] on div "GPT / OpenAI" at bounding box center [512, 425] width 286 height 16
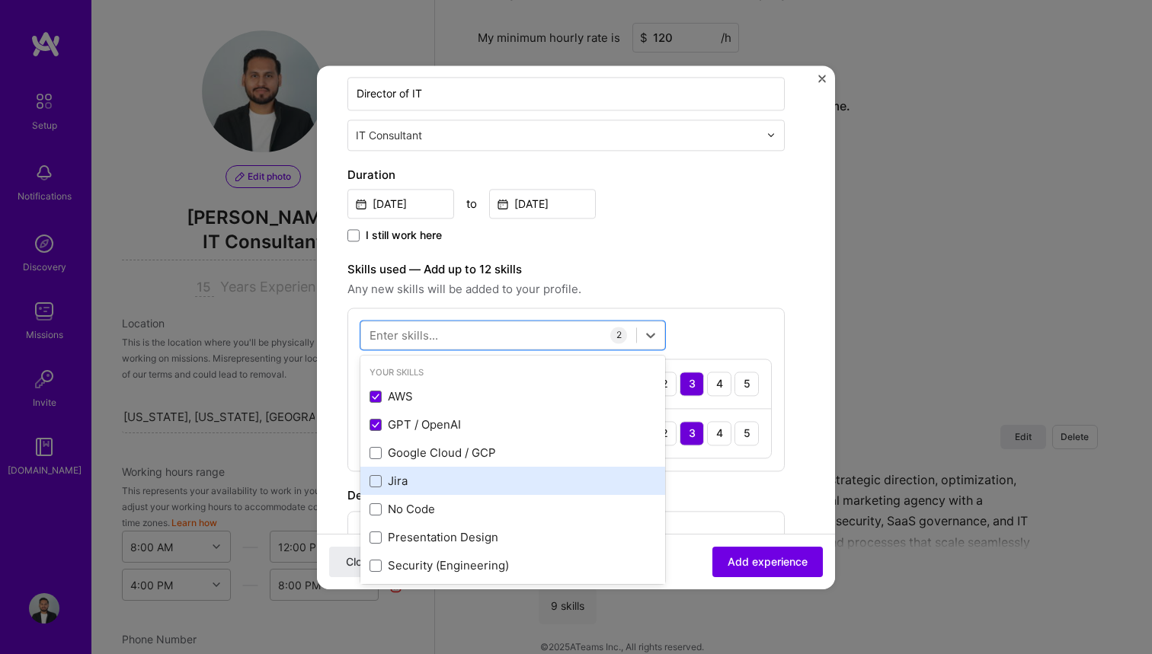
scroll to position [53, 0]
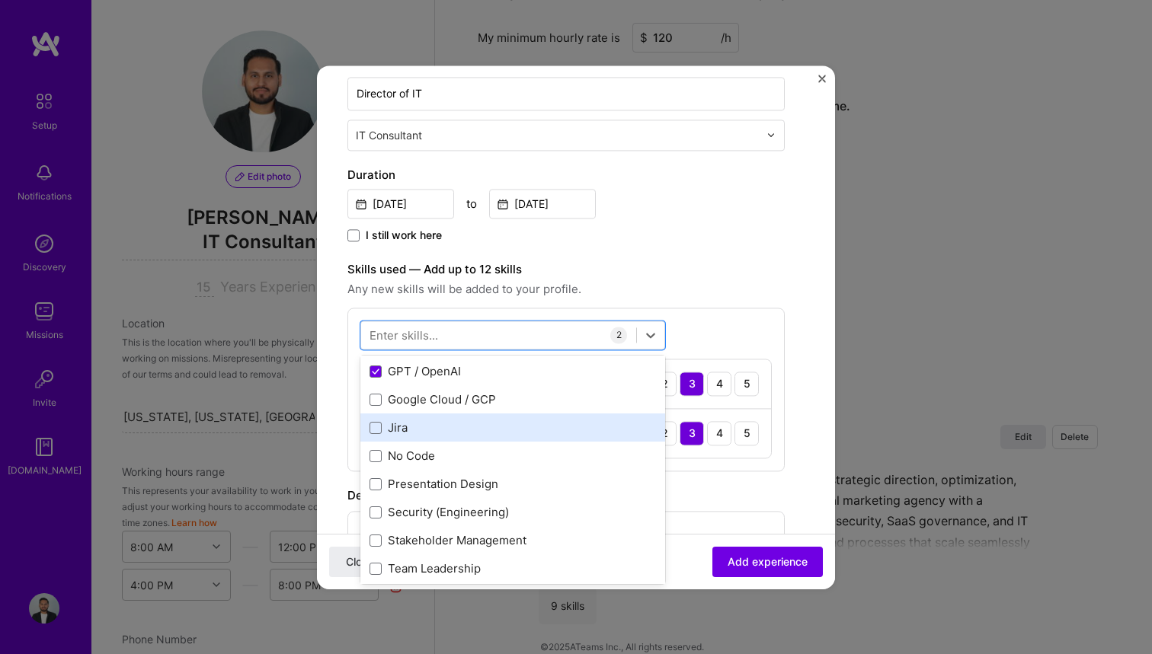
click at [398, 432] on div "Jira" at bounding box center [512, 429] width 286 height 16
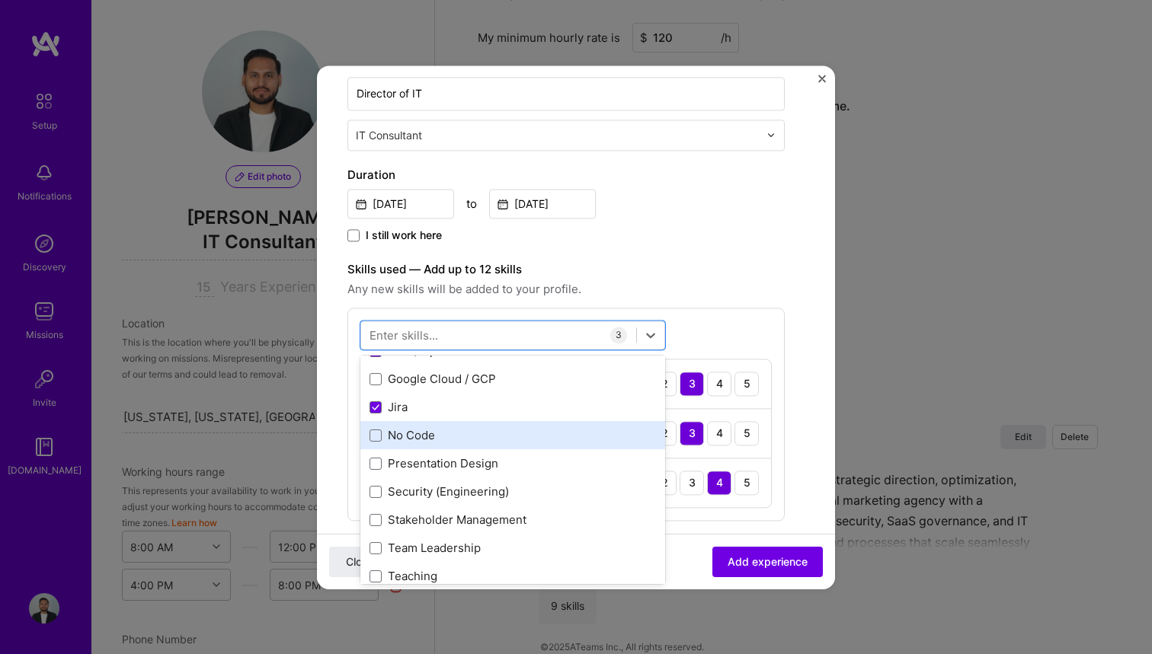
scroll to position [94, 0]
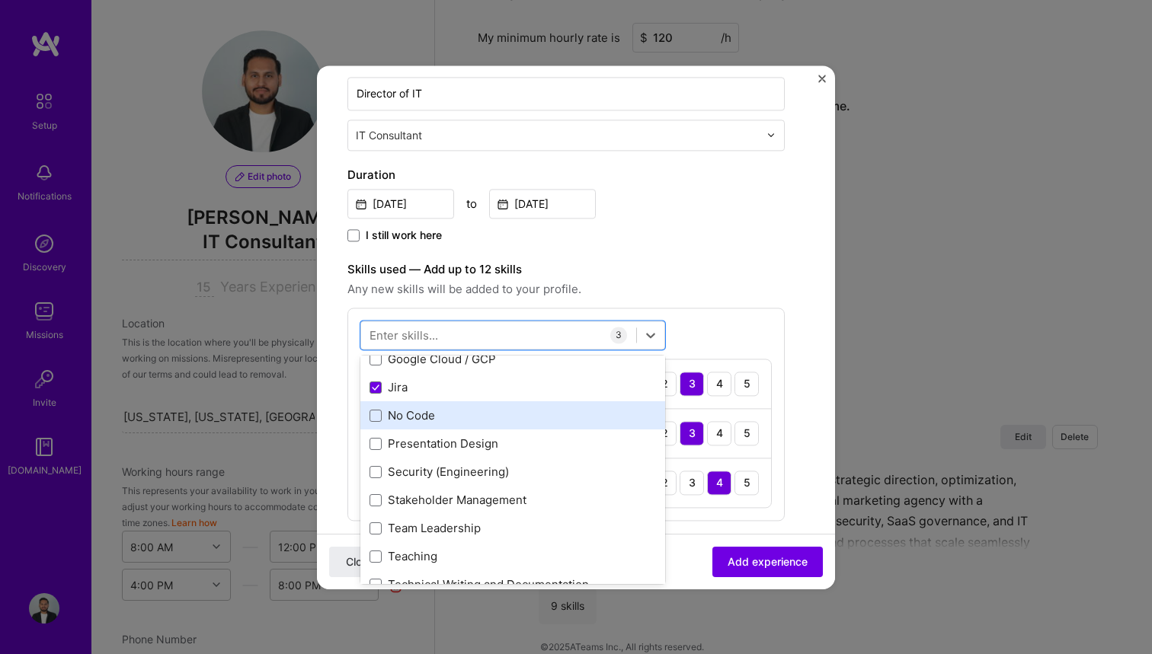
click at [395, 416] on div "No Code" at bounding box center [512, 416] width 286 height 16
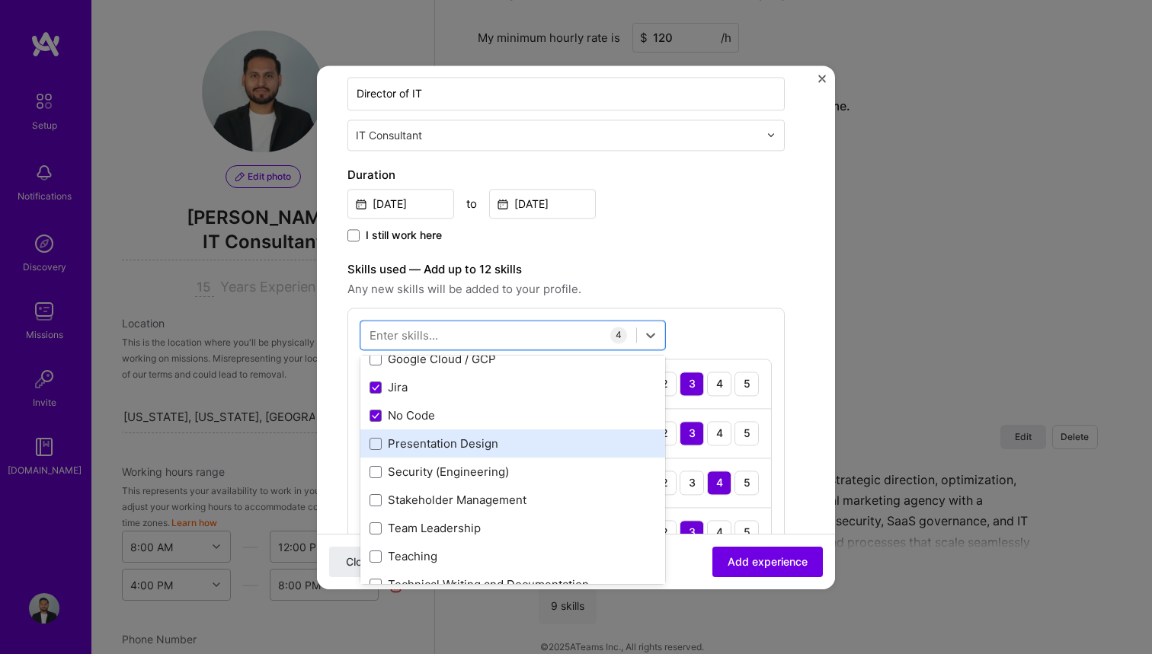
click at [395, 442] on div "Presentation Design" at bounding box center [512, 445] width 286 height 16
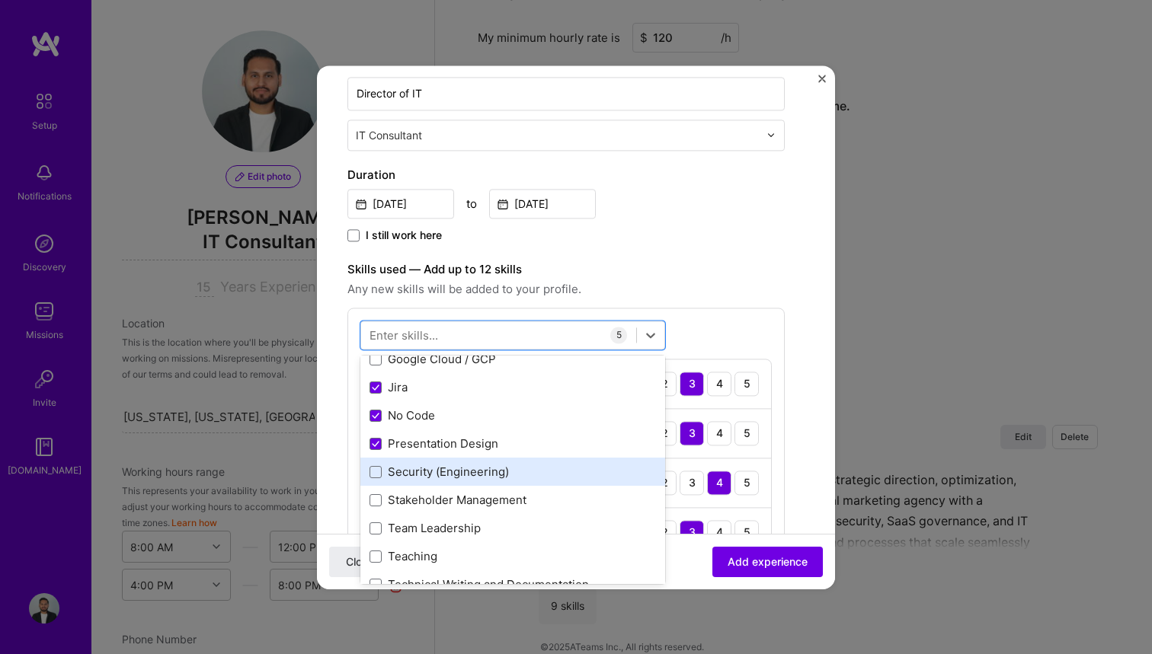
click at [395, 466] on div "Security (Engineering)" at bounding box center [512, 473] width 286 height 16
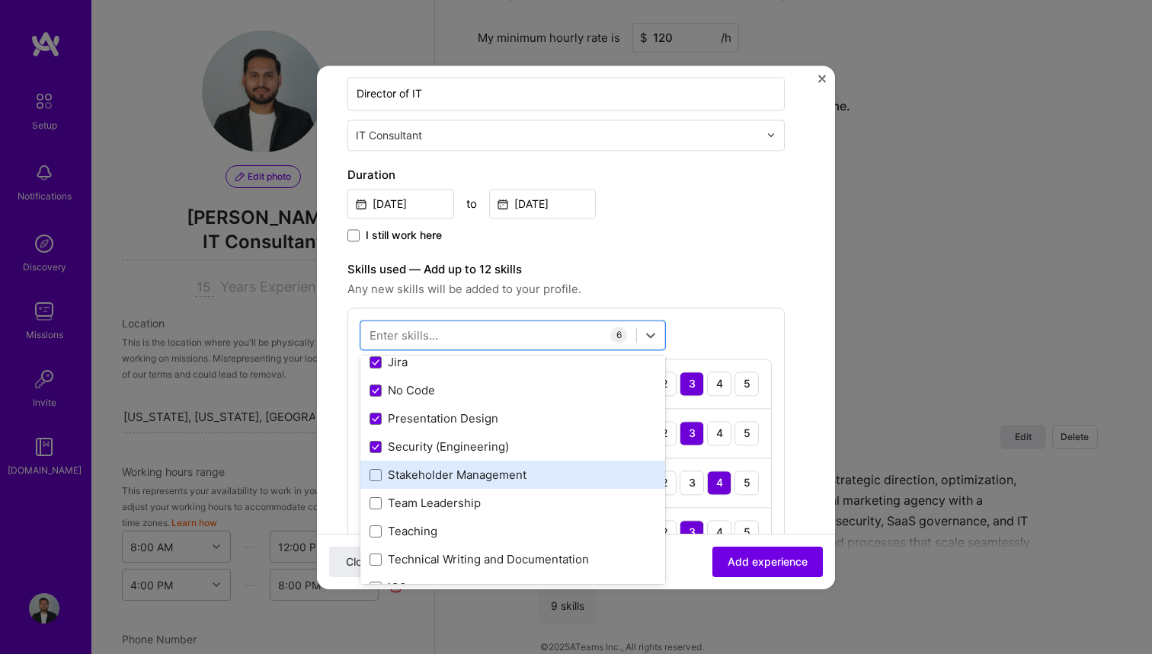
click at [395, 483] on div "Stakeholder Management" at bounding box center [512, 476] width 286 height 16
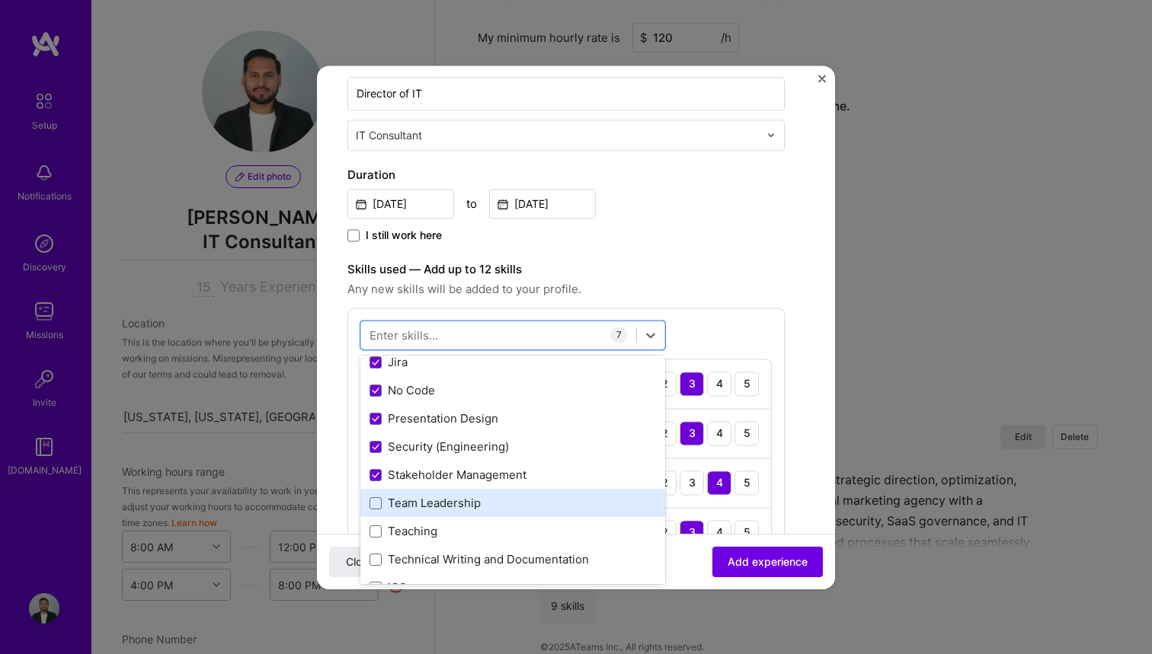
click at [395, 501] on div "Team Leadership" at bounding box center [512, 504] width 286 height 16
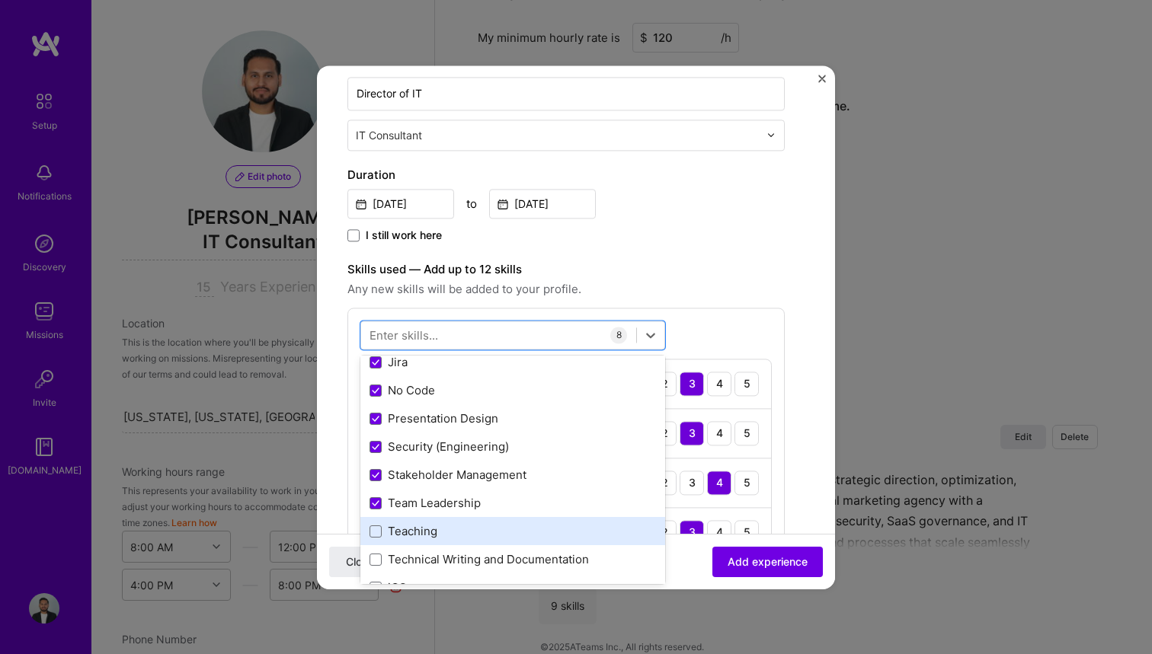
scroll to position [165, 0]
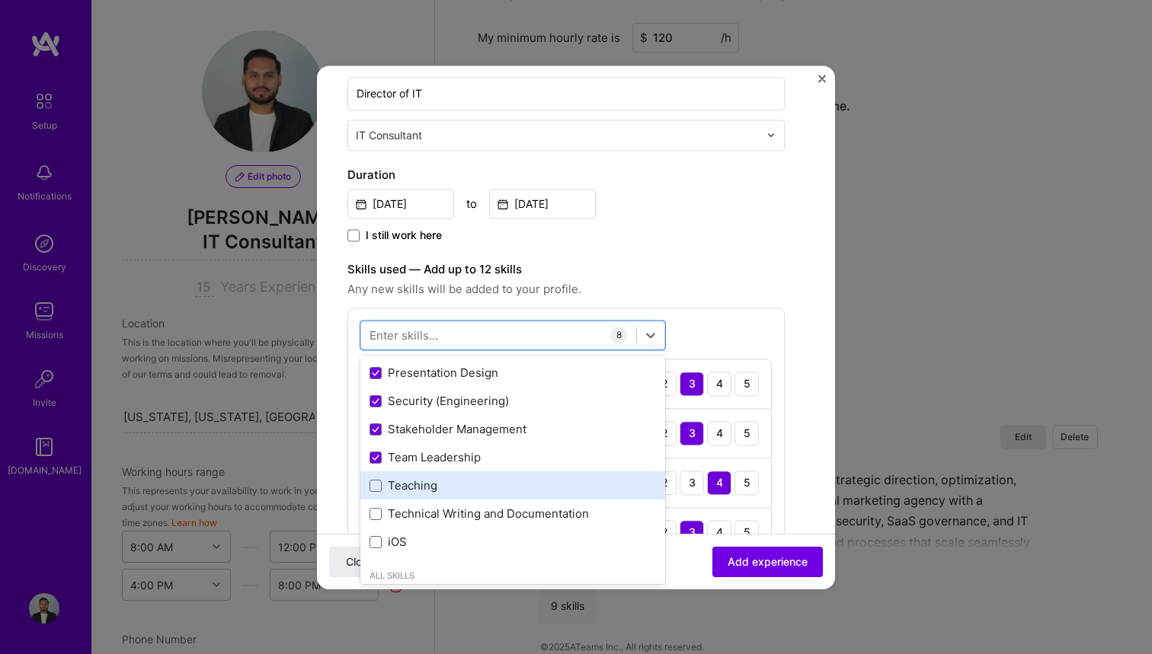
click at [394, 490] on div "Teaching" at bounding box center [512, 486] width 286 height 16
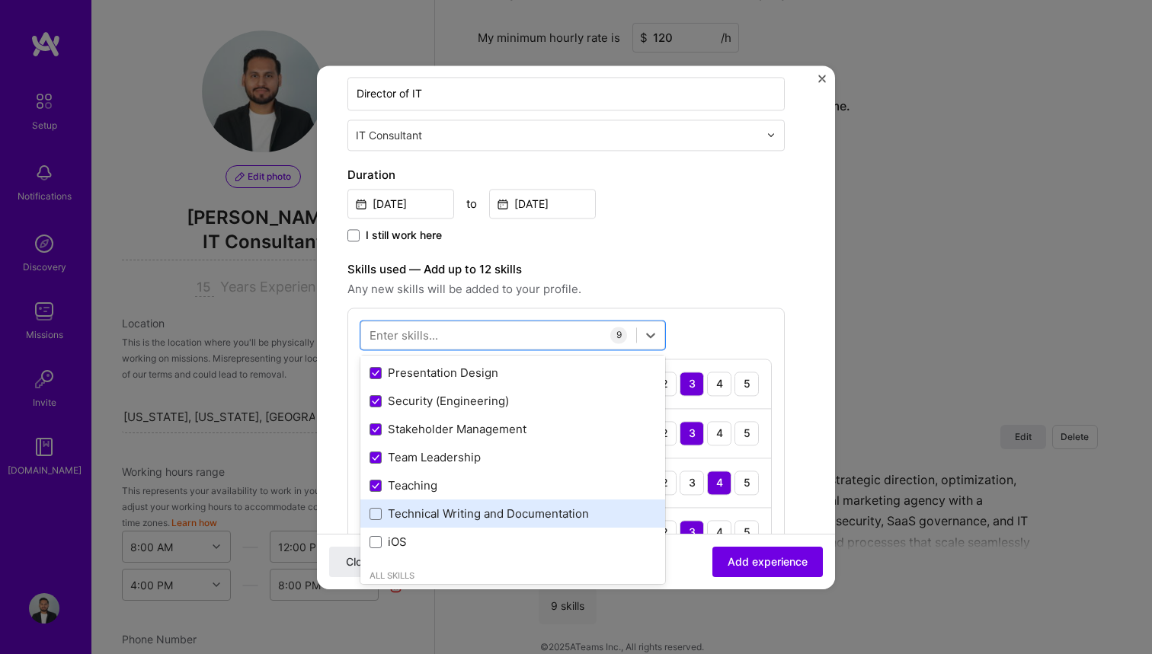
click at [398, 511] on div "Technical Writing and Documentation" at bounding box center [512, 515] width 286 height 16
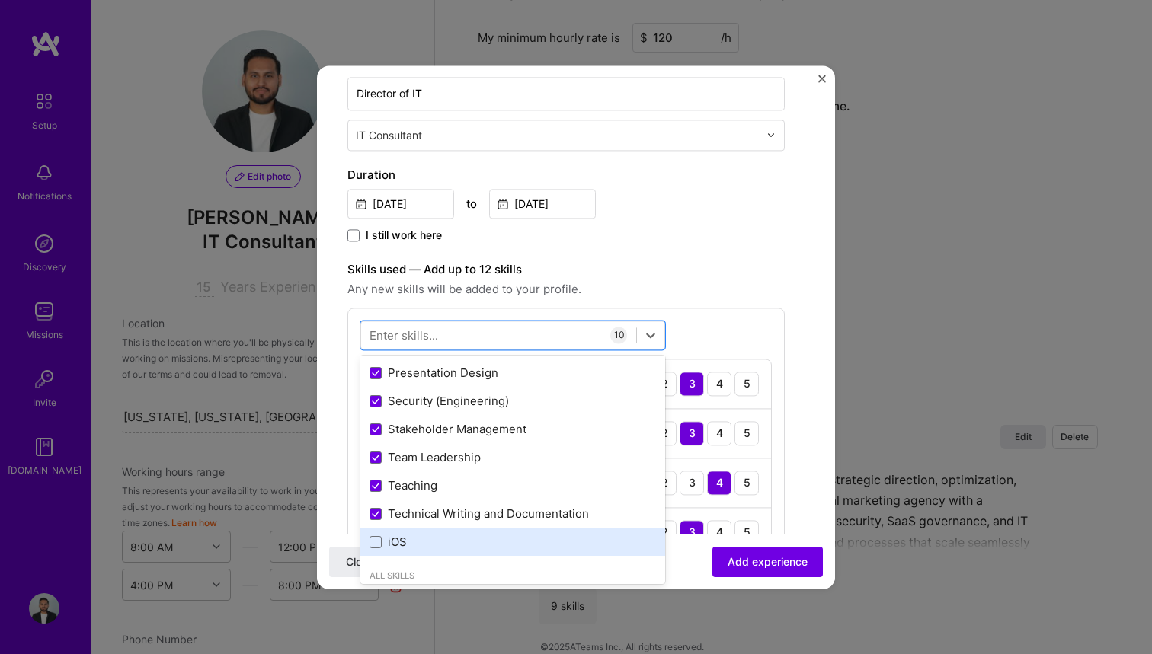
click at [395, 536] on div "iOS" at bounding box center [512, 543] width 286 height 16
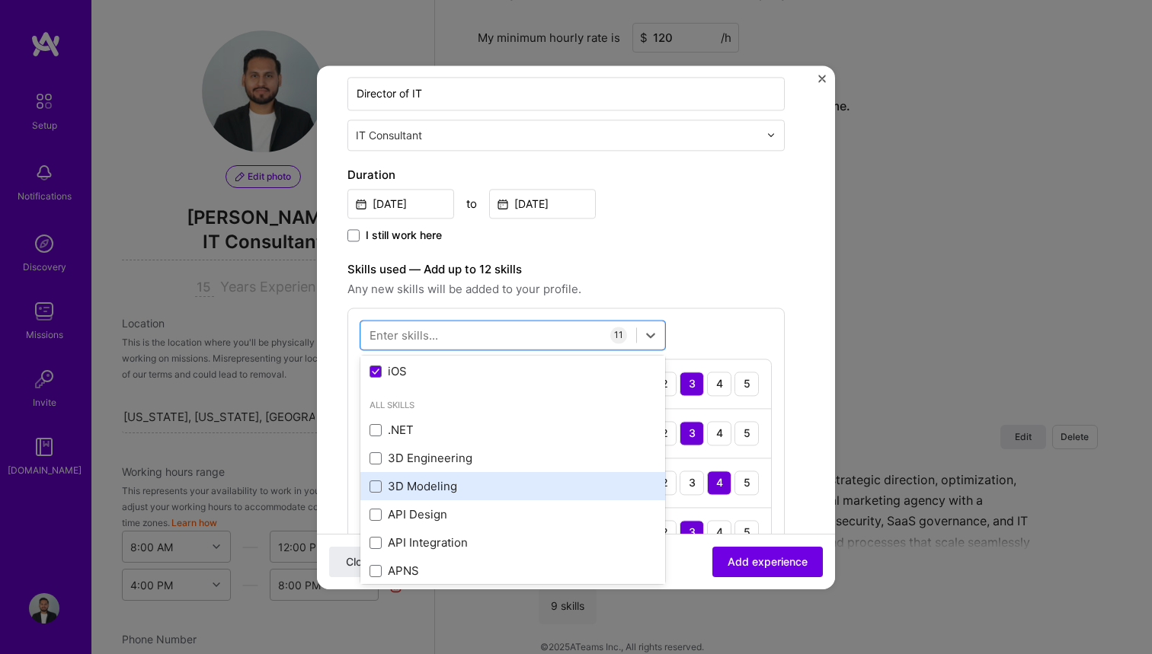
scroll to position [341, 0]
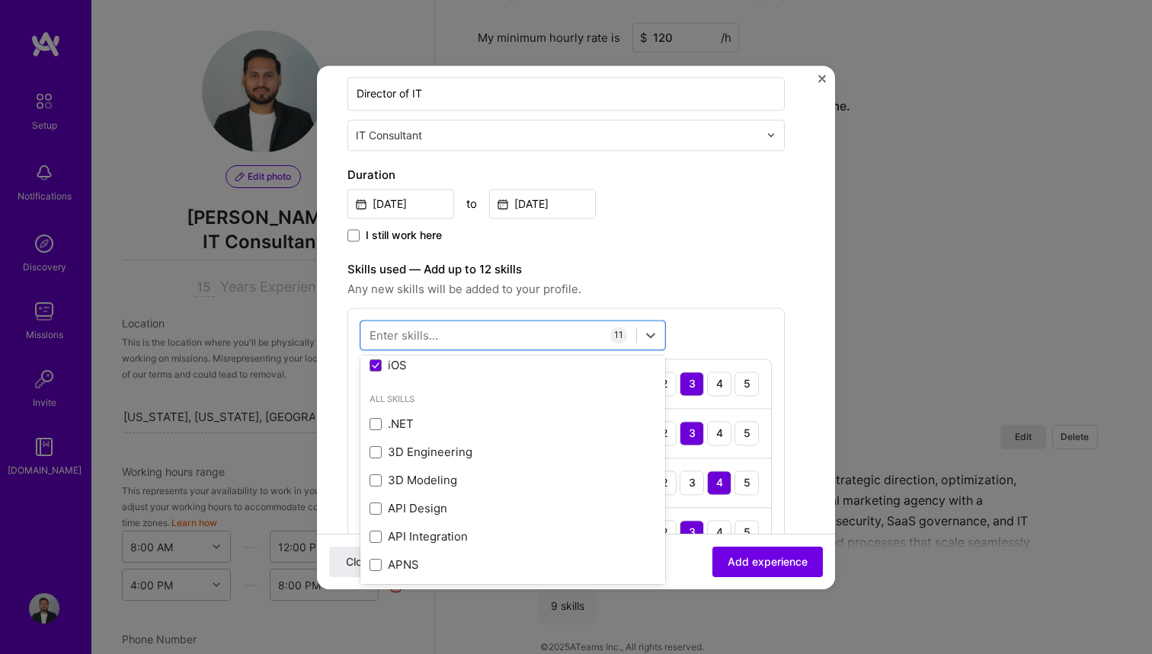
click at [711, 284] on span "Any new skills will be added to your profile." at bounding box center [565, 289] width 437 height 18
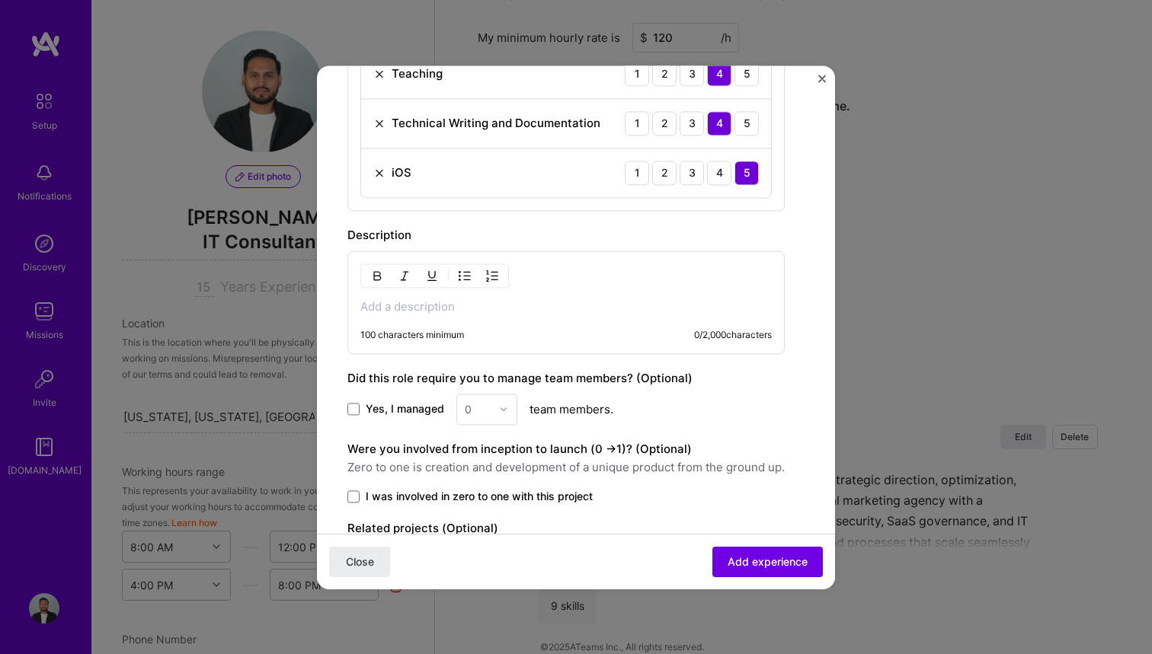
scroll to position [961, 0]
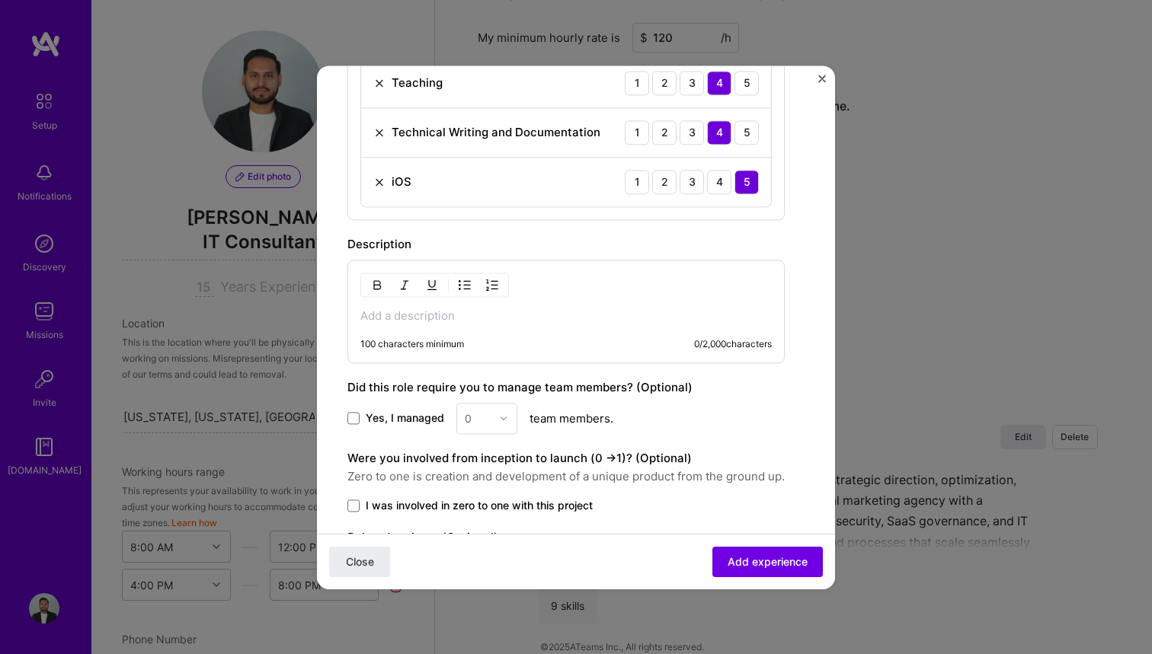
click at [555, 318] on p at bounding box center [565, 316] width 411 height 15
click at [393, 415] on span "Yes, I managed" at bounding box center [405, 418] width 78 height 15
click at [0, 0] on input "Yes, I managed" at bounding box center [0, 0] width 0 height 0
click at [469, 415] on div "0" at bounding box center [468, 419] width 7 height 16
click at [482, 508] on div "3" at bounding box center [487, 515] width 52 height 28
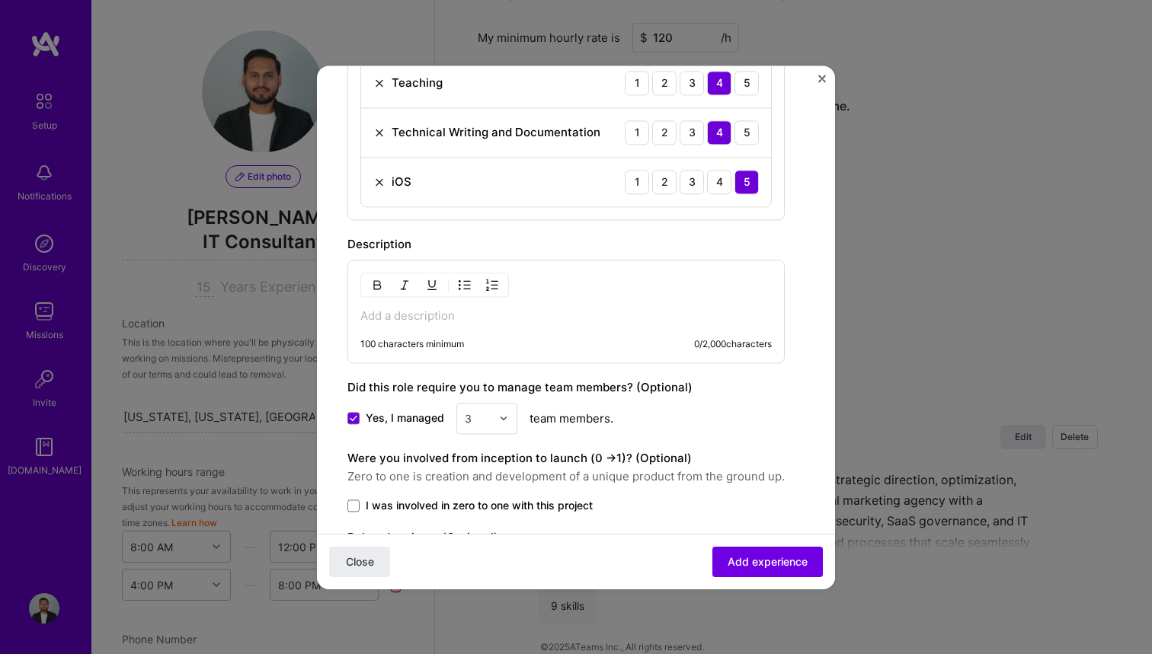
click at [495, 417] on div "3" at bounding box center [478, 419] width 42 height 30
click at [491, 514] on div "4" at bounding box center [487, 515] width 52 height 28
click at [748, 407] on div "Yes, I managed option 4, selected. Select is focused ,type to refine list, pres…" at bounding box center [565, 418] width 437 height 31
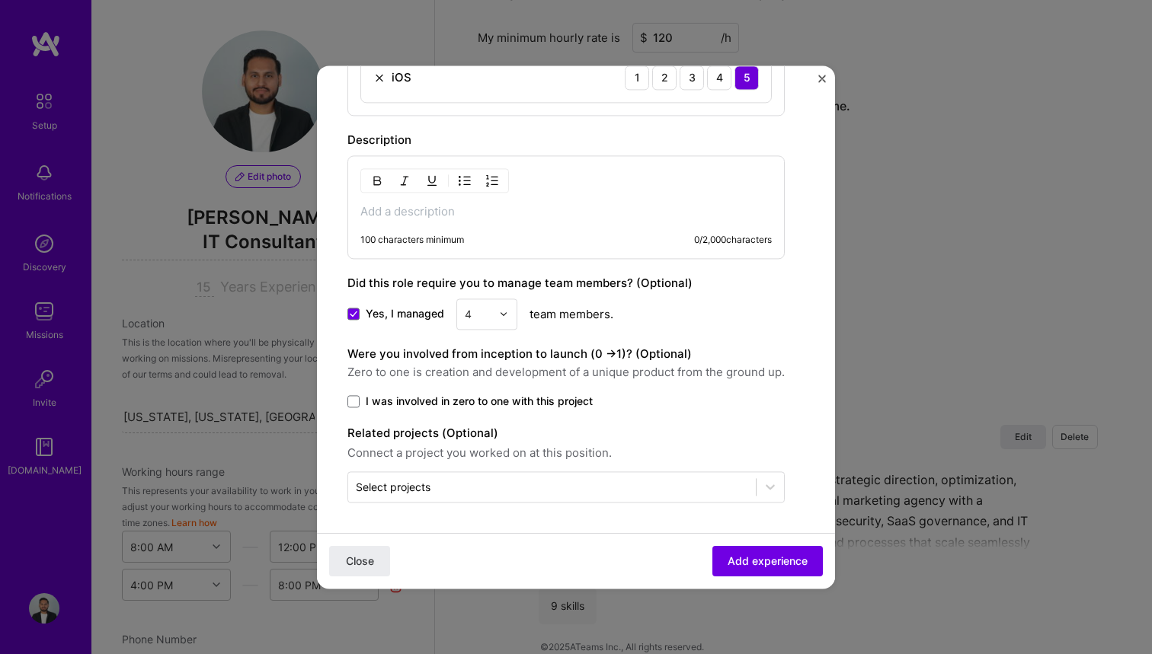
scroll to position [1043, 0]
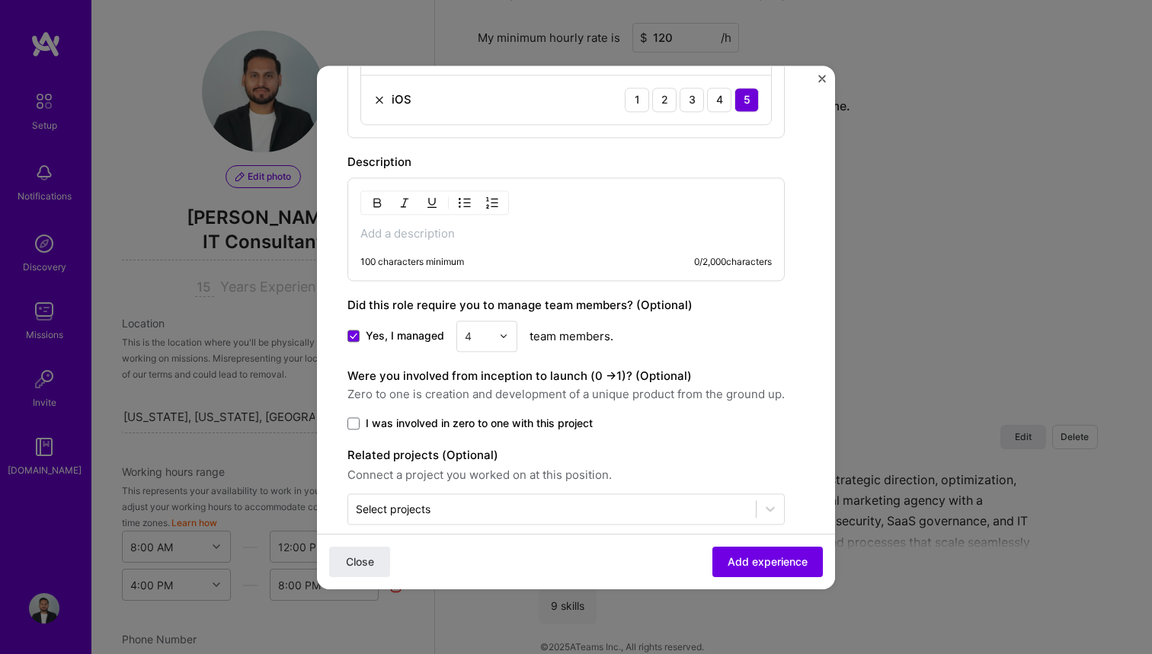
click at [494, 221] on div "100 characters minimum 0 / 2,000 characters" at bounding box center [565, 229] width 437 height 104
click at [487, 226] on p at bounding box center [565, 233] width 411 height 15
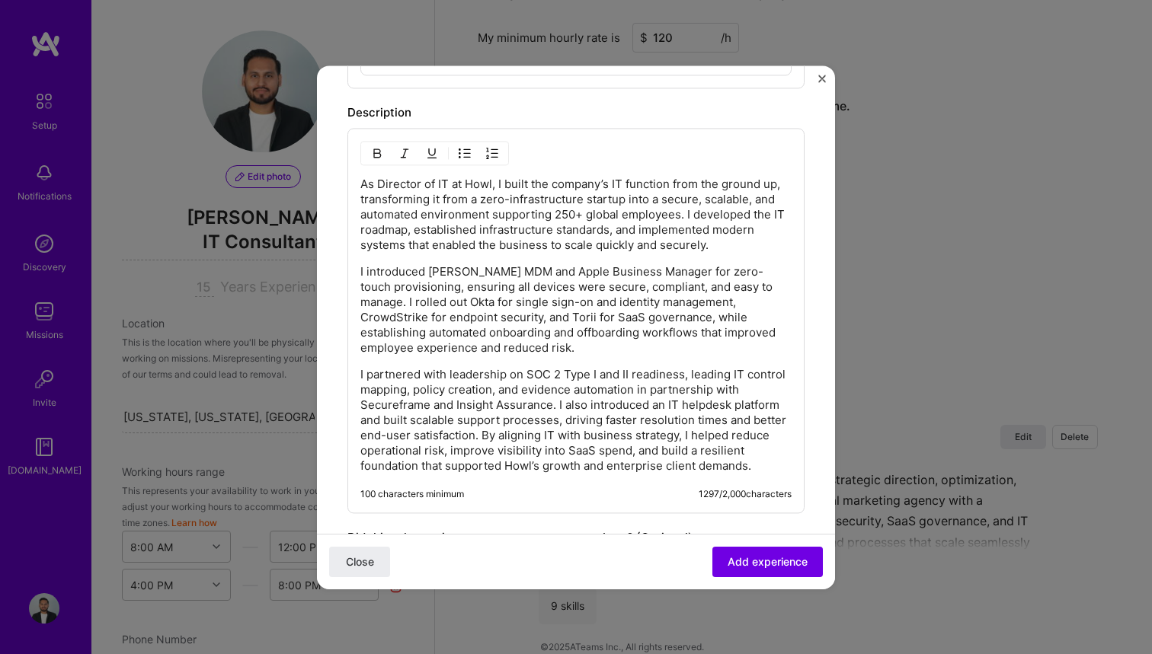
scroll to position [1102, 0]
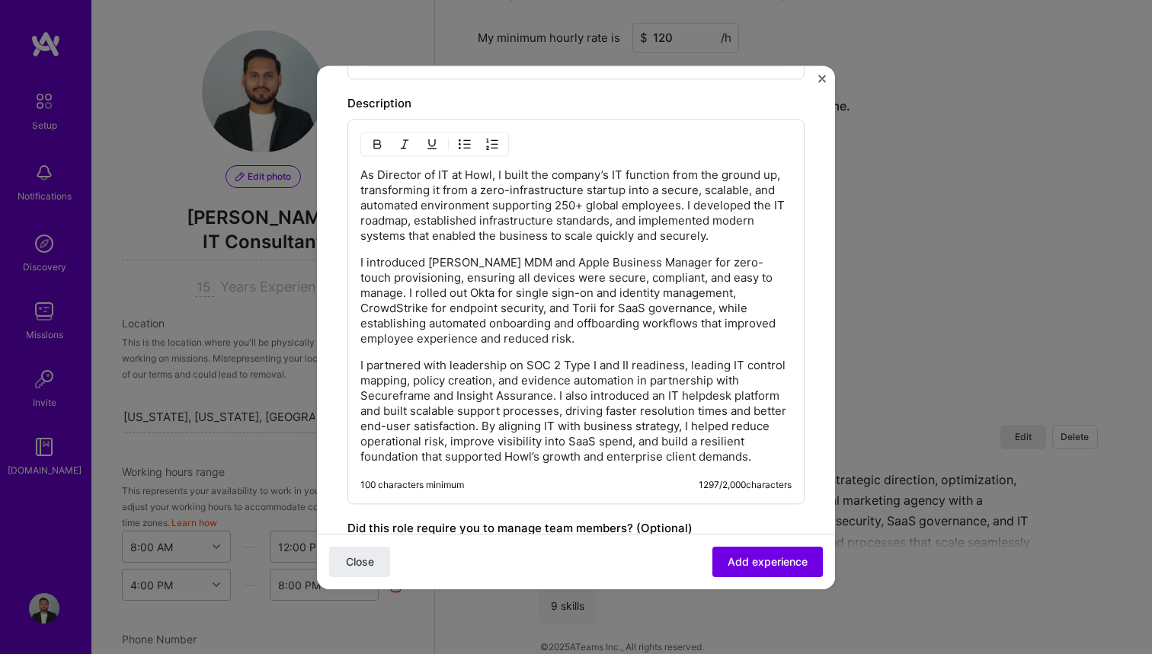
click at [558, 209] on p "As Director of IT at Howl, I built the company’s IT function from the ground up…" at bounding box center [575, 206] width 431 height 76
click at [748, 213] on p "As Director of IT at Howl, I built the company’s IT function from the ground up…" at bounding box center [575, 206] width 431 height 76
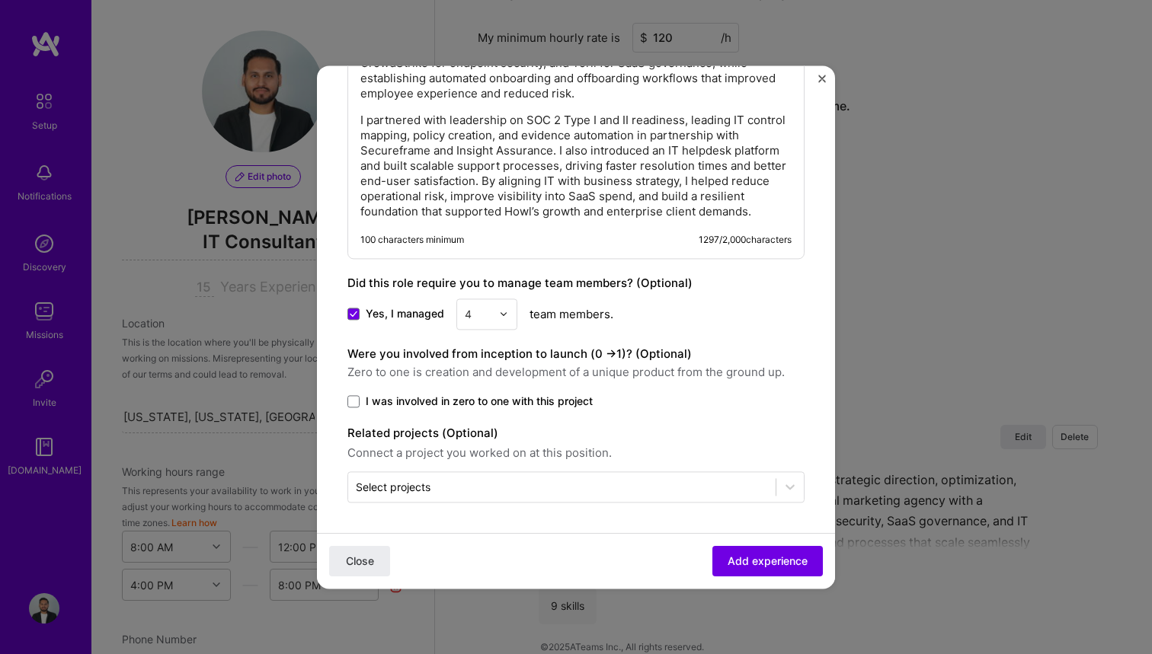
scroll to position [1347, 0]
click at [756, 561] on span "Add experience" at bounding box center [768, 561] width 80 height 15
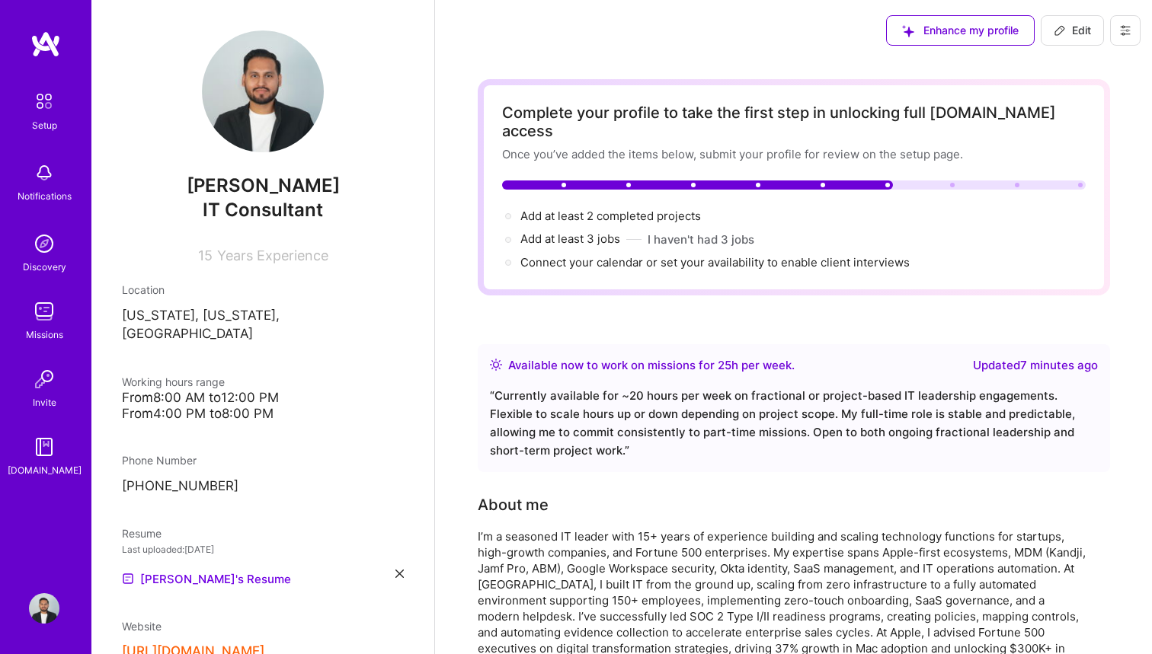
scroll to position [0, 0]
click at [613, 232] on span "Add at least 3 jobs →" at bounding box center [577, 239] width 114 height 14
select select "Right Now"
select select "US"
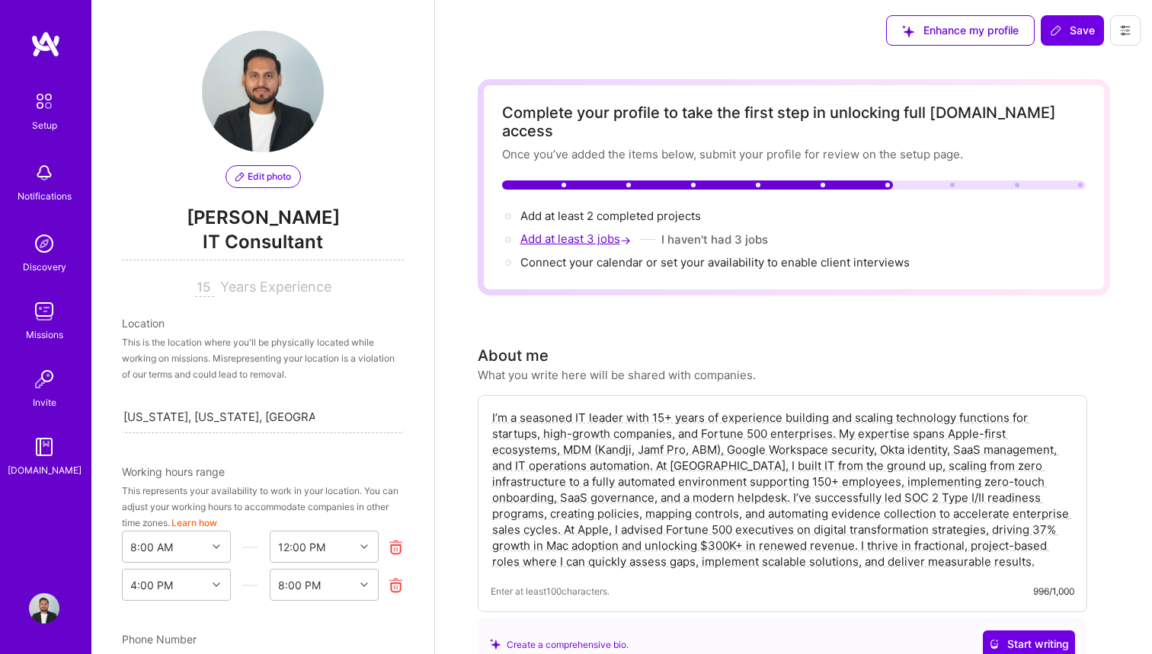
scroll to position [1314, 0]
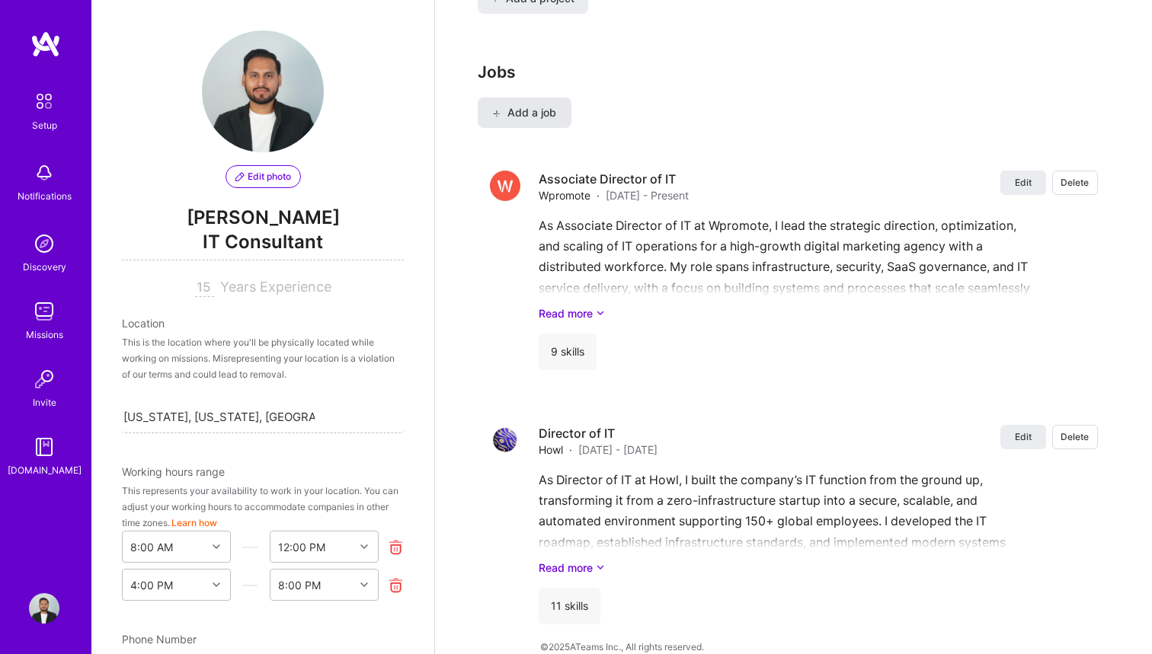
click at [527, 105] on span "Add a job" at bounding box center [524, 112] width 63 height 15
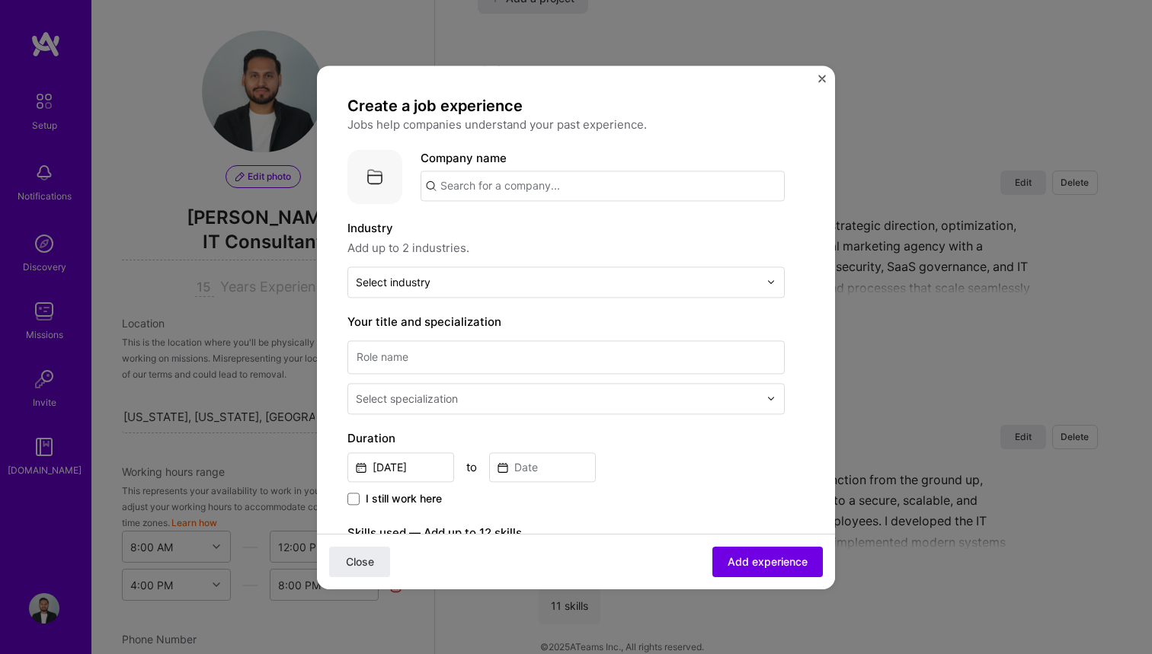
click at [500, 197] on input "text" at bounding box center [603, 186] width 364 height 30
type input "MRSI"
type input "Digital Partners, a Munich Re company"
click at [557, 225] on div "Digital Partners, a Munich Re company" at bounding box center [619, 228] width 227 height 27
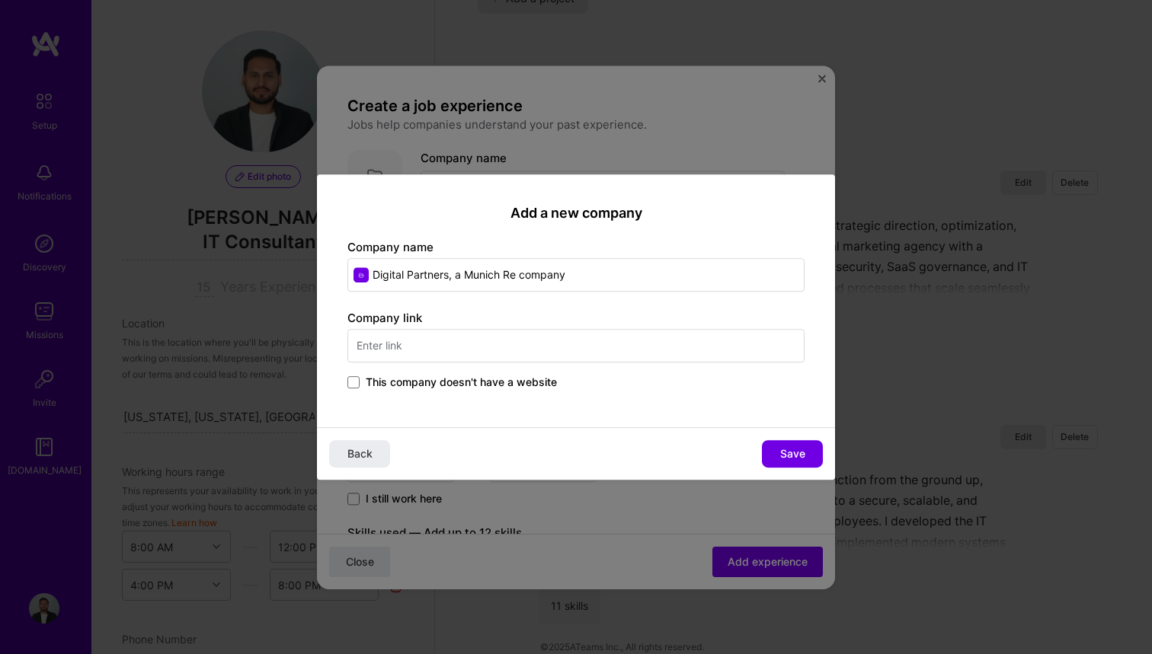
click at [449, 344] on input "text" at bounding box center [575, 346] width 457 height 34
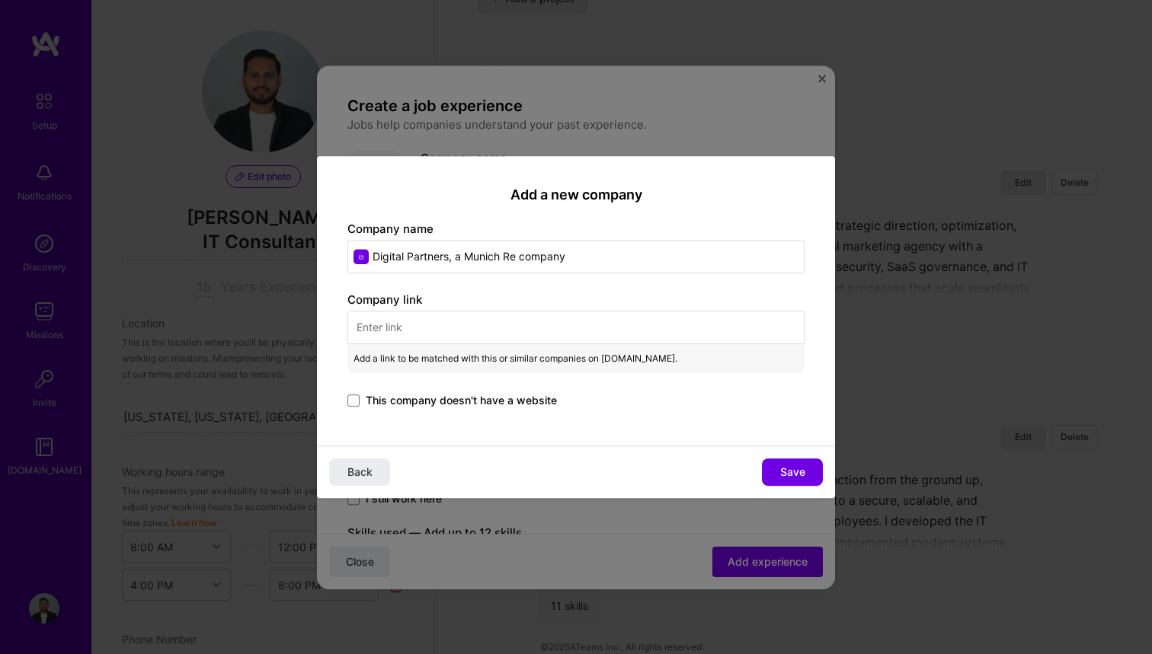
click at [424, 331] on input "text" at bounding box center [575, 328] width 457 height 34
paste input "digital partners munich re"
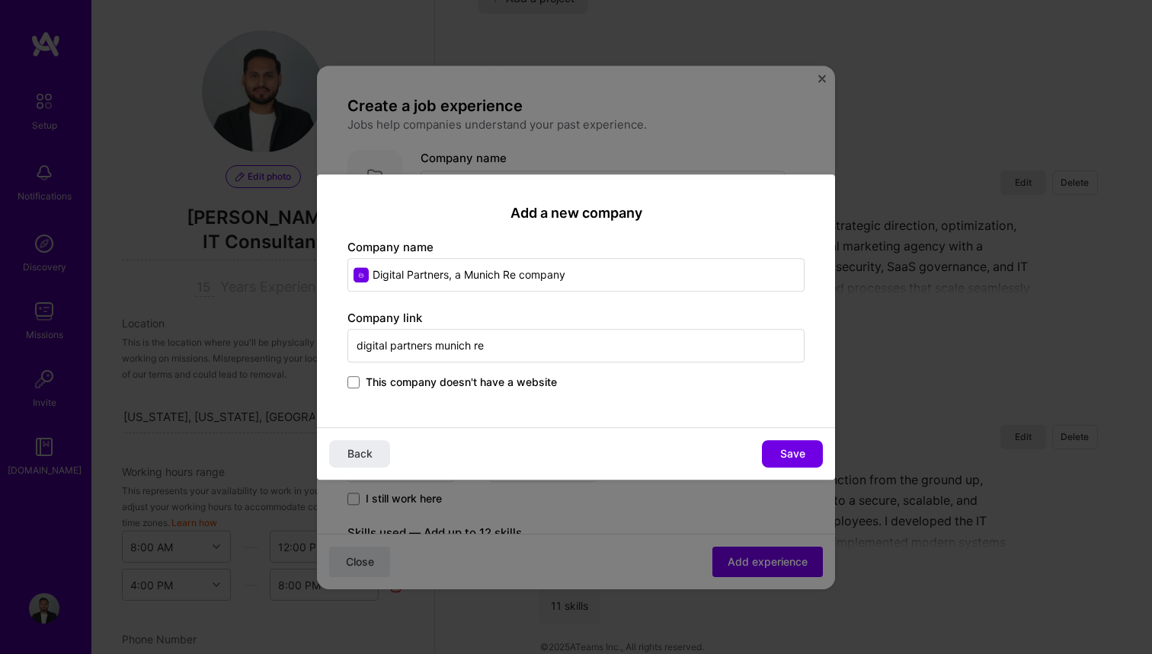
click at [527, 347] on input "digital partners munich re" at bounding box center [575, 346] width 457 height 34
paste input "[URL][DOMAIN_NAME]"
type input "[URL][DOMAIN_NAME]"
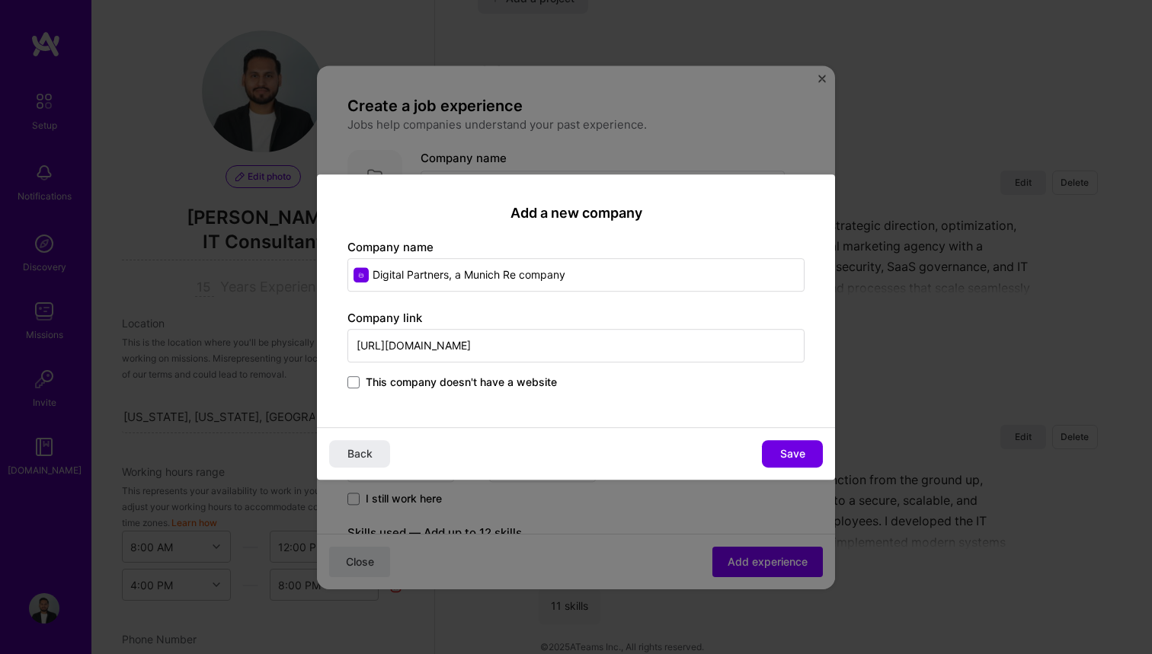
click at [568, 277] on input "Digital Partners, a Munich Re company" at bounding box center [575, 275] width 457 height 34
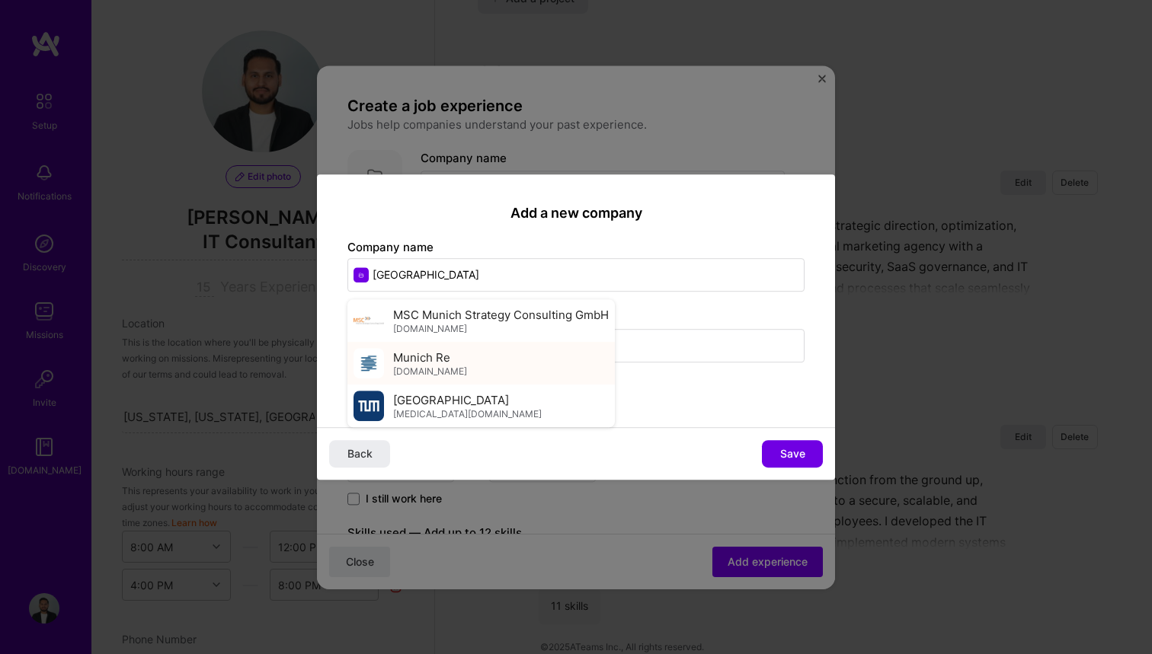
type input "[GEOGRAPHIC_DATA]"
click at [516, 369] on div "Munich Re [DOMAIN_NAME]" at bounding box center [480, 363] width 267 height 43
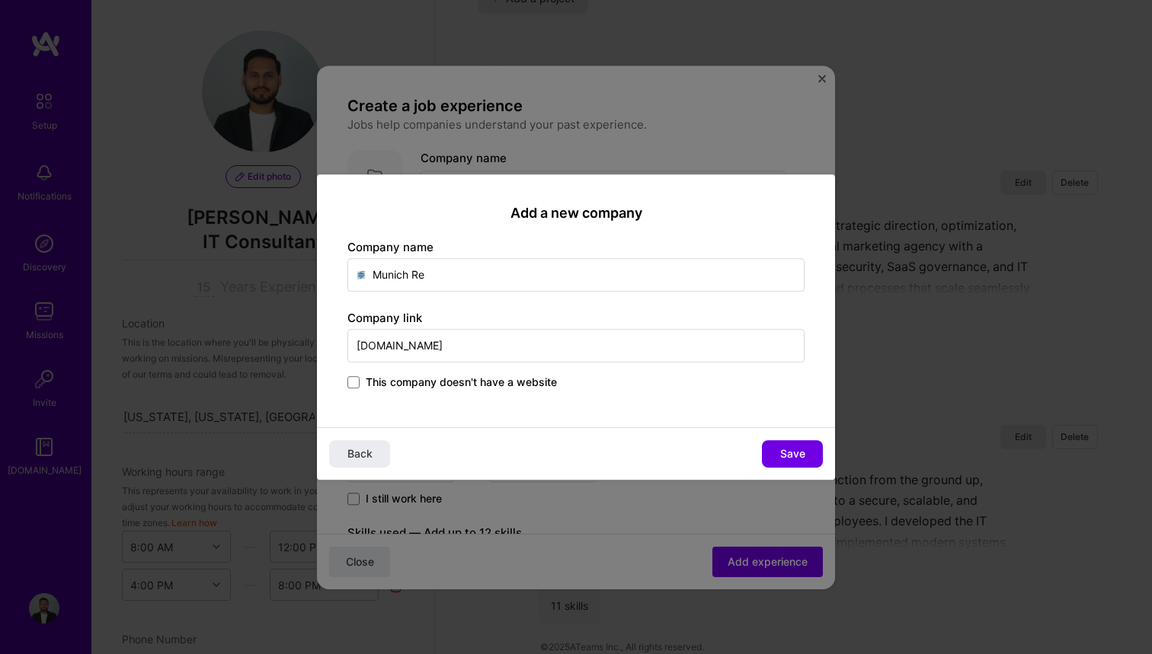
click at [524, 345] on input "[DOMAIN_NAME]" at bounding box center [575, 346] width 457 height 34
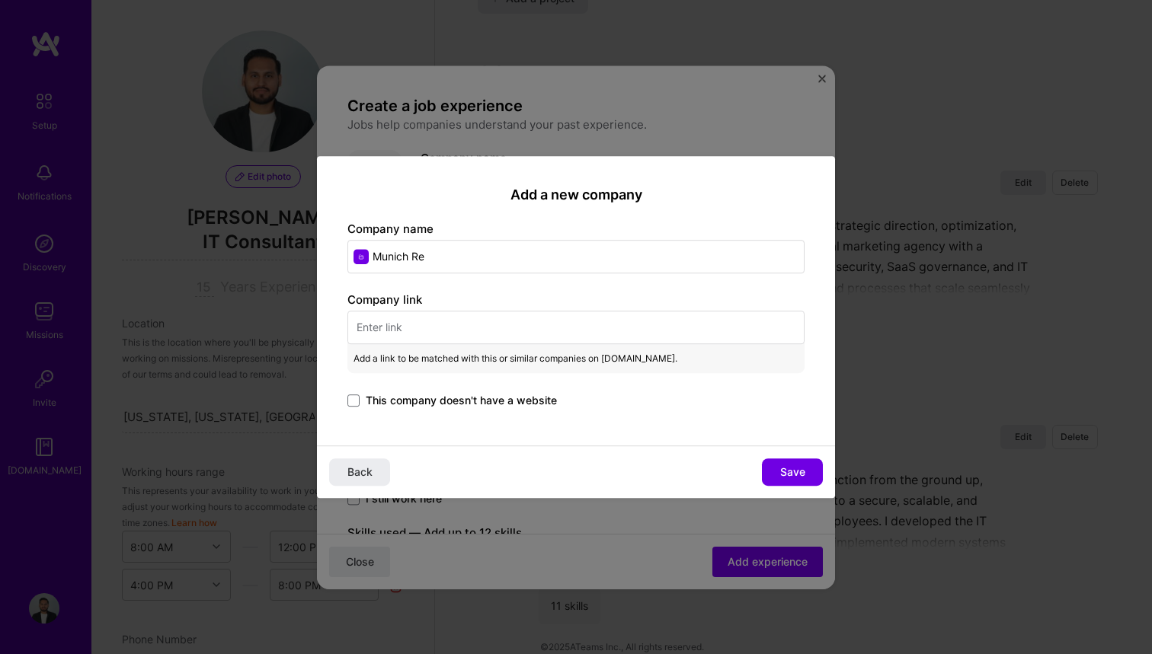
paste input "[URL][DOMAIN_NAME]"
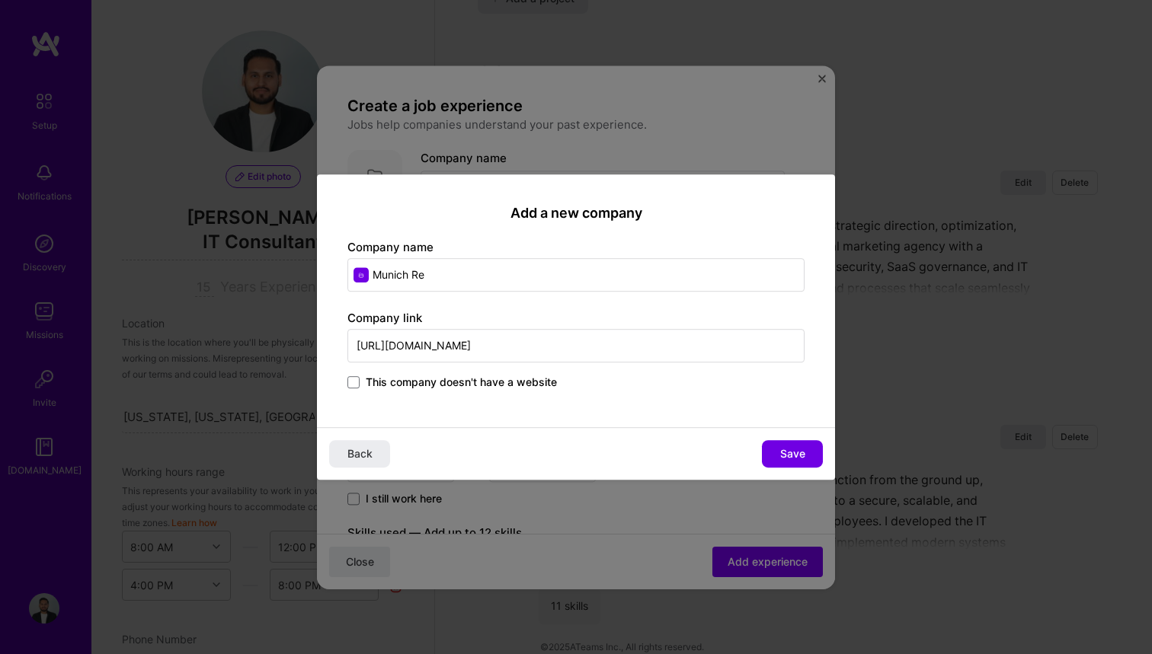
type input "[URL][DOMAIN_NAME]"
click at [688, 303] on div "Add a new company Company name Munich Re Company link [URL][DOMAIN_NAME] This c…" at bounding box center [576, 301] width 518 height 254
click at [780, 450] on span "Save" at bounding box center [792, 453] width 25 height 15
type input "Munich Re"
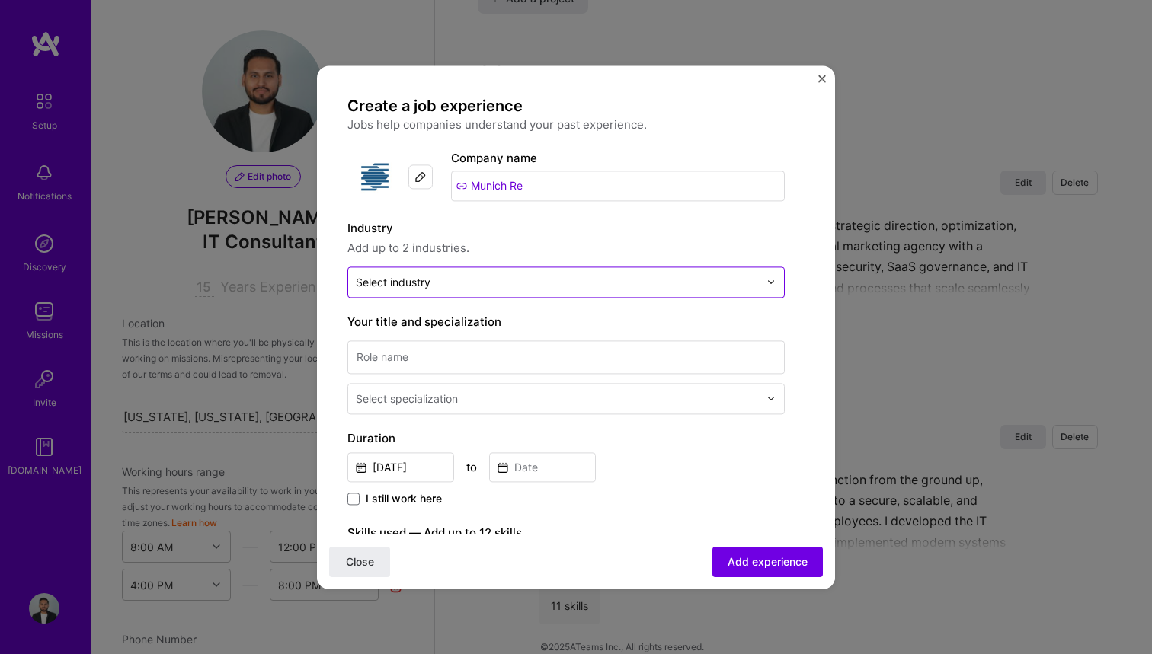
click at [644, 294] on div "Select industry 0" at bounding box center [557, 282] width 418 height 30
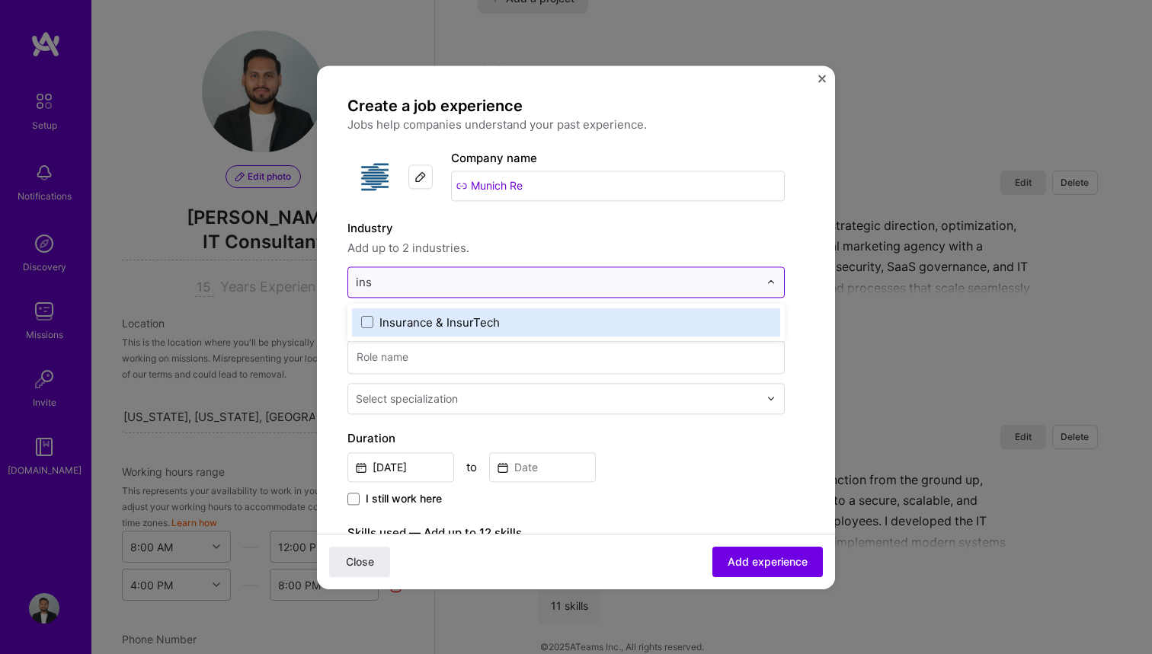
type input "insu"
click at [574, 311] on div "Insurance & InsurTech" at bounding box center [566, 323] width 428 height 28
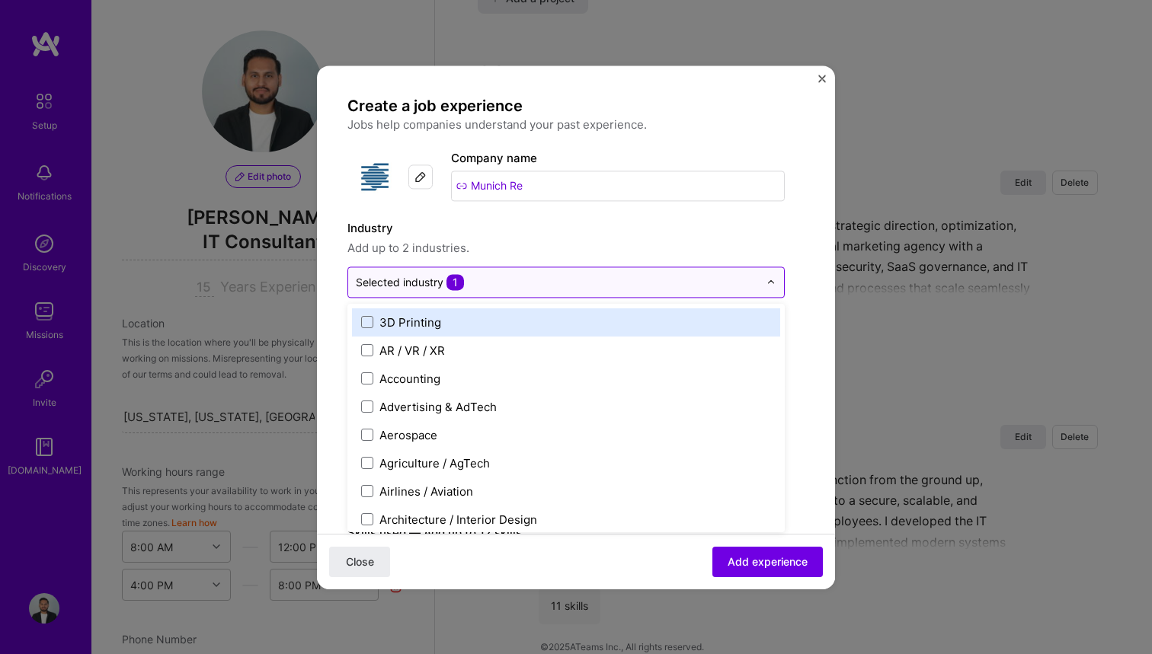
click at [774, 277] on div at bounding box center [775, 282] width 18 height 30
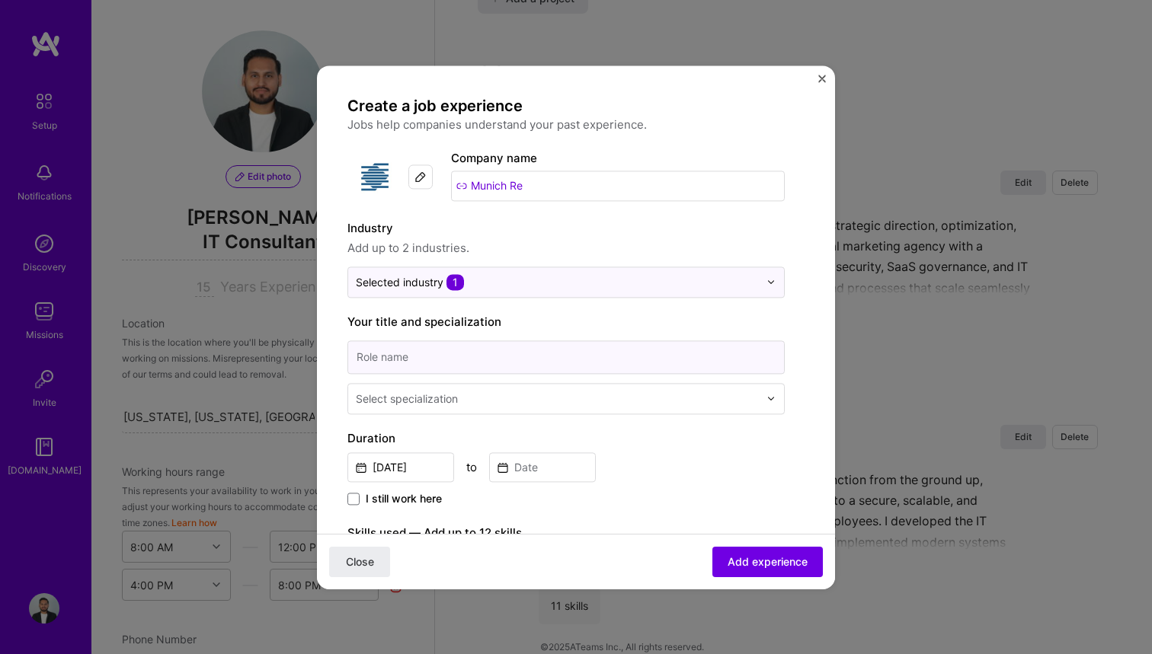
click at [648, 371] on input at bounding box center [565, 358] width 437 height 34
type input "Director of Technology"
click at [546, 405] on input "text" at bounding box center [559, 399] width 406 height 16
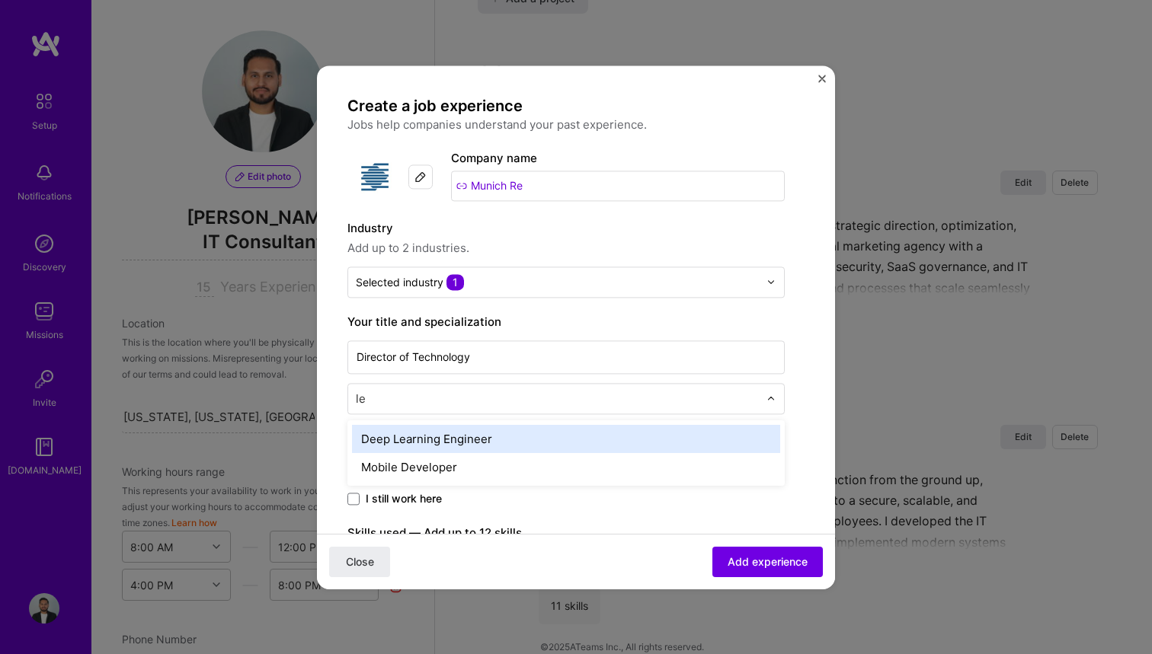
type input "l"
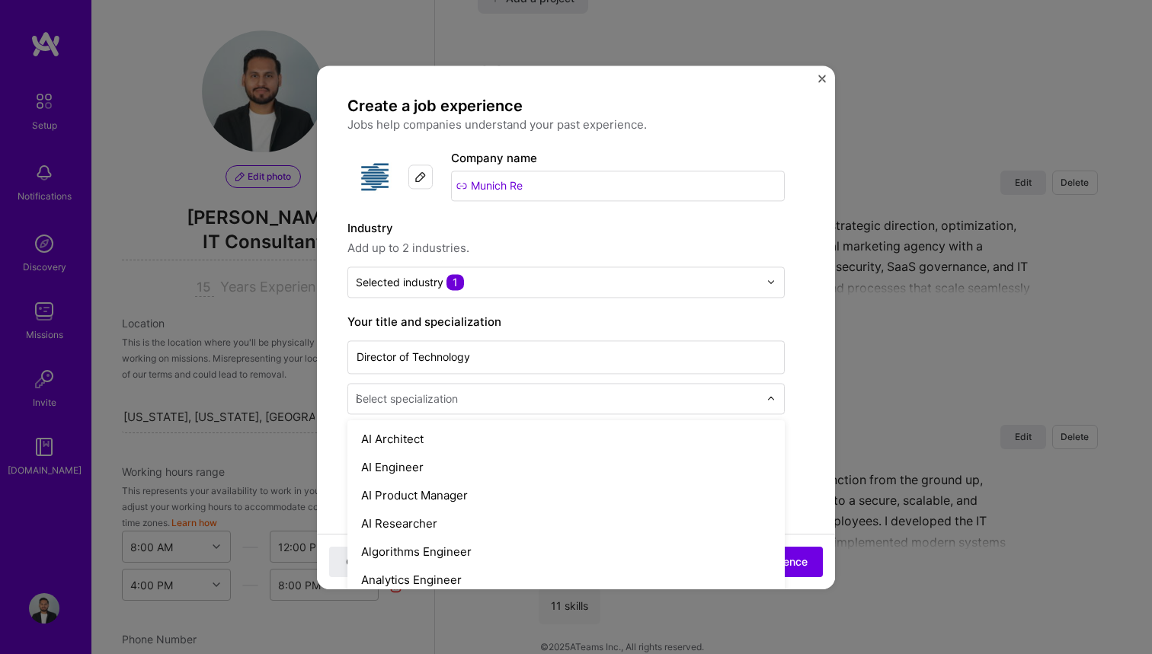
type input "it"
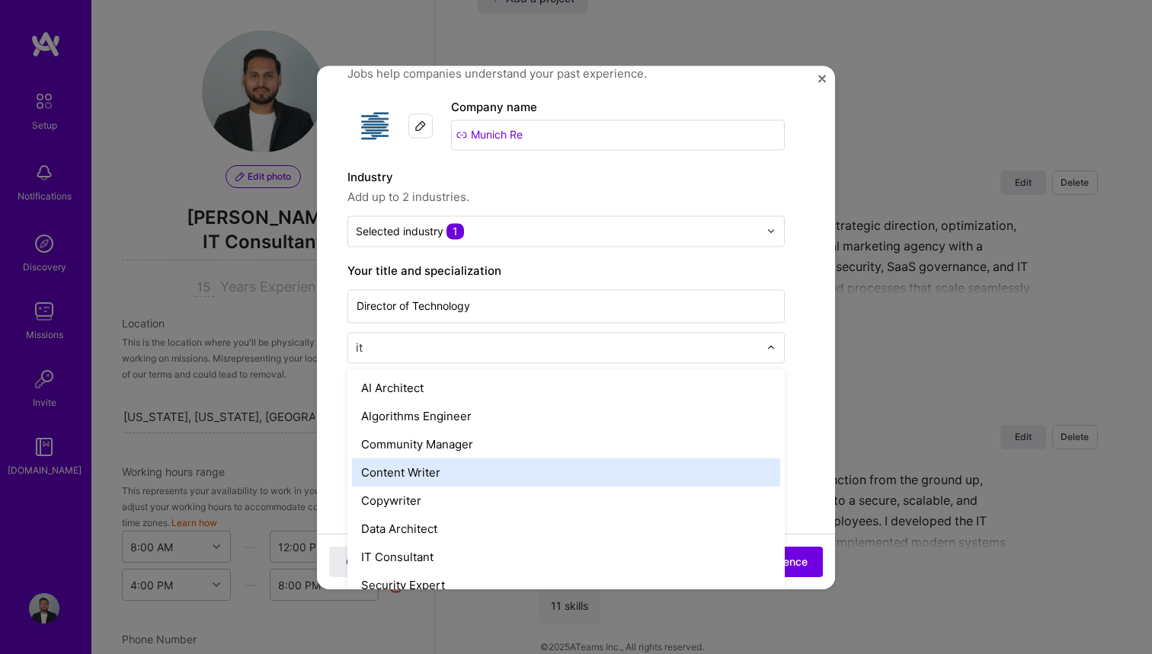
scroll to position [49, 0]
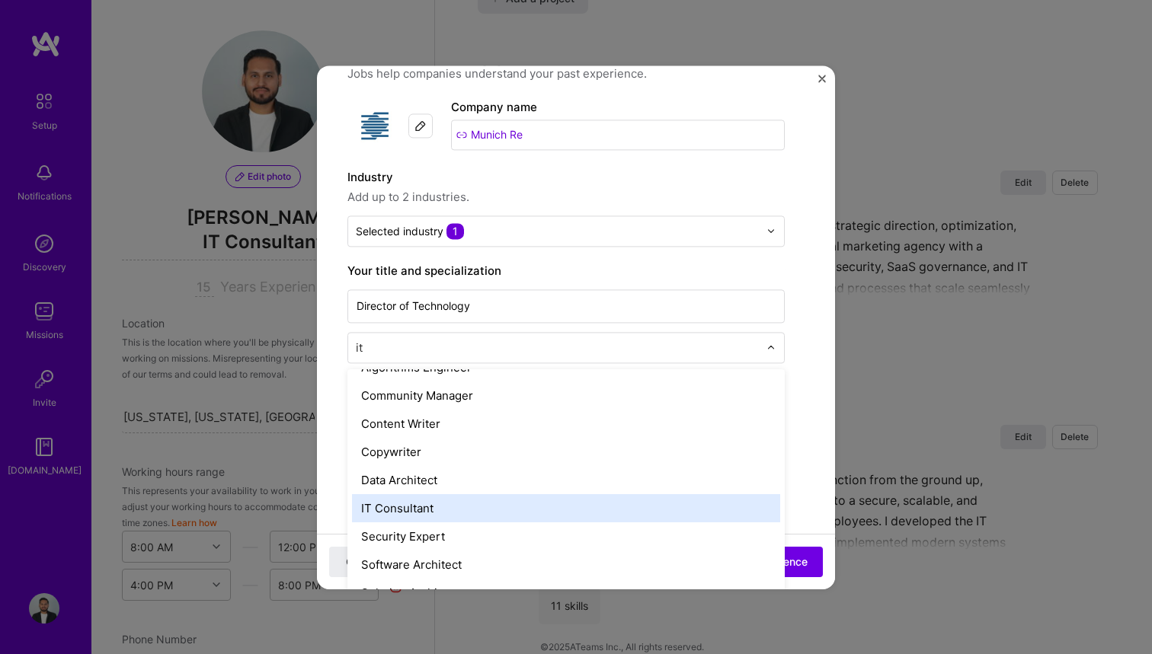
click at [493, 497] on div "IT Consultant" at bounding box center [566, 508] width 428 height 28
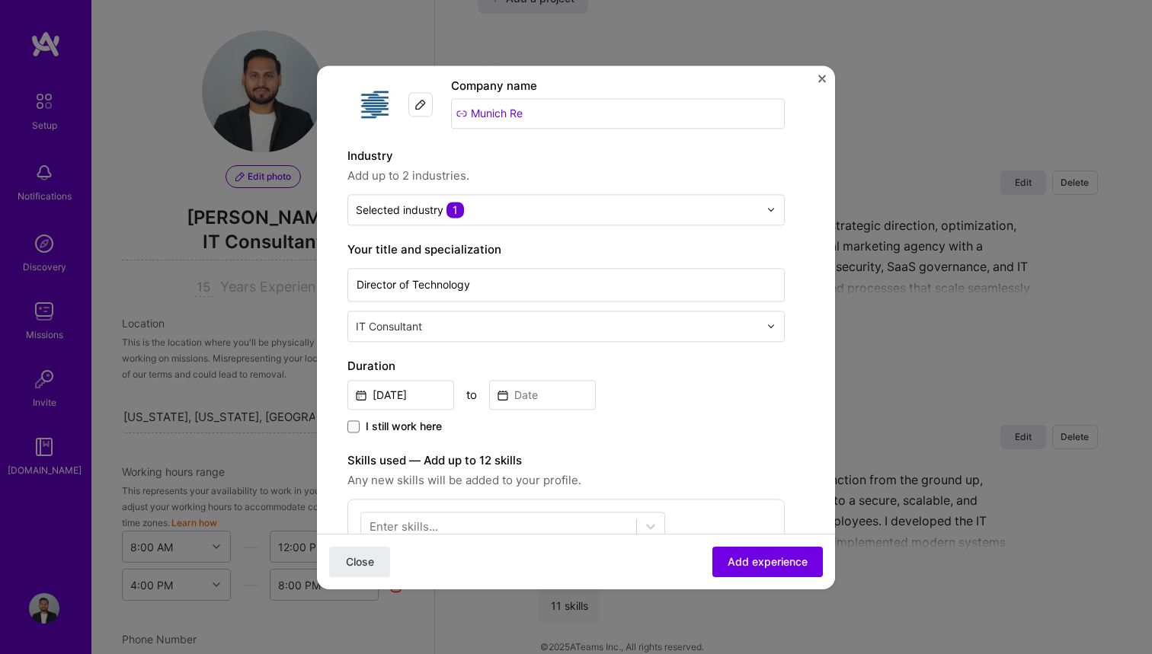
scroll to position [77, 0]
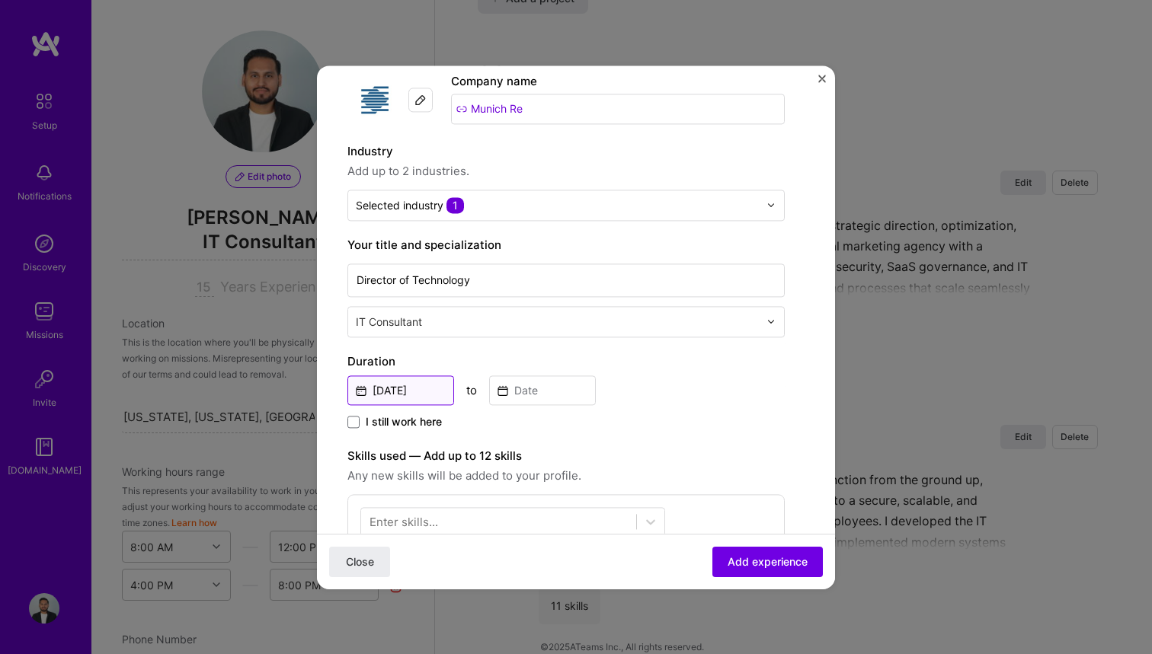
click at [424, 394] on input "[DATE]" at bounding box center [400, 391] width 107 height 30
click at [685, 381] on div "[DATE] to" at bounding box center [565, 389] width 437 height 33
click at [404, 395] on input "[DATE]" at bounding box center [400, 391] width 107 height 30
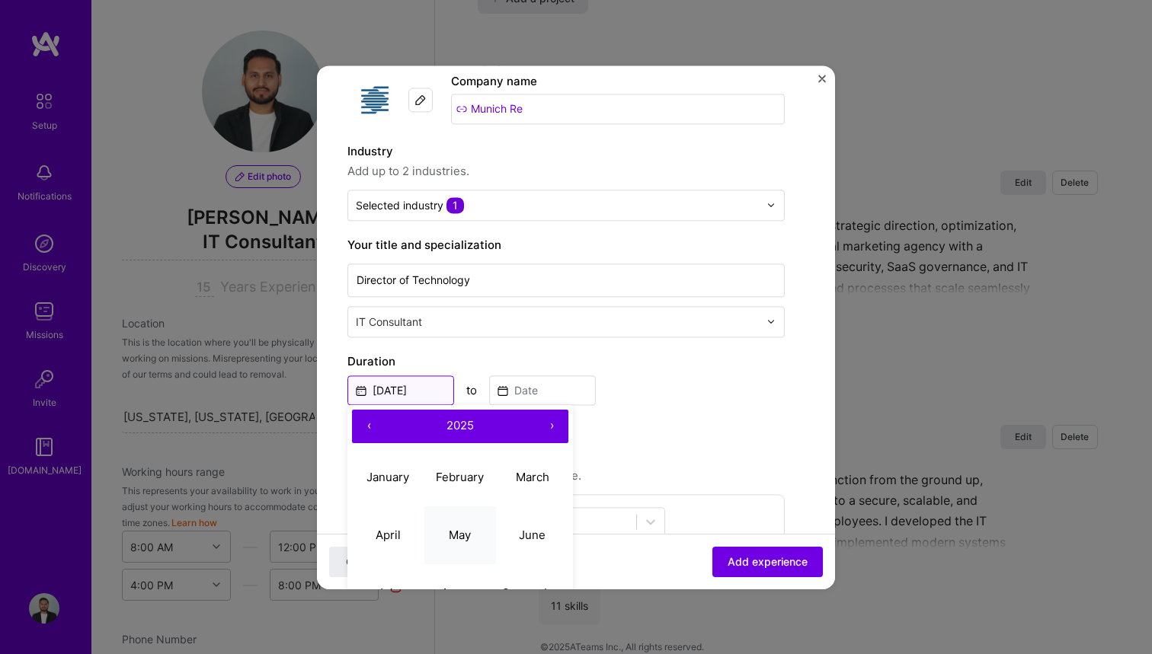
scroll to position [130, 0]
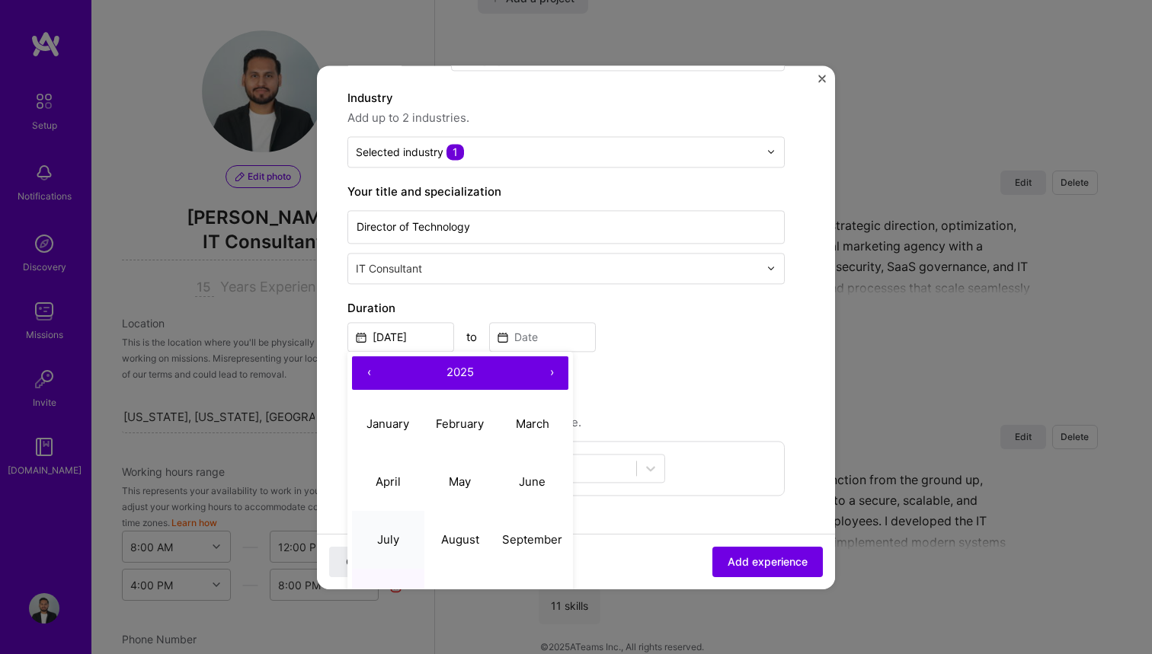
click at [401, 534] on button "July" at bounding box center [388, 540] width 72 height 58
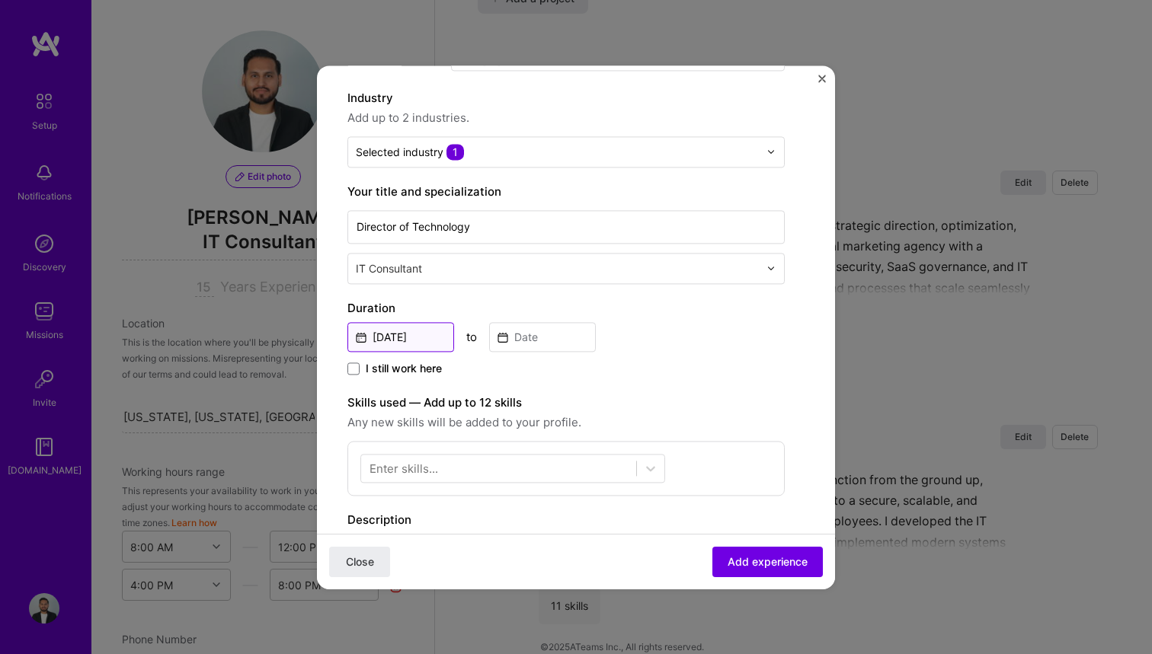
click at [423, 338] on input "[DATE]" at bounding box center [400, 337] width 107 height 30
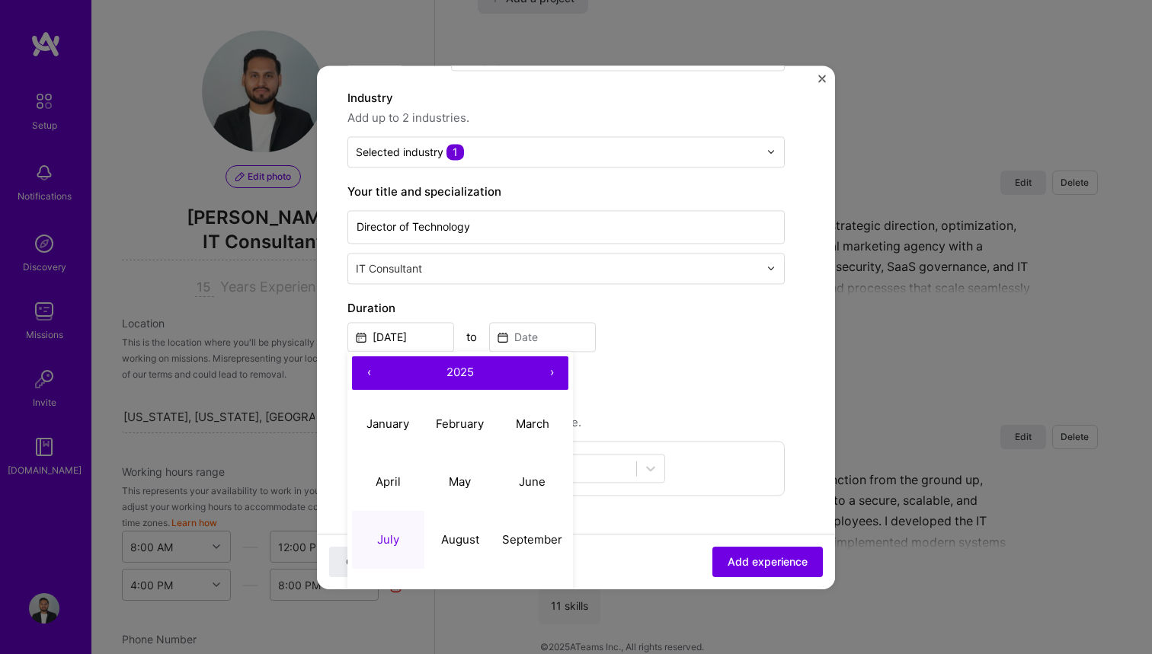
click at [366, 364] on button "‹" at bounding box center [369, 374] width 34 height 34
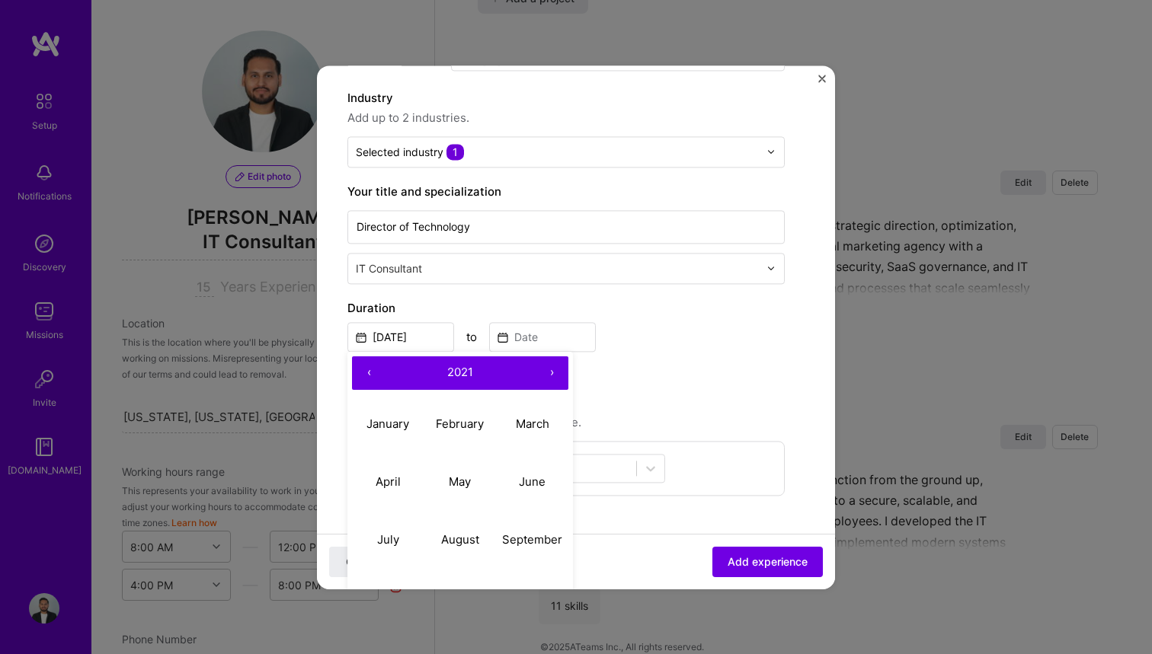
click at [366, 364] on button "‹" at bounding box center [369, 374] width 34 height 34
click at [392, 543] on abbr "July" at bounding box center [388, 539] width 22 height 14
type input "[DATE]"
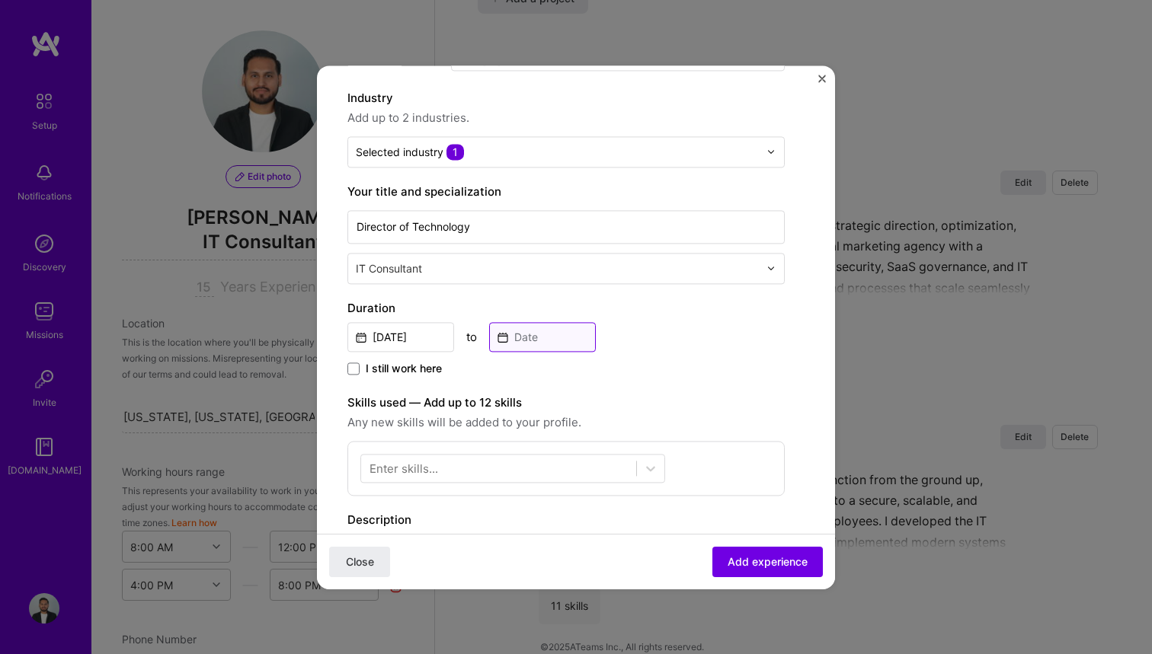
click at [521, 341] on input at bounding box center [542, 337] width 107 height 30
click at [652, 321] on div "[DATE] to" at bounding box center [565, 335] width 437 height 33
click at [562, 342] on input at bounding box center [542, 337] width 107 height 30
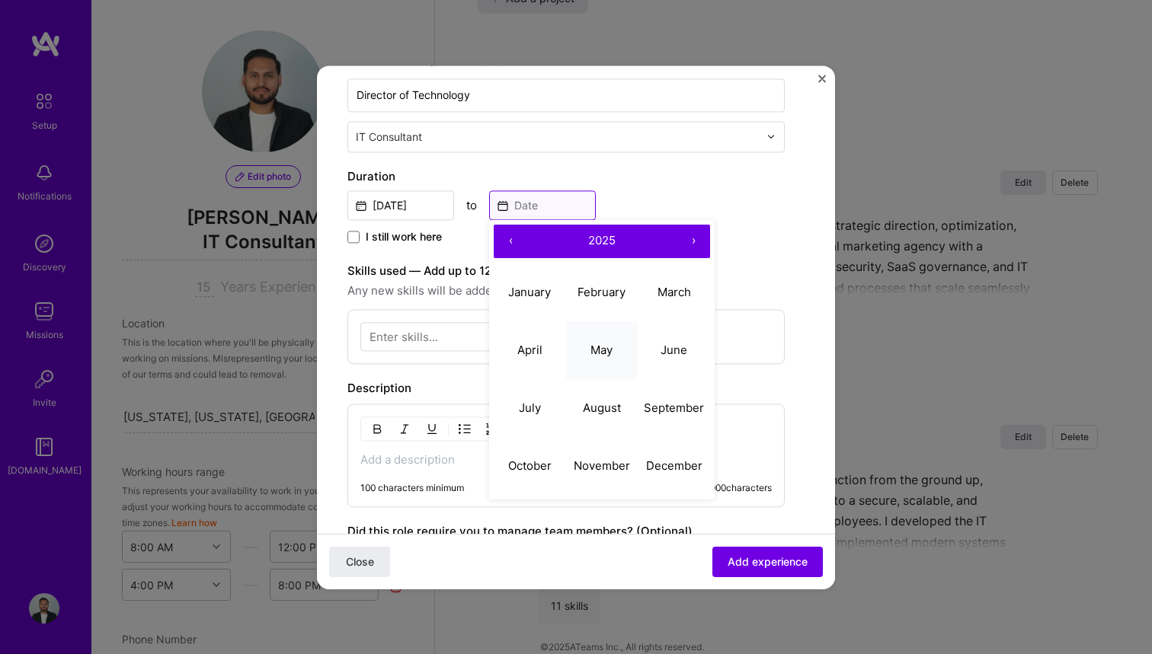
scroll to position [302, 0]
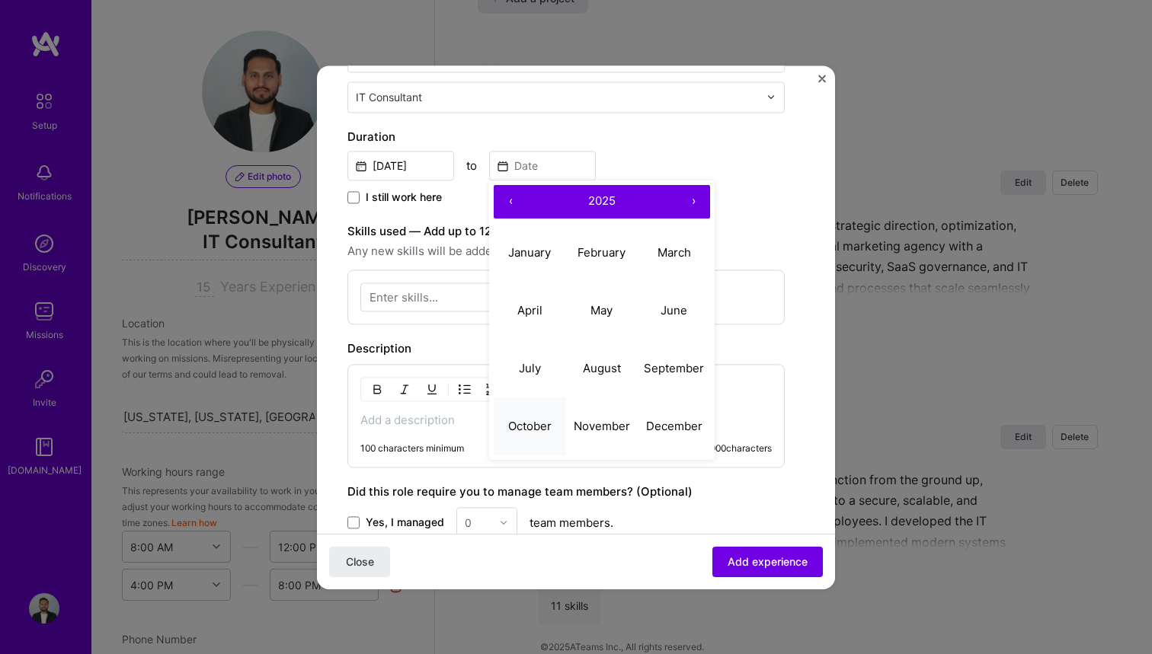
click at [532, 424] on abbr "October" at bounding box center [529, 426] width 43 height 14
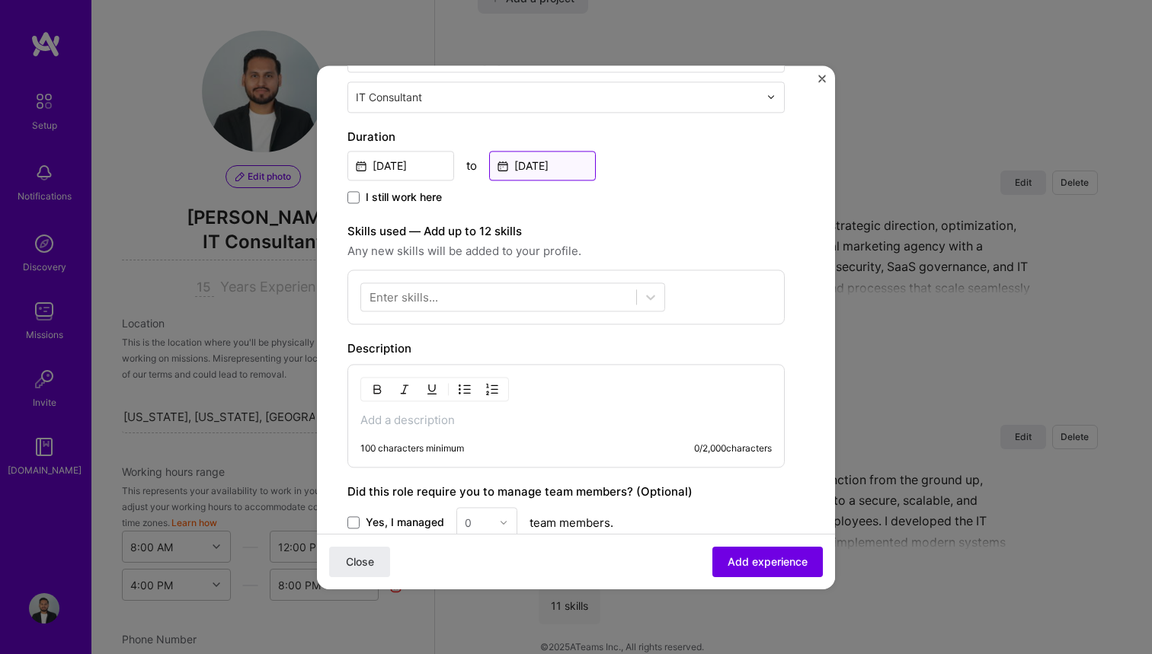
click at [556, 167] on input "[DATE]" at bounding box center [542, 166] width 107 height 30
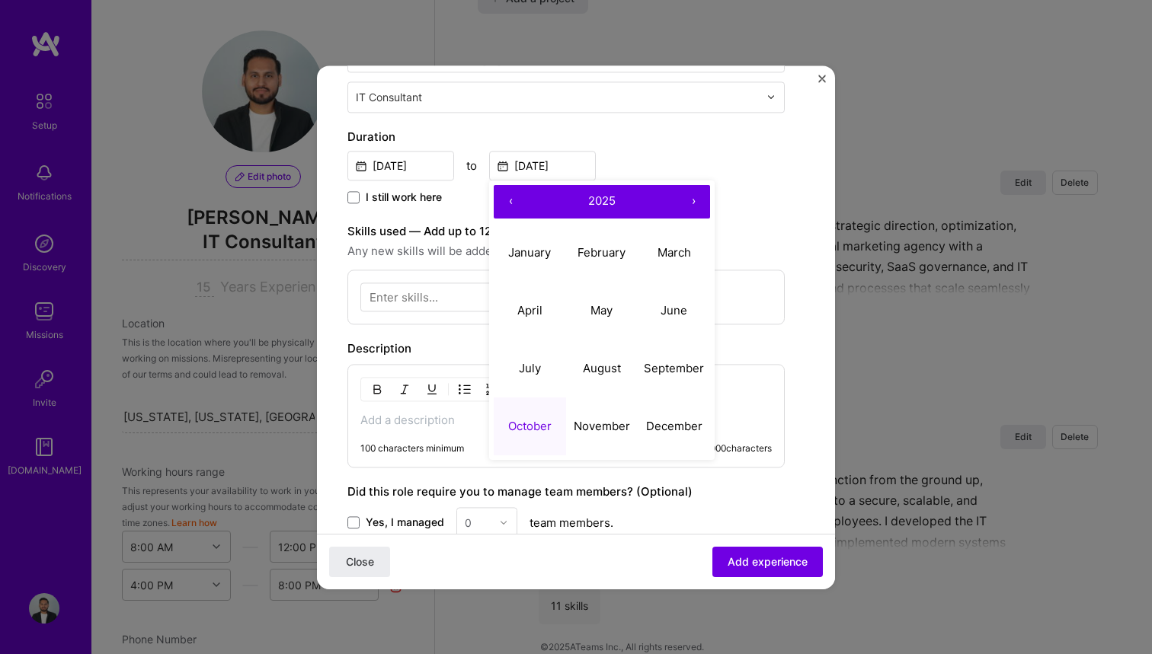
click at [519, 196] on button "‹" at bounding box center [511, 202] width 34 height 34
click at [523, 427] on abbr "October" at bounding box center [529, 426] width 43 height 14
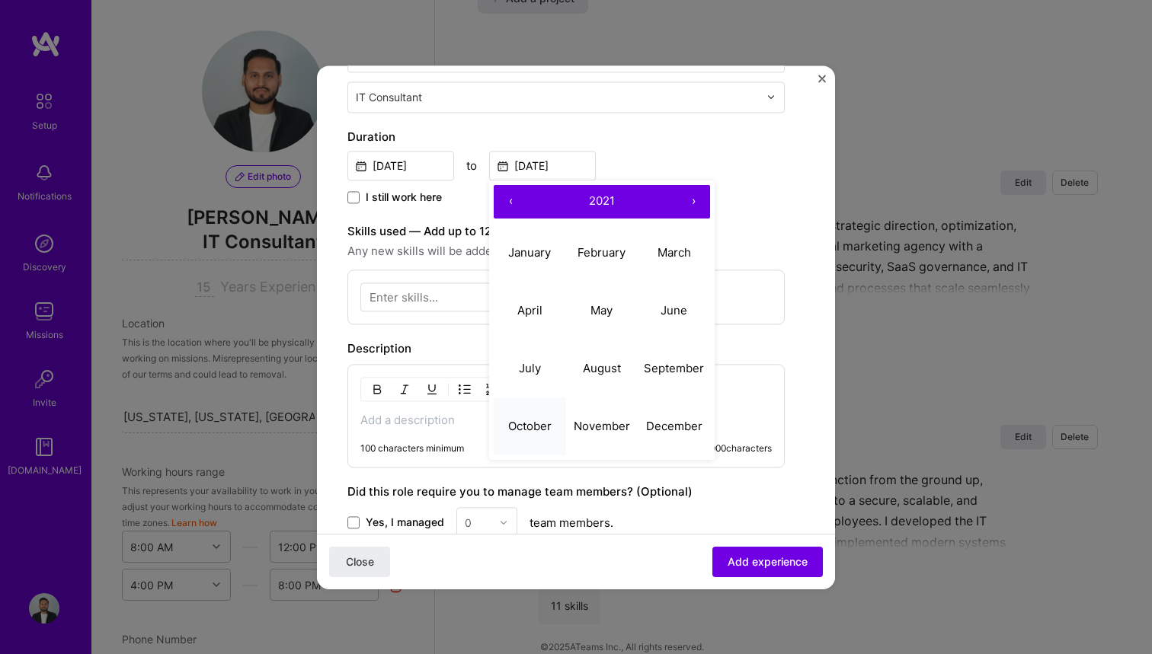
type input "[DATE]"
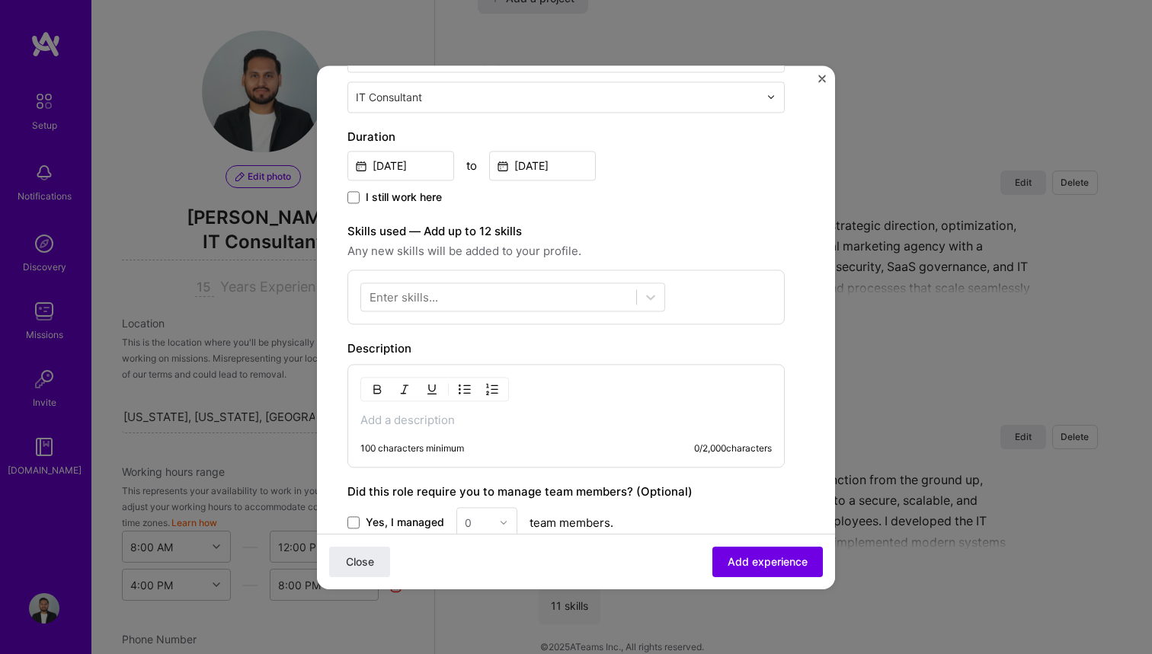
click at [645, 211] on div "Create a job experience Jobs help companies understand your past experience. Co…" at bounding box center [565, 252] width 437 height 917
click at [431, 424] on p at bounding box center [565, 420] width 411 height 15
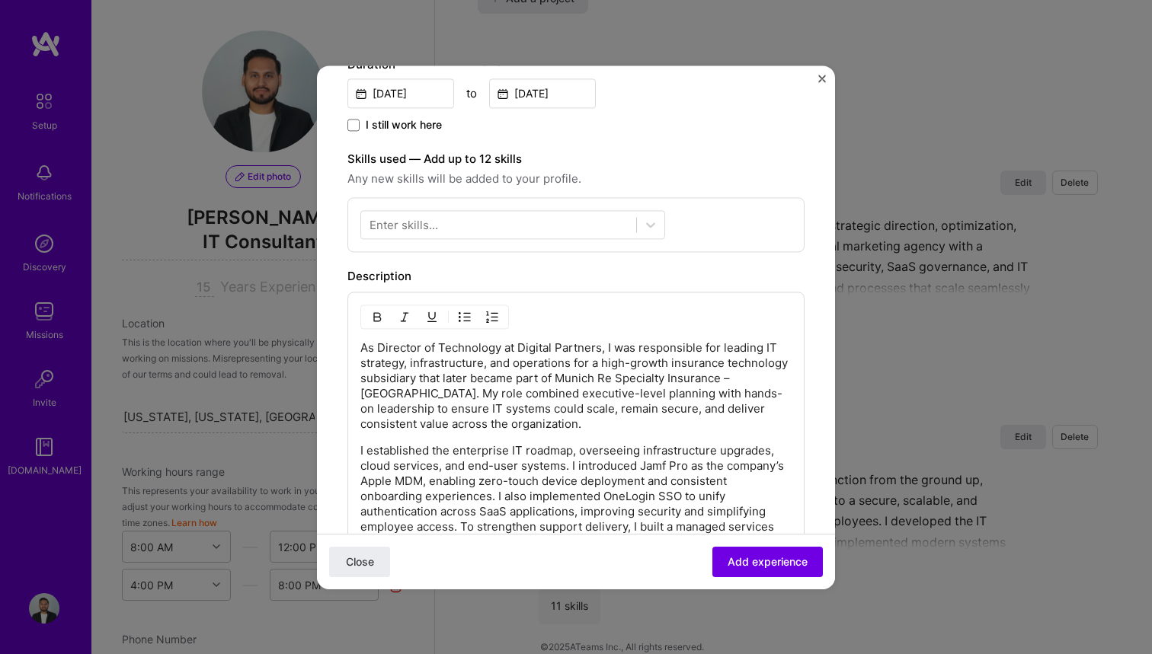
scroll to position [344, 0]
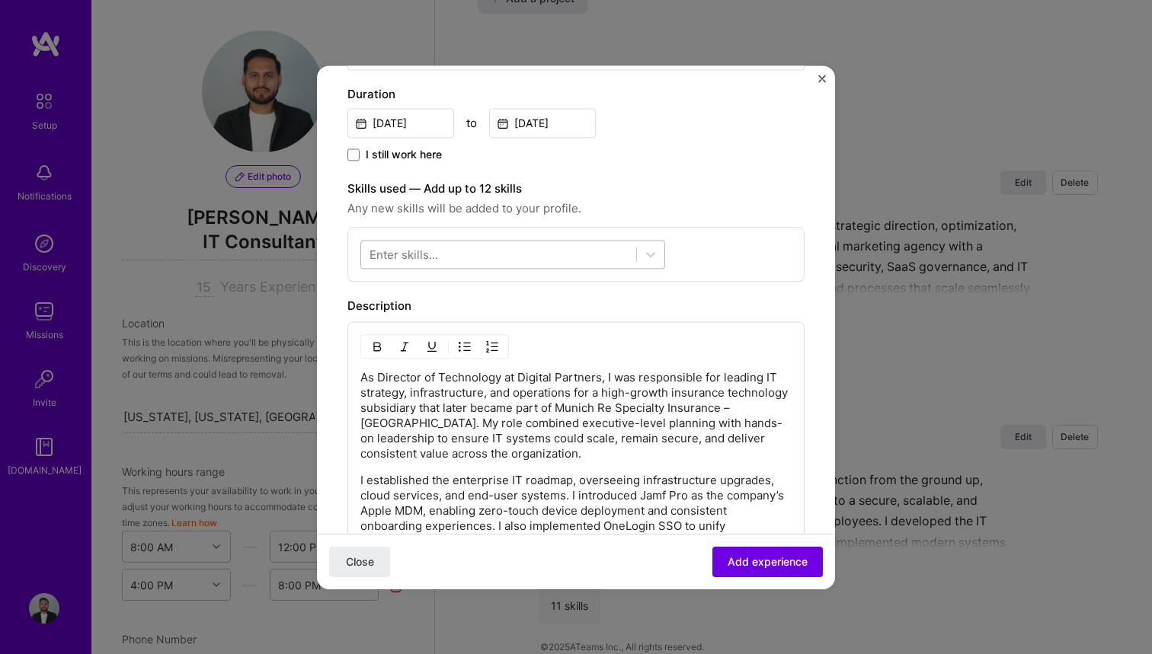
click at [558, 253] on div at bounding box center [498, 253] width 275 height 25
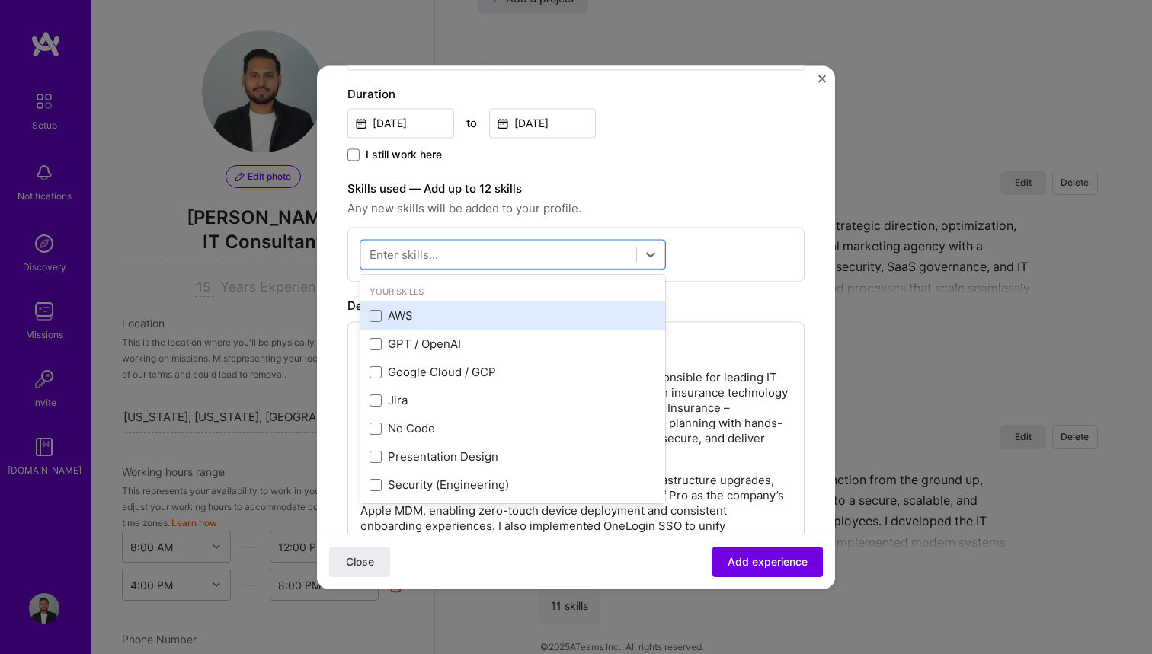
click at [405, 318] on div "AWS" at bounding box center [512, 317] width 286 height 16
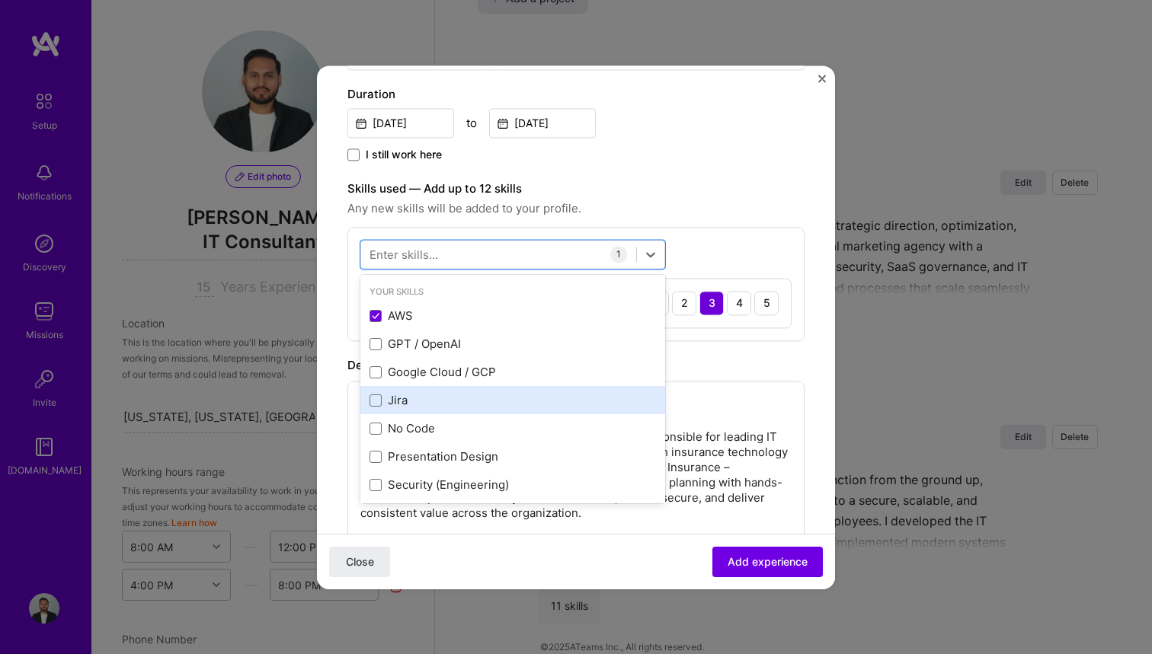
click at [389, 402] on div "Jira" at bounding box center [512, 401] width 286 height 16
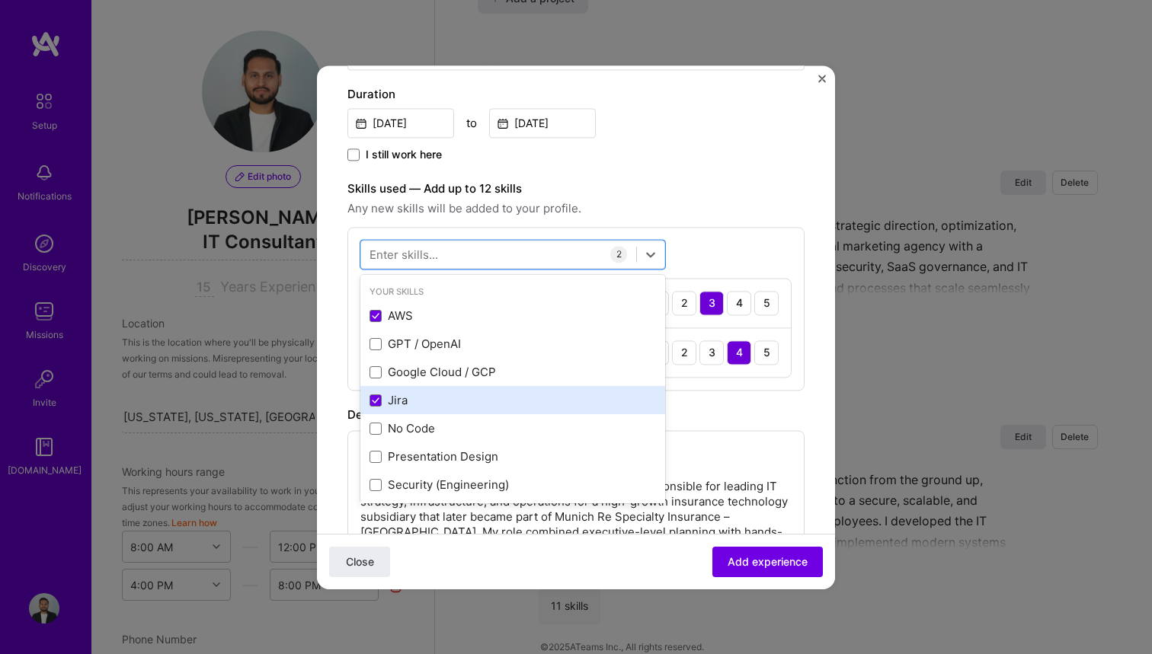
scroll to position [27, 0]
click at [389, 403] on div "No Code" at bounding box center [512, 403] width 286 height 16
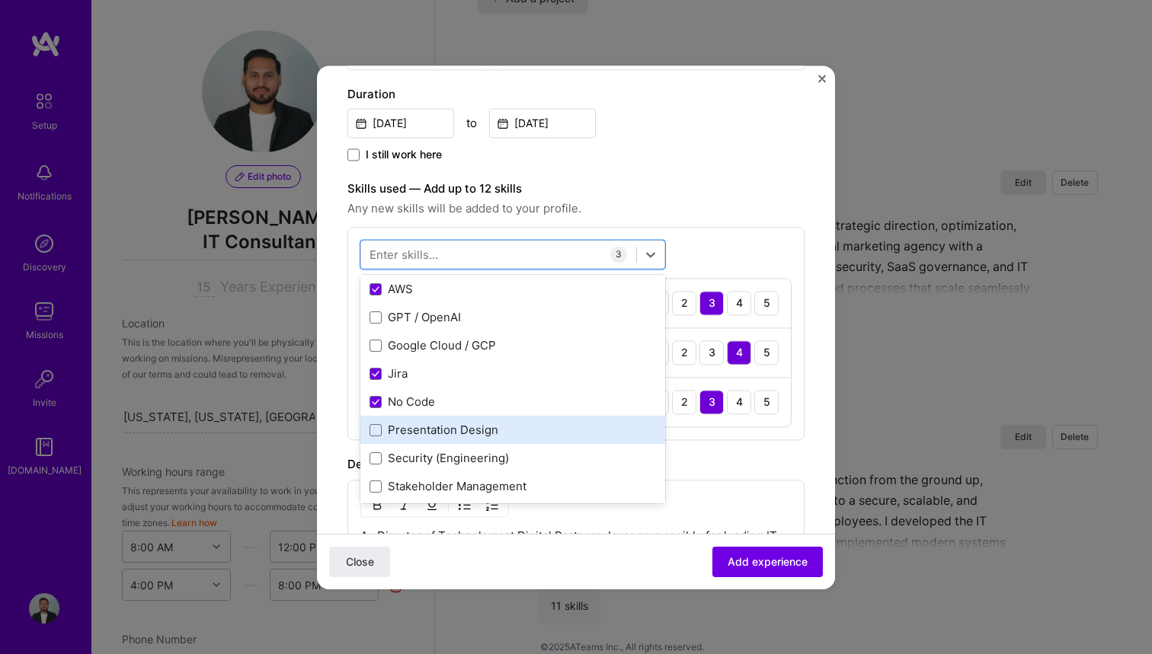
click at [389, 421] on div "Presentation Design" at bounding box center [512, 431] width 305 height 28
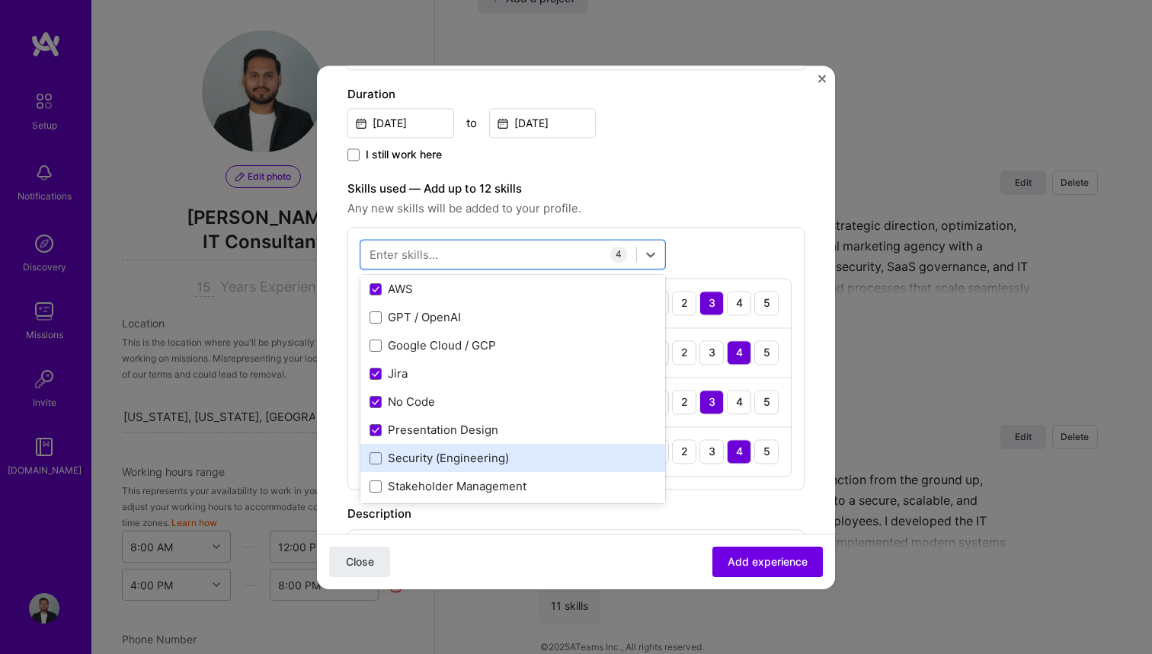
click at [389, 445] on div "Security (Engineering)" at bounding box center [512, 459] width 305 height 28
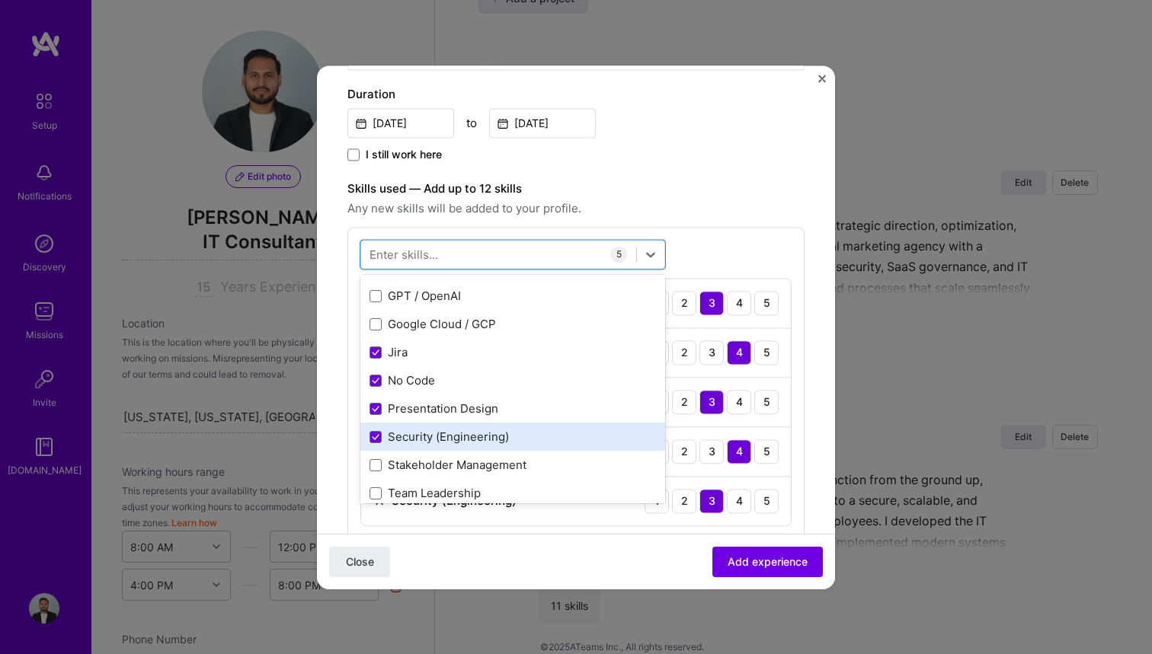
scroll to position [69, 0]
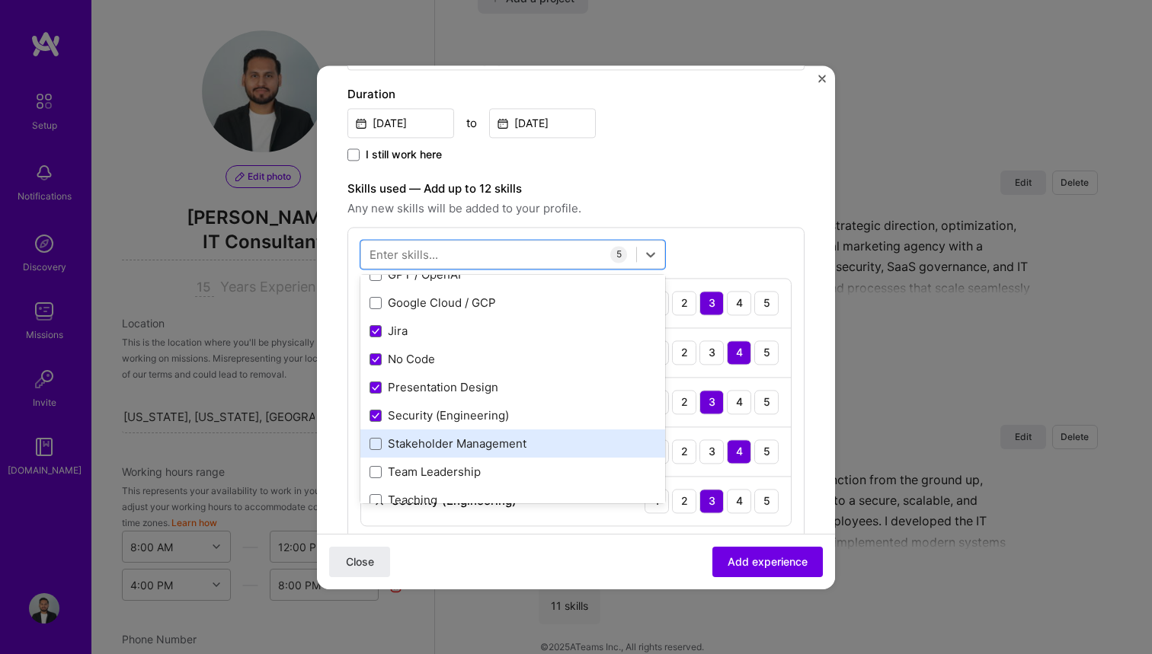
click at [389, 454] on div "Stakeholder Management" at bounding box center [512, 444] width 305 height 28
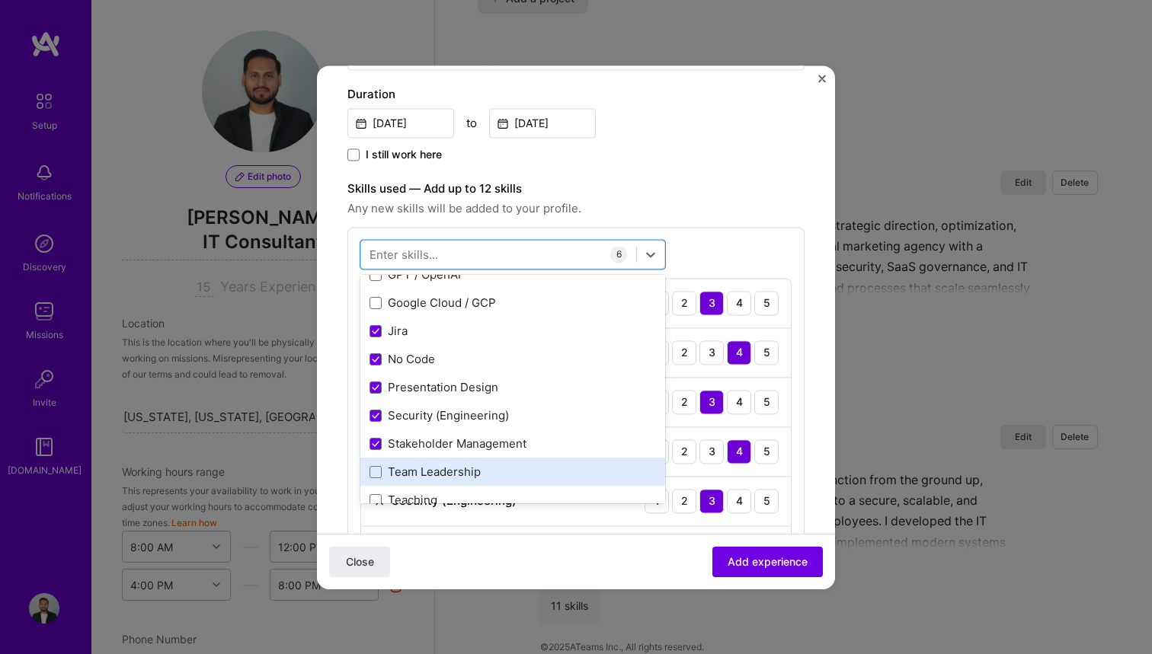
click at [392, 465] on div "Team Leadership" at bounding box center [512, 473] width 286 height 16
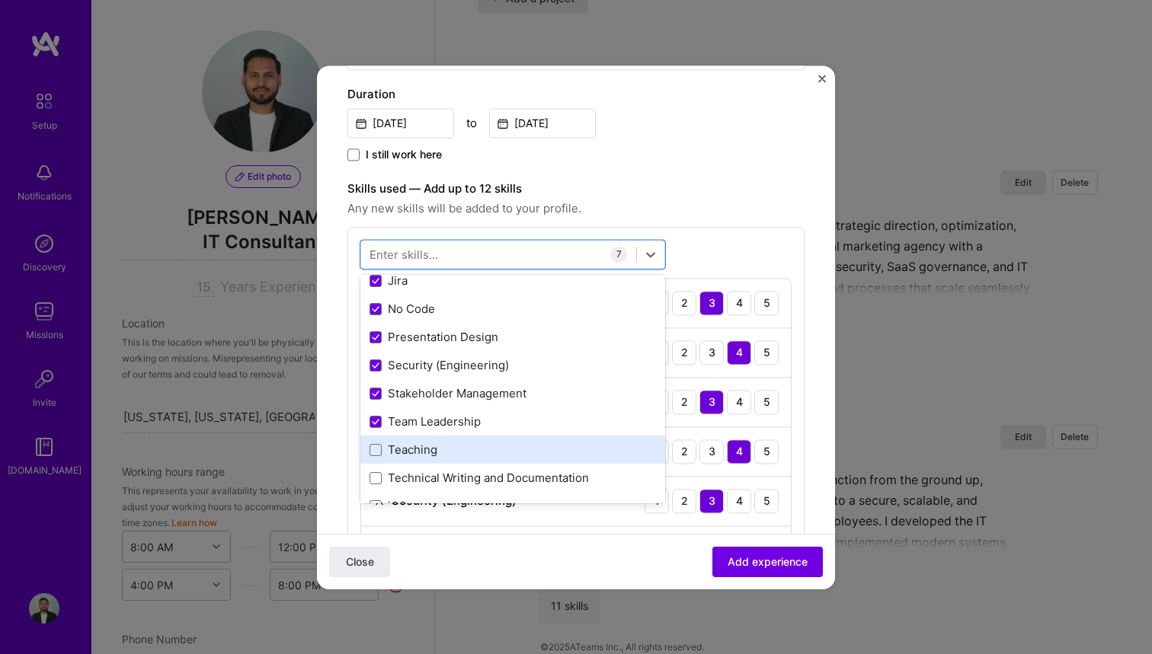
click at [392, 456] on div "Teaching" at bounding box center [512, 451] width 286 height 16
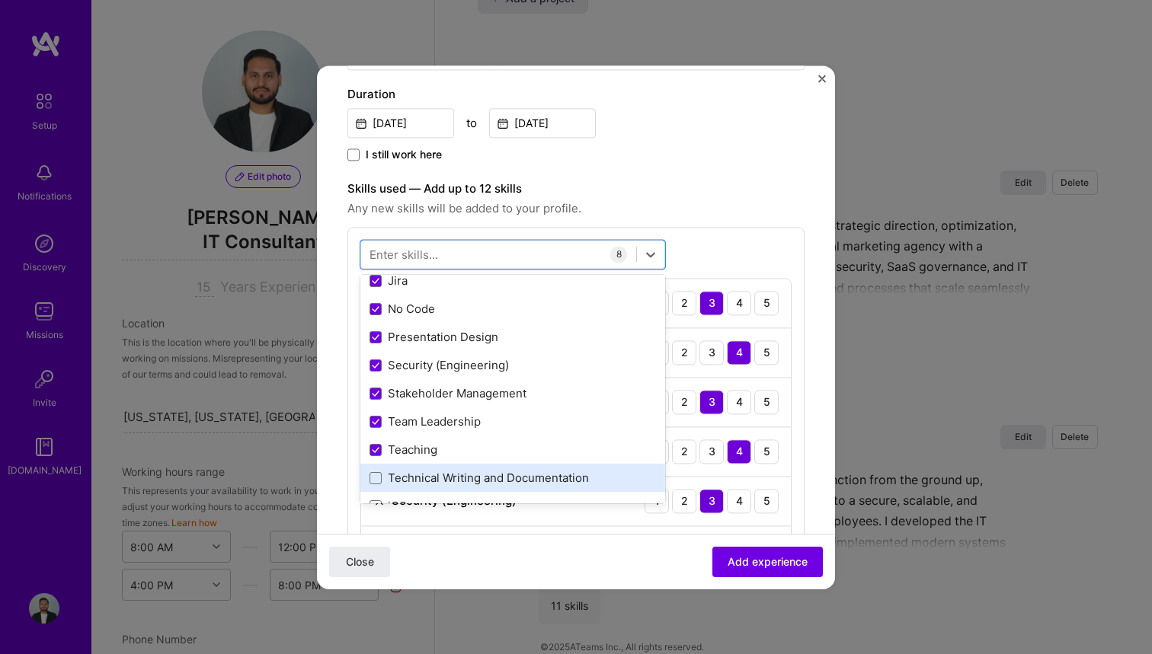
click at [392, 482] on div "Technical Writing and Documentation" at bounding box center [512, 479] width 286 height 16
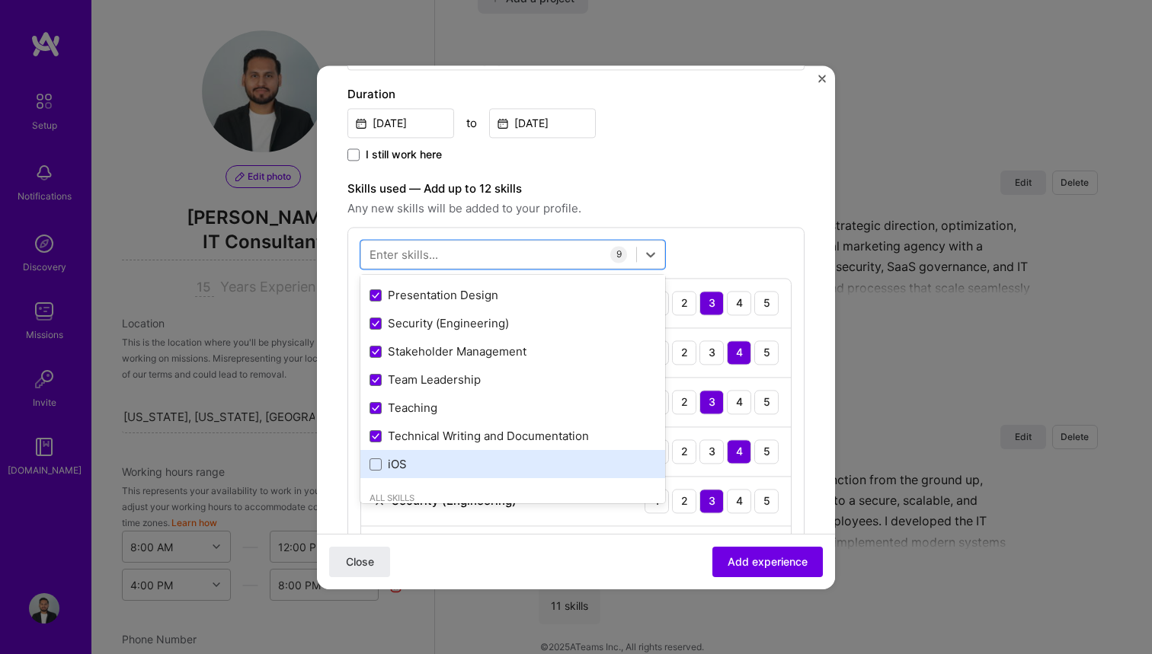
click at [392, 467] on div "iOS" at bounding box center [512, 465] width 286 height 16
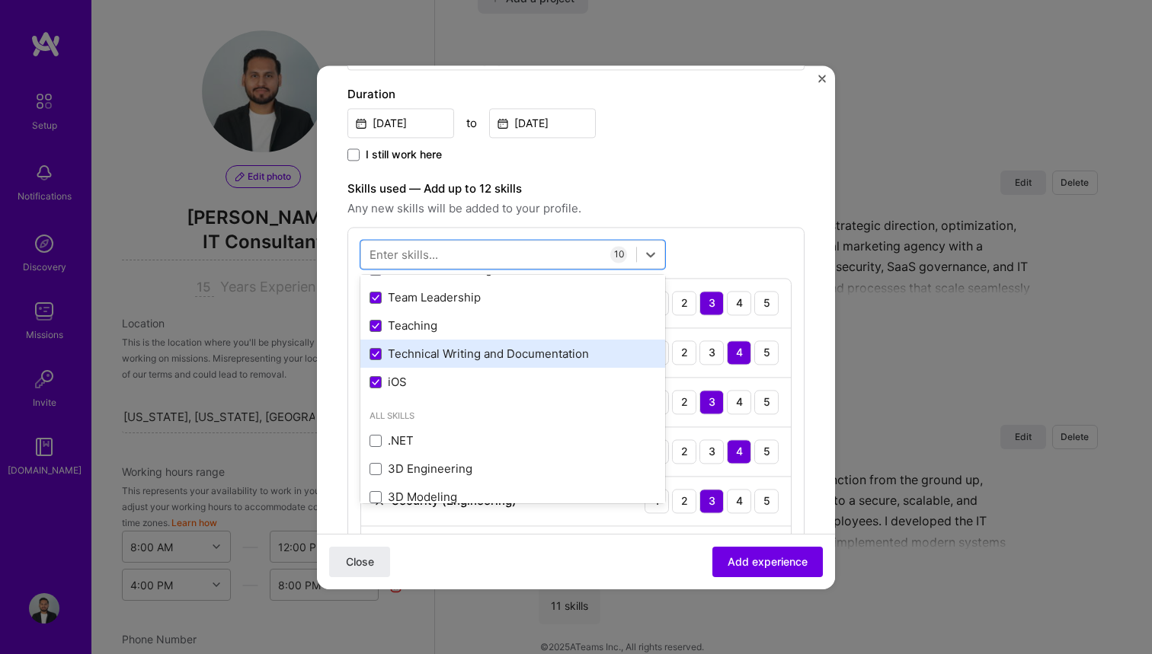
scroll to position [251, 0]
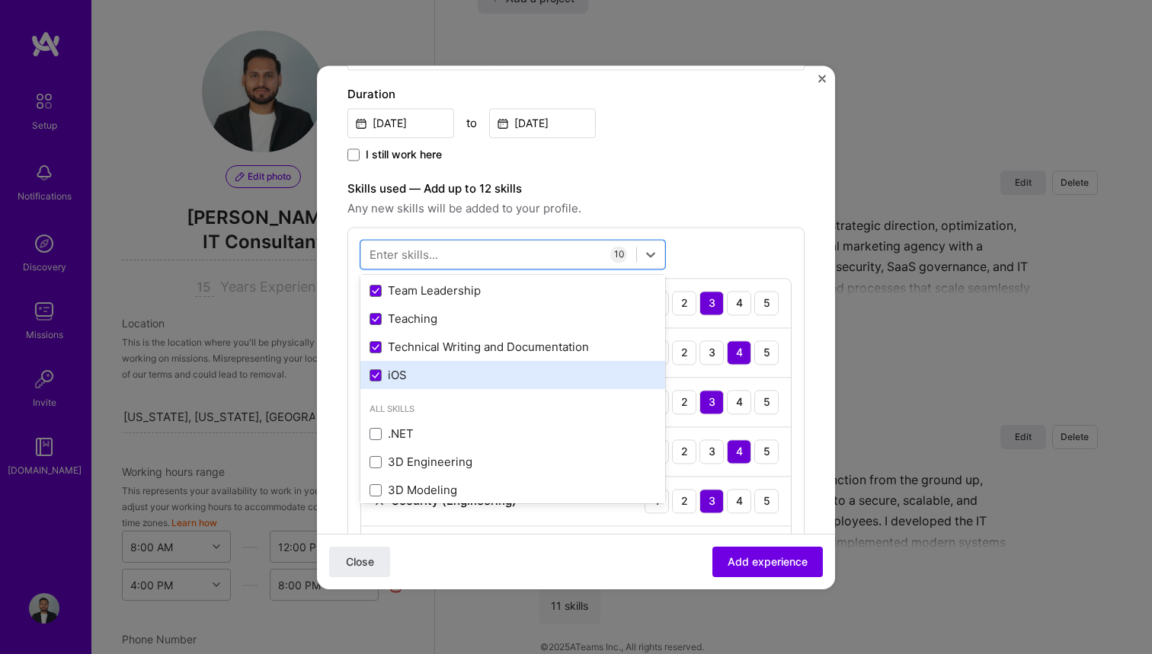
click at [398, 378] on div "iOS" at bounding box center [512, 376] width 286 height 16
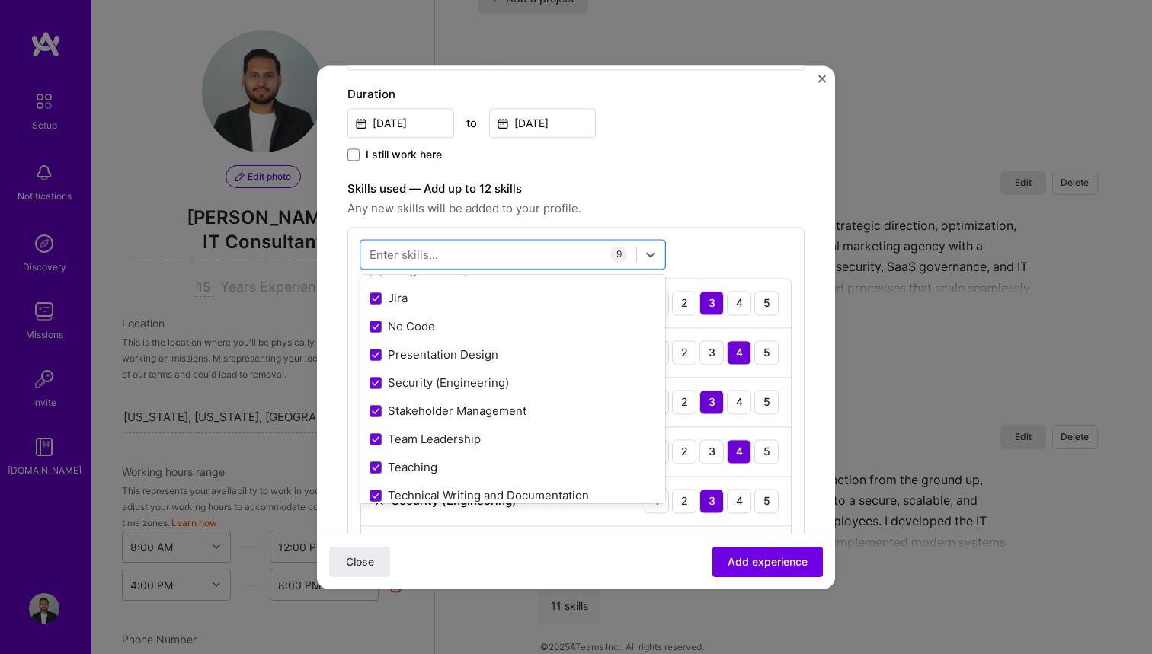
scroll to position [0, 0]
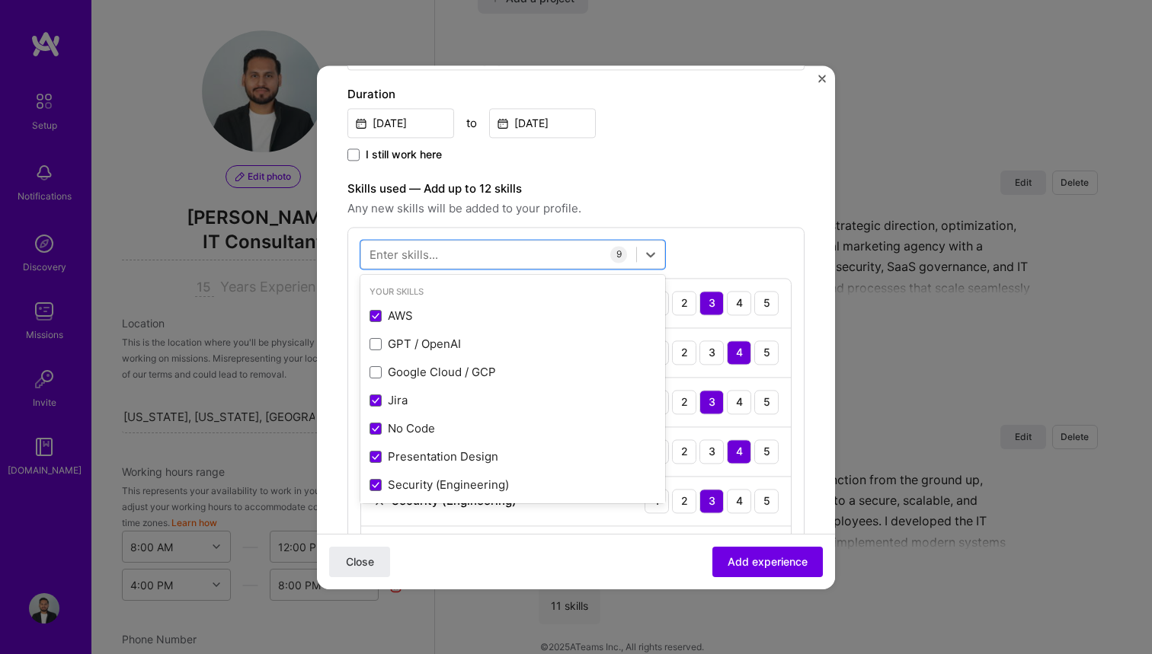
click at [689, 206] on span "Any new skills will be added to your profile." at bounding box center [575, 209] width 457 height 18
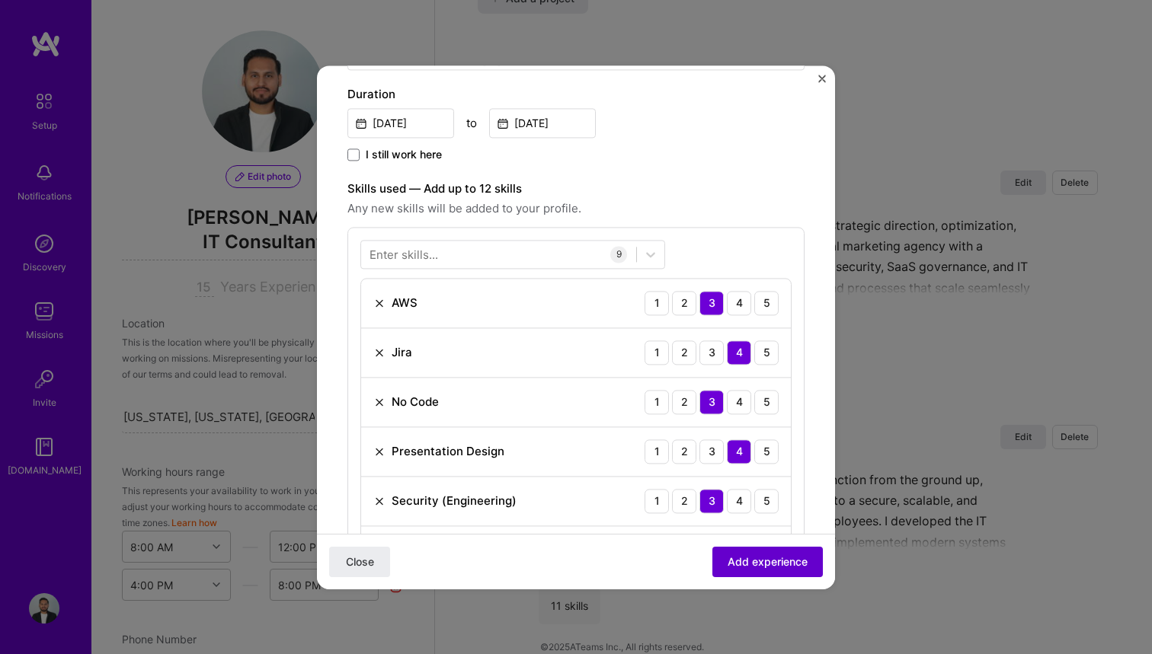
click at [772, 558] on span "Add experience" at bounding box center [768, 561] width 80 height 15
